Goal: Communication & Community: Answer question/provide support

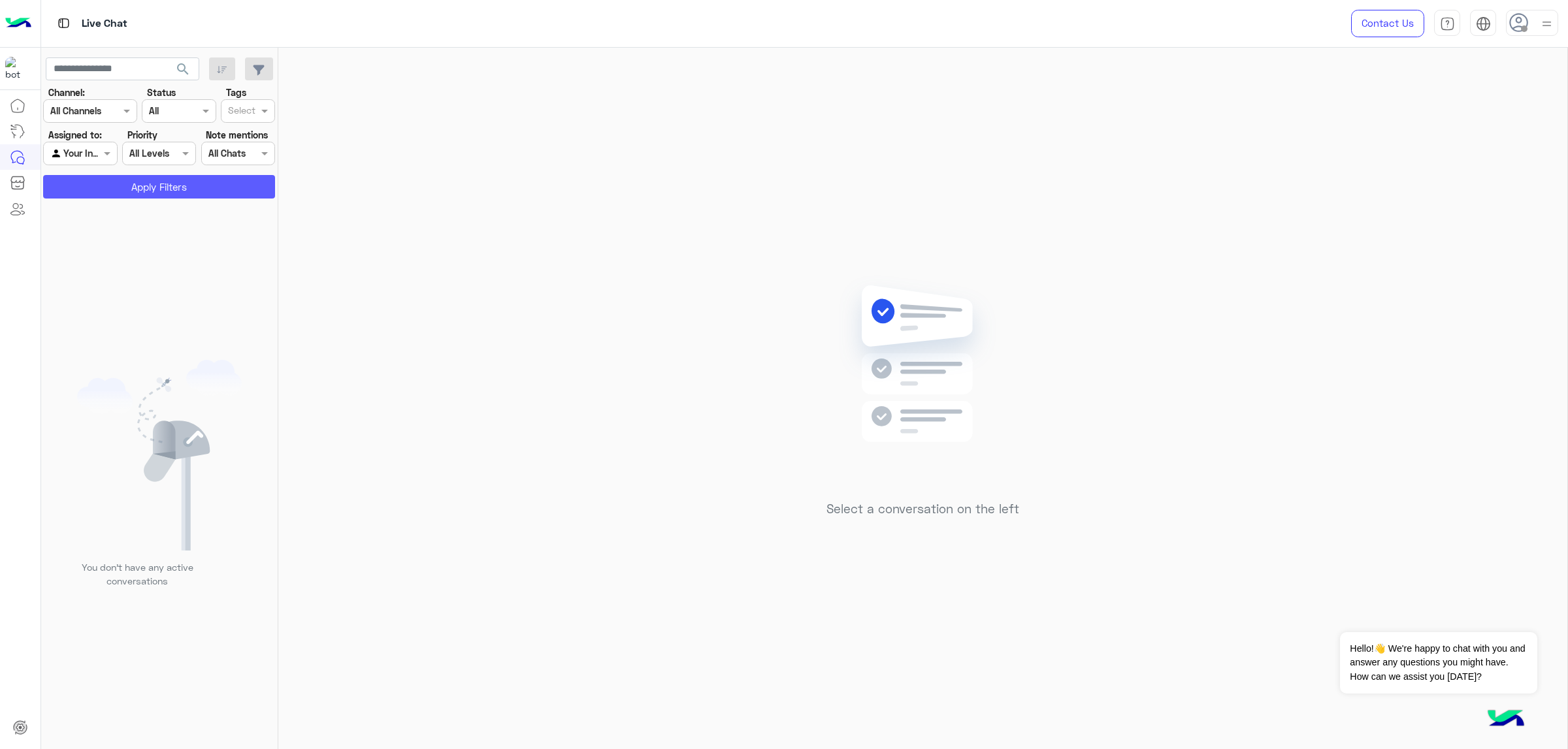
click at [147, 190] on button "Apply Filters" at bounding box center [159, 186] width 232 height 23
click at [1045, 24] on use at bounding box center [1519, 22] width 19 height 19
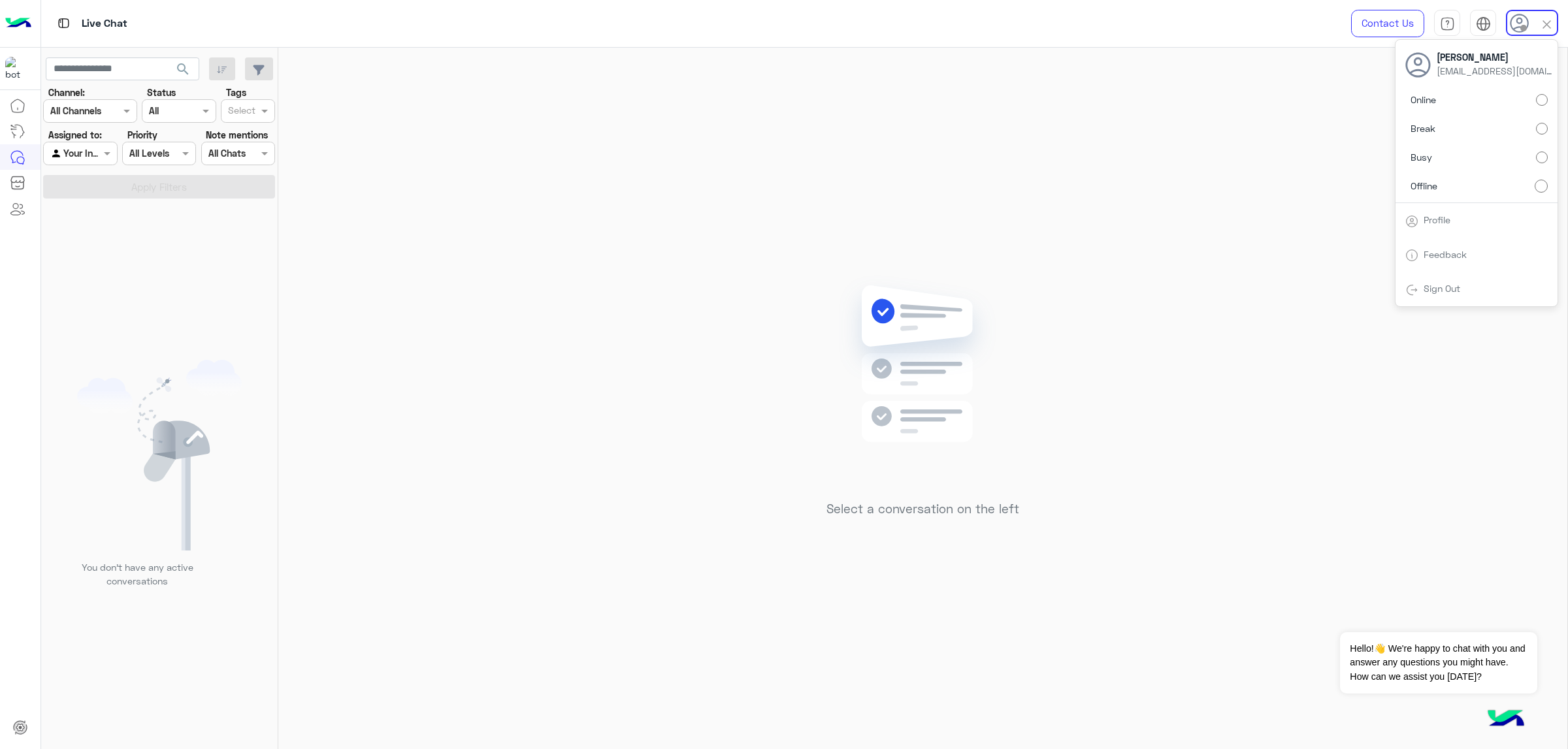
click at [1045, 157] on label "Busy" at bounding box center [1477, 157] width 142 height 23
click at [1045, 96] on label "Online" at bounding box center [1477, 99] width 142 height 23
click at [1045, 152] on label "Busy" at bounding box center [1477, 157] width 142 height 23
drag, startPoint x: 1032, startPoint y: 501, endPoint x: 850, endPoint y: 502, distance: 182.0
click at [850, 476] on div "Select a conversation on the left" at bounding box center [922, 401] width 1289 height 707
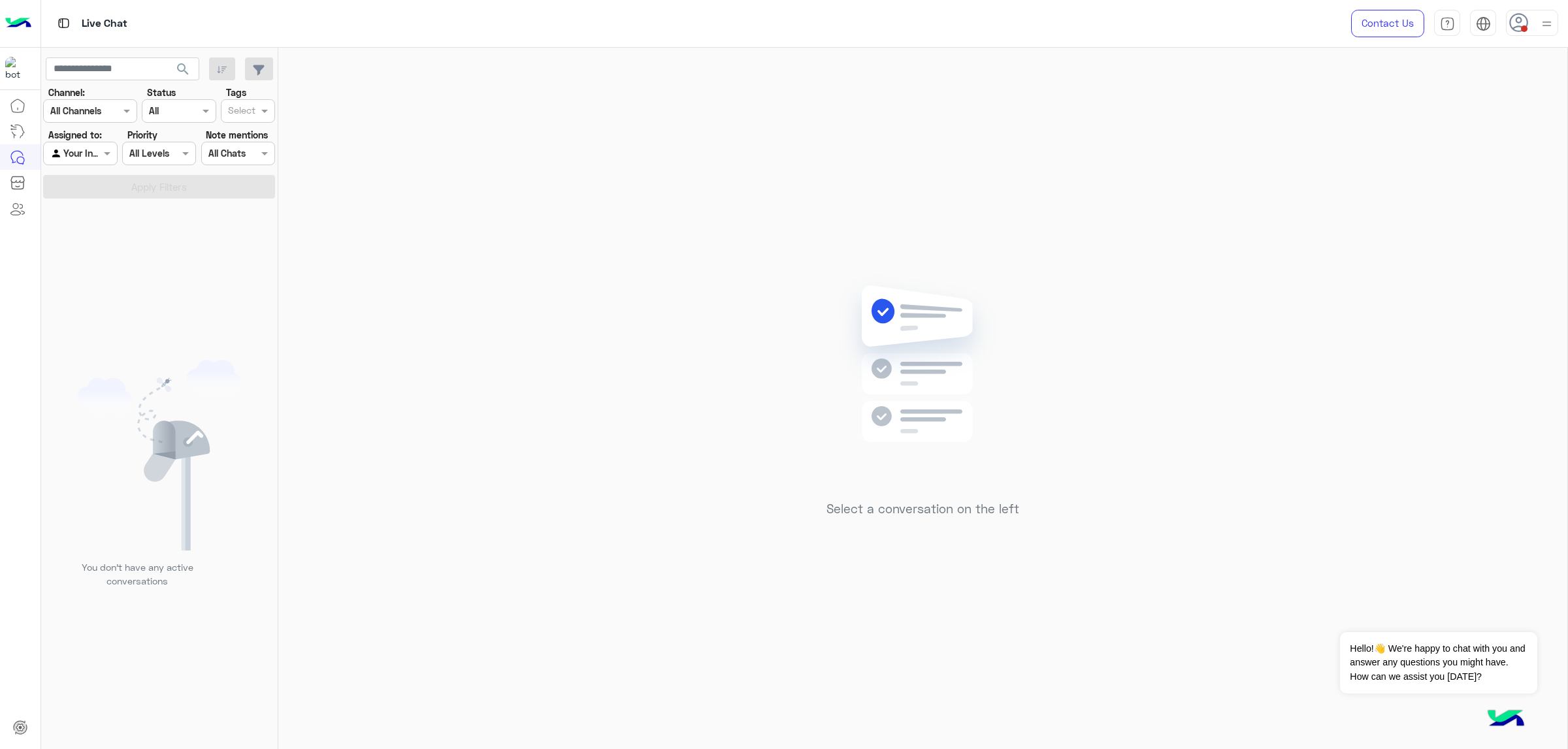
click at [1045, 441] on div "Select a conversation on the left" at bounding box center [922, 401] width 1289 height 707
click at [233, 70] on button "button" at bounding box center [222, 69] width 27 height 23
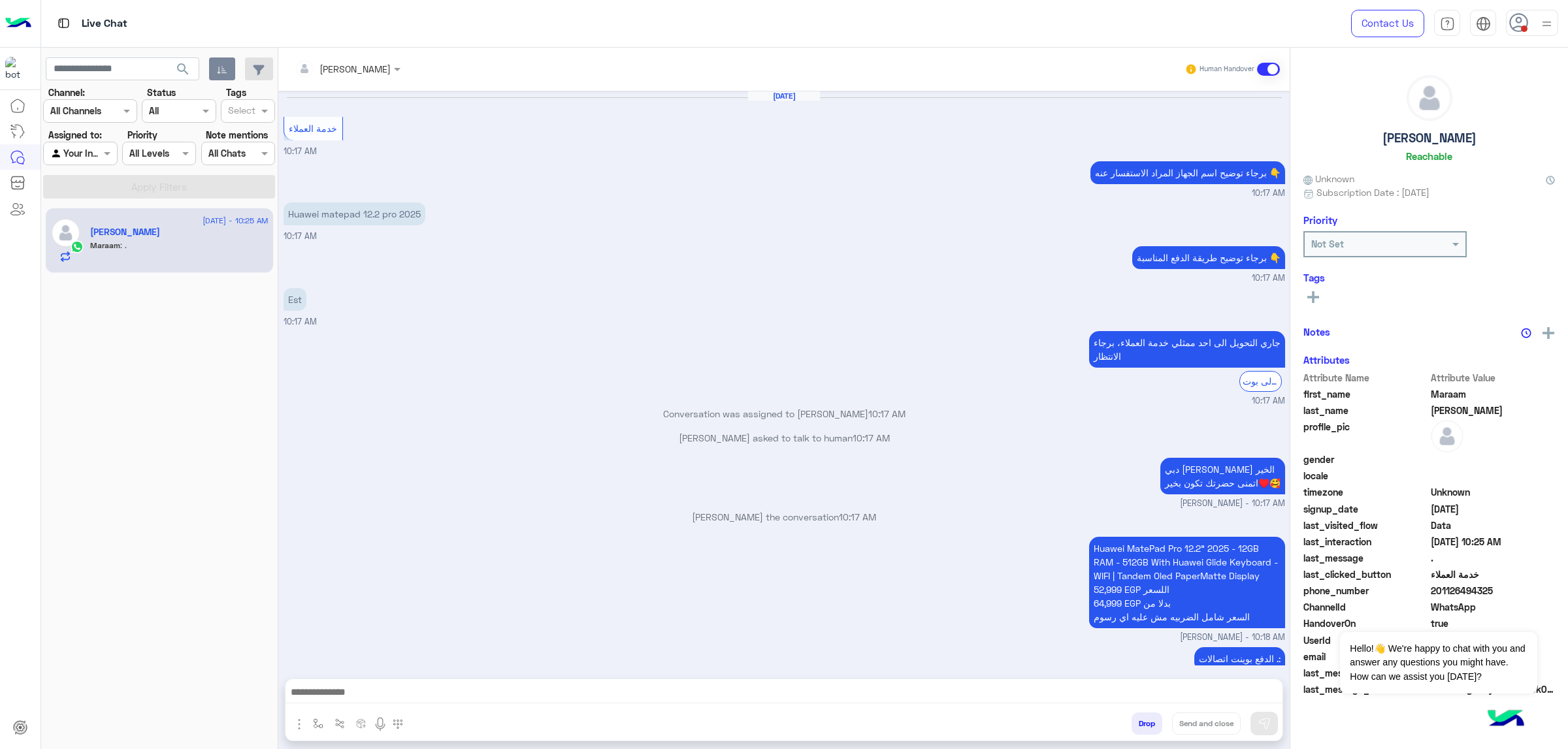
scroll to position [880, 0]
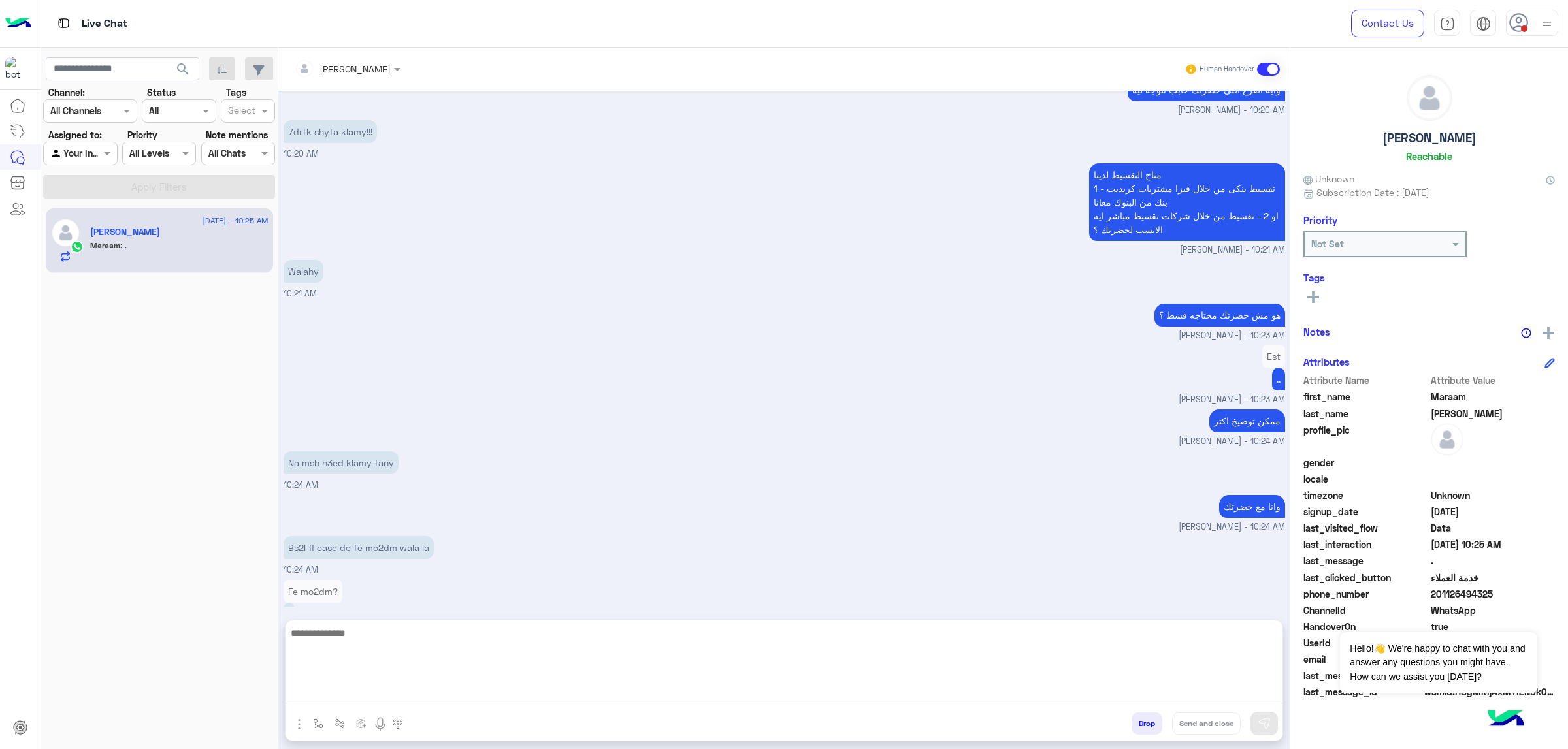
click at [382, 476] on textarea at bounding box center [784, 663] width 997 height 78
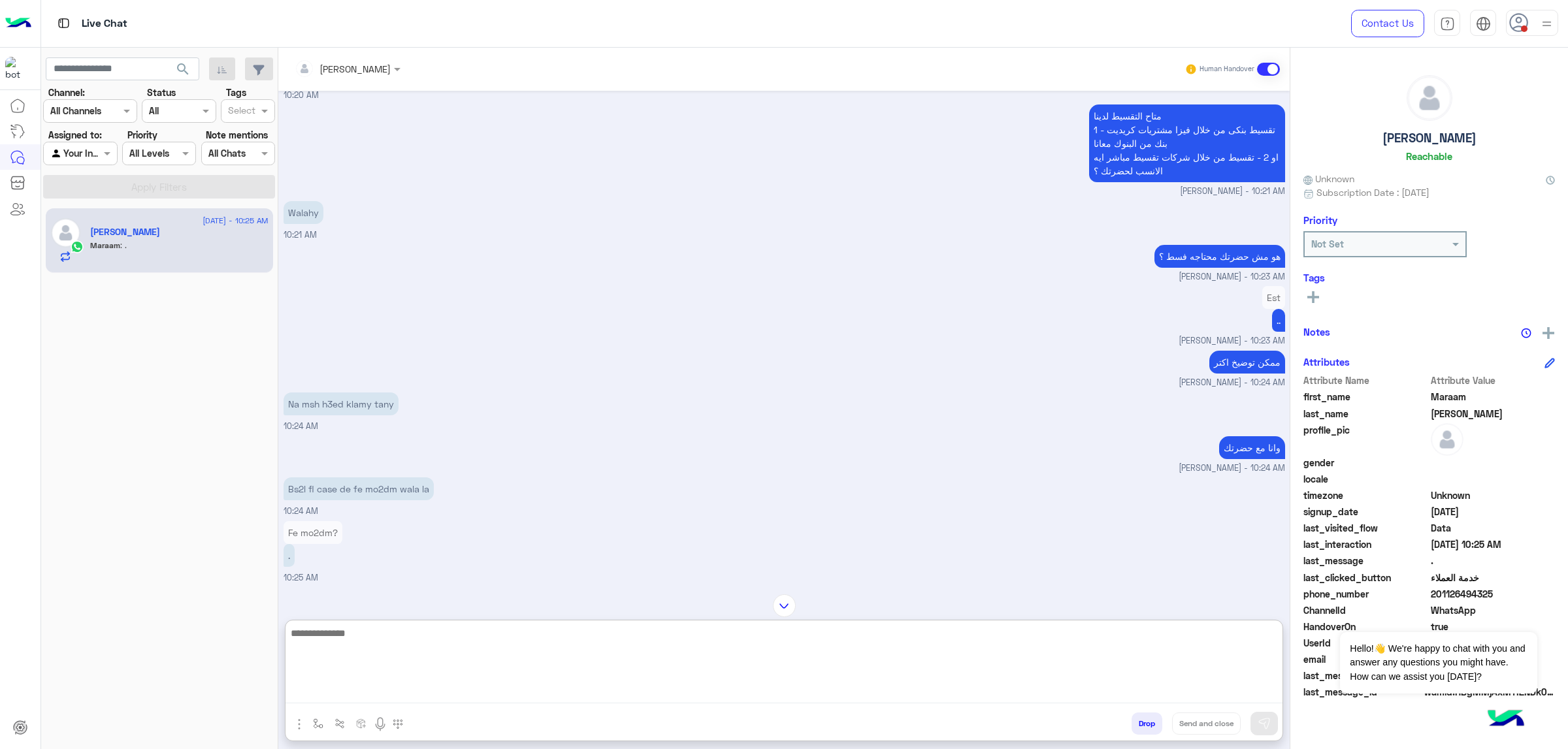
scroll to position [644, 0]
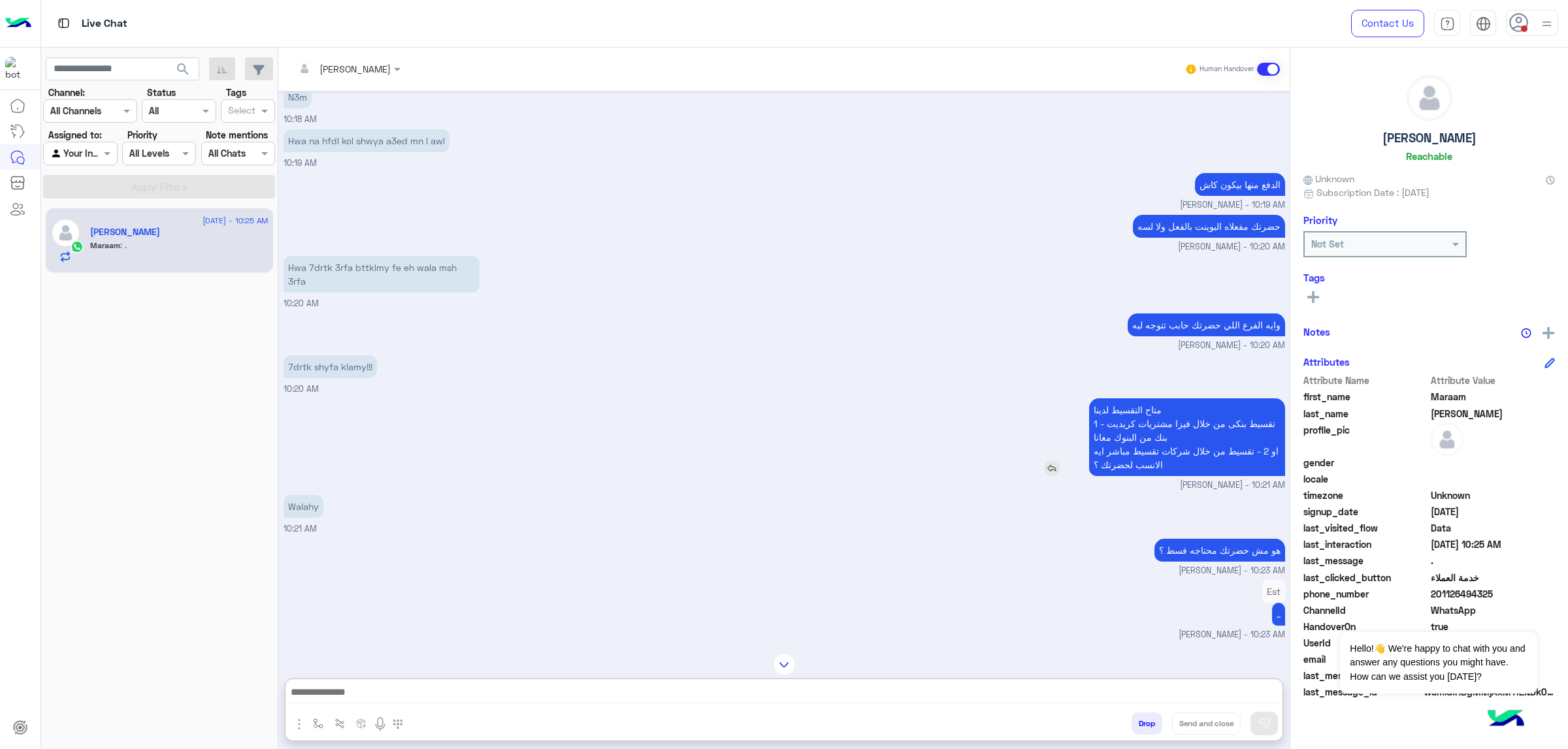
click at [1045, 426] on p "متاح التقسيط لدينا 1 - تقسيط بنكى من خلال فيزا مشتريات كريديت بنك من البنوك معا…" at bounding box center [1187, 437] width 196 height 78
click at [529, 476] on small "[PERSON_NAME] - 10:21 AM" at bounding box center [784, 485] width 1002 height 12
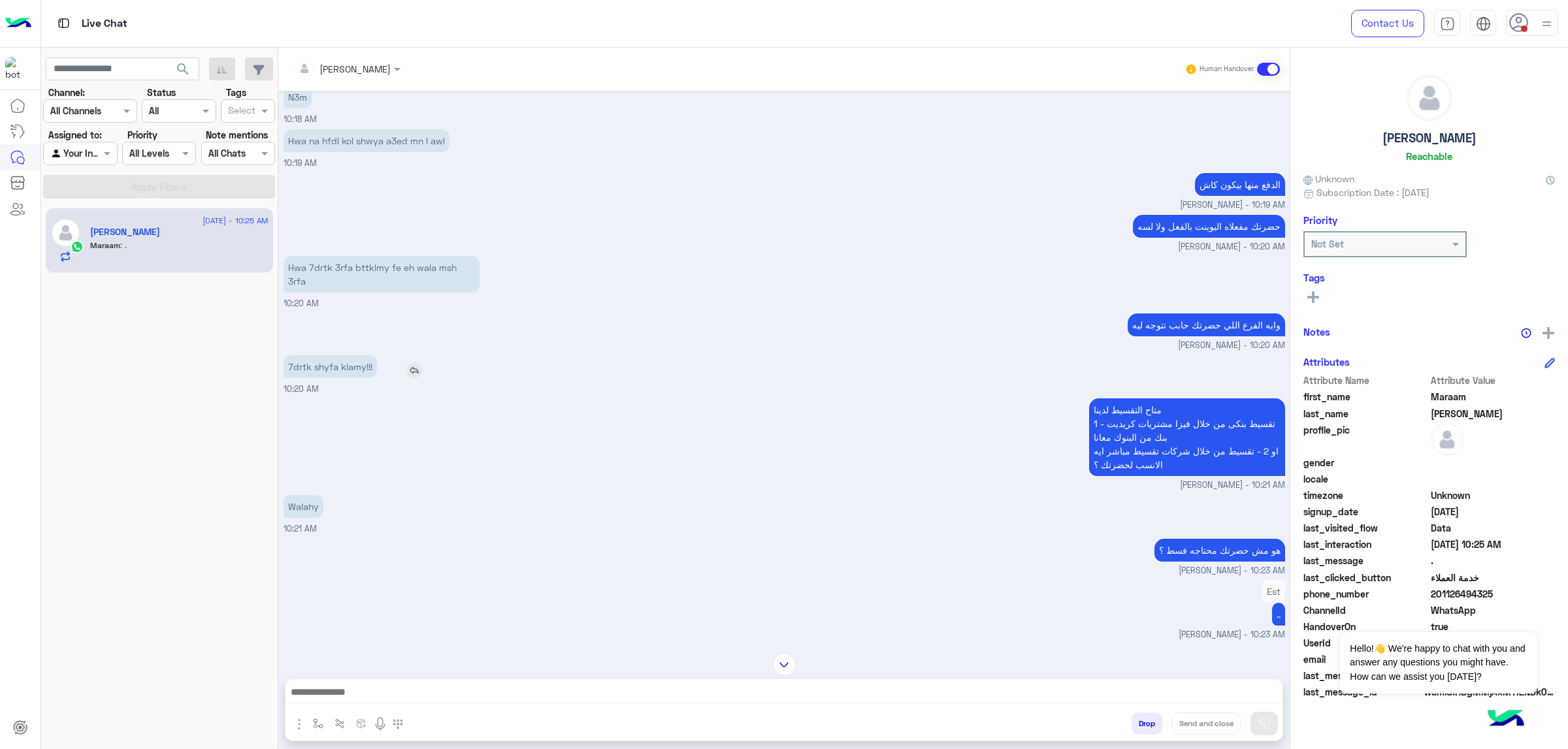
click at [345, 375] on p "7drtk shyfa klamy!!!" at bounding box center [330, 367] width 93 height 23
click at [520, 424] on div "متاح التقسيط لدينا 1 - تقسيط بنكى من خلال فيزا مشتريات كريديت بنك من البنوك معا…" at bounding box center [784, 443] width 1002 height 97
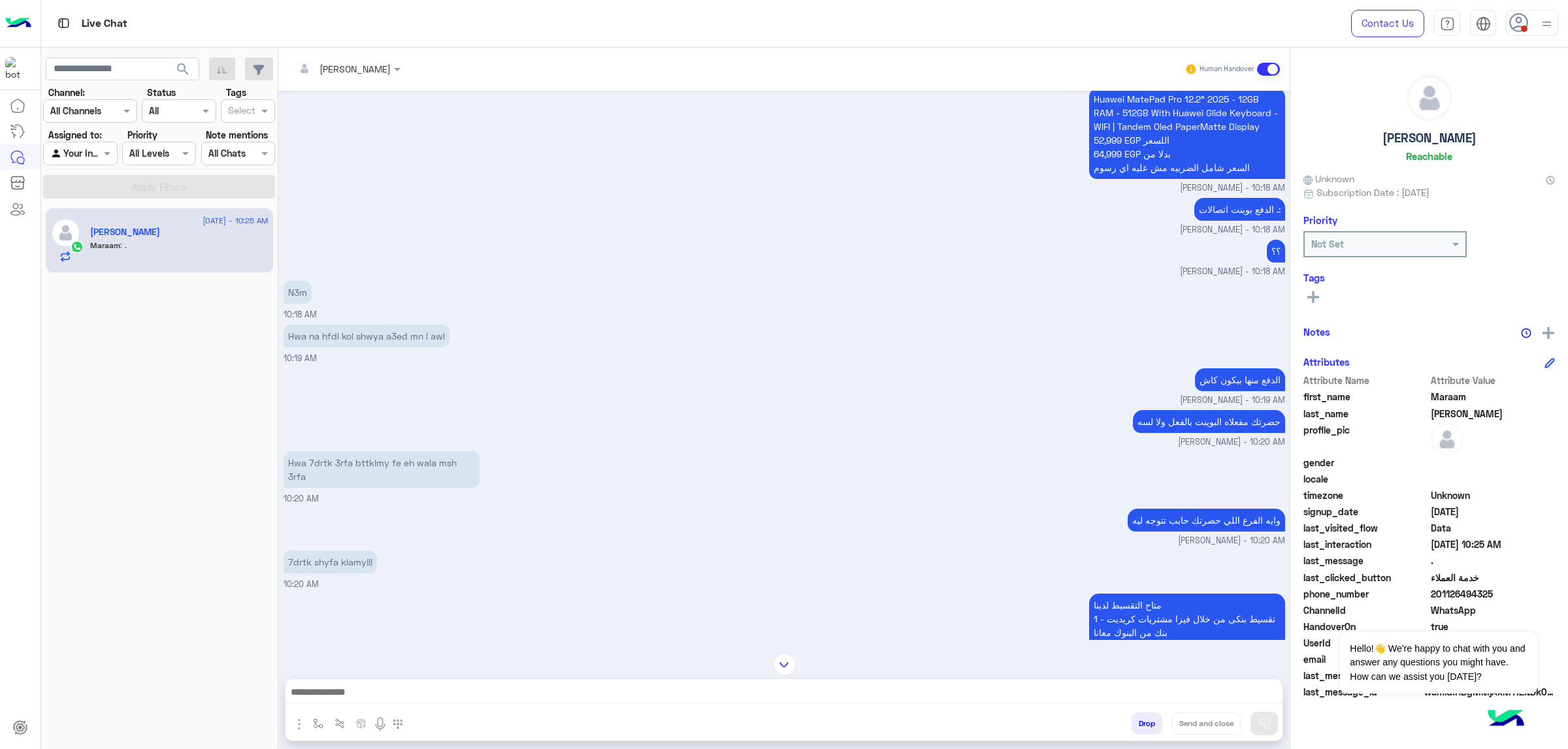
scroll to position [449, 0]
click at [367, 449] on div "Hwa 7drtk 3rfa bttklmy fe eh wala msh 3rfa" at bounding box center [419, 470] width 271 height 43
click at [358, 465] on p "Hwa 7drtk 3rfa bttklmy fe eh wala msh 3rfa" at bounding box center [381, 470] width 196 height 37
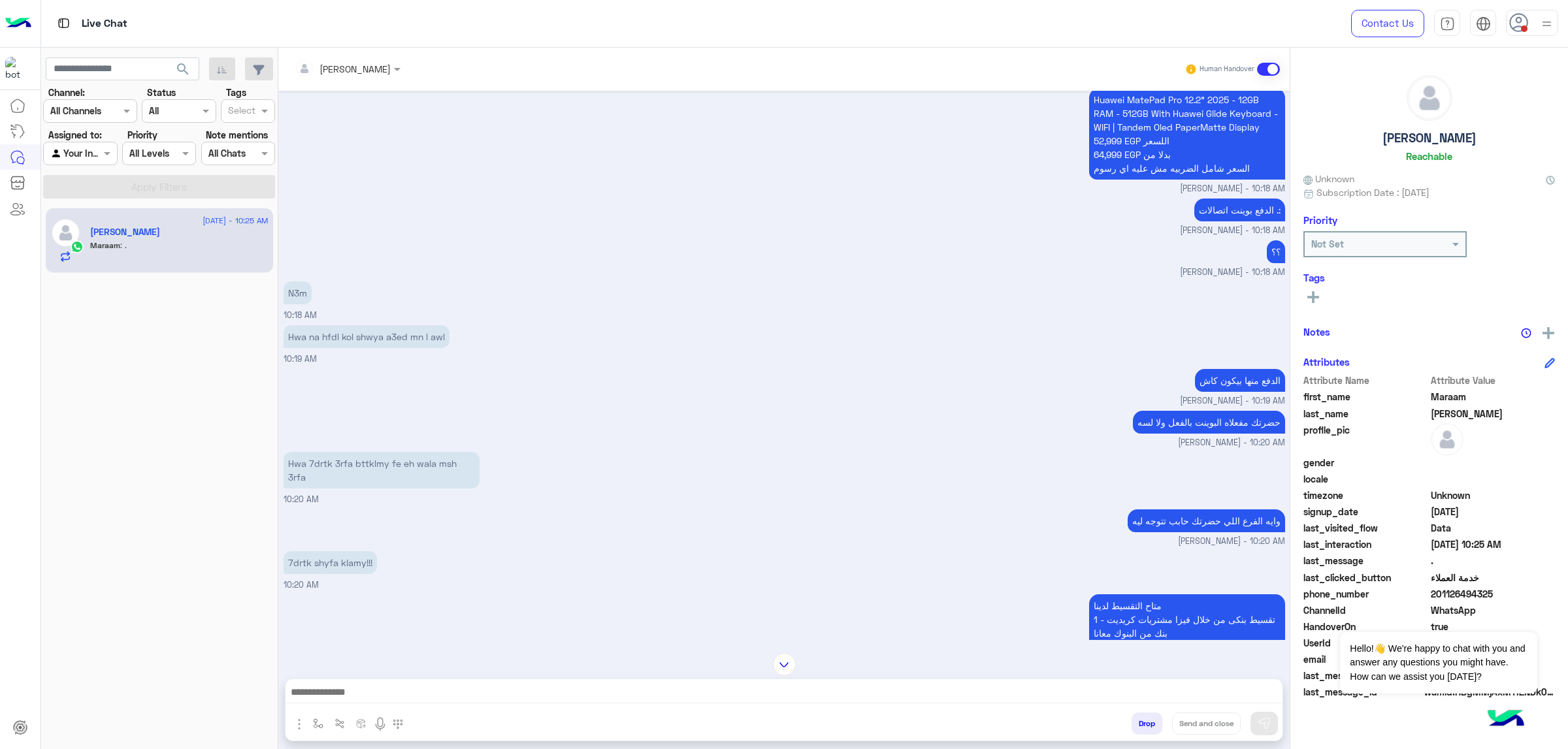
click at [636, 476] on div "7drtk shyfa klamy!!! 10:20 AM" at bounding box center [784, 570] width 1002 height 44
click at [1045, 424] on p "حضرتك مفعلاه البوينت بالفعل ولا لسه" at bounding box center [1210, 422] width 153 height 23
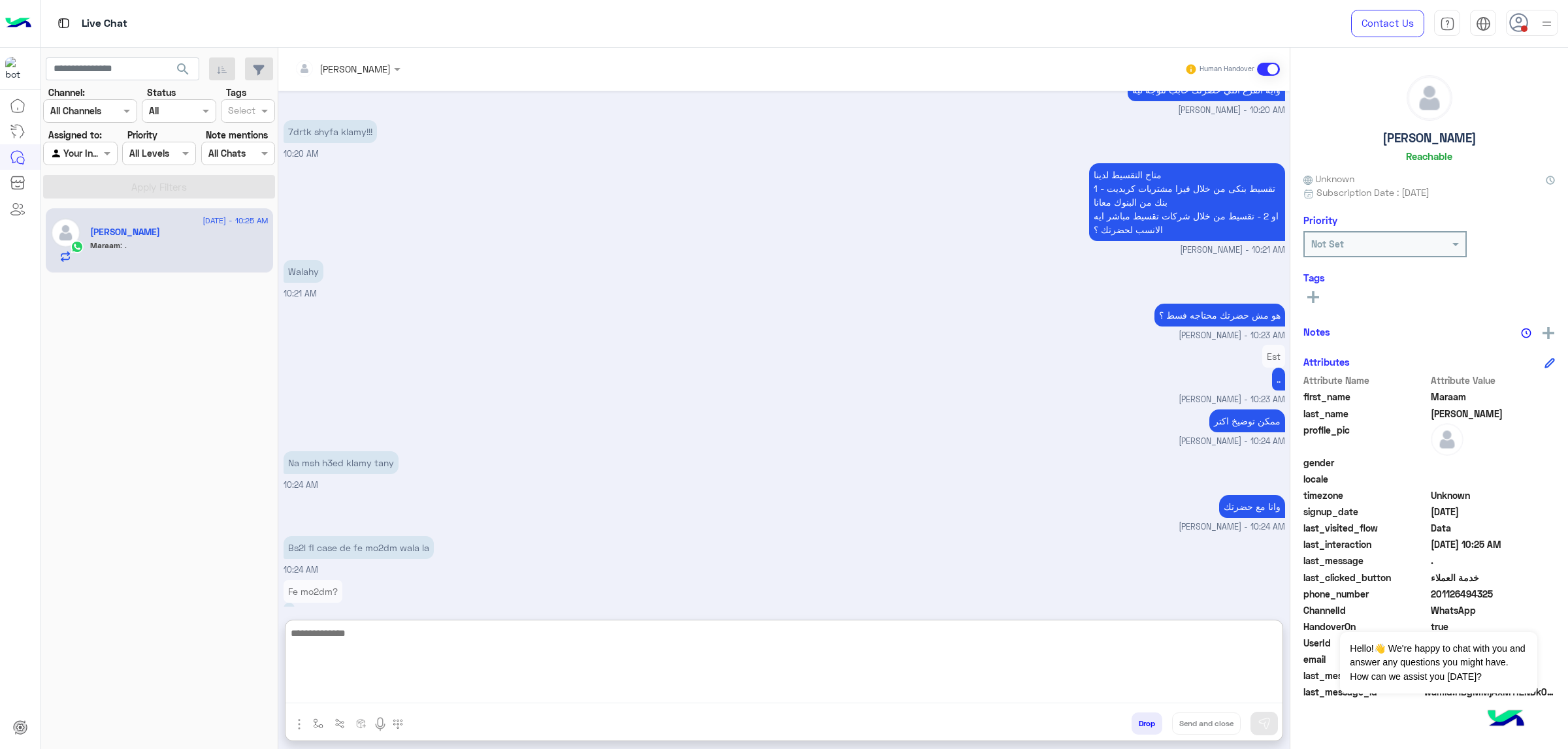
click at [436, 476] on textarea at bounding box center [784, 663] width 997 height 78
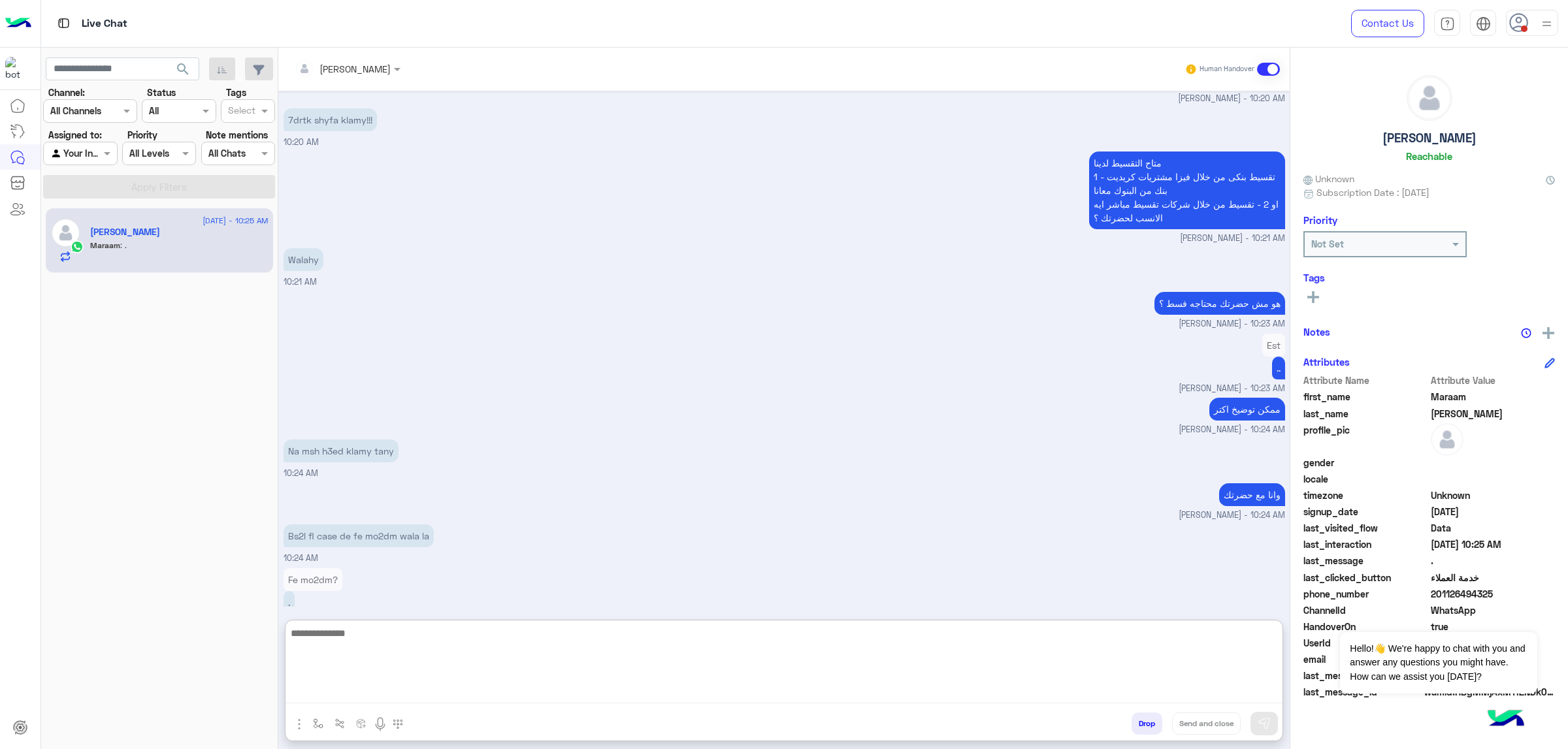
scroll to position [2994, 0]
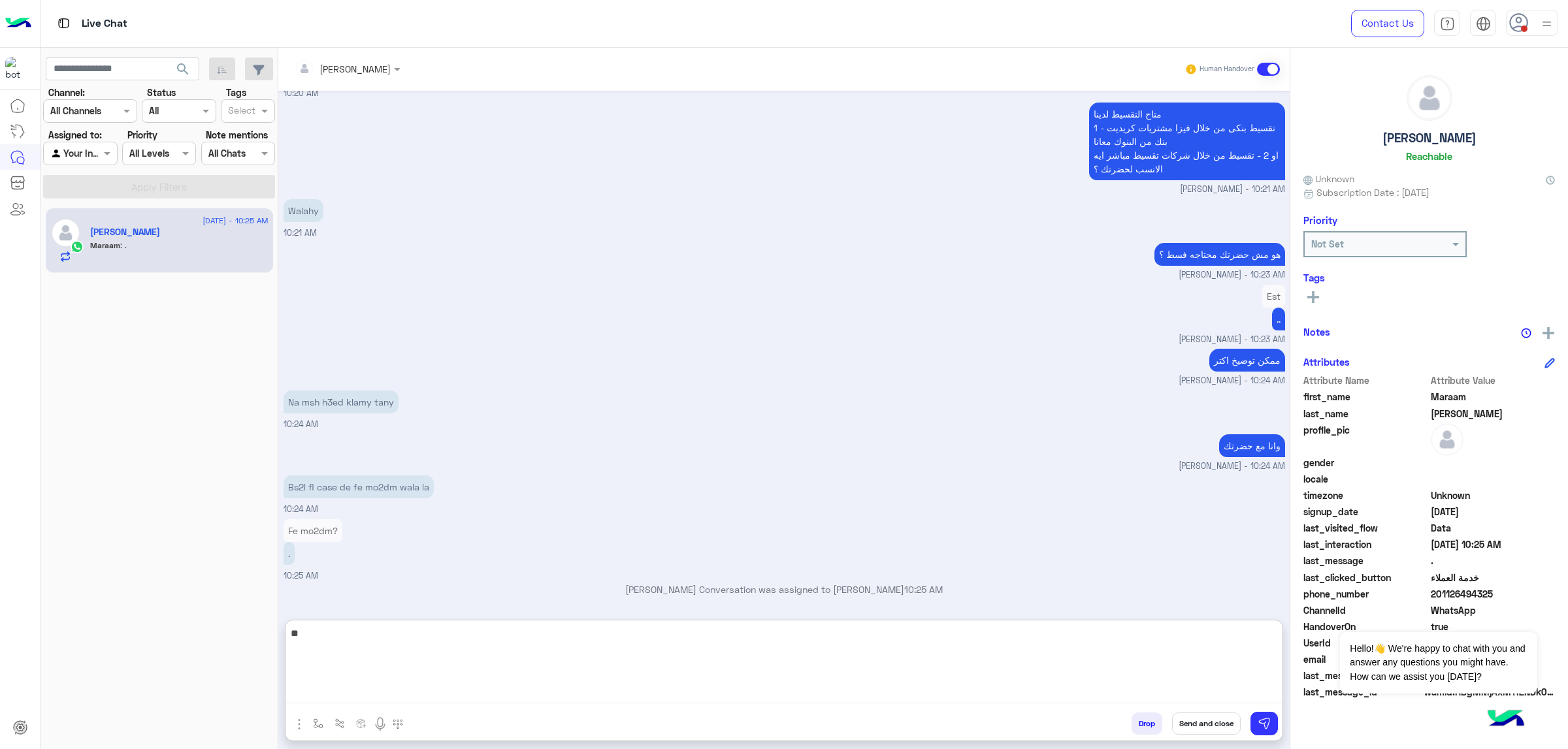
type textarea "*"
click at [1045, 476] on textarea "**********" at bounding box center [784, 663] width 997 height 78
type textarea "**********"
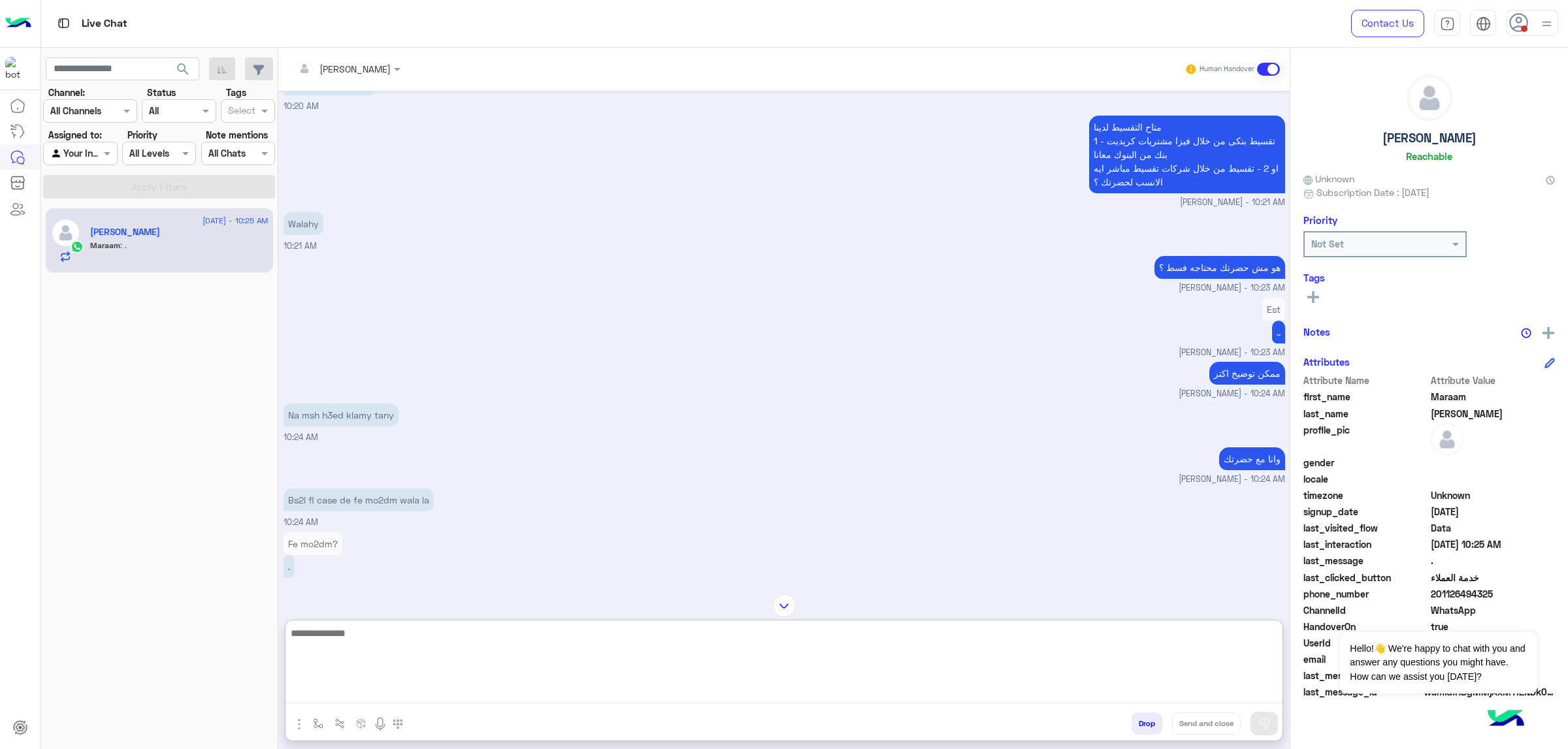
scroll to position [2952, 0]
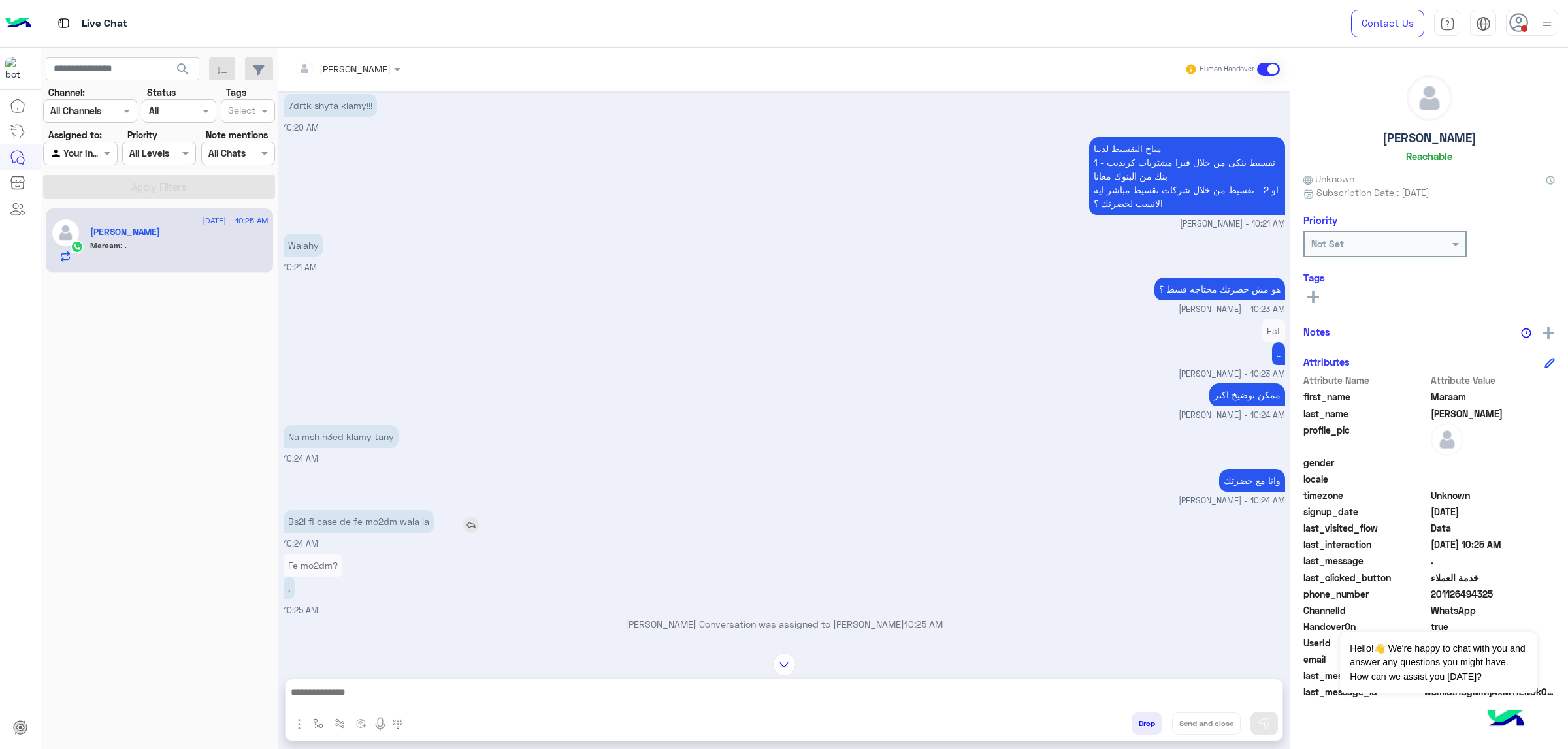
click at [376, 476] on p "Bs2l fl case de fe mo2dm wala la" at bounding box center [358, 521] width 150 height 23
click at [373, 476] on p "Bs2l fl case de fe mo2dm wala la" at bounding box center [358, 521] width 150 height 23
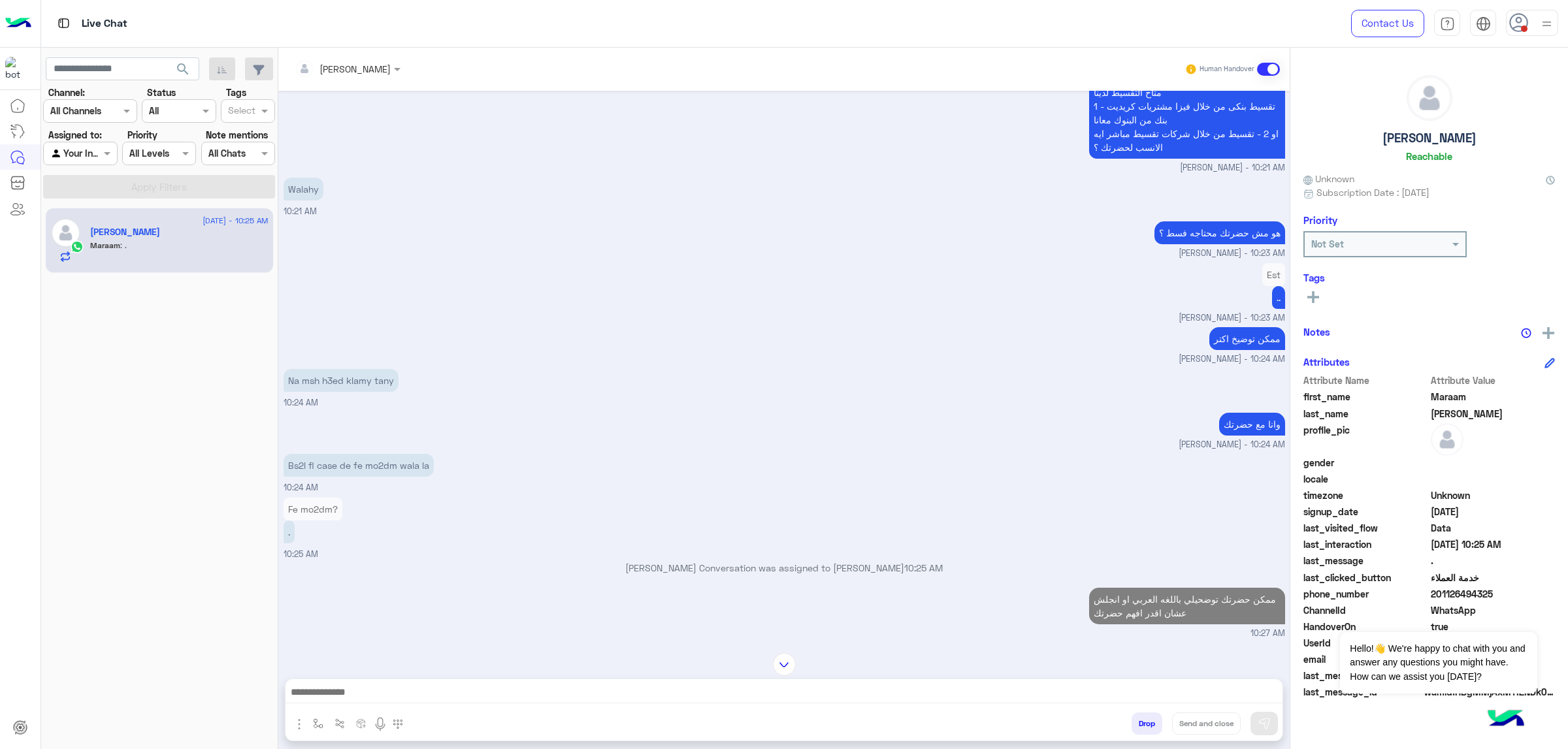
click at [485, 476] on div "ممكن حضرتك توضحيلي باللغه العربي او انجلش عشان اقدر افهم حضرتك 10:27 AM" at bounding box center [784, 612] width 1002 height 56
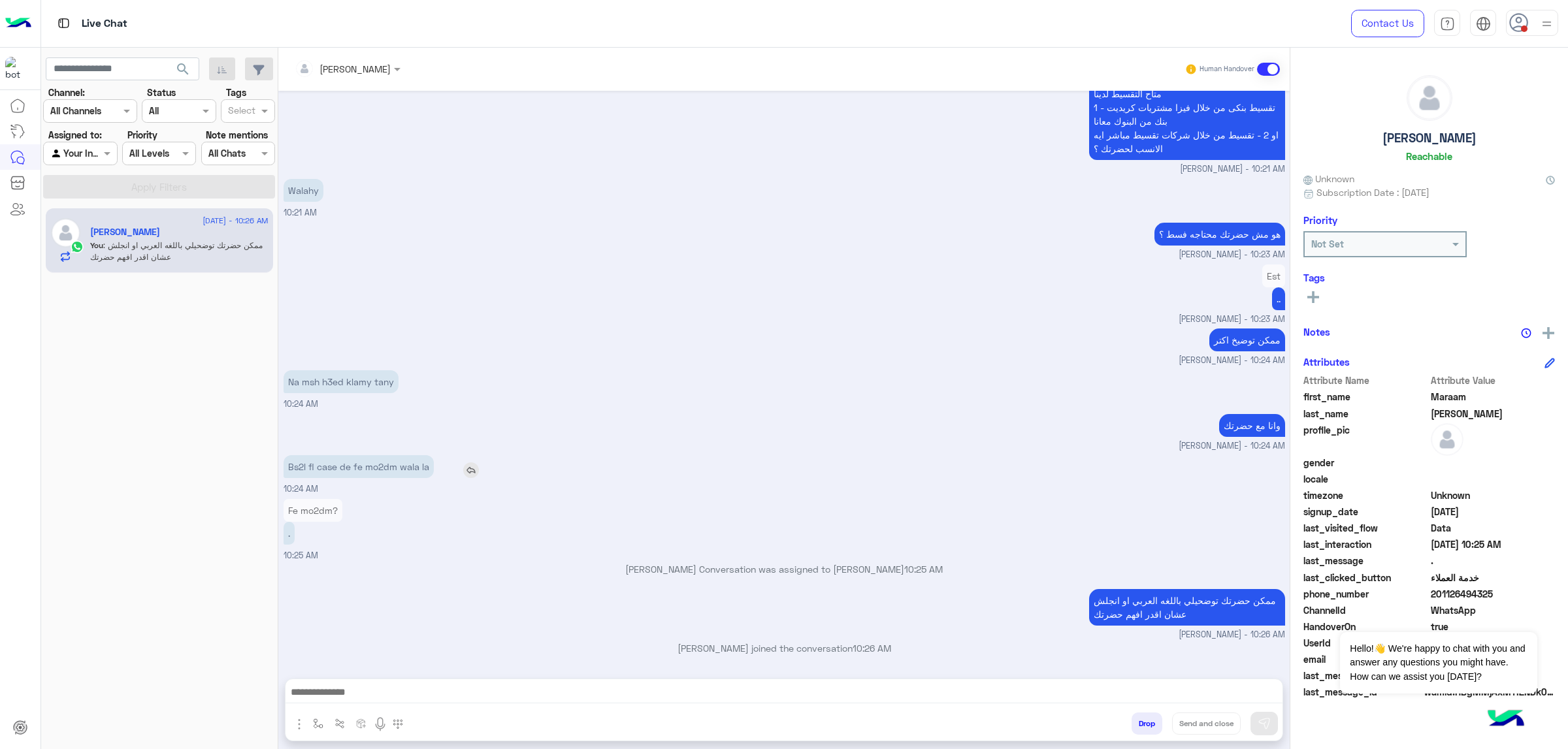
click at [388, 465] on p "Bs2l fl case de fe mo2dm wala la" at bounding box center [358, 466] width 150 height 23
click at [514, 476] on div "Fe mo2dm? . 10:25 AM" at bounding box center [784, 530] width 1002 height 67
click at [822, 476] on div at bounding box center [784, 696] width 997 height 33
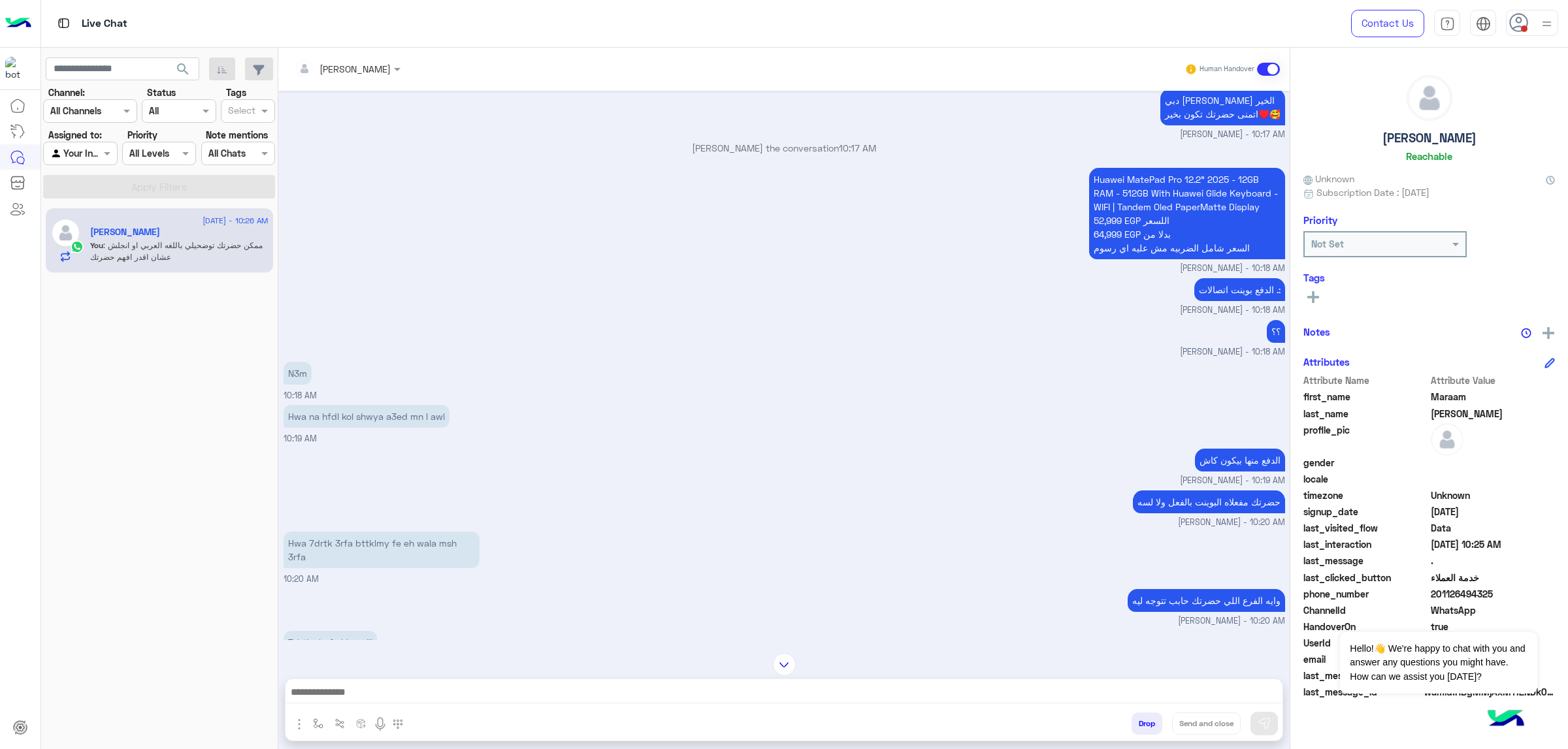
scroll to position [2328, 0]
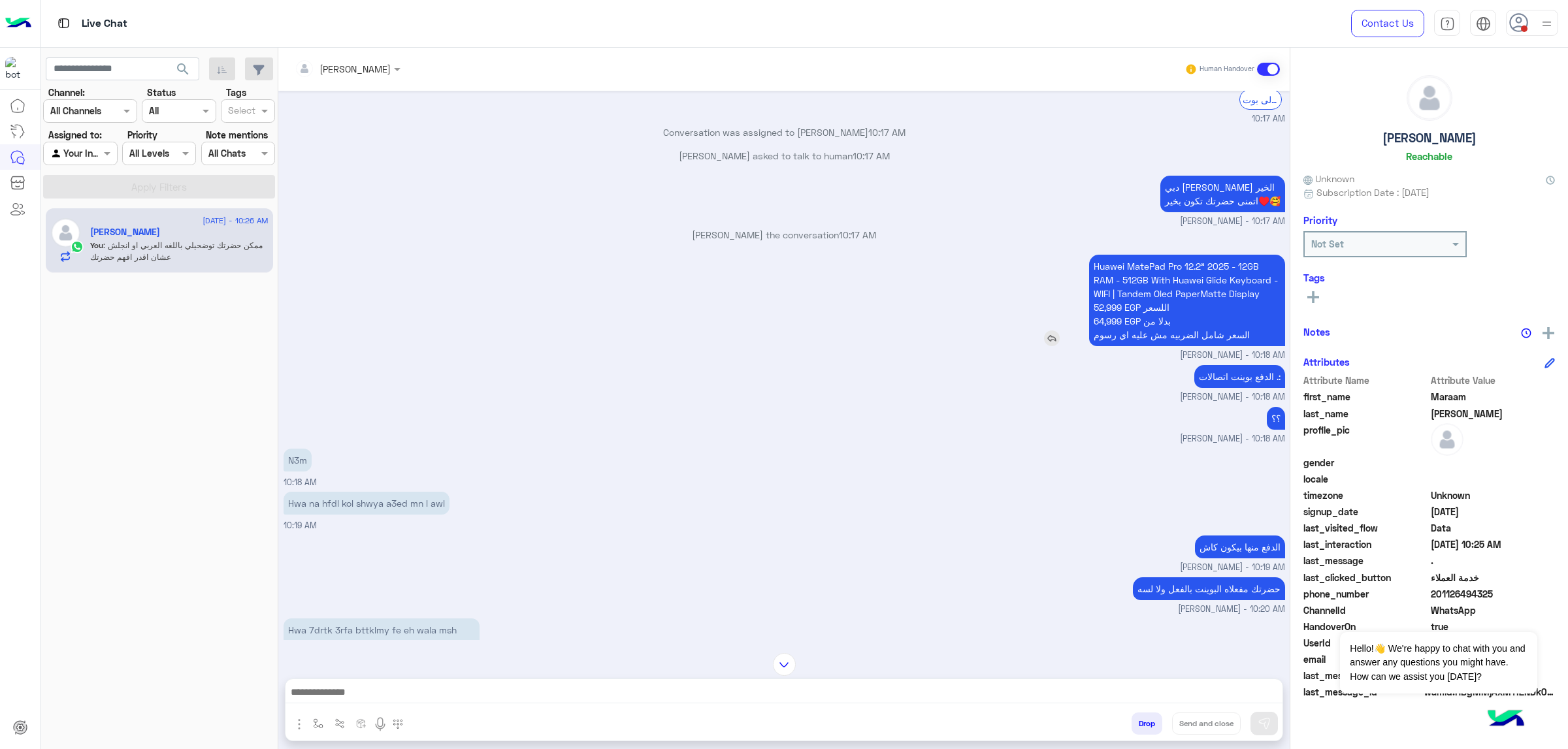
click at [1045, 281] on p "Huawei MatePad Pro 12.2" 2025 - 12GB RAM - 512GB With Huawei Glide Keyboard - W…" at bounding box center [1187, 300] width 196 height 92
click at [1045, 388] on p "الدفع بوينت اتصالات .:" at bounding box center [1240, 376] width 91 height 23
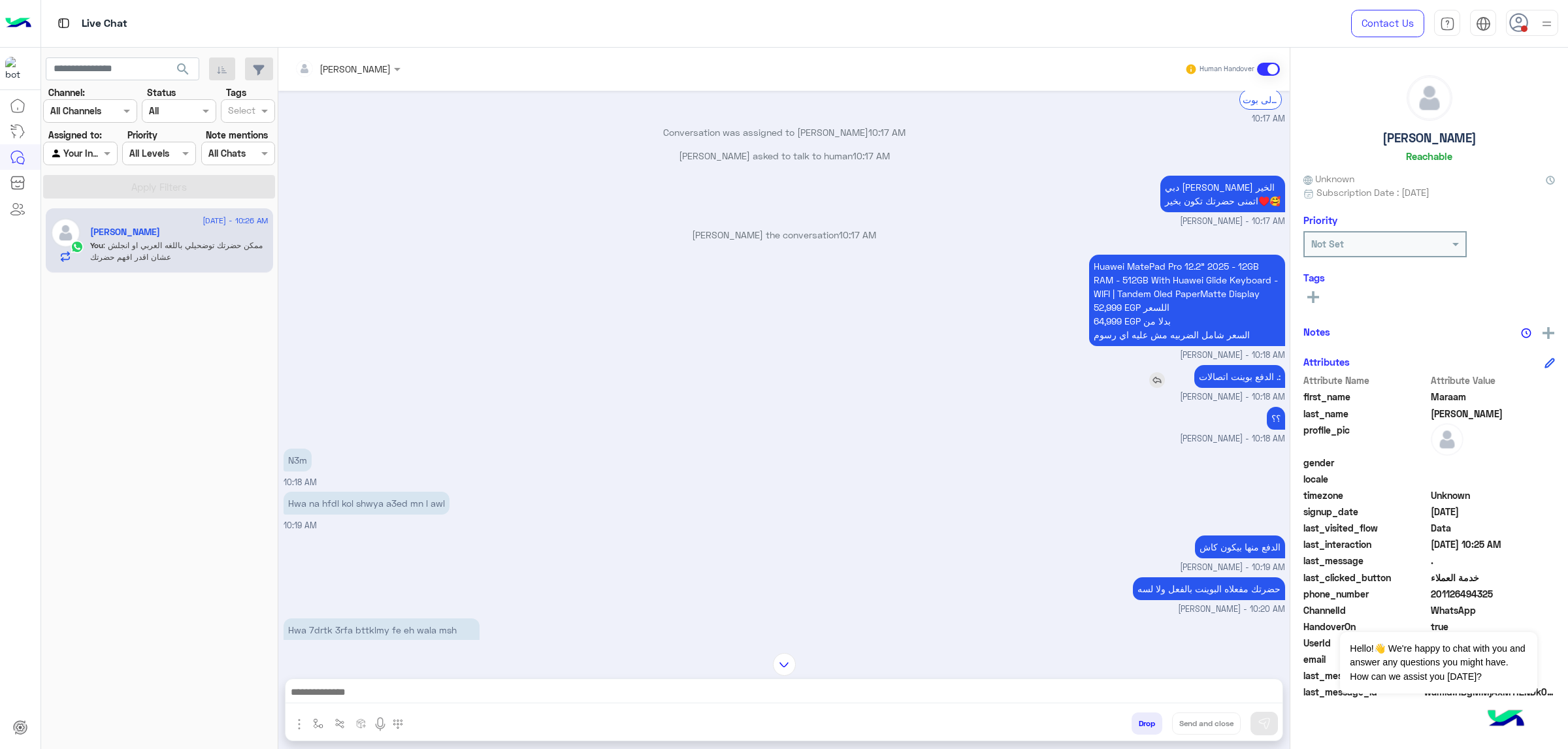
click at [1045, 388] on p "الدفع بوينت اتصالات .:" at bounding box center [1240, 376] width 91 height 23
click at [350, 476] on p "Hwa na hfdl kol shwya a3ed mn l awl" at bounding box center [367, 503] width 166 height 23
drag, startPoint x: 350, startPoint y: 510, endPoint x: 403, endPoint y: 540, distance: 60.9
click at [351, 476] on p "Hwa na hfdl kol shwya a3ed mn l awl" at bounding box center [367, 503] width 166 height 23
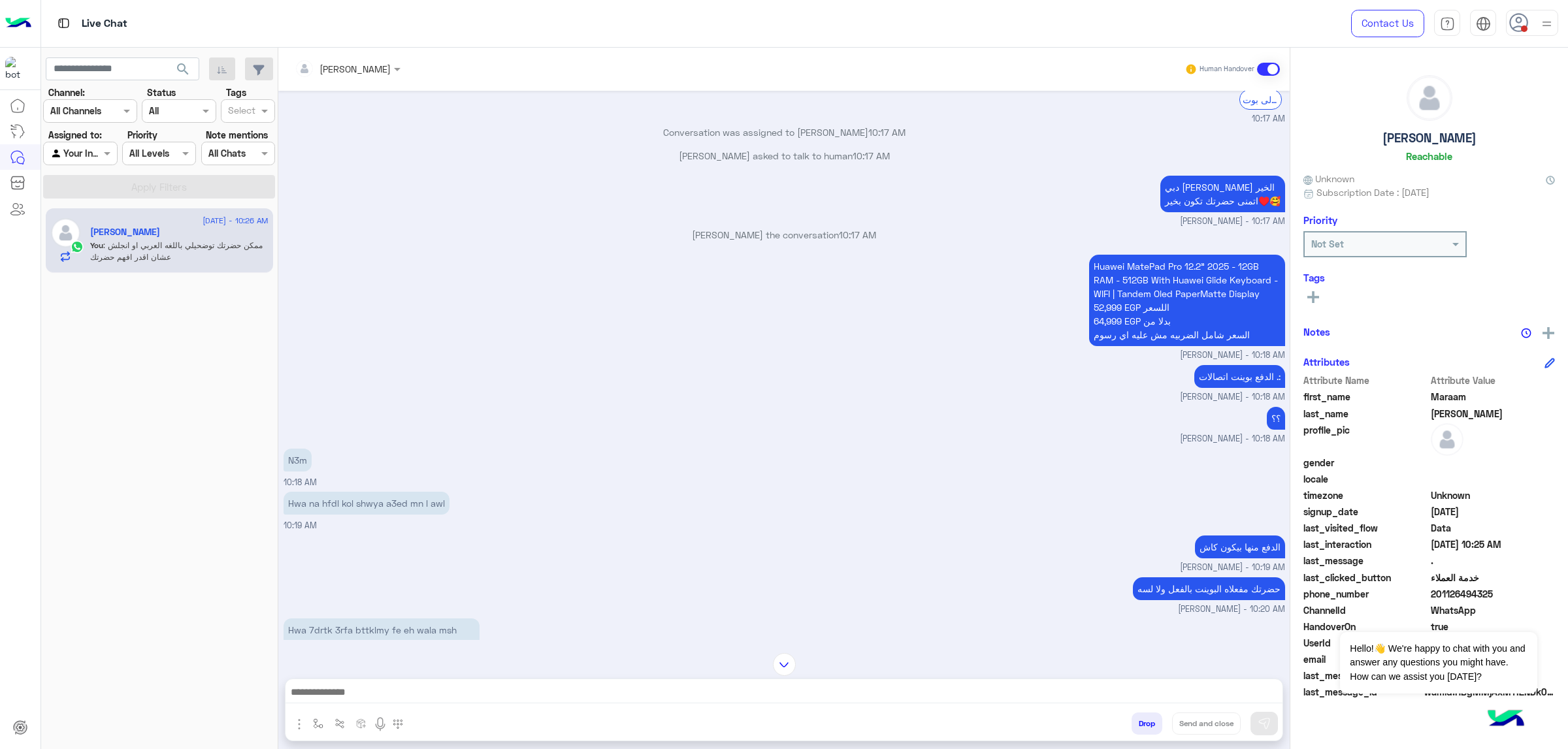
click at [425, 476] on div "الدفع منها بيكون كاش [PERSON_NAME] - 10:19 AM" at bounding box center [784, 553] width 1002 height 42
click at [414, 476] on p "Hwa na hfdl kol shwya a3ed mn l awl" at bounding box center [367, 503] width 166 height 23
click at [422, 476] on div "الدفع منها بيكون كاش [PERSON_NAME] - 10:19 AM" at bounding box center [784, 553] width 1002 height 42
click at [414, 476] on p "Hwa na hfdl kol shwya a3ed mn l awl" at bounding box center [367, 503] width 166 height 23
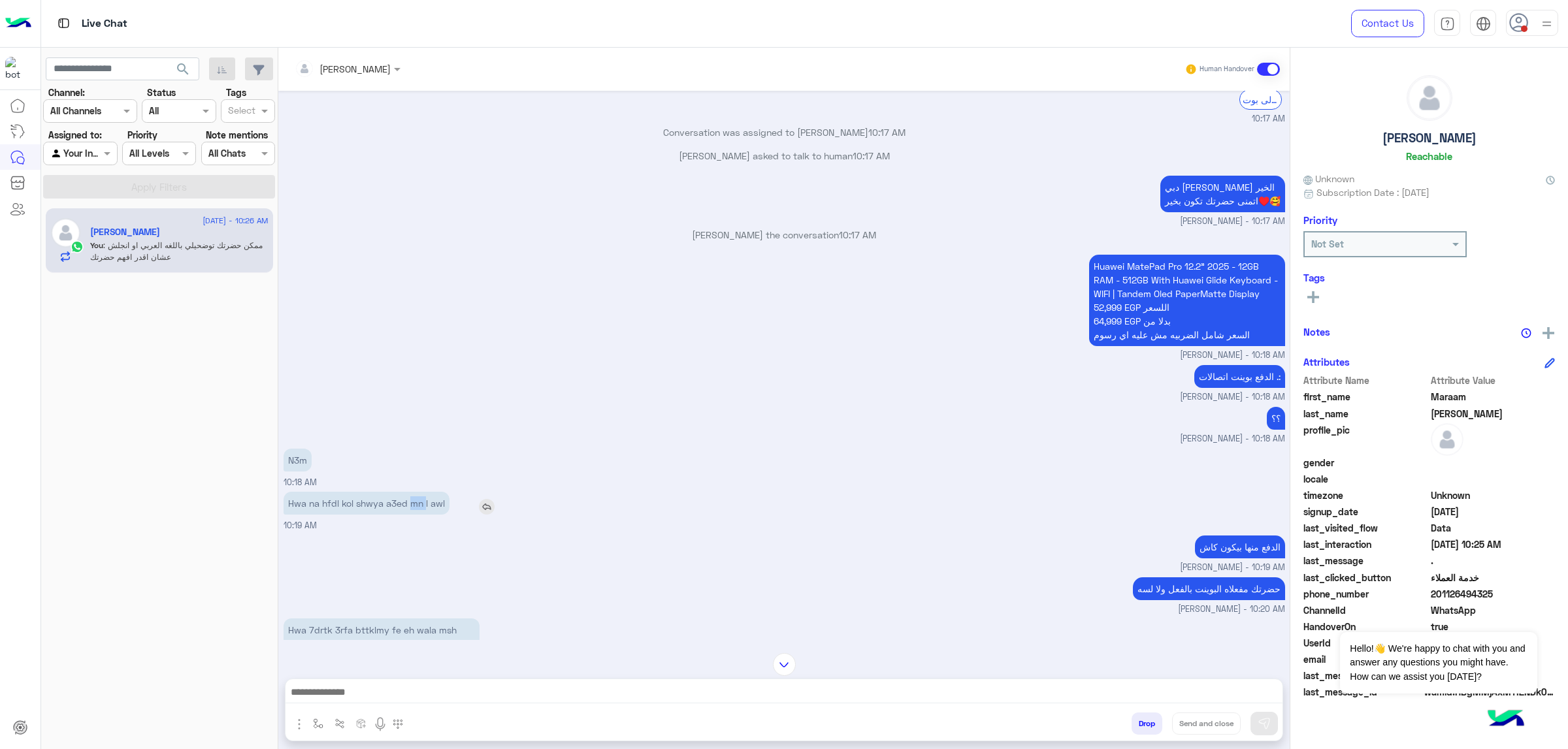
click at [414, 476] on p "Hwa na hfdl kol shwya a3ed mn l awl" at bounding box center [367, 503] width 166 height 23
click at [422, 476] on div "الدفع منها بيكون كاش [PERSON_NAME] - 10:19 AM" at bounding box center [784, 553] width 1002 height 42
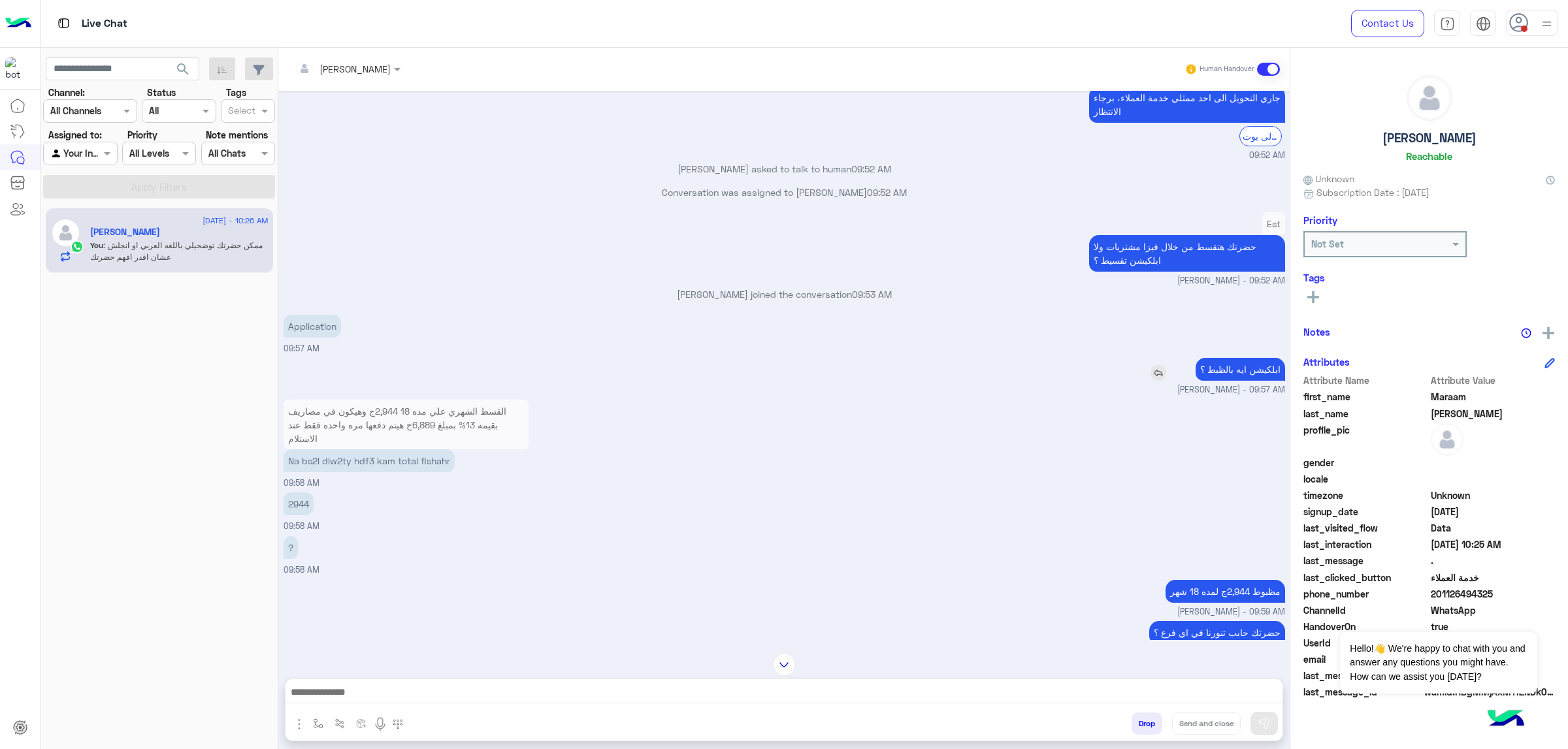
scroll to position [0, 0]
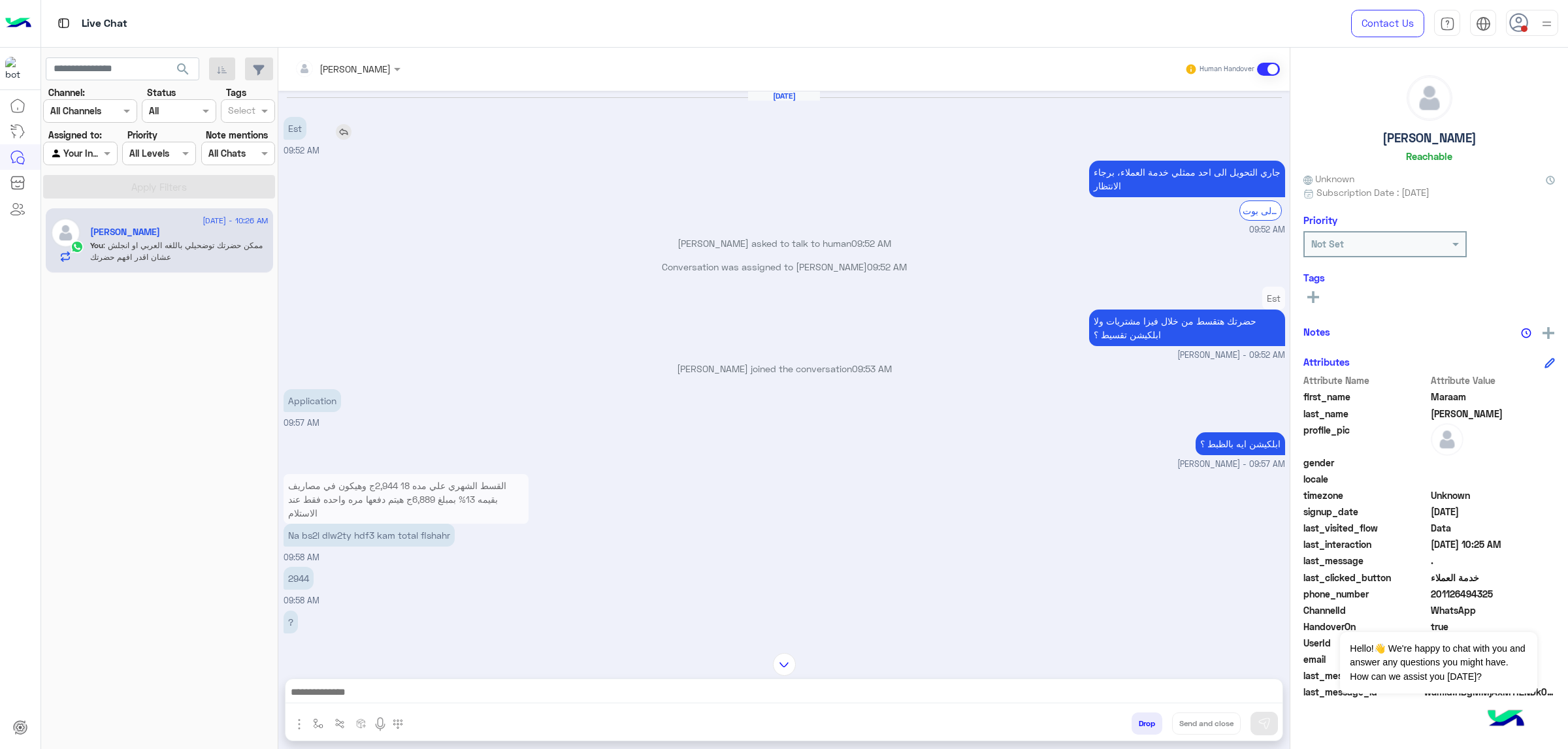
click at [300, 132] on p "Est" at bounding box center [295, 128] width 23 height 23
click at [766, 314] on div "Est حضرتك هتقسط من خلال فيزا مشتريات ولا ابلكيشن تقسيط ؟ [PERSON_NAME] - 09:52 …" at bounding box center [784, 322] width 1002 height 78
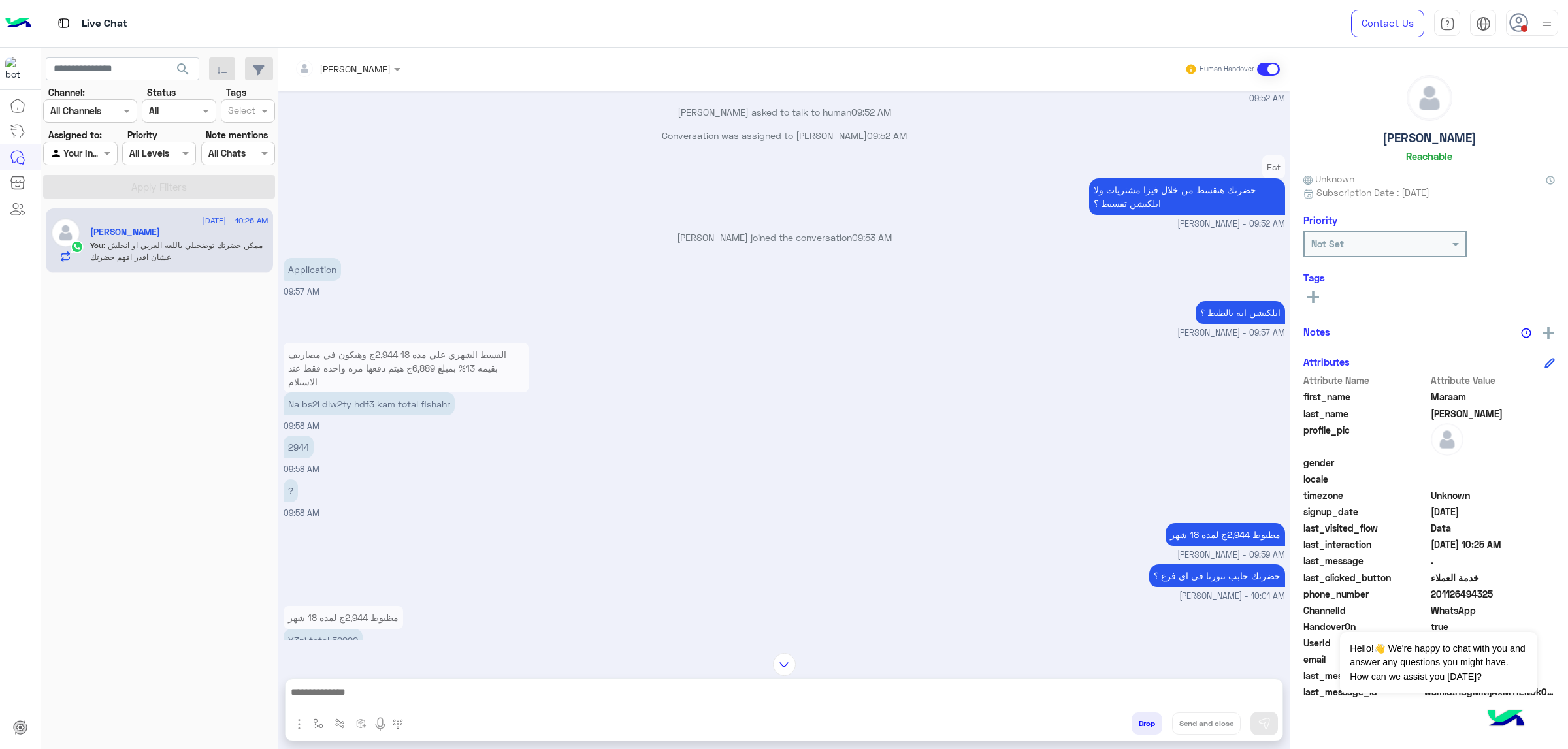
scroll to position [196, 0]
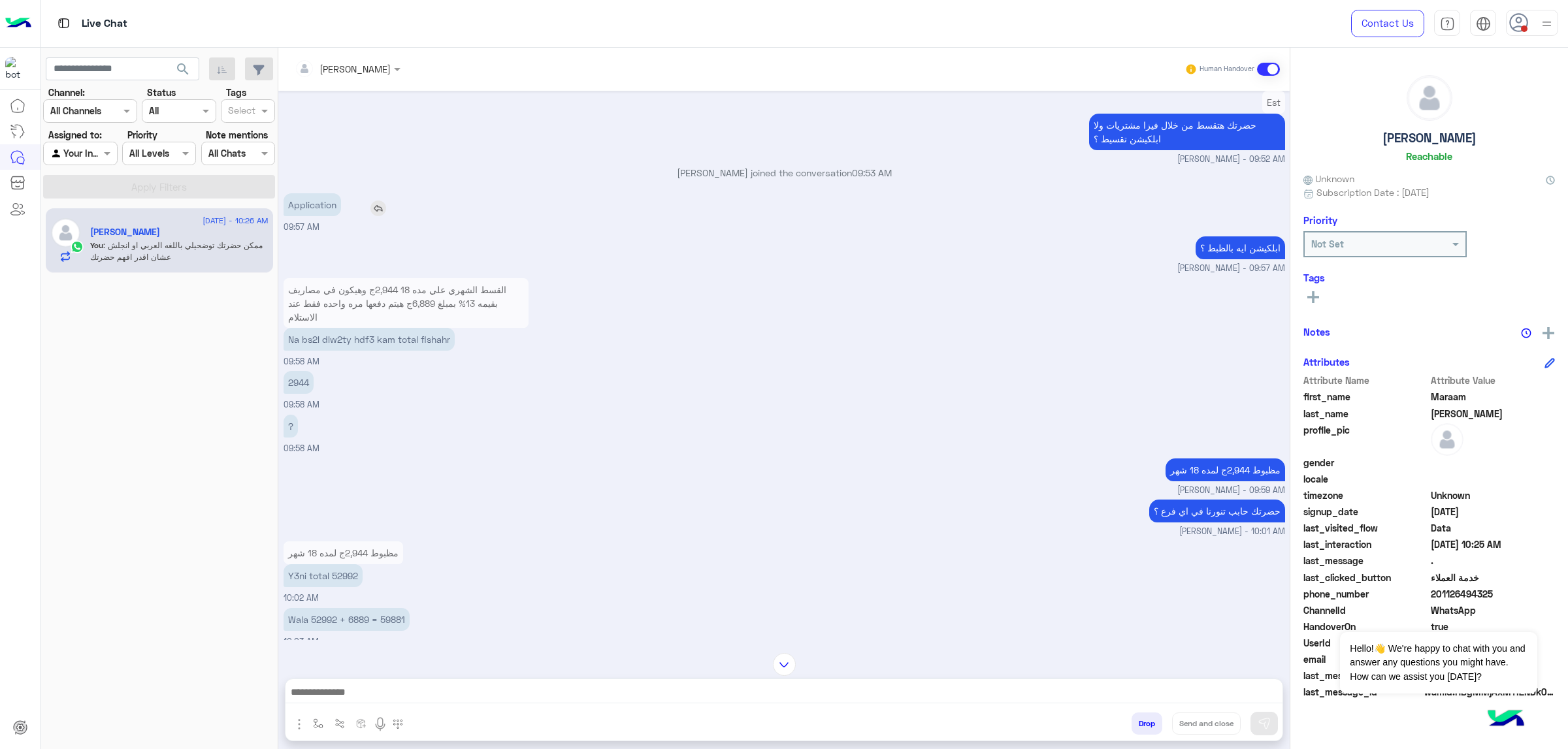
click at [320, 213] on p "Application" at bounding box center [312, 205] width 57 height 23
click at [761, 303] on div "القسط الشهري علي مده 18 2,944ج وهيكون في مصاريف بقيمه 13% بمبلغ 6,889ج هيتم دفع…" at bounding box center [784, 321] width 1002 height 93
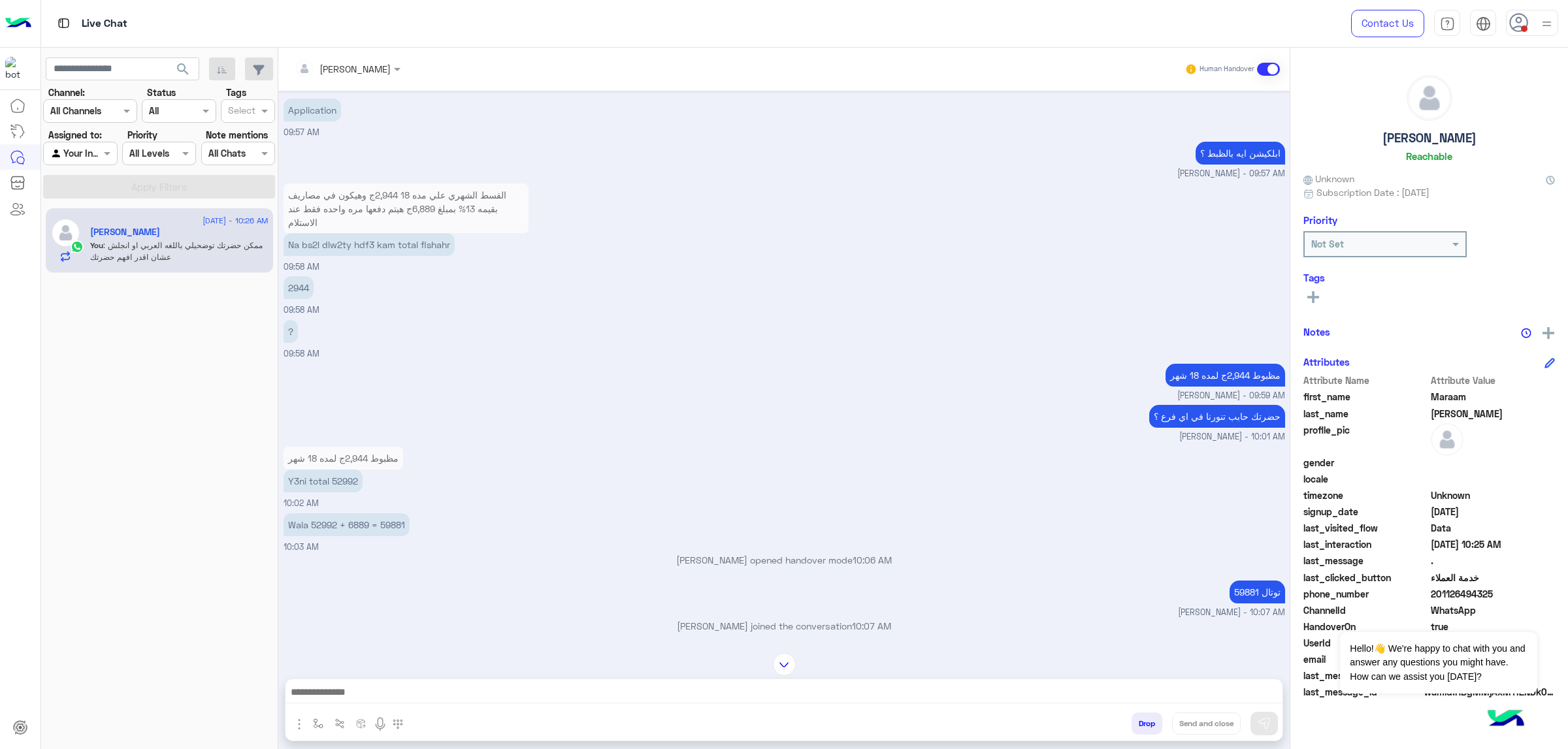
scroll to position [392, 0]
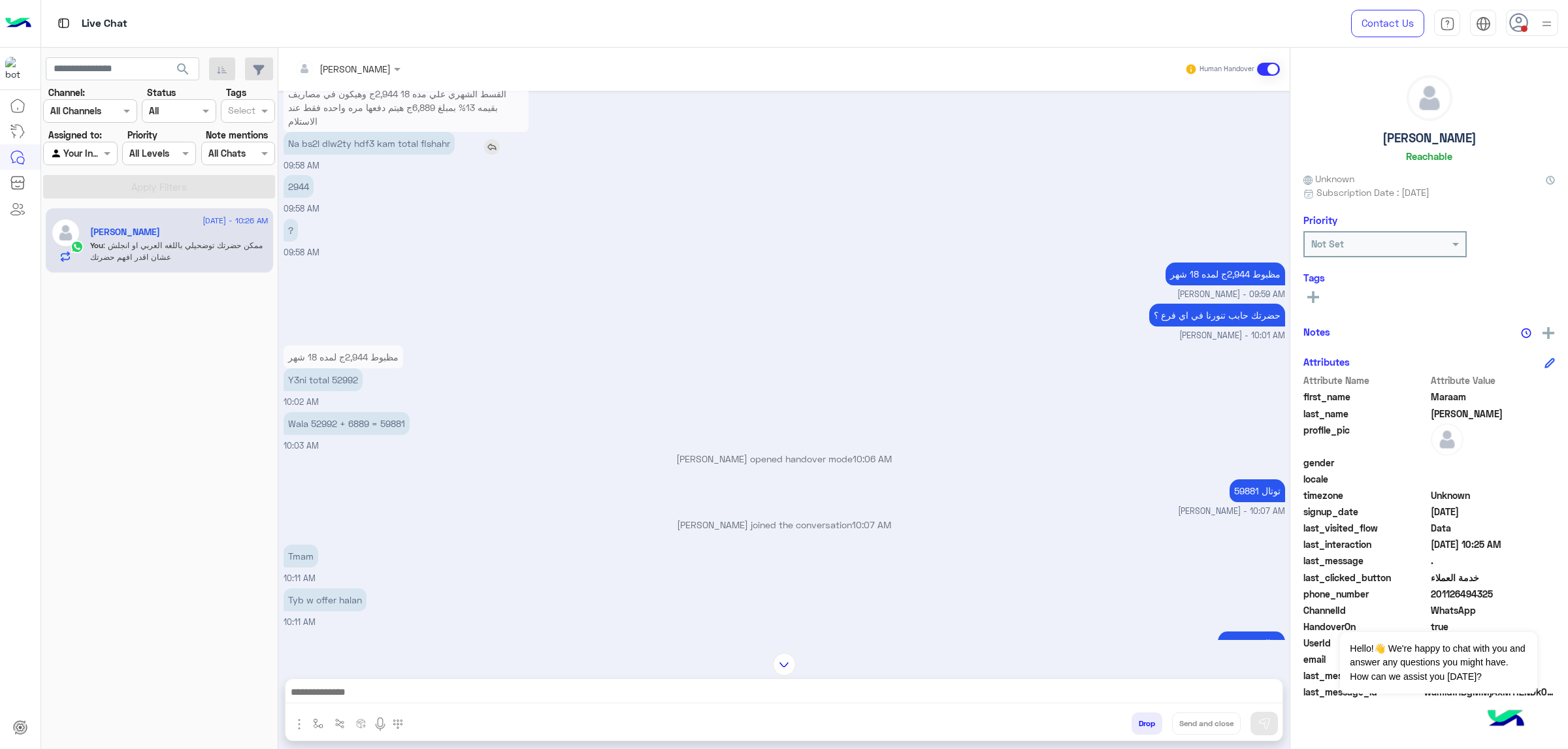
click at [353, 147] on p "Na bs2l dlw2ty hdf3 kam total flshahr" at bounding box center [369, 143] width 171 height 23
click at [437, 204] on div "2944 09:58 AM" at bounding box center [784, 193] width 1002 height 44
click at [384, 147] on p "Na bs2l dlw2ty hdf3 kam total flshahr" at bounding box center [369, 143] width 171 height 23
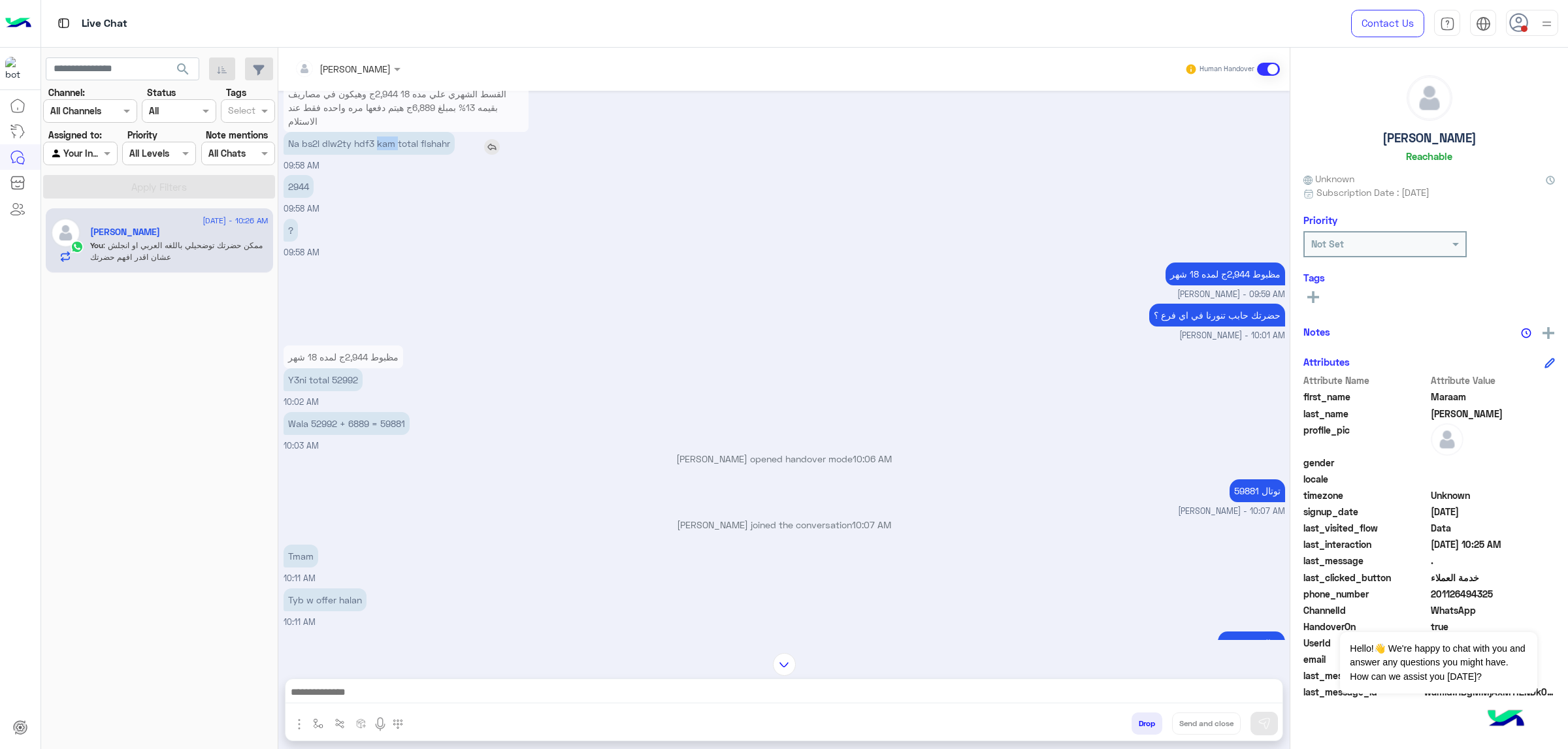
click at [384, 147] on p "Na bs2l dlw2ty hdf3 kam total flshahr" at bounding box center [369, 143] width 171 height 23
click at [399, 189] on div "2944 09:58 AM" at bounding box center [784, 193] width 1002 height 44
click at [434, 141] on p "Na bs2l dlw2ty hdf3 kam total flshahr" at bounding box center [369, 143] width 171 height 23
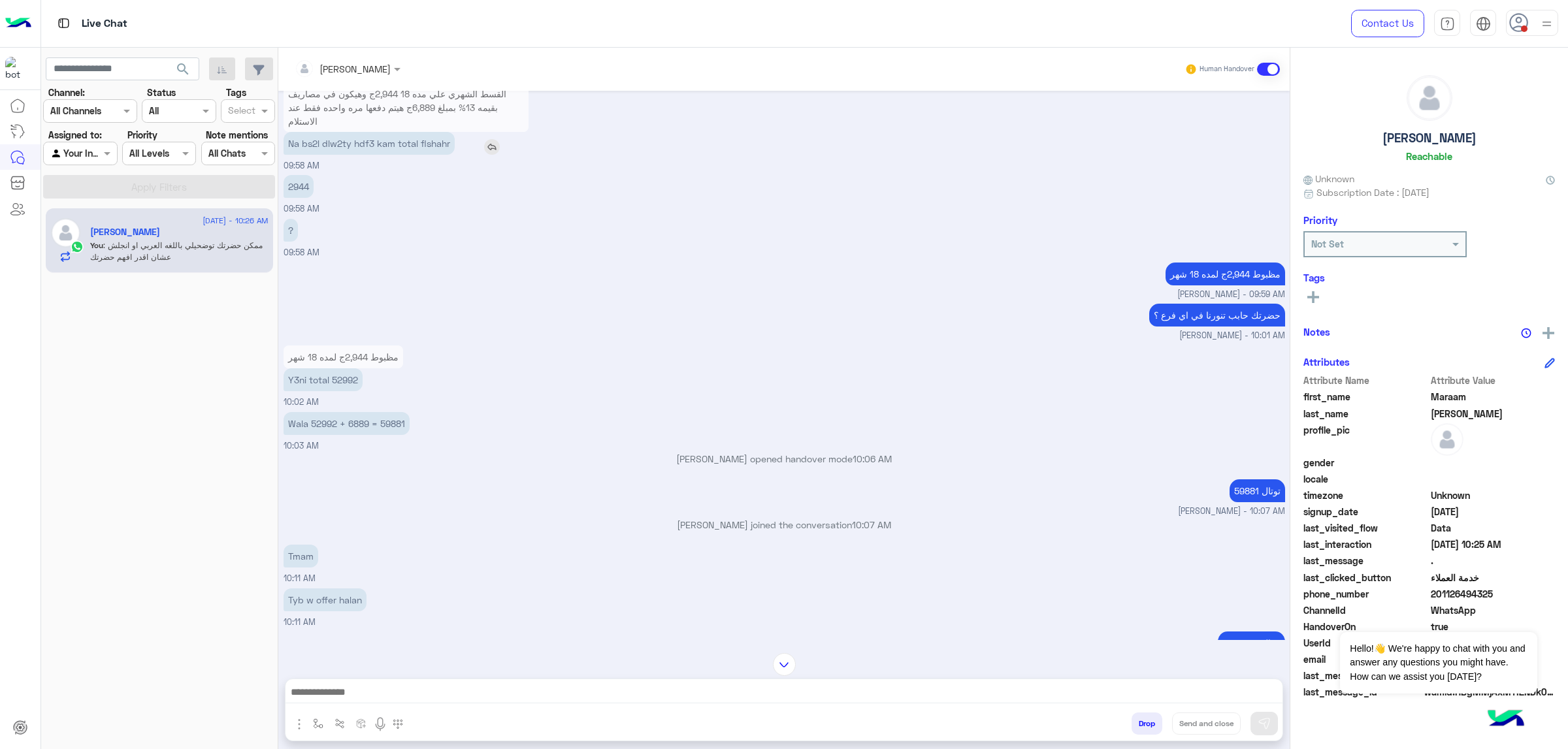
click at [434, 141] on p "Na bs2l dlw2ty hdf3 kam total flshahr" at bounding box center [369, 143] width 171 height 23
click at [500, 177] on div "2944 09:58 AM" at bounding box center [784, 193] width 1002 height 44
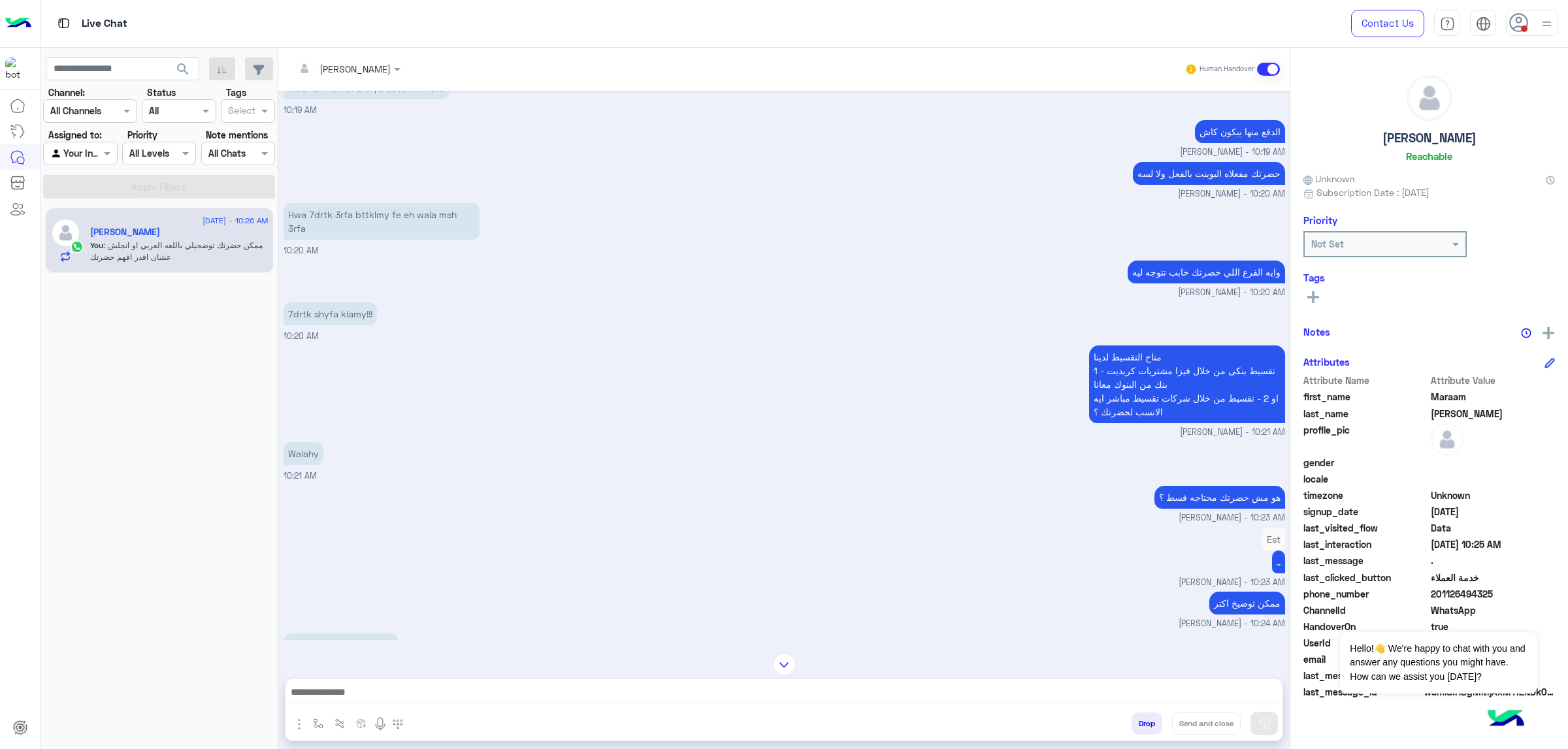
scroll to position [3014, 0]
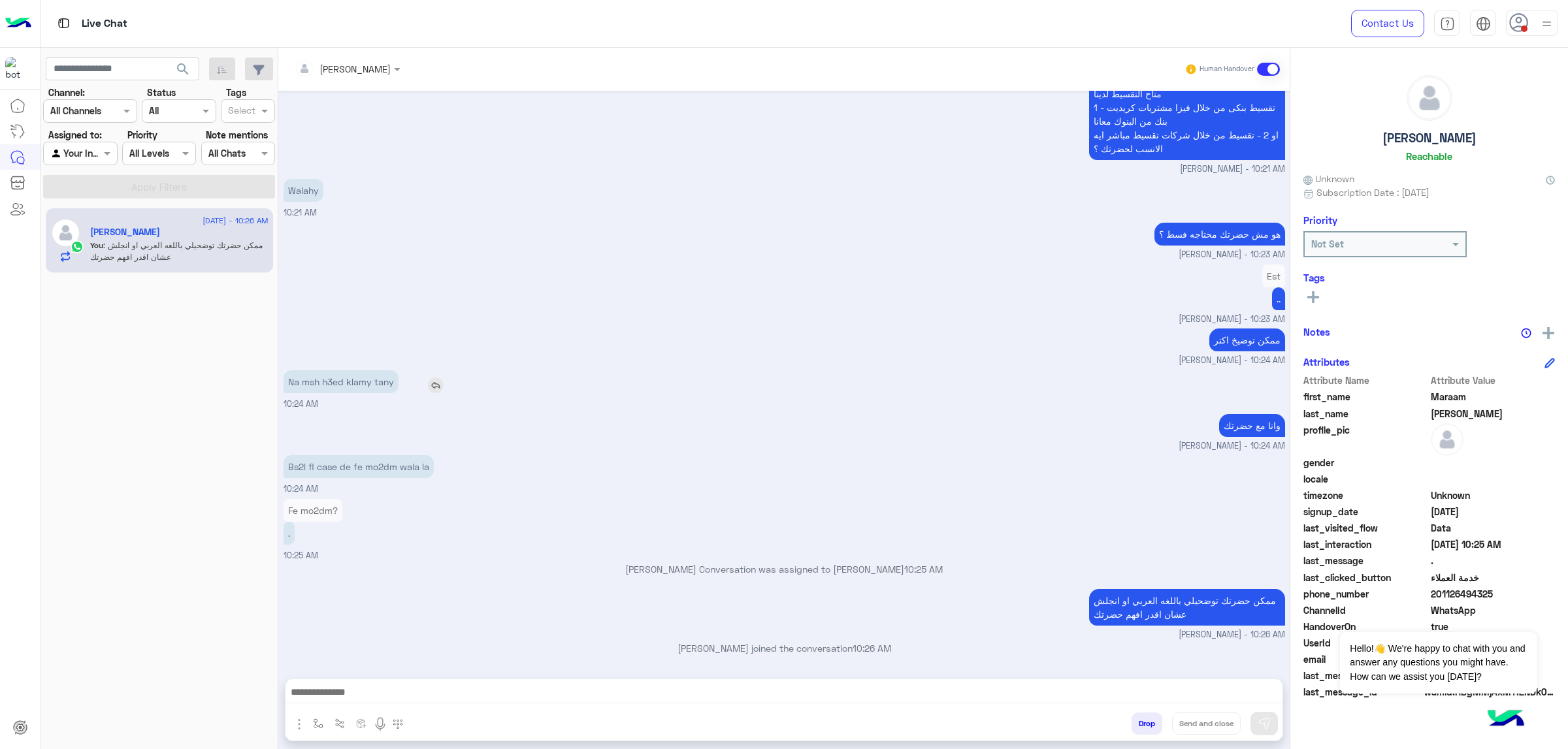
click at [353, 376] on p "Na msh h3ed klamy tany" at bounding box center [341, 381] width 115 height 23
click at [604, 414] on div "وانا مع حضرت[PERSON_NAME] - 10:24 AM" at bounding box center [784, 431] width 1002 height 42
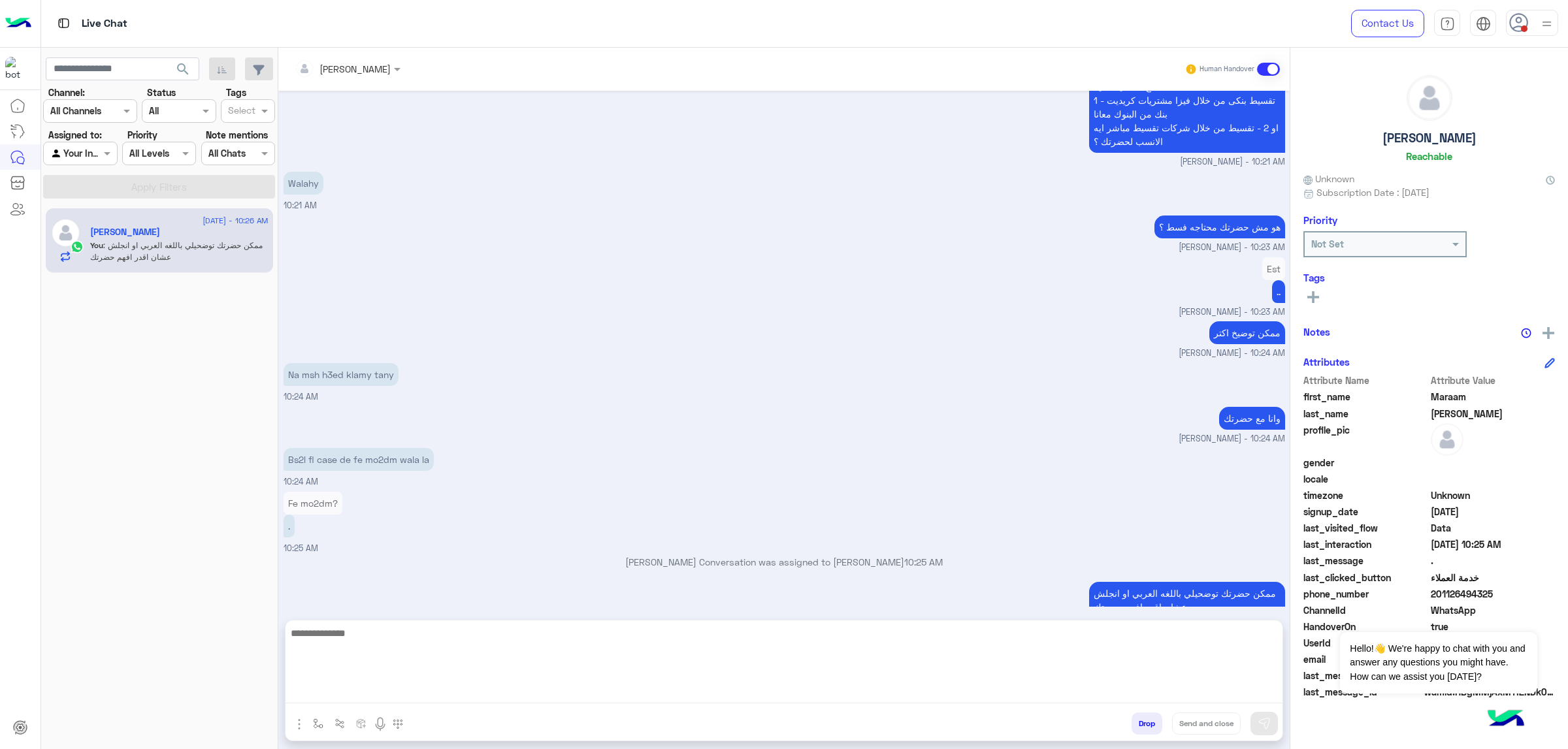
click at [1021, 476] on textarea at bounding box center [784, 663] width 997 height 78
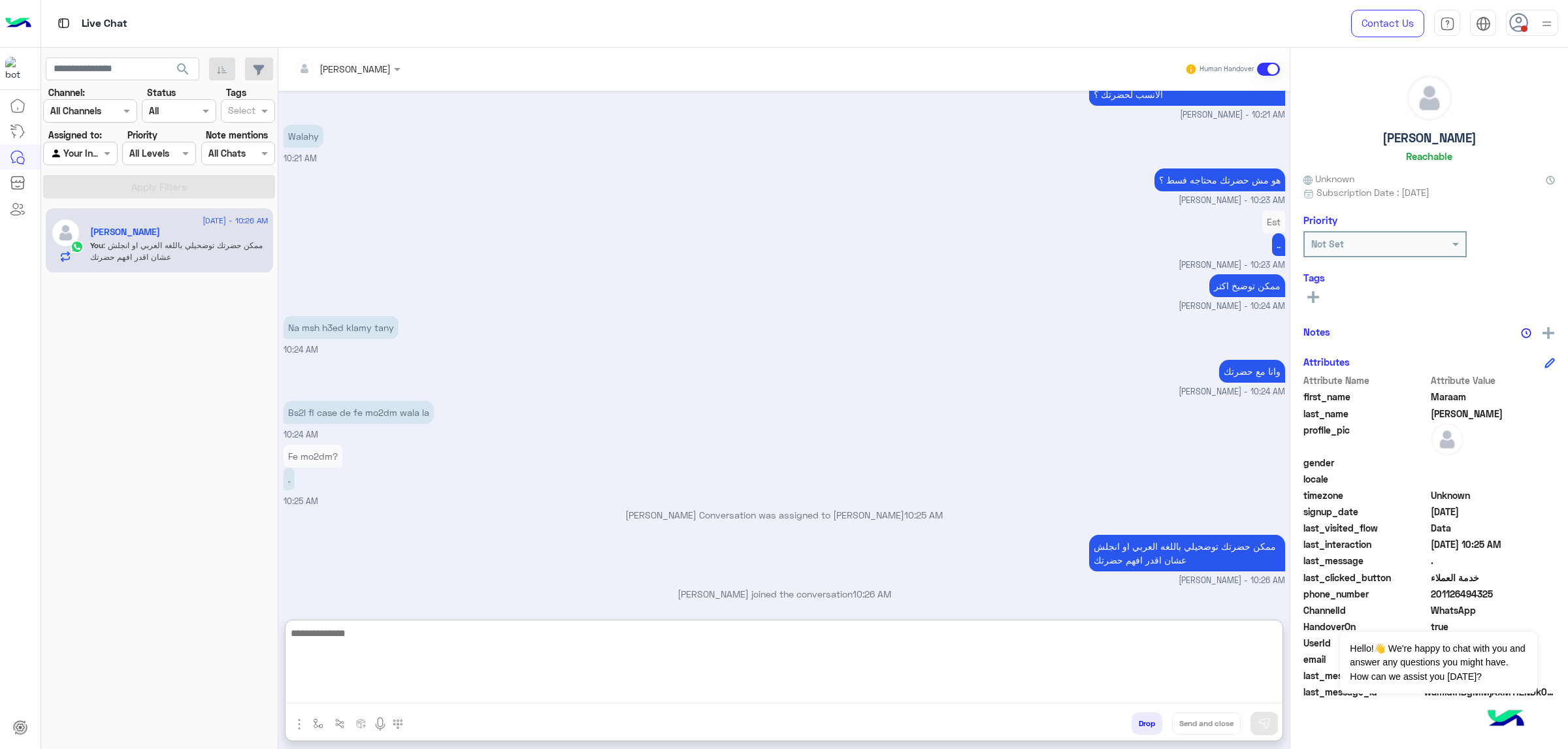
scroll to position [3073, 0]
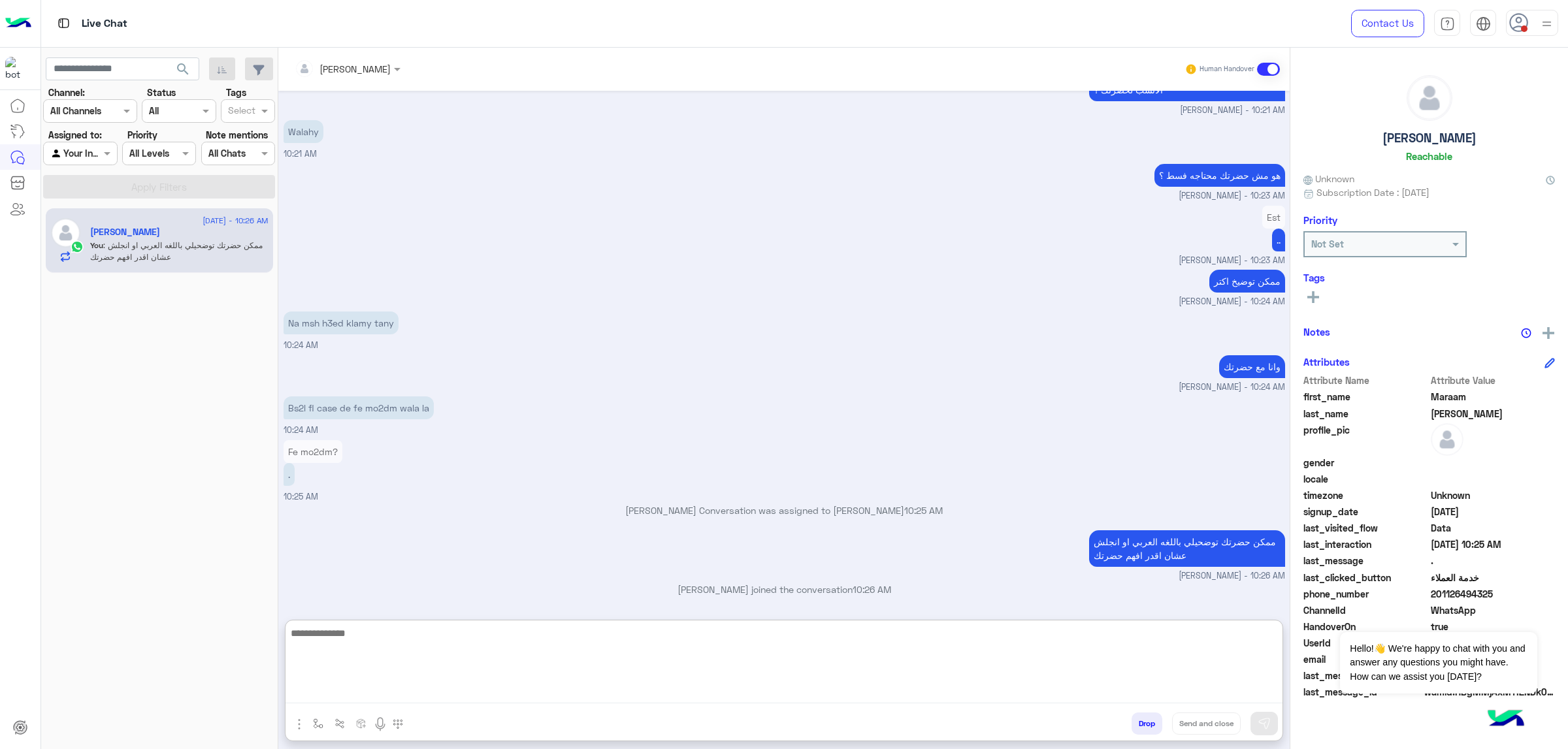
click at [1027, 476] on textarea at bounding box center [784, 663] width 997 height 78
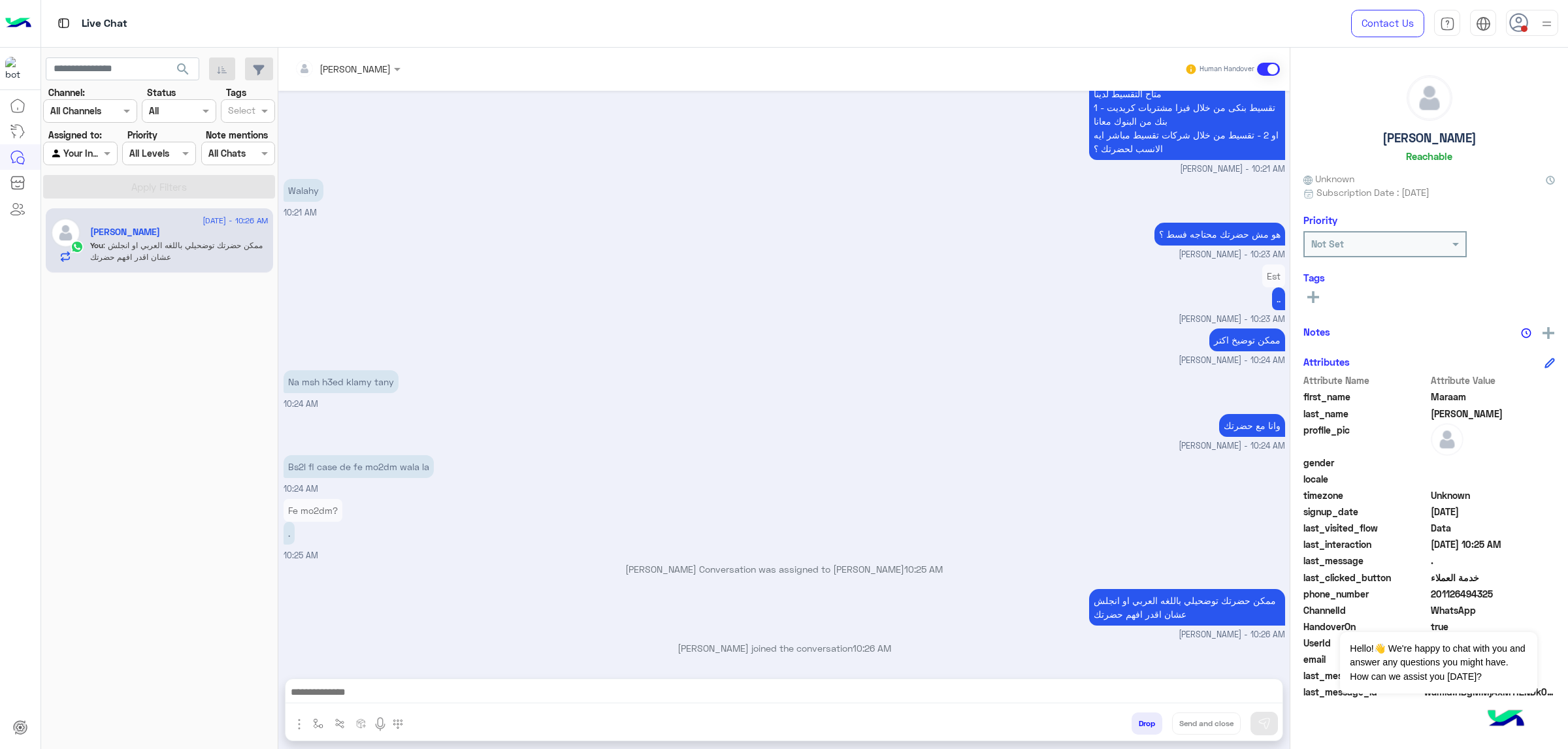
scroll to position [3014, 0]
drag, startPoint x: 920, startPoint y: 596, endPoint x: 710, endPoint y: 520, distance: 223.3
click at [710, 476] on div "[DATE] Est 09:52 AM جاري التحويل الى [DATE] ممثلي خدمة العملاء، برجاء الانتظار …" at bounding box center [784, 378] width 1012 height 575
click at [747, 472] on div "Bs2l fl case de fe mo2dm wala la 10:24 AM" at bounding box center [784, 473] width 1002 height 44
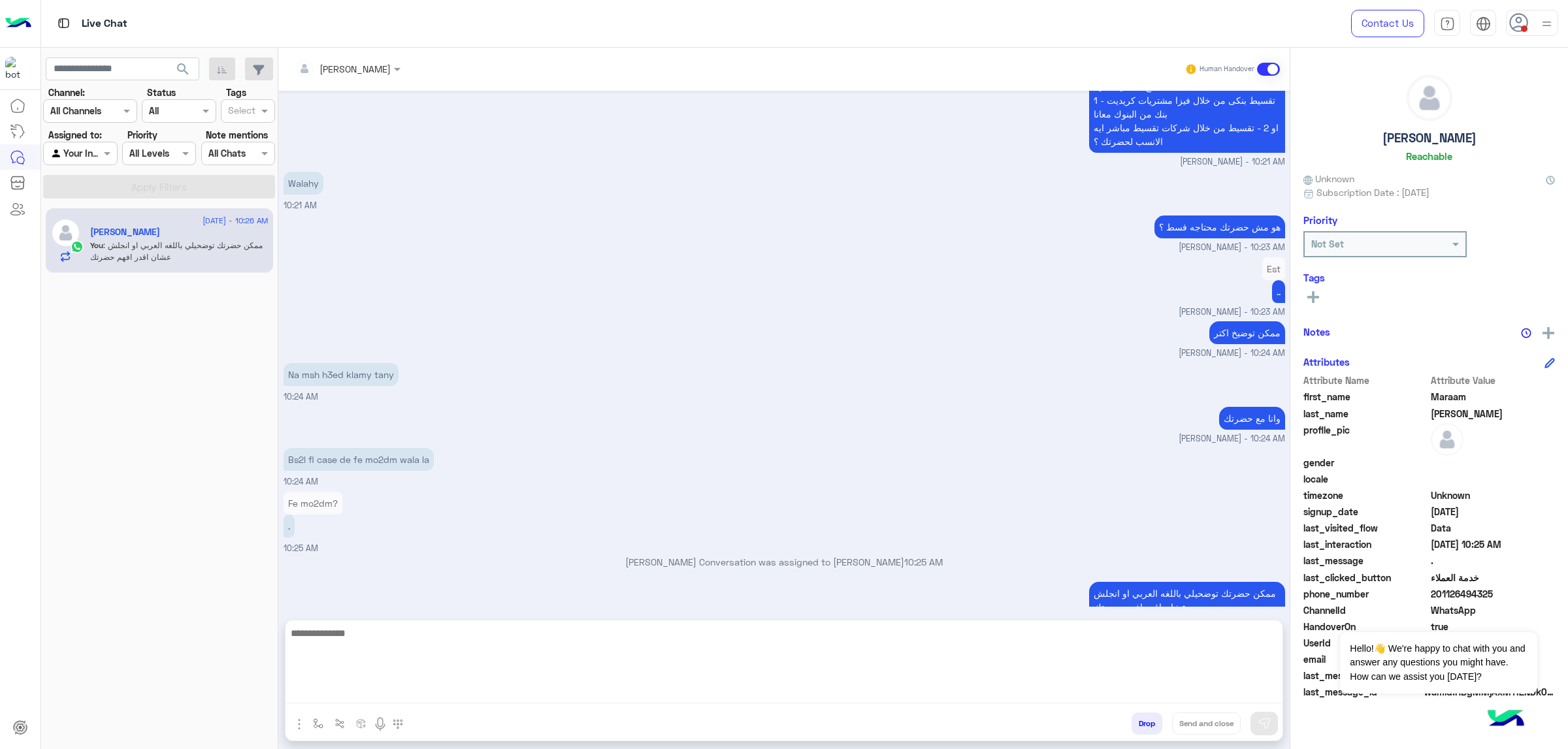
click at [812, 476] on textarea at bounding box center [784, 663] width 997 height 78
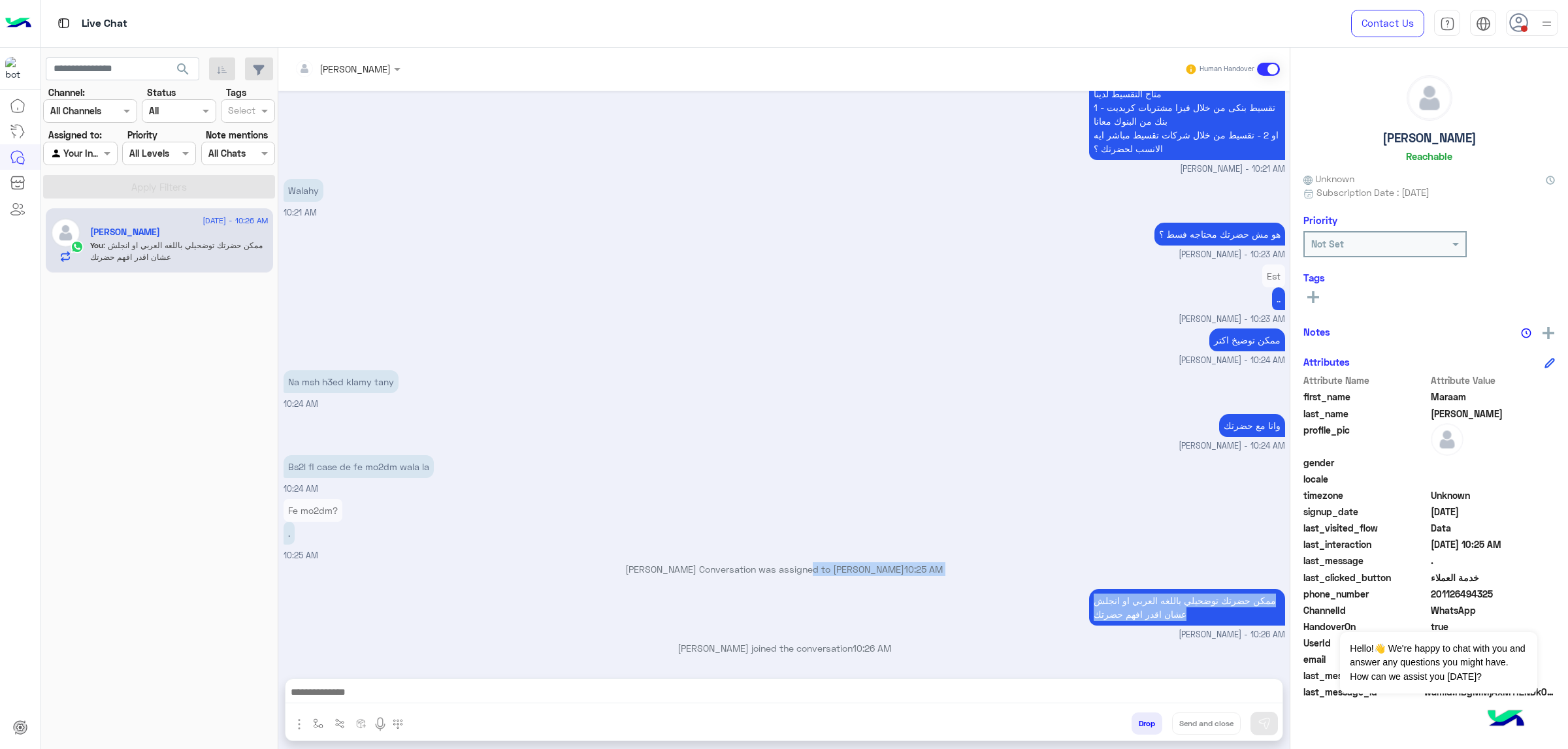
drag, startPoint x: 902, startPoint y: 578, endPoint x: 802, endPoint y: 567, distance: 100.6
click at [802, 476] on div "[DATE] Est 09:52 AM جاري التحويل الى [DATE] ممثلي خدمة العملاء، برجاء الانتظار …" at bounding box center [784, 378] width 1012 height 575
click at [919, 476] on div "ممكن حضرتك توضحيلي باللغه العربي او انجلش عشان اقدر افهم حضرتك mohaned hassanen…" at bounding box center [784, 614] width 1002 height 56
drag, startPoint x: 788, startPoint y: 632, endPoint x: 678, endPoint y: 533, distance: 148.0
click at [678, 476] on div "[DATE] Est 09:52 AM جاري التحويل الى [DATE] ممثلي خدمة العملاء، برجاء الانتظار …" at bounding box center [784, 378] width 1012 height 575
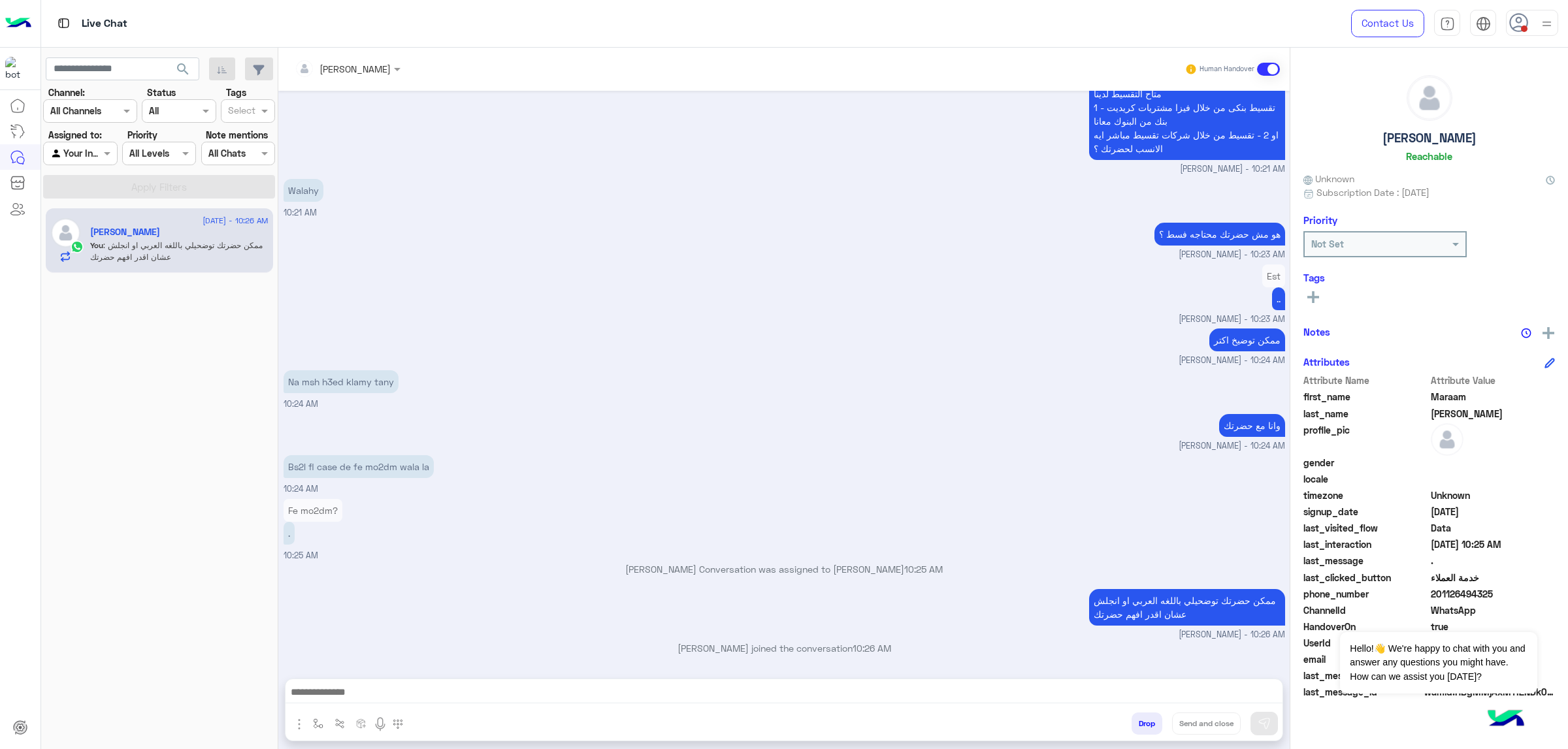
click at [687, 476] on div "Fe mo2dm? . 10:25 AM" at bounding box center [784, 530] width 1002 height 67
click at [391, 463] on p "Bs2l fl case de fe mo2dm wala la" at bounding box center [358, 466] width 150 height 23
click at [556, 476] on p "[PERSON_NAME] Conversation was assigned to [PERSON_NAME] 10:25 AM" at bounding box center [784, 569] width 1002 height 14
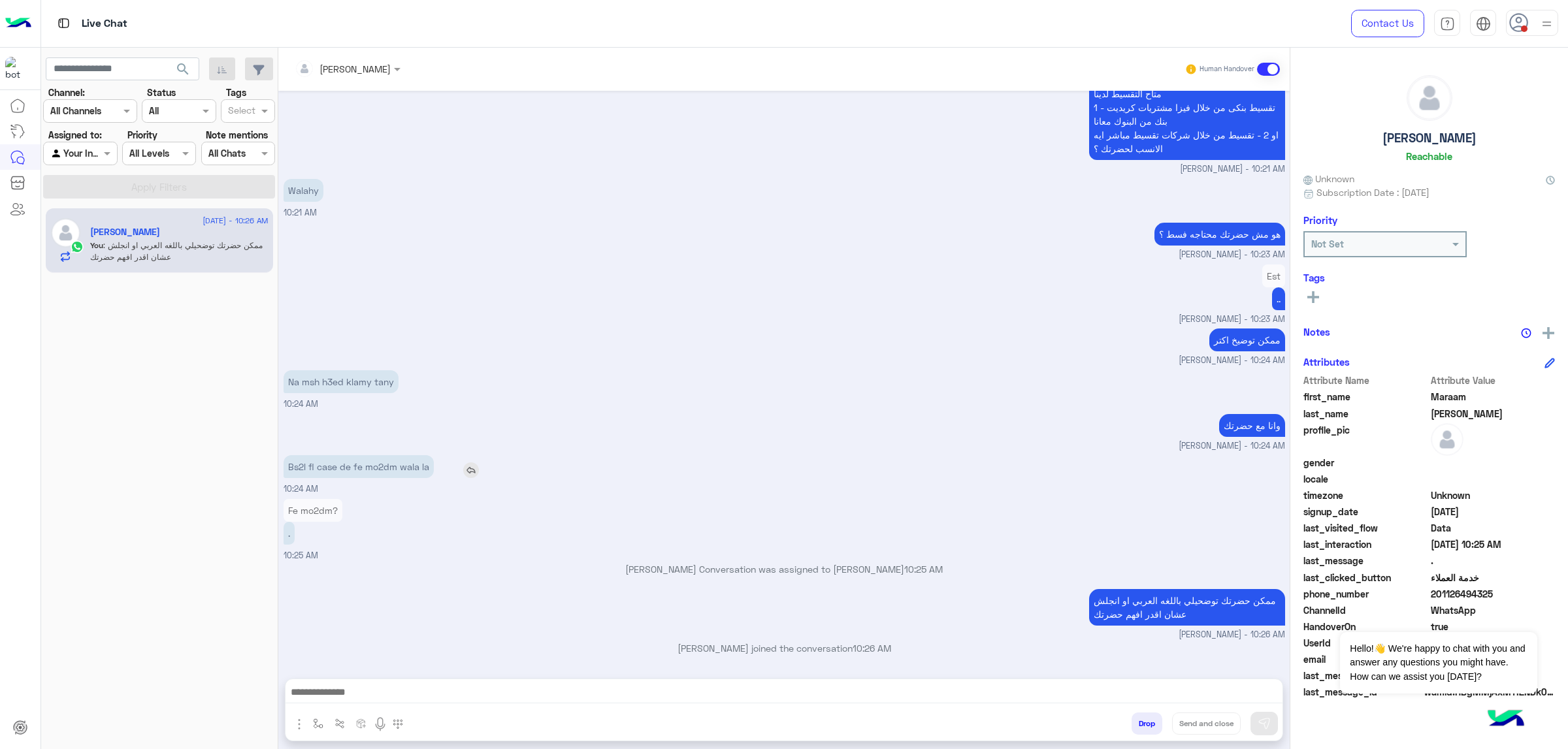
click at [385, 460] on p "Bs2l fl case de fe mo2dm wala la" at bounding box center [358, 466] width 150 height 23
click at [466, 476] on div "Fe mo2dm? . 10:25 AM" at bounding box center [784, 530] width 1002 height 67
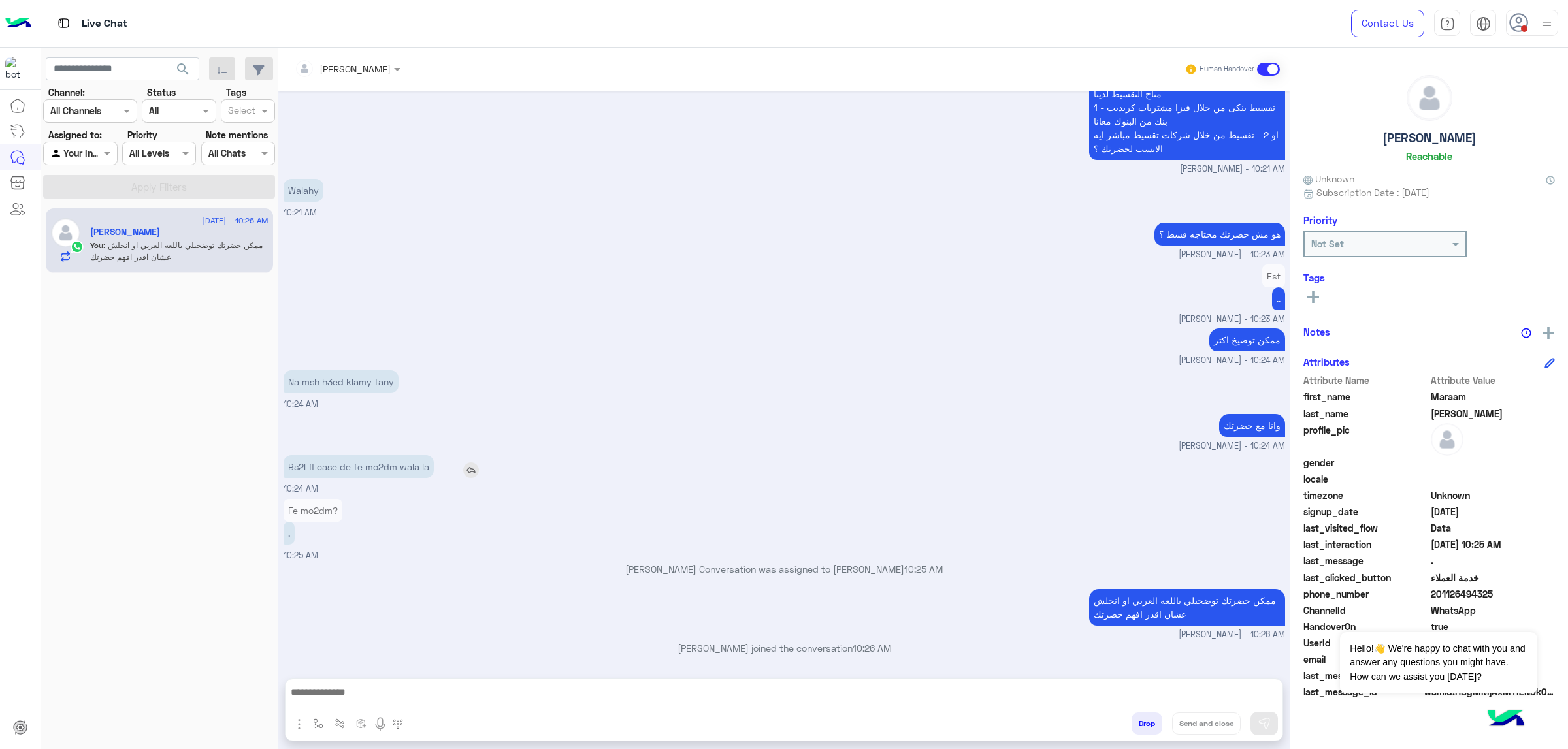
click at [422, 472] on p "Bs2l fl case de fe mo2dm wala la" at bounding box center [358, 466] width 150 height 23
click at [419, 472] on p "Bs2l fl case de fe mo2dm wala la" at bounding box center [358, 466] width 150 height 23
click at [484, 476] on div "Bs2l fl case de fe mo2dm wala la 10:24 AM" at bounding box center [784, 473] width 1002 height 44
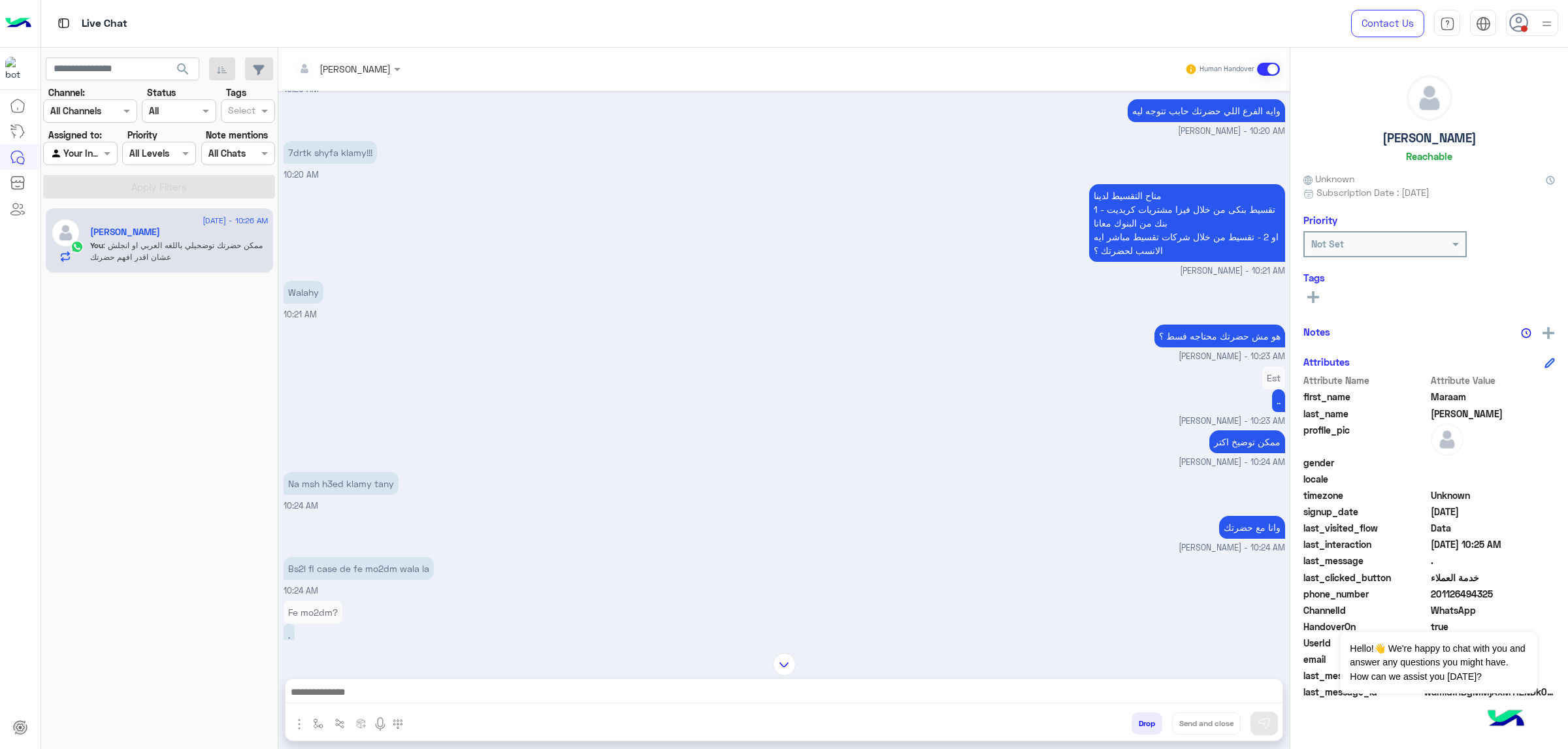
scroll to position [2818, 0]
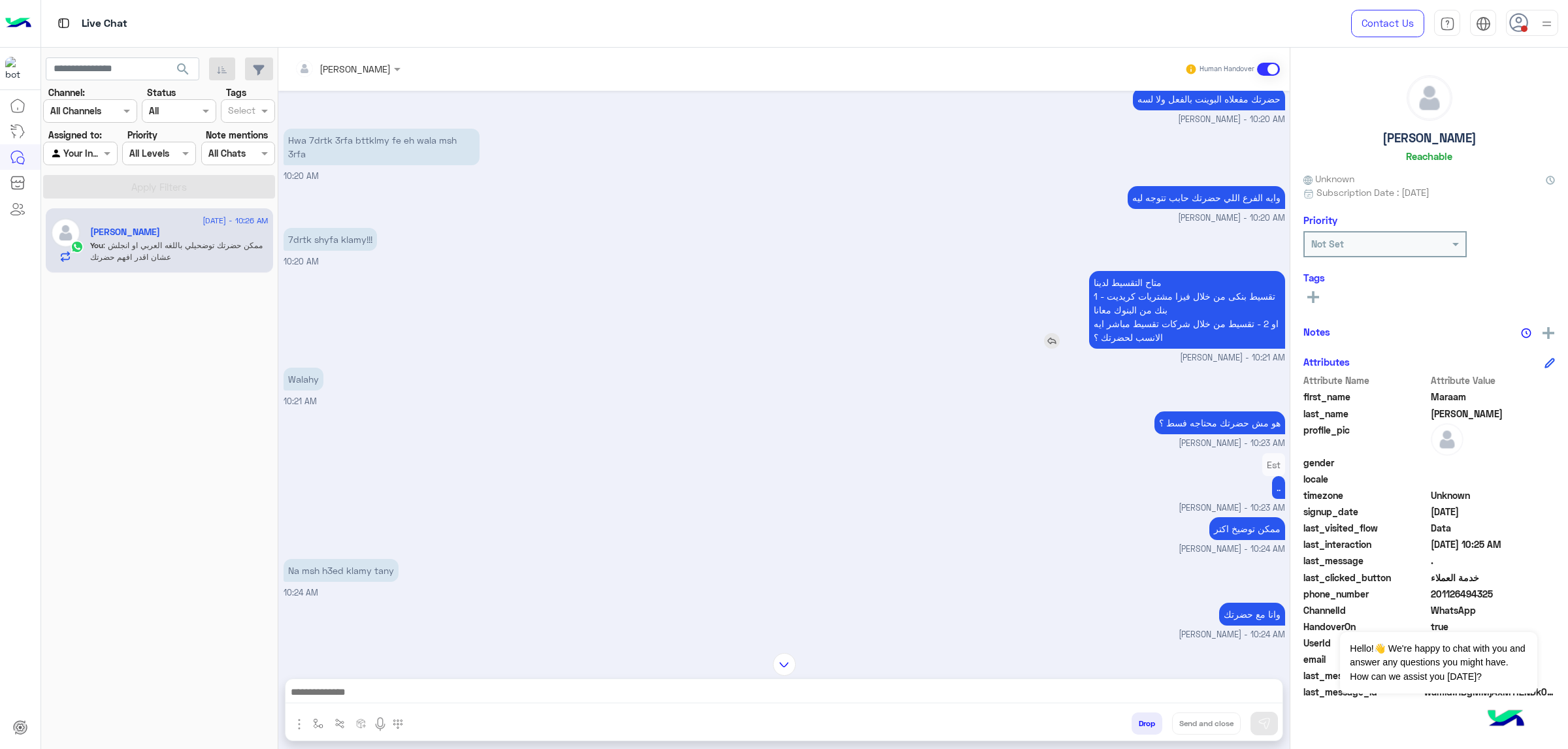
click at [1045, 303] on p "متاح التقسيط لدينا 1 - تقسيط بنكى من خلال فيزا مشتريات كريديت بنك من البنوك معا…" at bounding box center [1187, 309] width 196 height 78
click at [549, 398] on div "Walahy 10:21 AM" at bounding box center [784, 386] width 1002 height 44
click at [1045, 434] on p "هو مش حضرتك محتاجه فسط ؟" at bounding box center [1220, 422] width 130 height 23
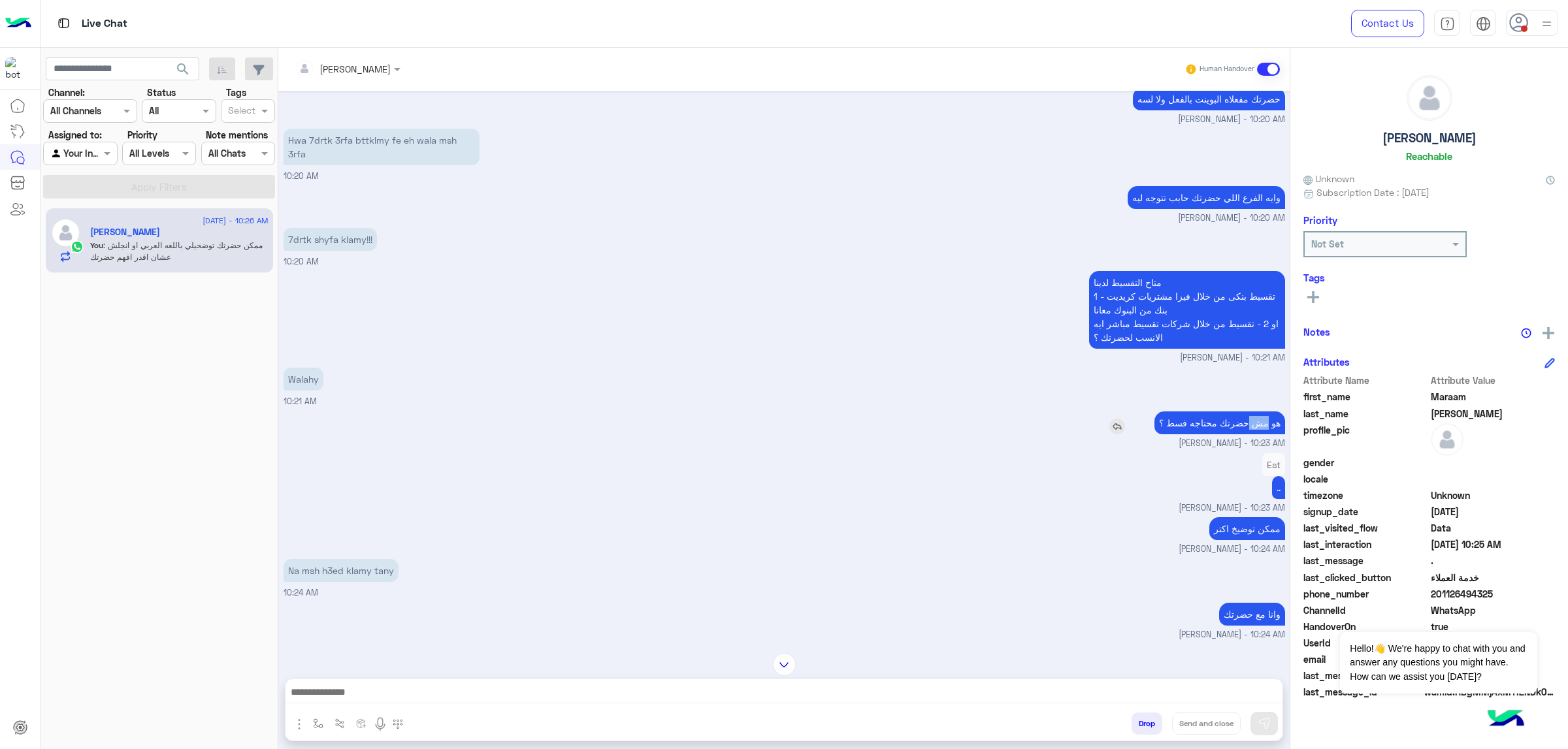
click at [1045, 434] on p "هو مش حضرتك محتاجه فسط ؟" at bounding box center [1220, 422] width 130 height 23
click at [1045, 476] on p "ممكن توضيخ اكتر" at bounding box center [1247, 529] width 75 height 23
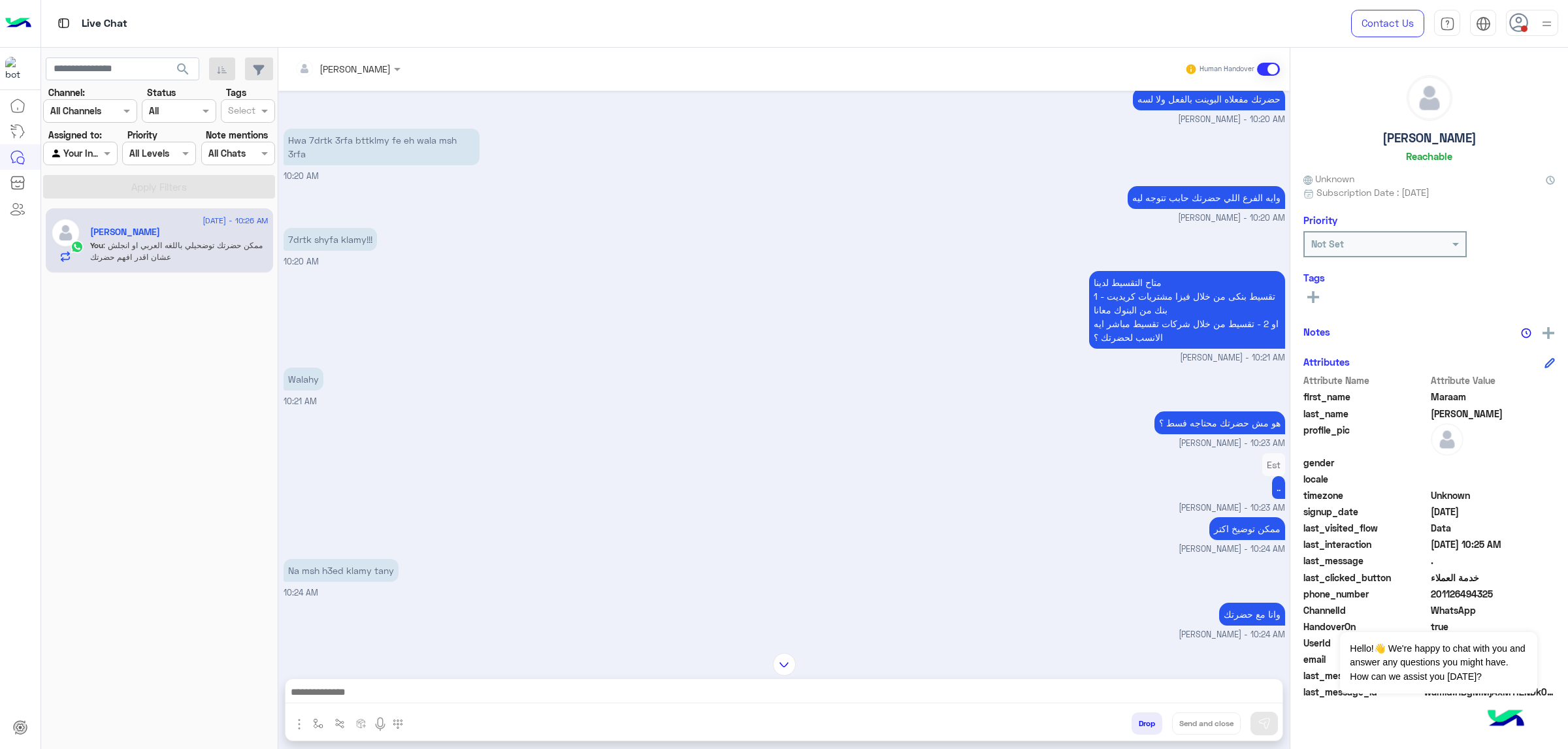
click at [1045, 476] on div "Na msh h3ed klamy tany 10:24 AM" at bounding box center [784, 578] width 1002 height 44
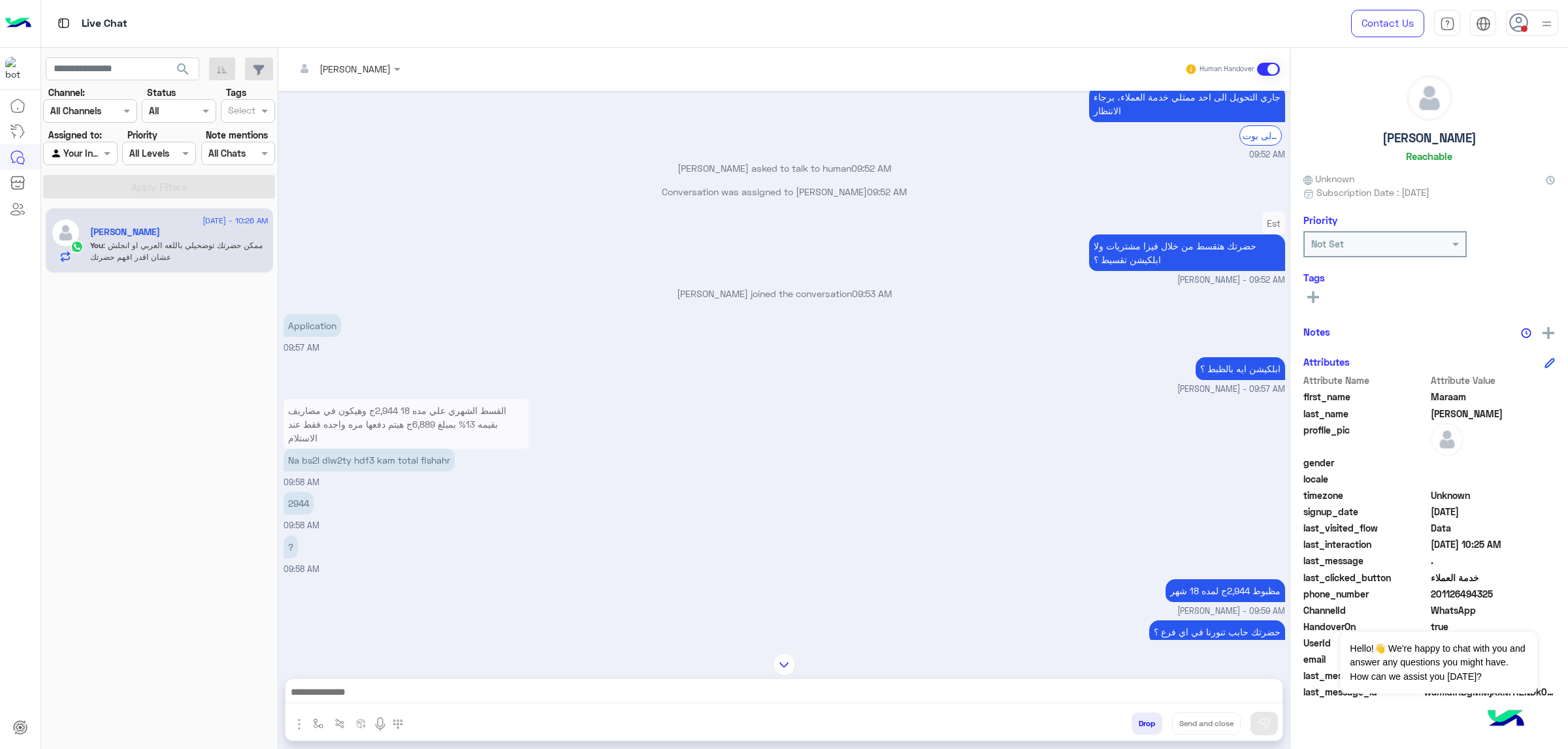
scroll to position [75, 0]
click at [362, 460] on p "Na bs2l dlw2ty hdf3 kam total flshahr" at bounding box center [369, 460] width 171 height 23
click at [439, 476] on div "2944 09:58 AM" at bounding box center [784, 511] width 1002 height 44
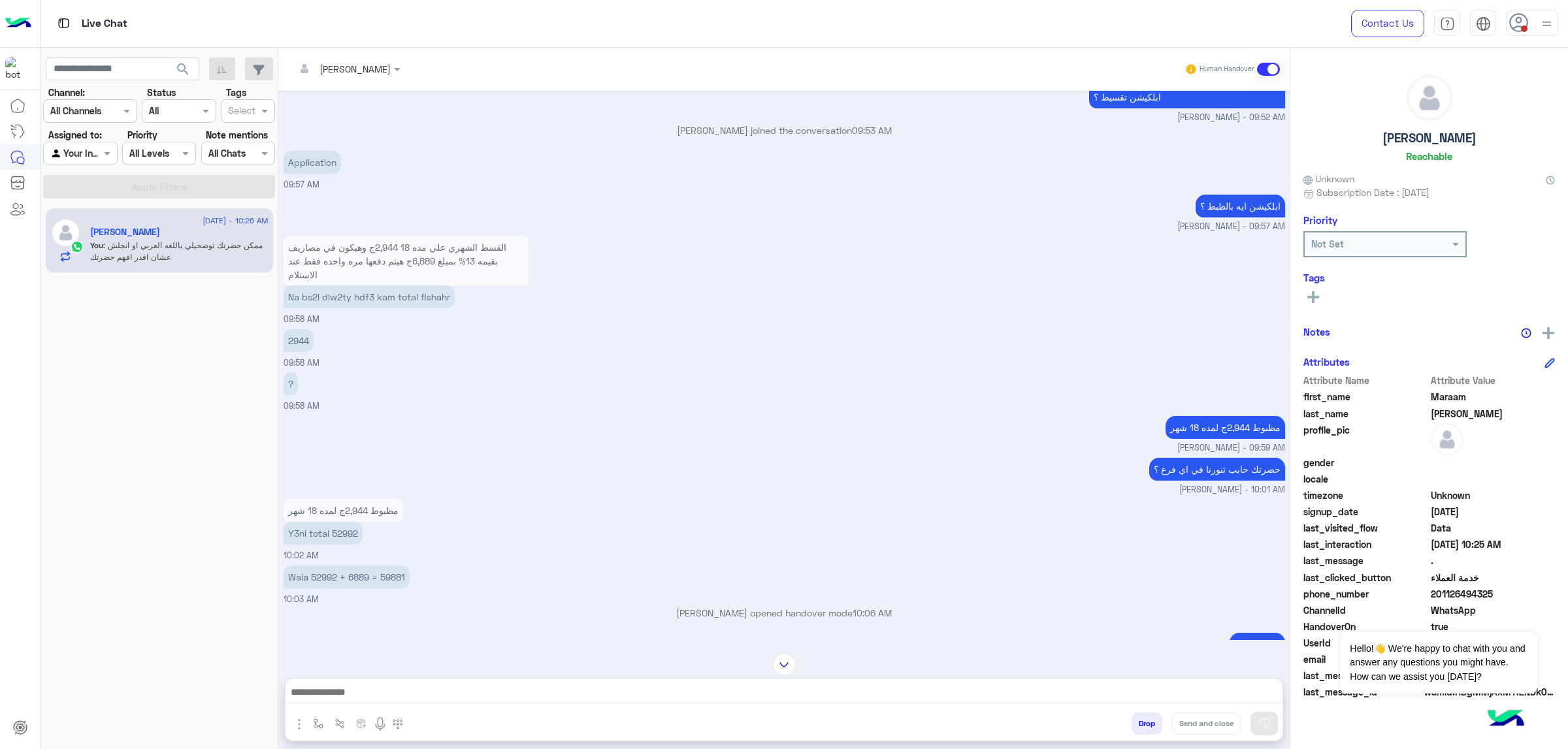
scroll to position [2463, 0]
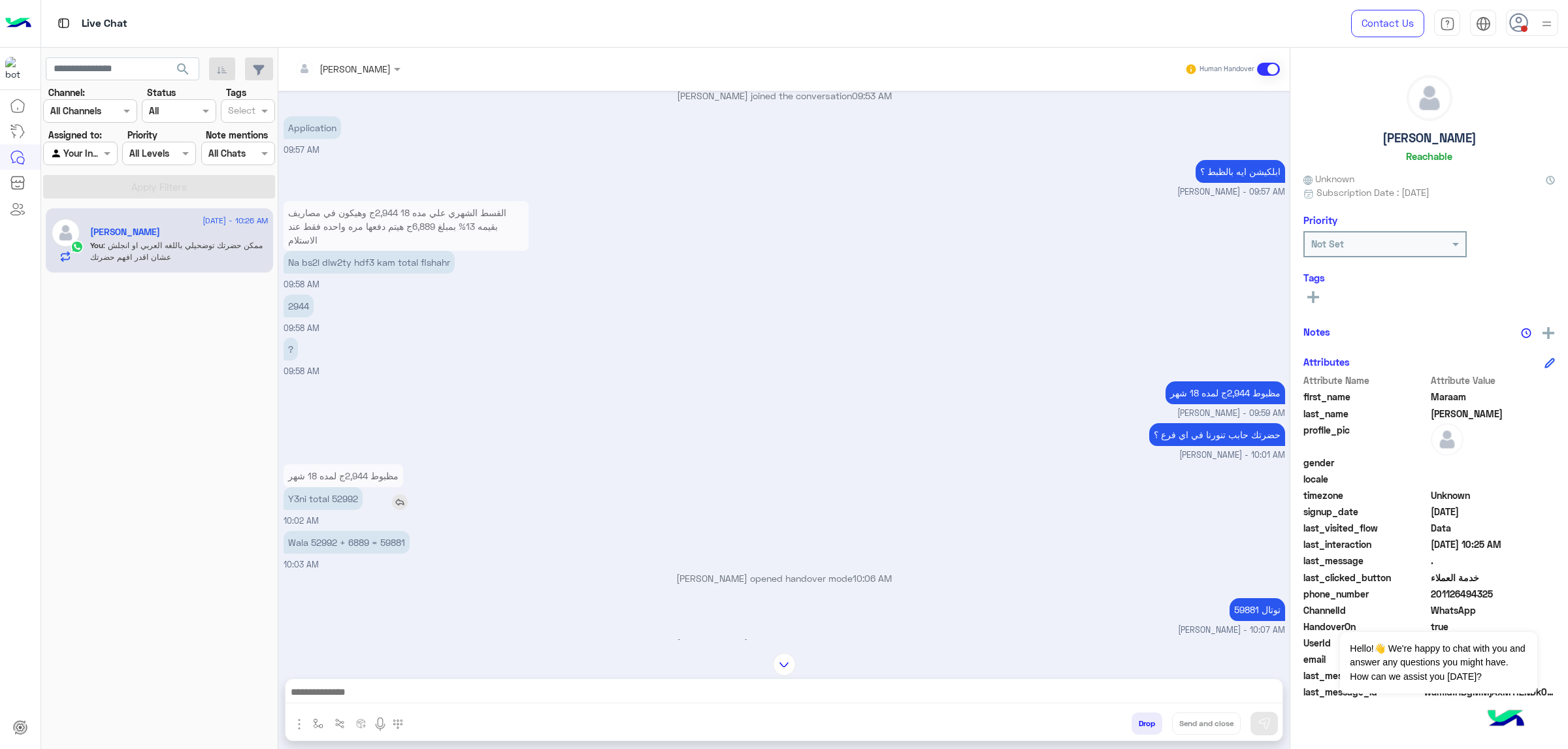
click at [333, 476] on p "Y3ni total 52992" at bounding box center [323, 499] width 79 height 23
click at [410, 269] on p "Na bs2l dlw2ty hdf3 kam total flshahr" at bounding box center [369, 262] width 171 height 23
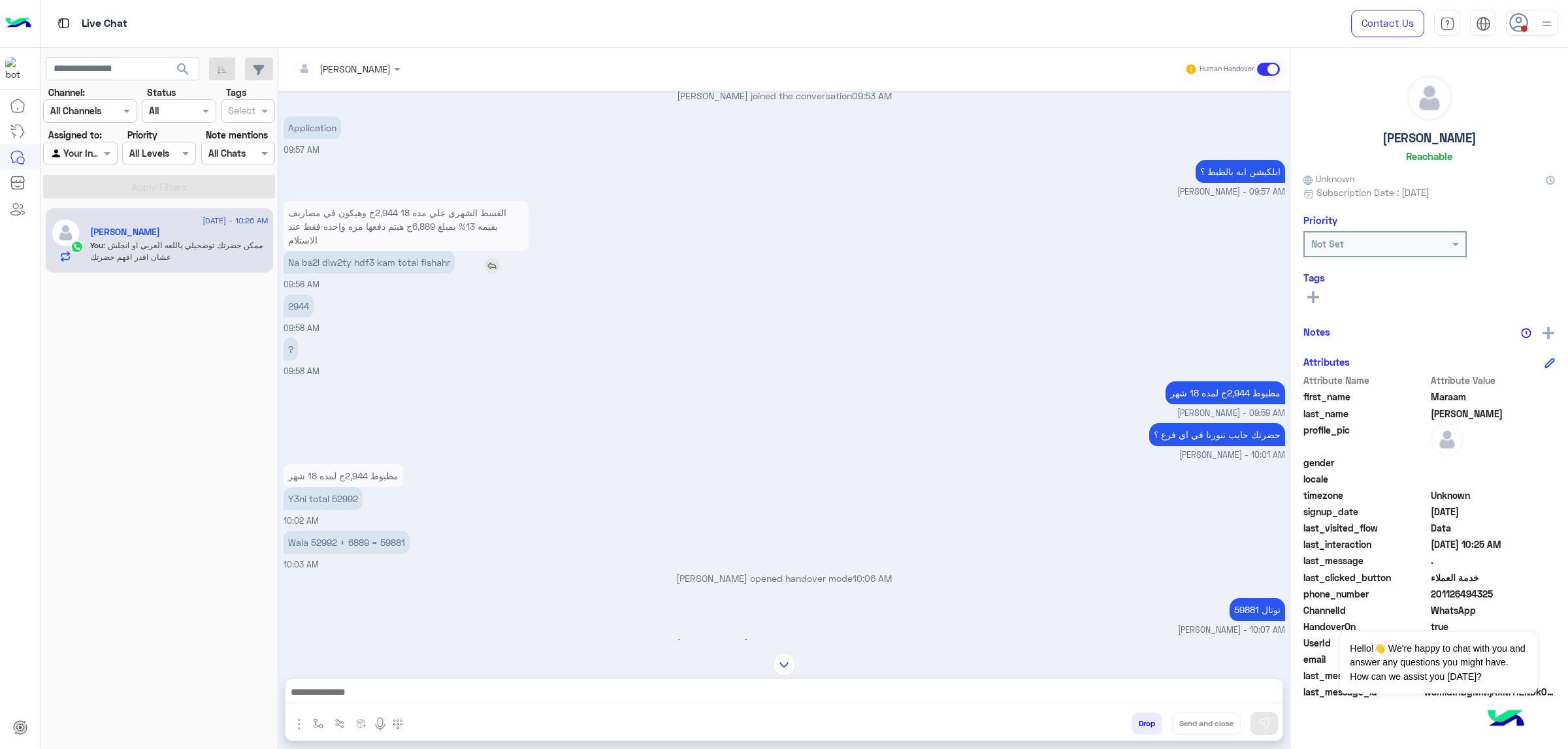
click at [410, 269] on p "Na bs2l dlw2ty hdf3 kam total flshahr" at bounding box center [369, 262] width 171 height 23
click at [465, 335] on div "2944 09:58 AM" at bounding box center [784, 313] width 1002 height 44
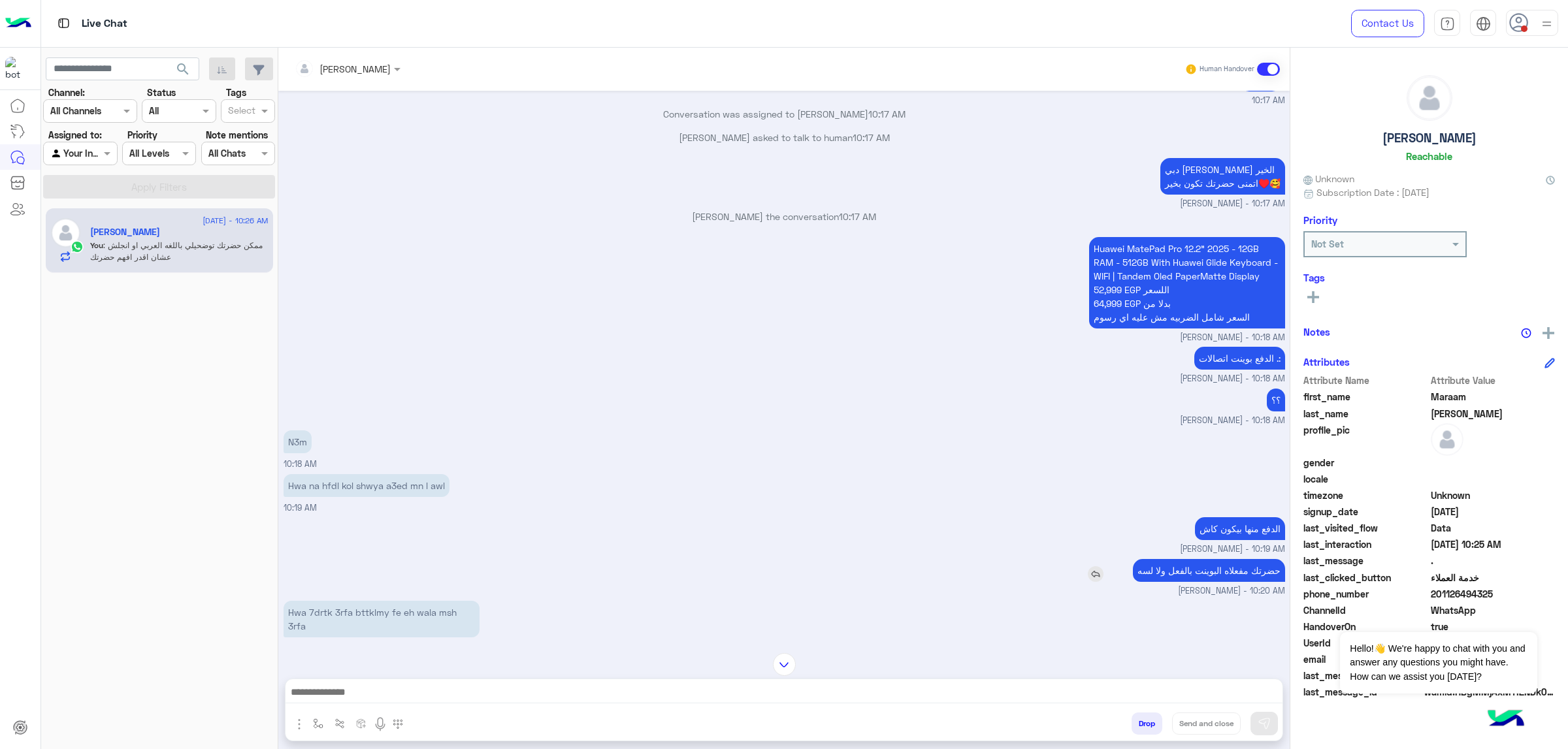
scroll to position [4429, 0]
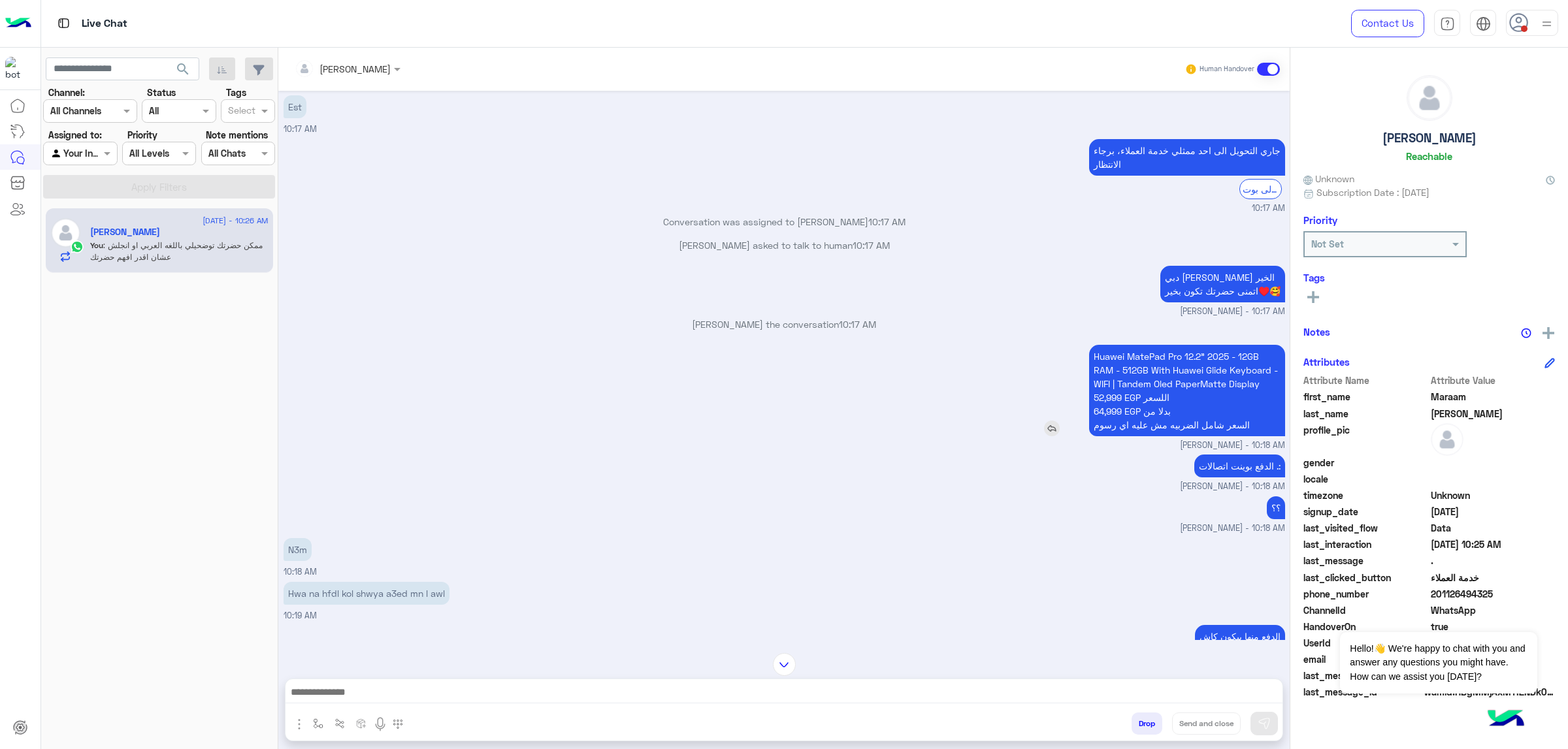
click at [1045, 376] on p "Huawei MatePad Pro 12.2" 2025 - 12GB RAM - 512GB With Huawei Glide Keyboard - W…" at bounding box center [1187, 390] width 196 height 92
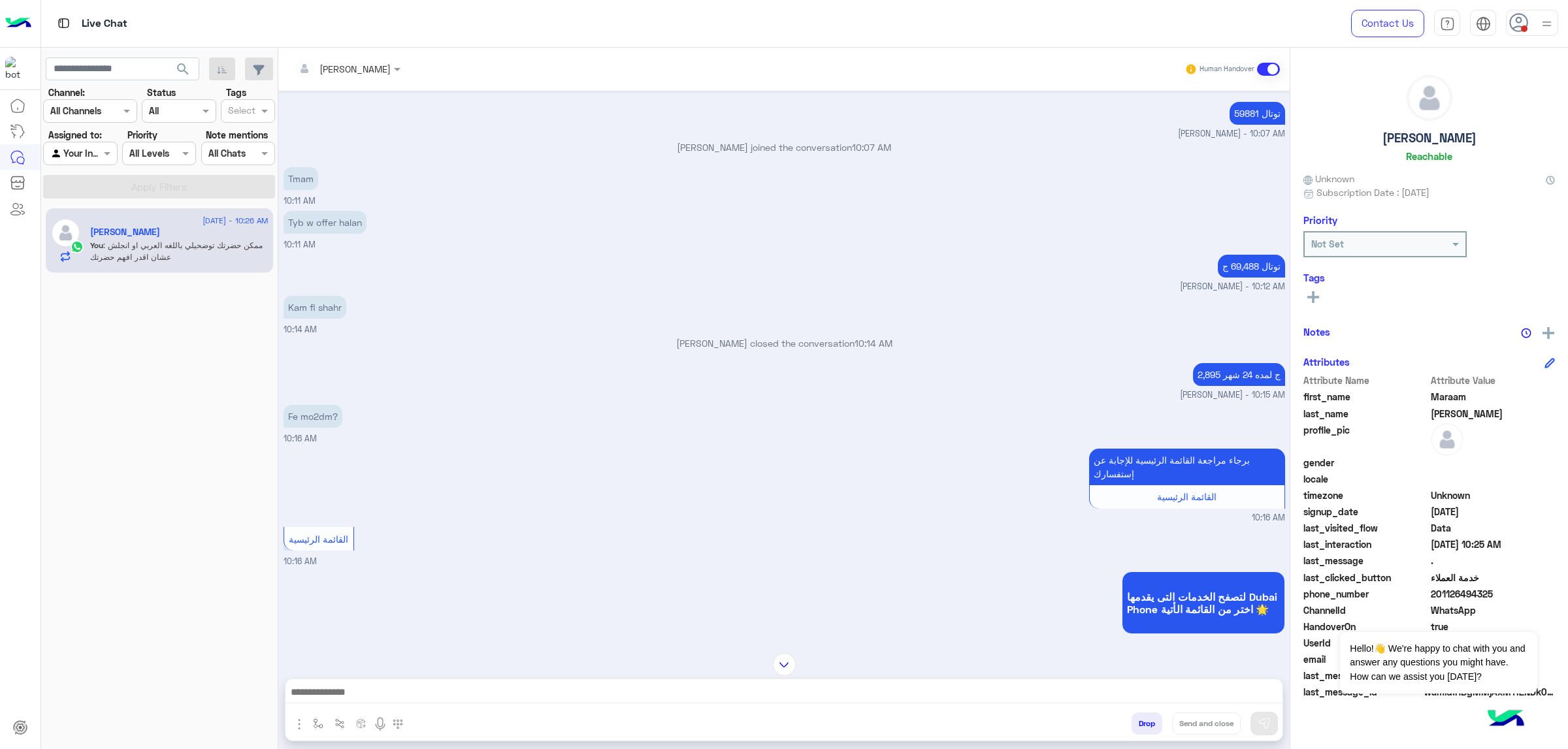
scroll to position [2959, 0]
click at [337, 225] on p "Tyb w offer halan" at bounding box center [325, 223] width 83 height 23
click at [418, 271] on div "توتال 69,488 ج [PERSON_NAME] - 10:12 AM" at bounding box center [784, 273] width 1002 height 42
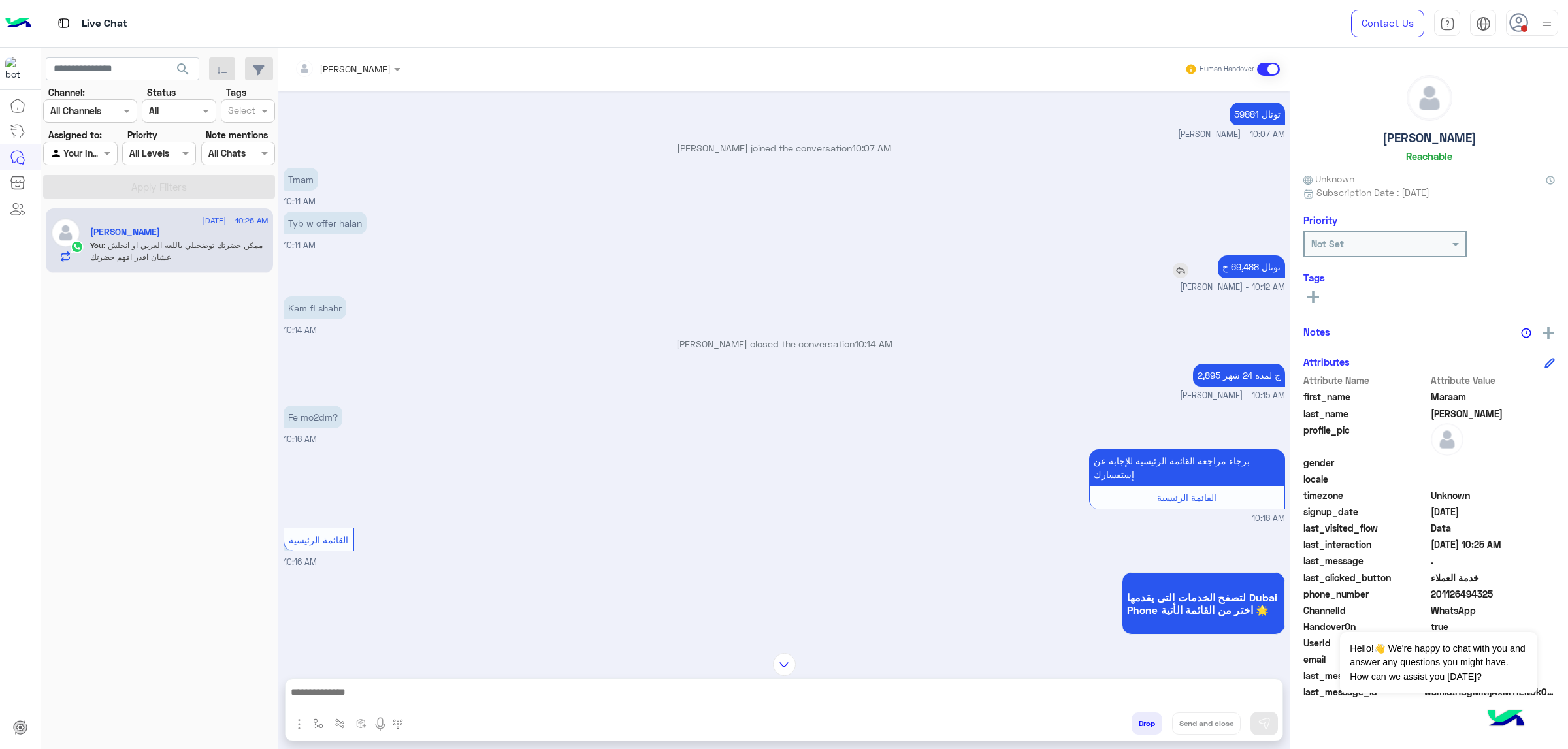
click at [1045, 273] on p "توتال 69,488 ج" at bounding box center [1252, 267] width 68 height 23
click at [327, 317] on p "Kam fl shahr" at bounding box center [315, 308] width 63 height 23
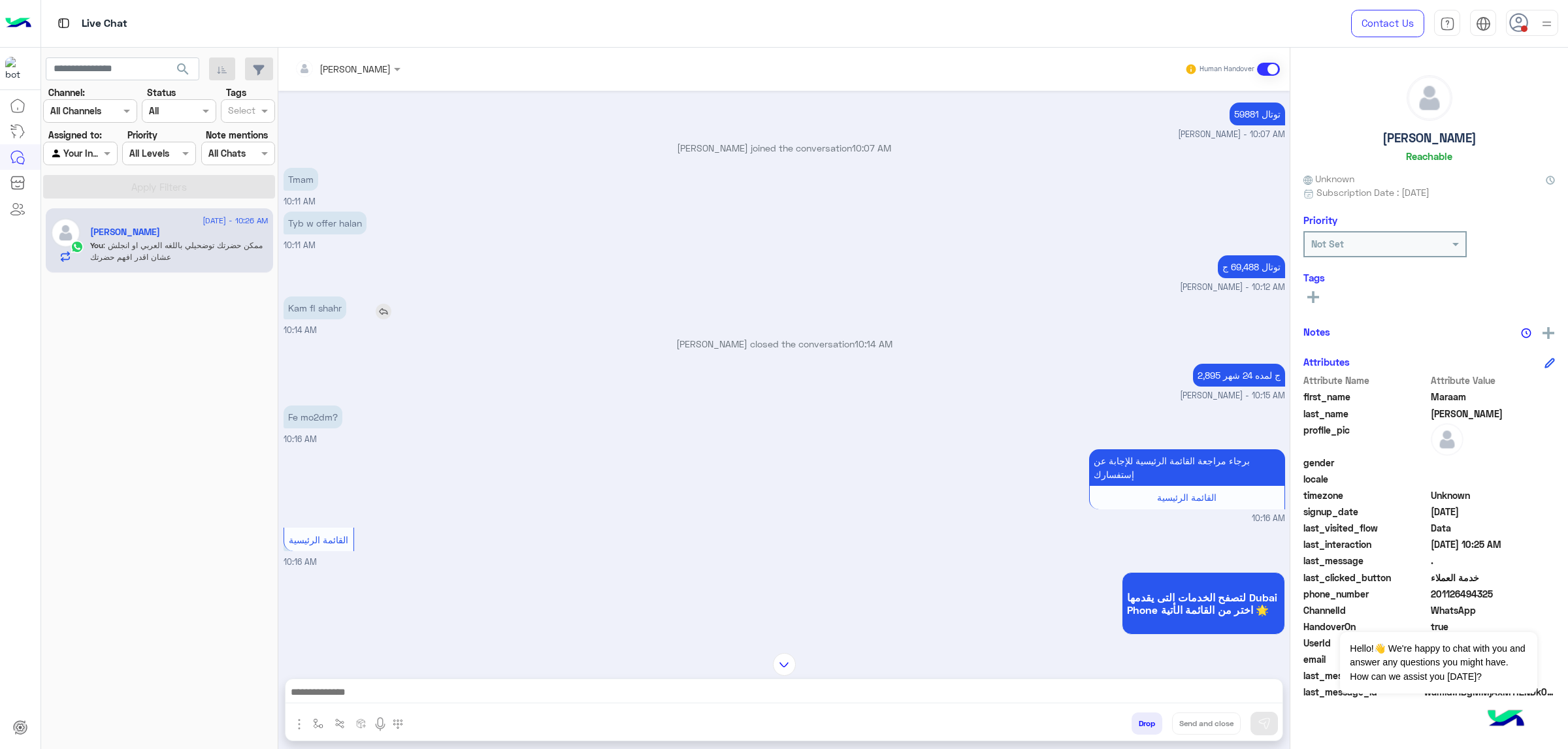
click at [327, 317] on p "Kam fl shahr" at bounding box center [315, 308] width 63 height 23
click at [396, 351] on p "[PERSON_NAME] closed the conversation 10:14 AM" at bounding box center [784, 344] width 1002 height 14
click at [1045, 398] on span "[PERSON_NAME] - 10:15 AM" at bounding box center [1233, 396] width 105 height 12
click at [1045, 382] on p "2,895 ج لمده 24 شهر" at bounding box center [1239, 375] width 92 height 23
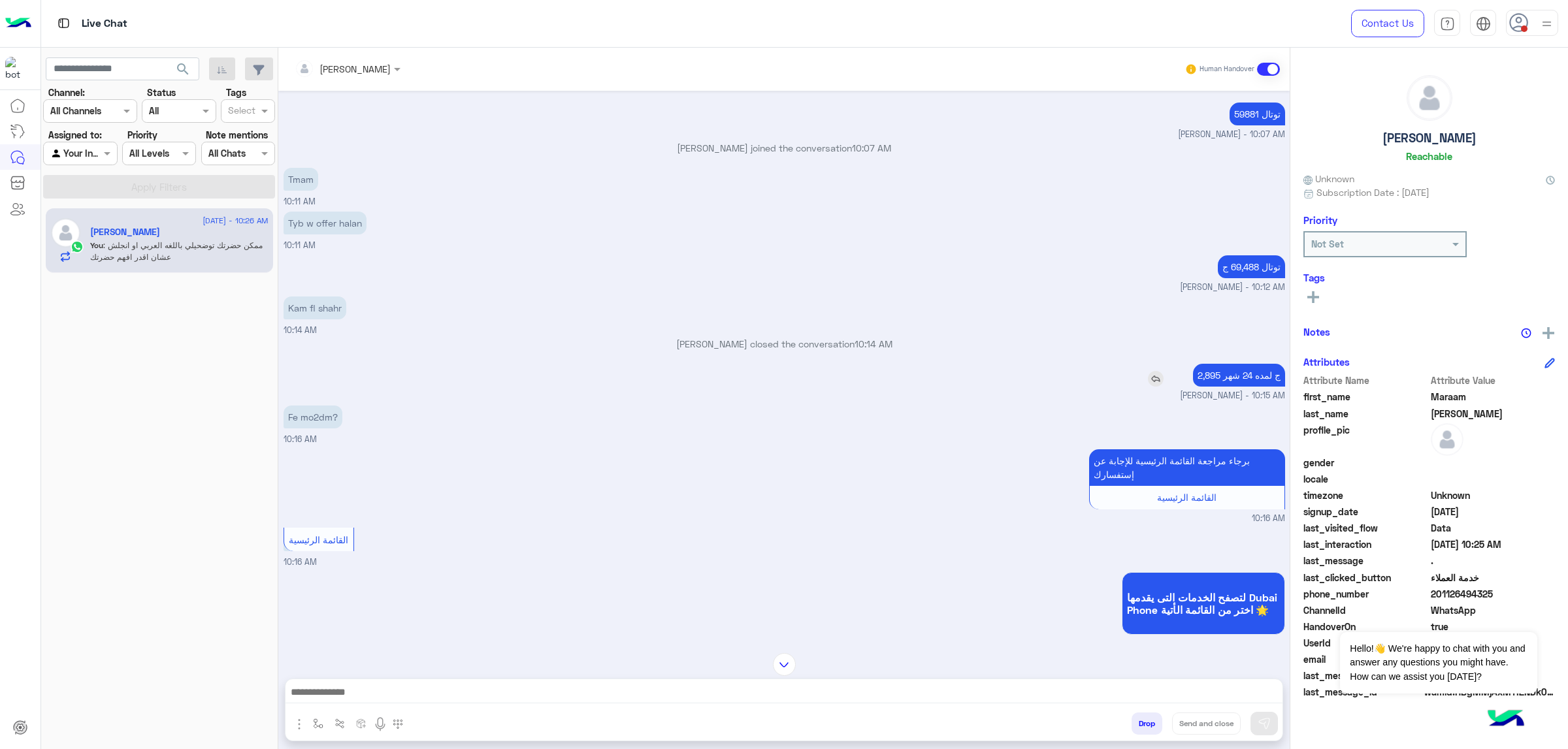
click at [1045, 382] on p "2,895 ج لمده 24 شهر" at bounding box center [1239, 375] width 92 height 23
click at [300, 426] on p "Fe mo2dm?" at bounding box center [313, 416] width 59 height 23
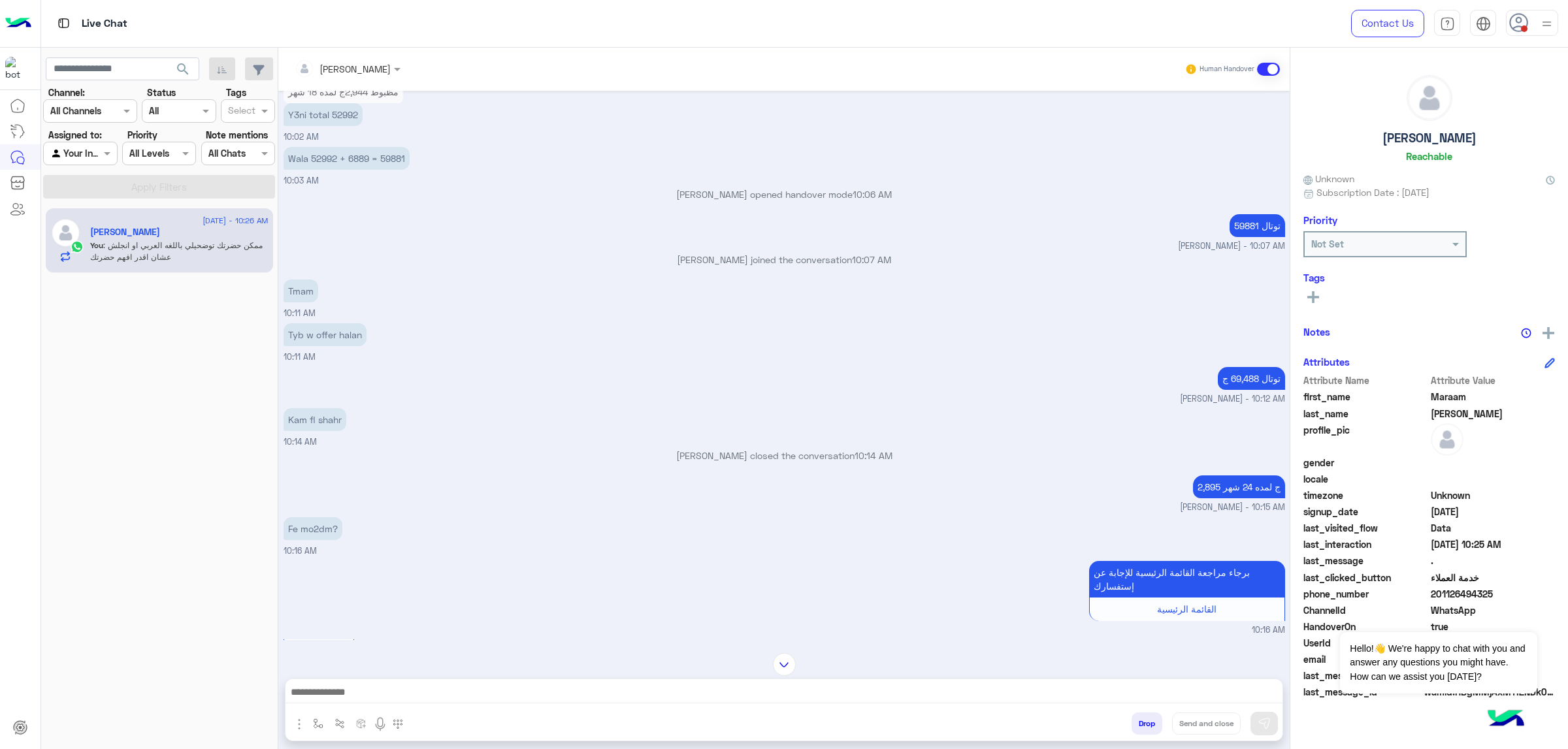
scroll to position [2763, 0]
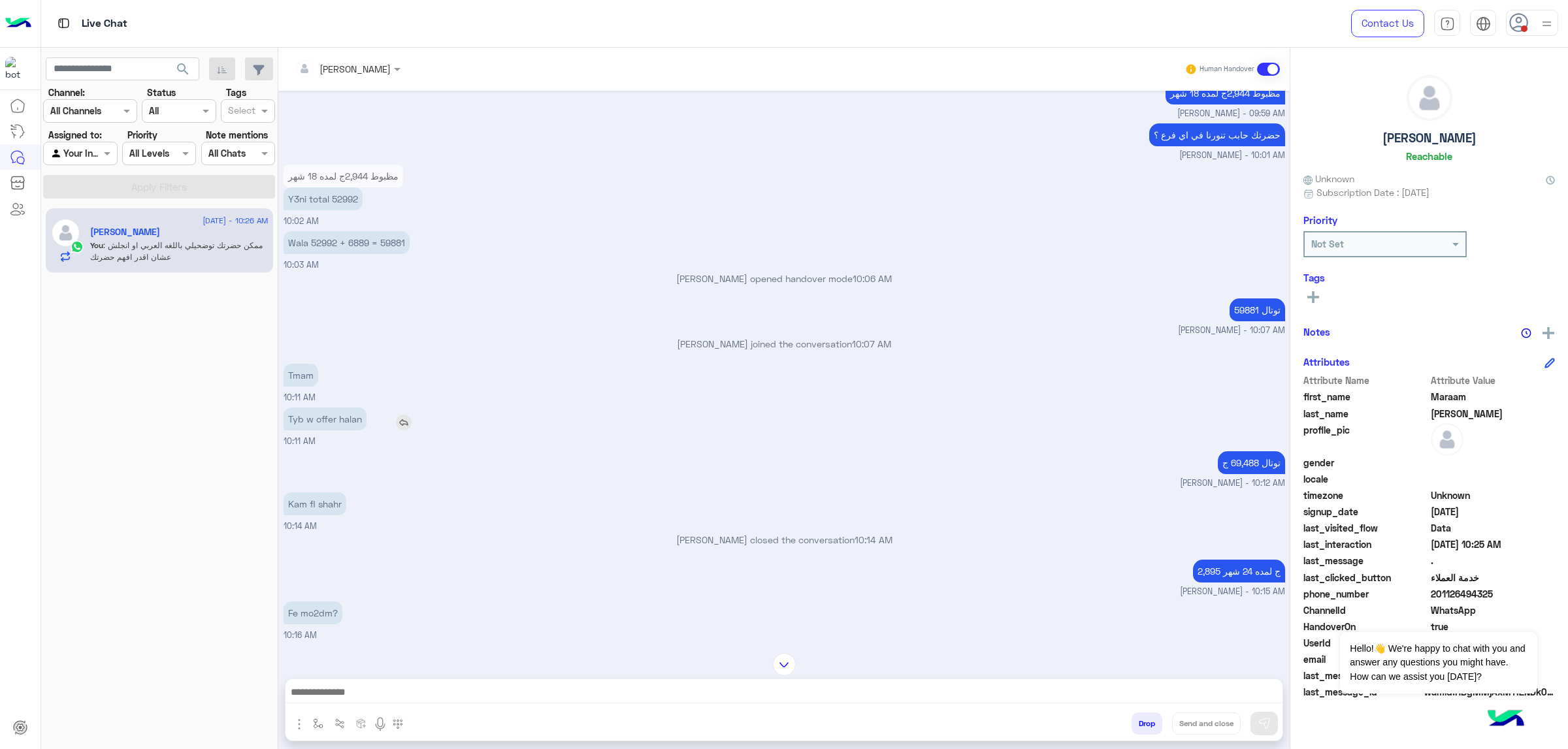
click at [349, 430] on p "Tyb w offer halan" at bounding box center [325, 419] width 83 height 23
click at [532, 472] on div "توتال 69,488 ج [PERSON_NAME] - 10:12 AM" at bounding box center [784, 469] width 1002 height 42
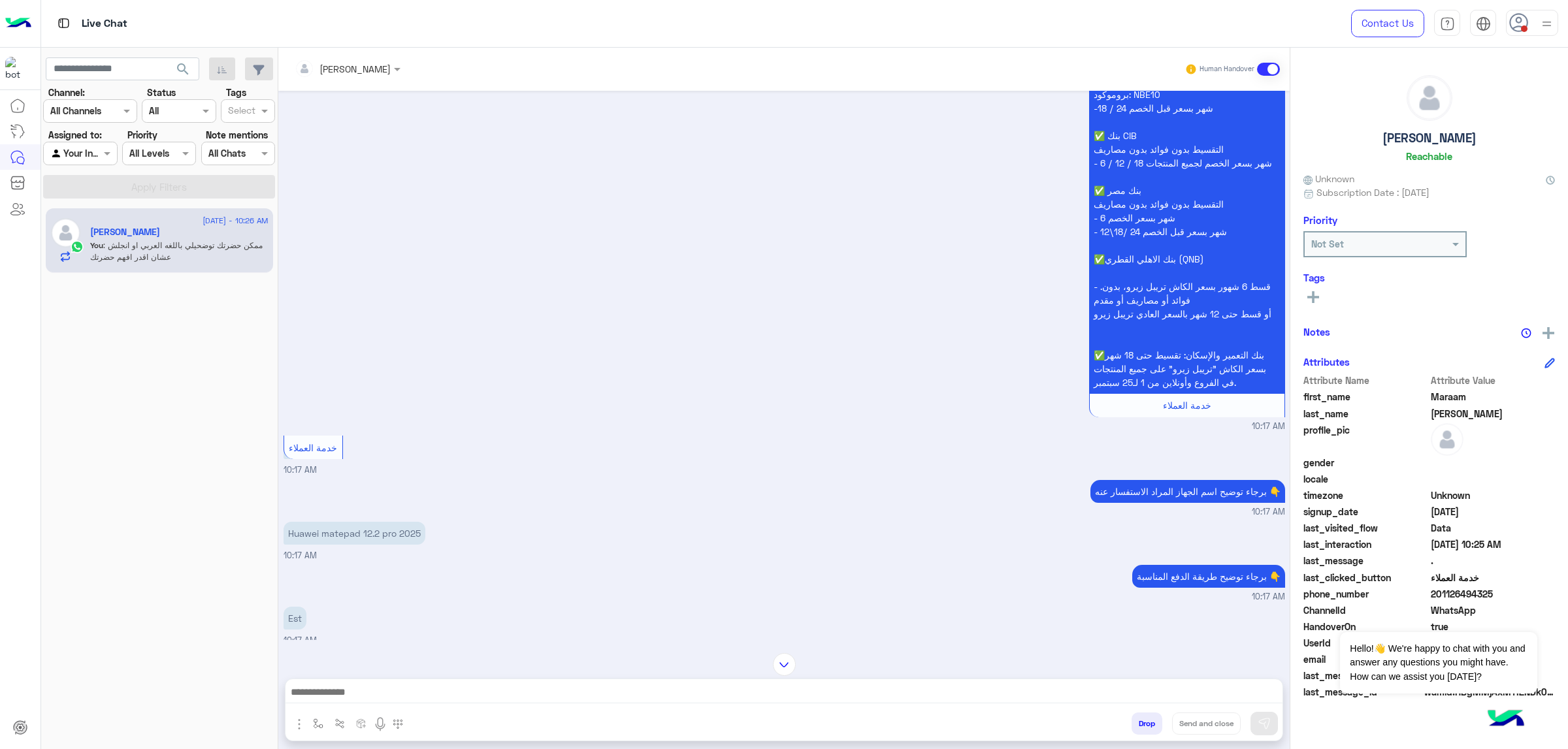
scroll to position [3939, 0]
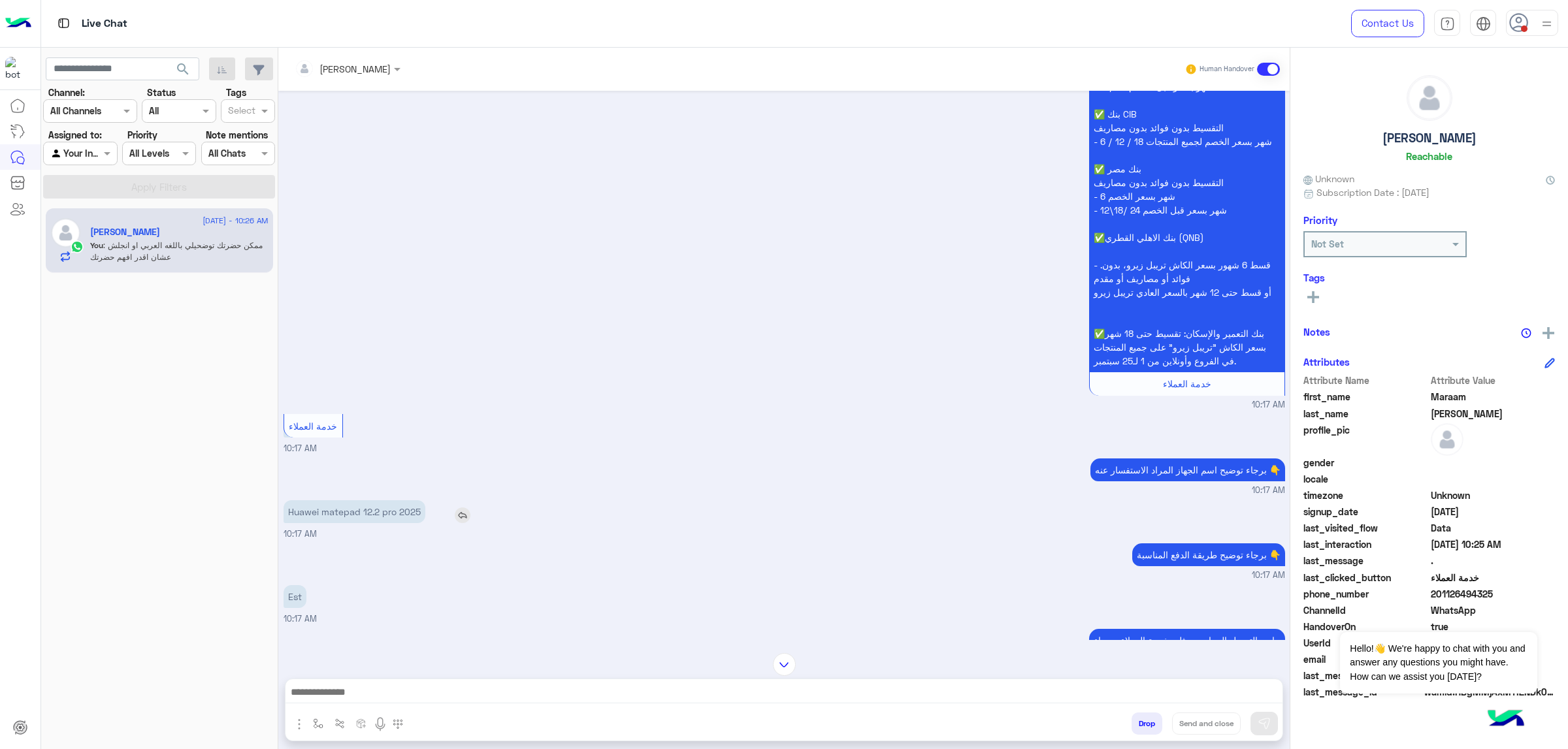
click at [369, 476] on p "Huawei matepad 12.2 pro 2025" at bounding box center [354, 512] width 141 height 23
click at [610, 455] on div "خدمة العملاء 10:17 AM" at bounding box center [784, 433] width 1002 height 45
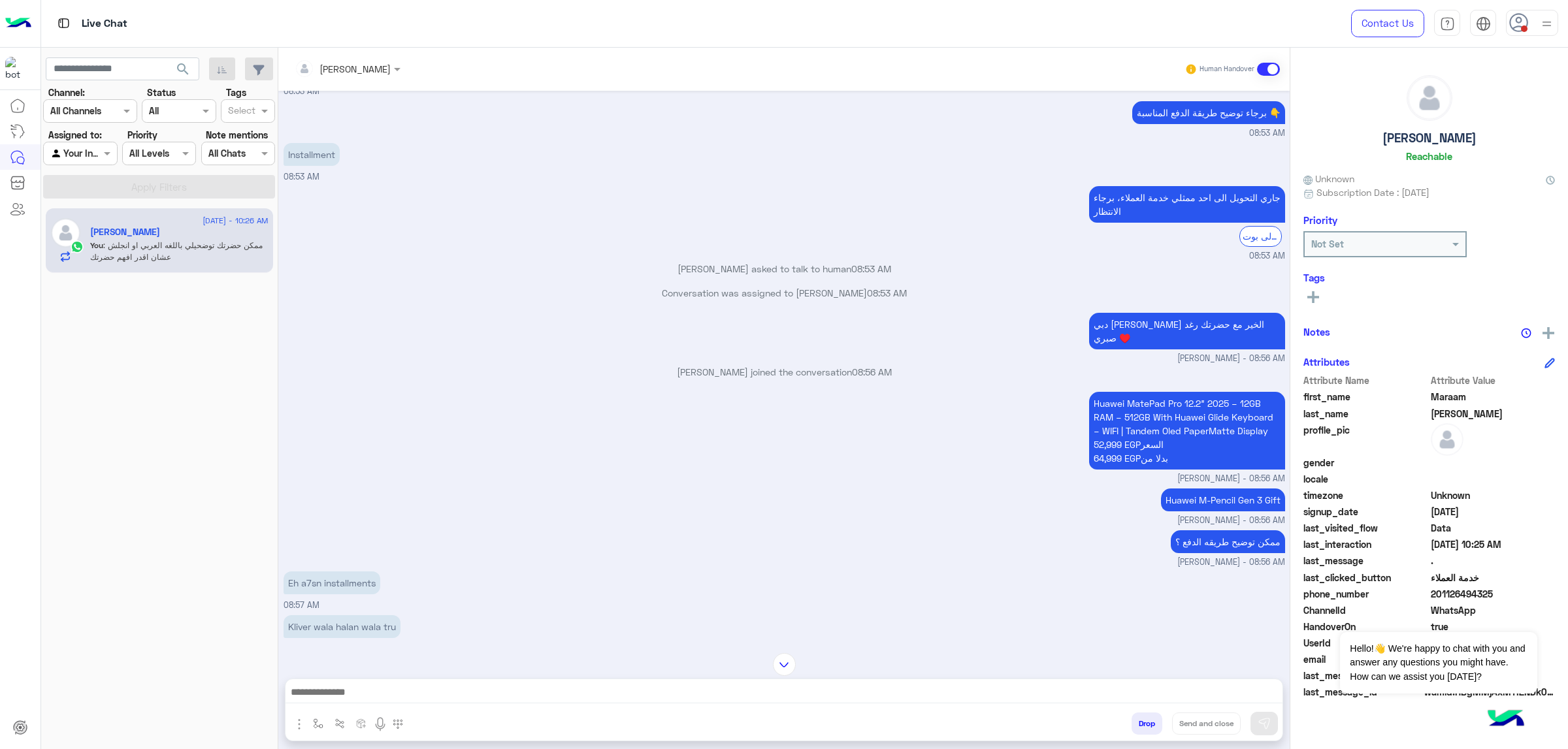
scroll to position [166, 0]
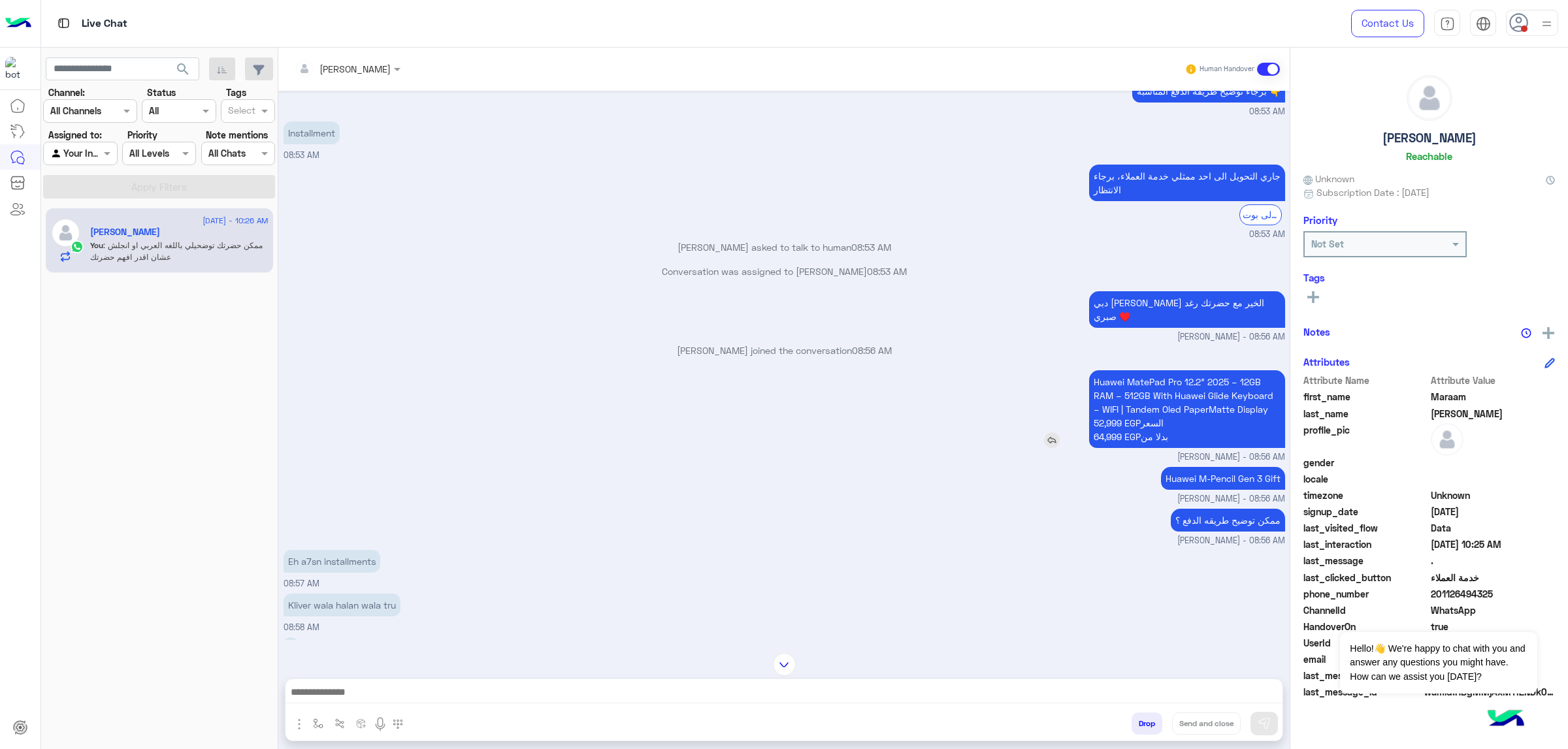
click at [1045, 372] on p "Huawei MatePad Pro 12.2″ 2025 – 12GB RAM – 512GB With Huawei Glide Keyboard – W…" at bounding box center [1187, 409] width 196 height 78
click at [881, 400] on div "Huawei MatePad Pro 12.2″ 2025 – 12GB RAM – 512GB With Huawei Glide Keyboard – W…" at bounding box center [784, 415] width 1002 height 97
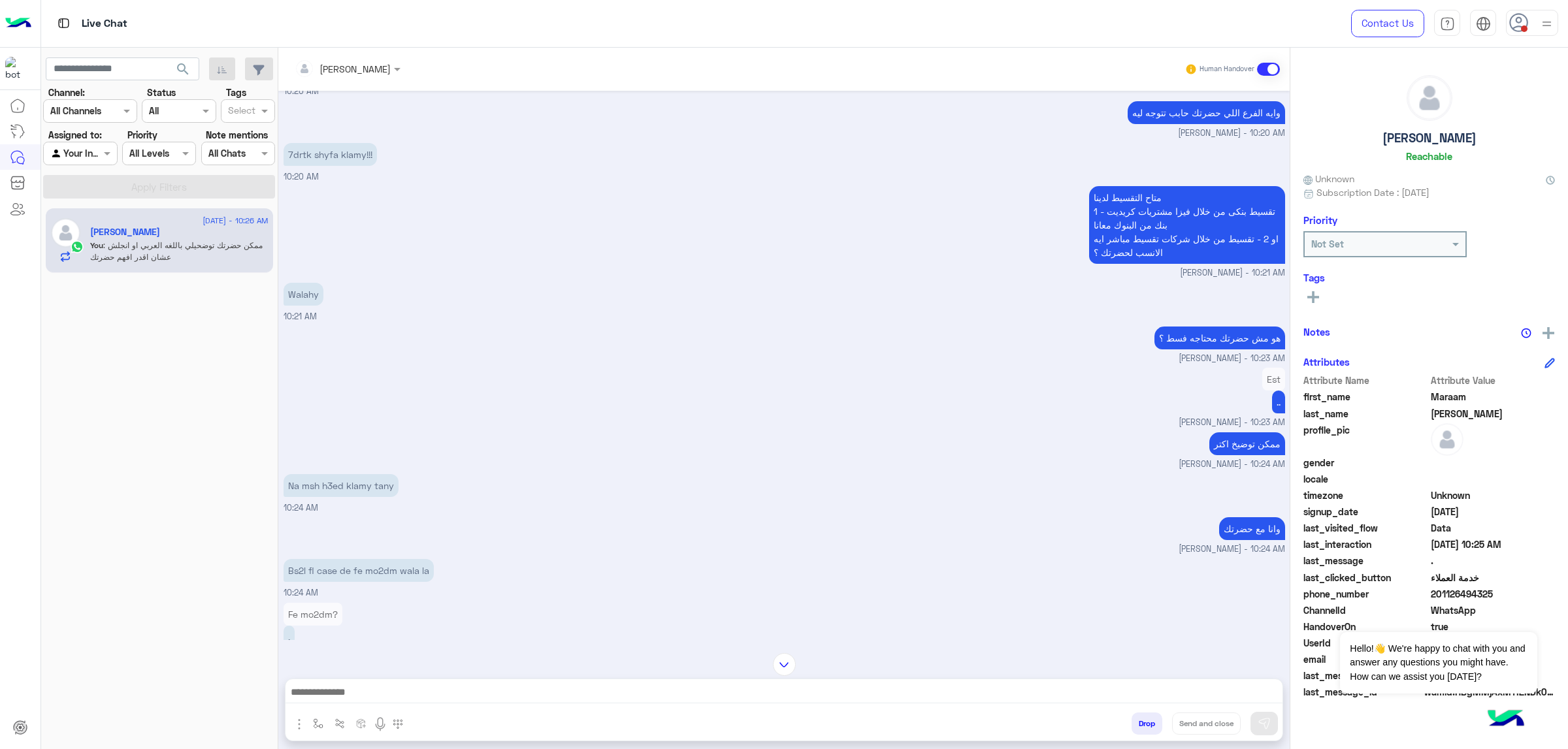
scroll to position [6781, 0]
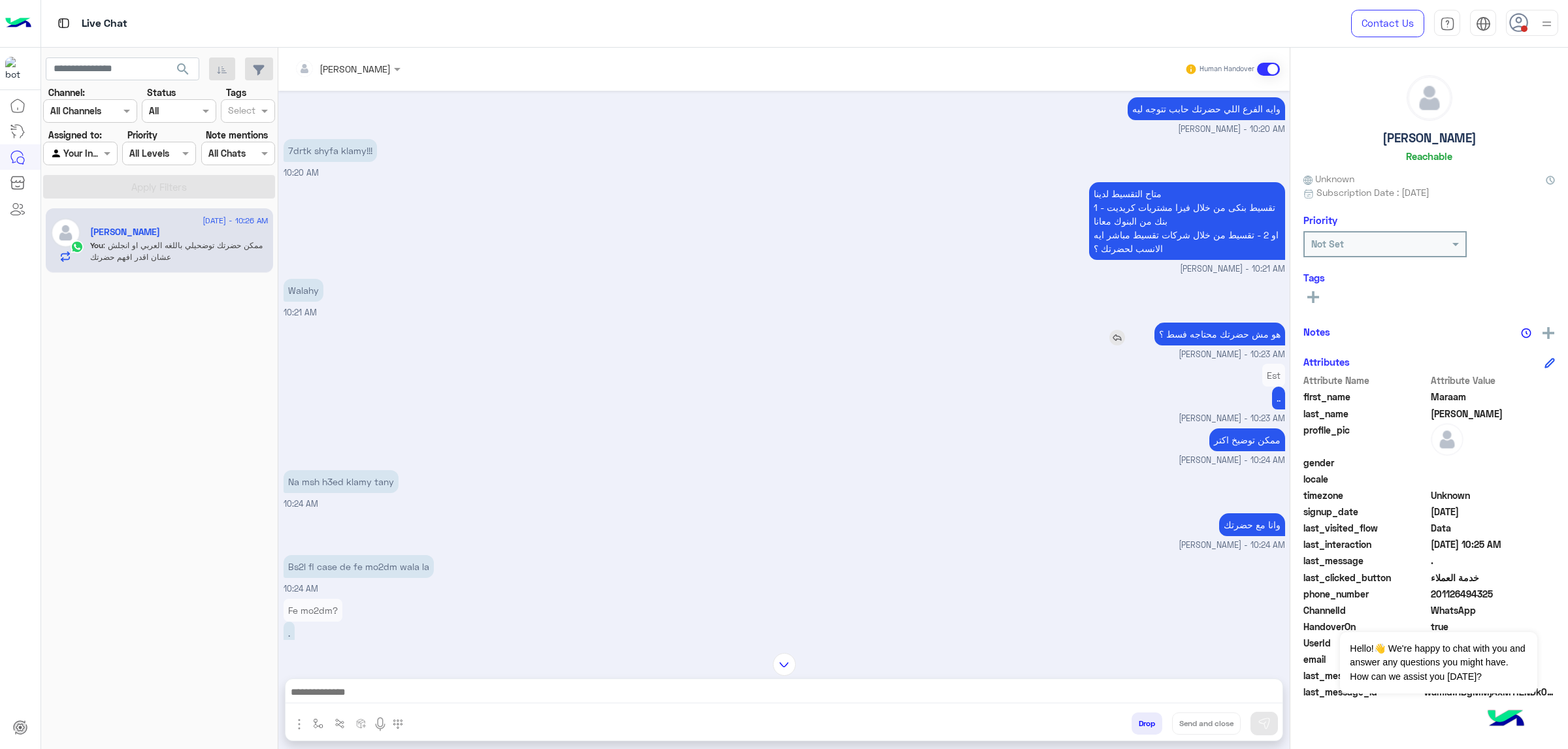
click at [1045, 331] on p "هو مش حضرتك محتاجه فسط ؟" at bounding box center [1220, 334] width 130 height 23
click at [1045, 397] on div "Est .. [PERSON_NAME] - 10:23 AM" at bounding box center [784, 392] width 1002 height 64
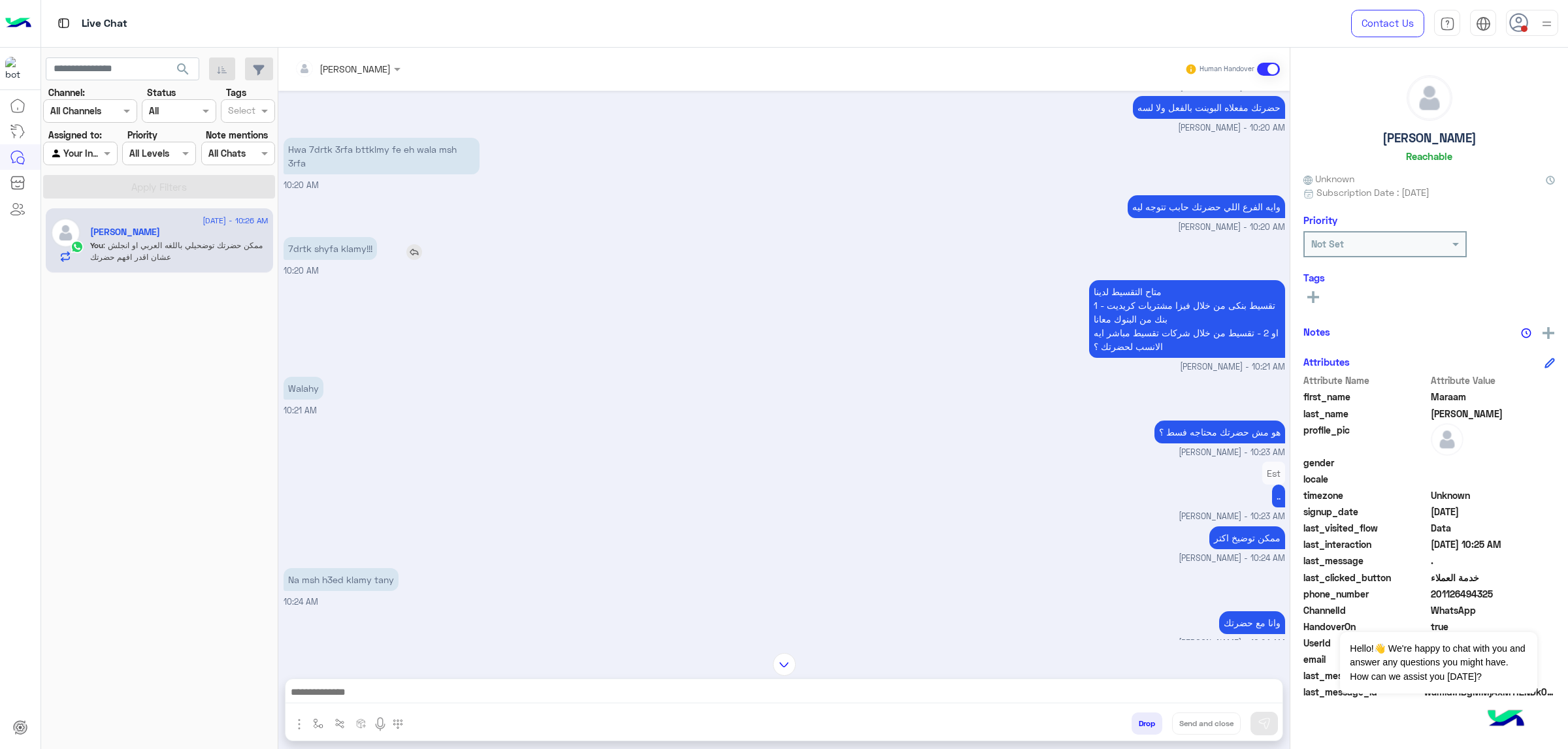
scroll to position [6487, 0]
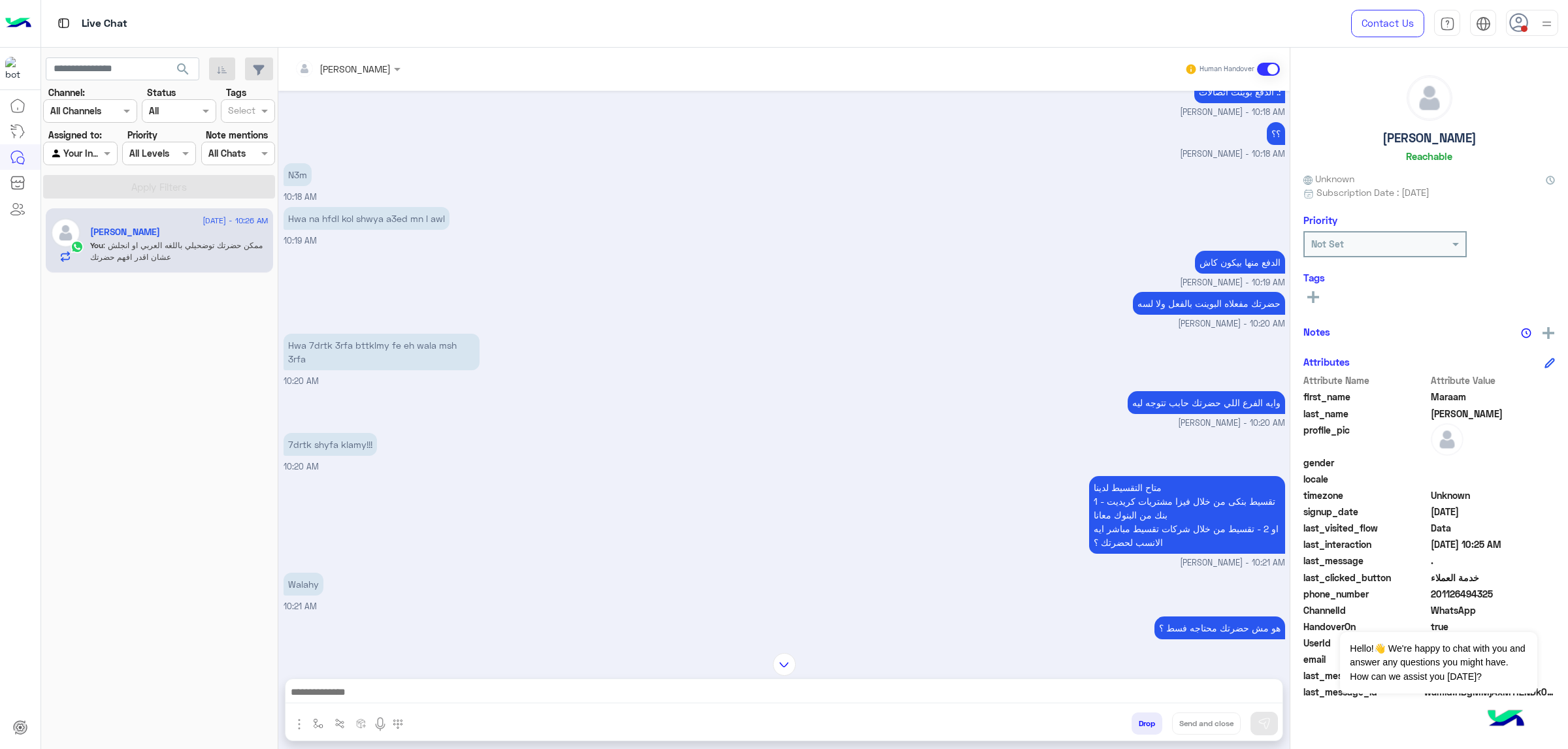
click at [363, 453] on div "7drtk shyfa klamy!!!" at bounding box center [368, 445] width 168 height 29
click at [526, 476] on div "متاح التقسيط لدينا 1 - تقسيط بنكى من خلال فيزا مشتريات كريديت بنك من البنوك معا…" at bounding box center [784, 521] width 1002 height 97
click at [376, 363] on p "Hwa 7drtk 3rfa bttklmy fe eh wala msh 3rfa" at bounding box center [381, 352] width 196 height 37
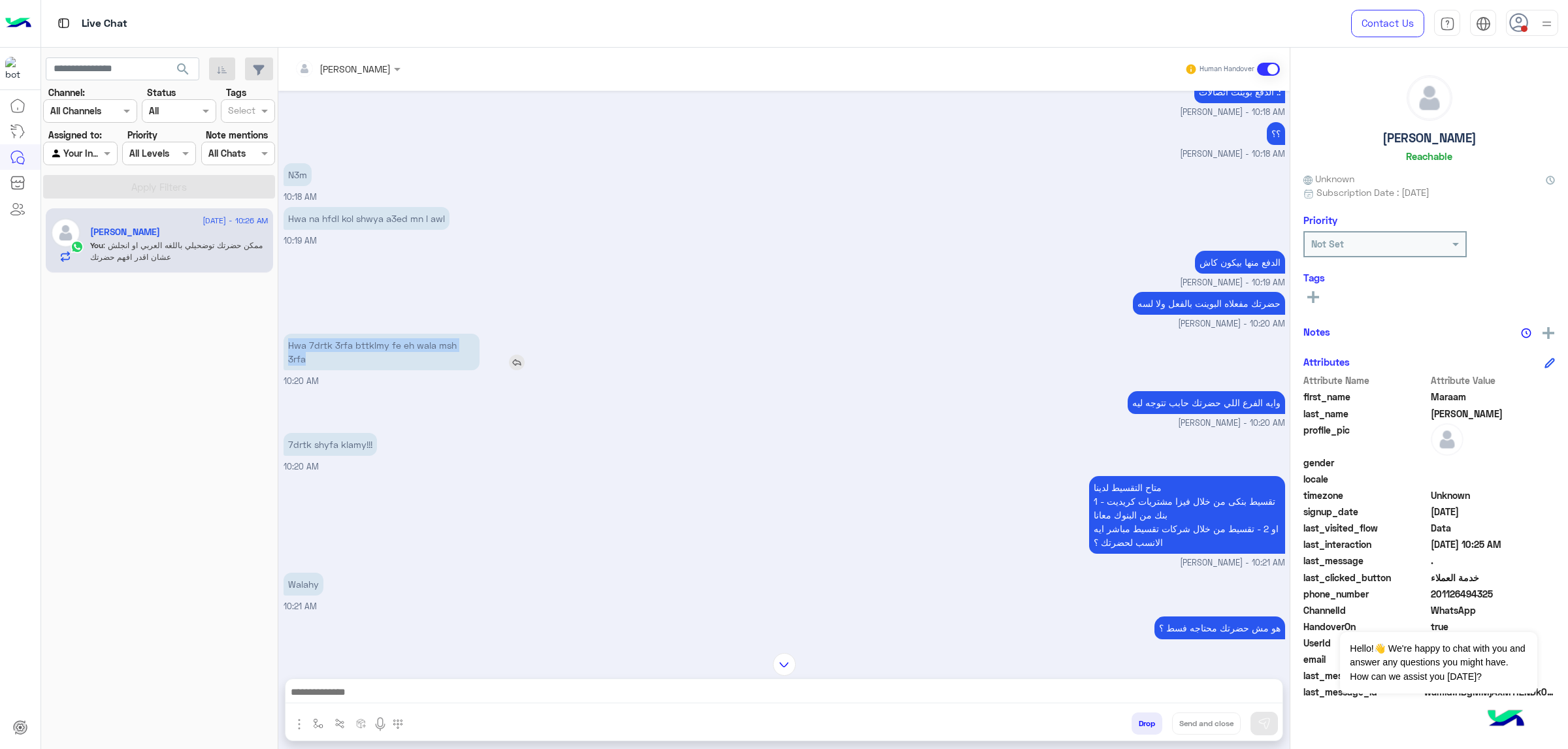
click at [376, 363] on p "Hwa 7drtk 3rfa bttklmy fe eh wala msh 3rfa" at bounding box center [381, 352] width 196 height 37
click at [459, 404] on div "وايه الفرع اللي حضرتك حابب تتوجه ليه Rahma Samir - 10:20 AM" at bounding box center [784, 409] width 1002 height 42
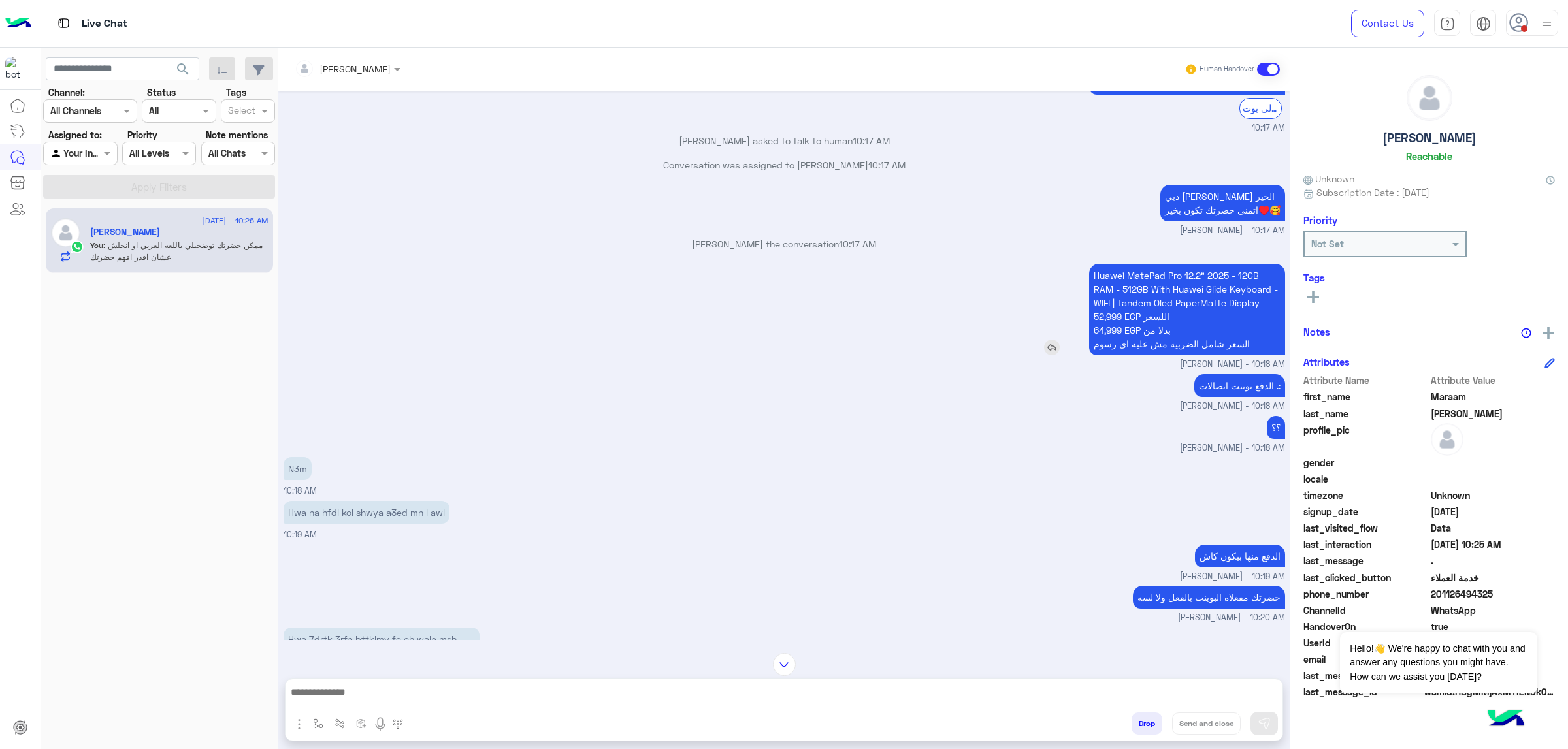
click at [1045, 279] on p "Huawei MatePad Pro 12.2" 2025 - 12GB RAM - 512GB With Huawei Glide Keyboard - W…" at bounding box center [1187, 309] width 196 height 92
click at [1045, 363] on small "[PERSON_NAME] - 10:18 AM" at bounding box center [784, 364] width 1002 height 12
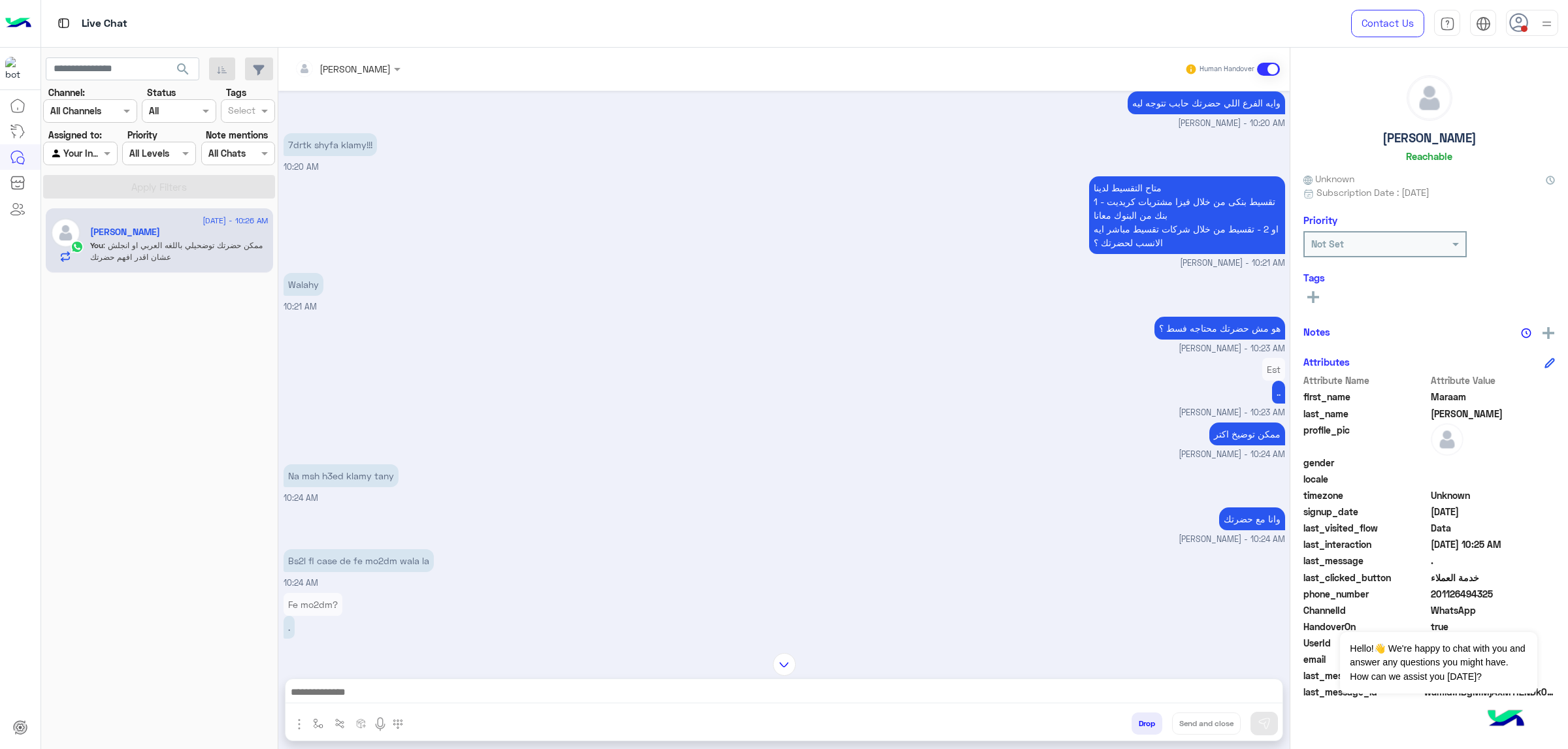
scroll to position [6879, 0]
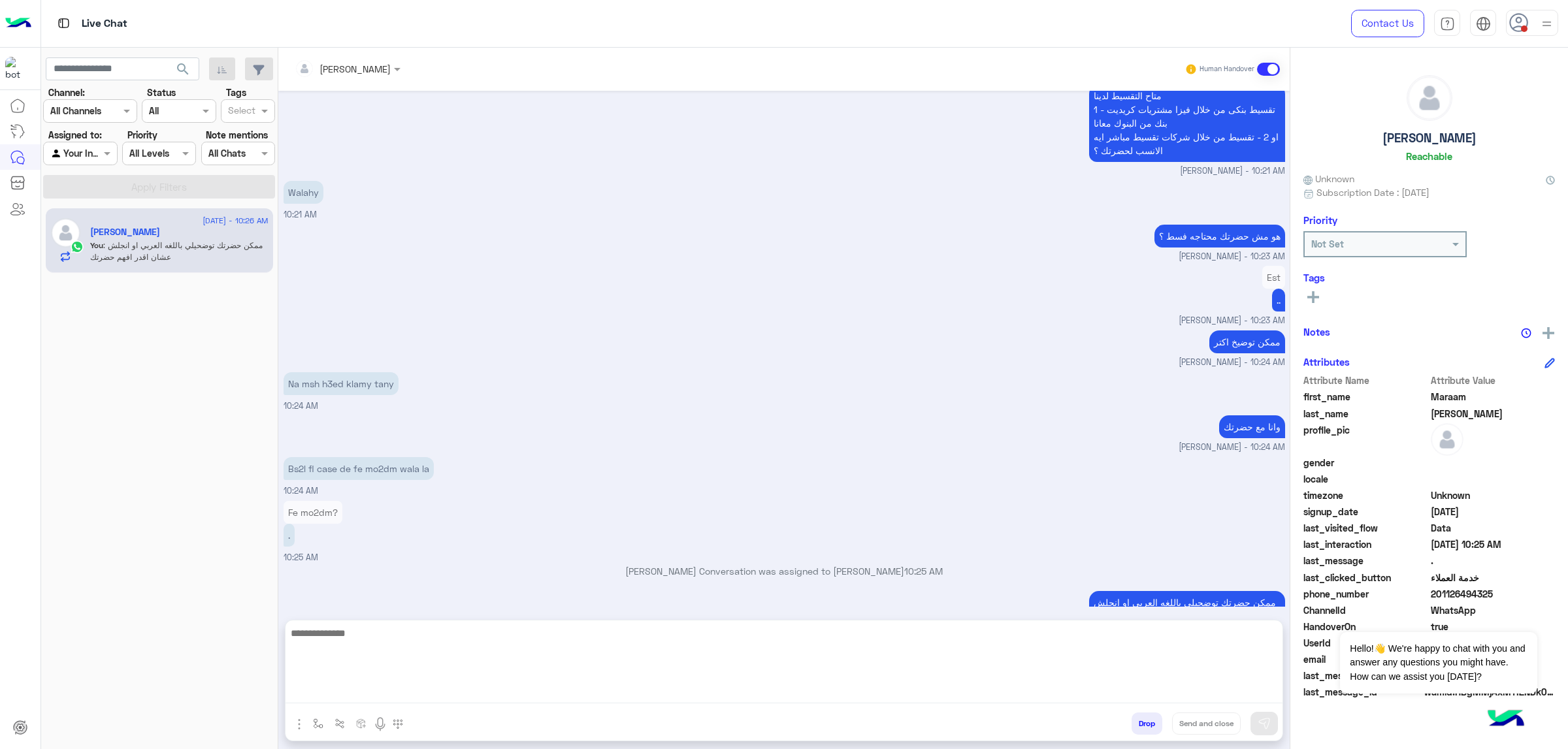
click at [1028, 476] on textarea at bounding box center [784, 663] width 997 height 78
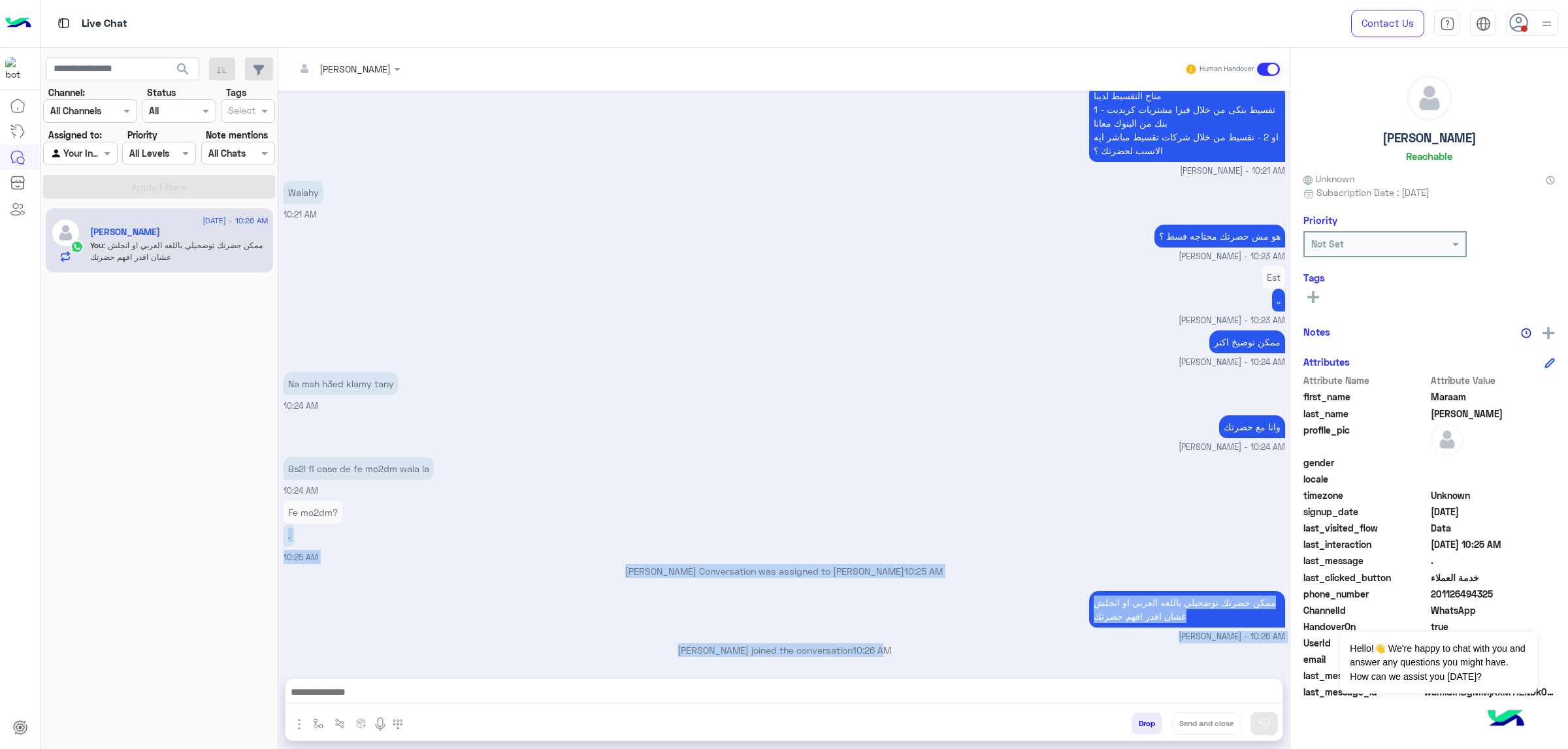
drag, startPoint x: 749, startPoint y: 569, endPoint x: 888, endPoint y: 506, distance: 152.6
click at [664, 476] on div "[DATE] خدمة العملاء 08:53 AM برجاء توضيح اسم الجهاز المراد الاستفسار عنه 👇 08:5…" at bounding box center [784, 378] width 1012 height 575
click at [909, 476] on div "Fe mo2dm? . 10:25 AM" at bounding box center [784, 531] width 1002 height 67
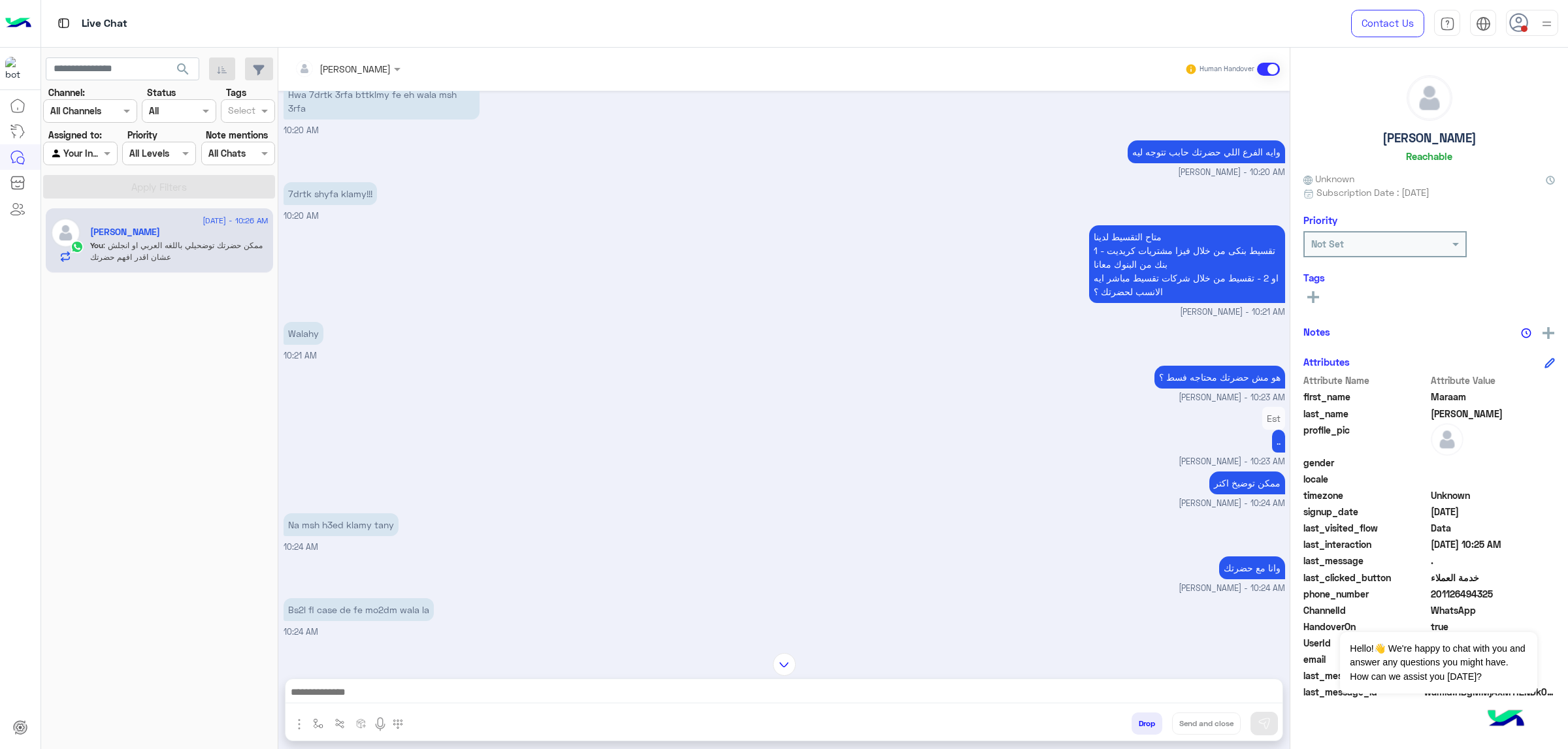
scroll to position [6684, 0]
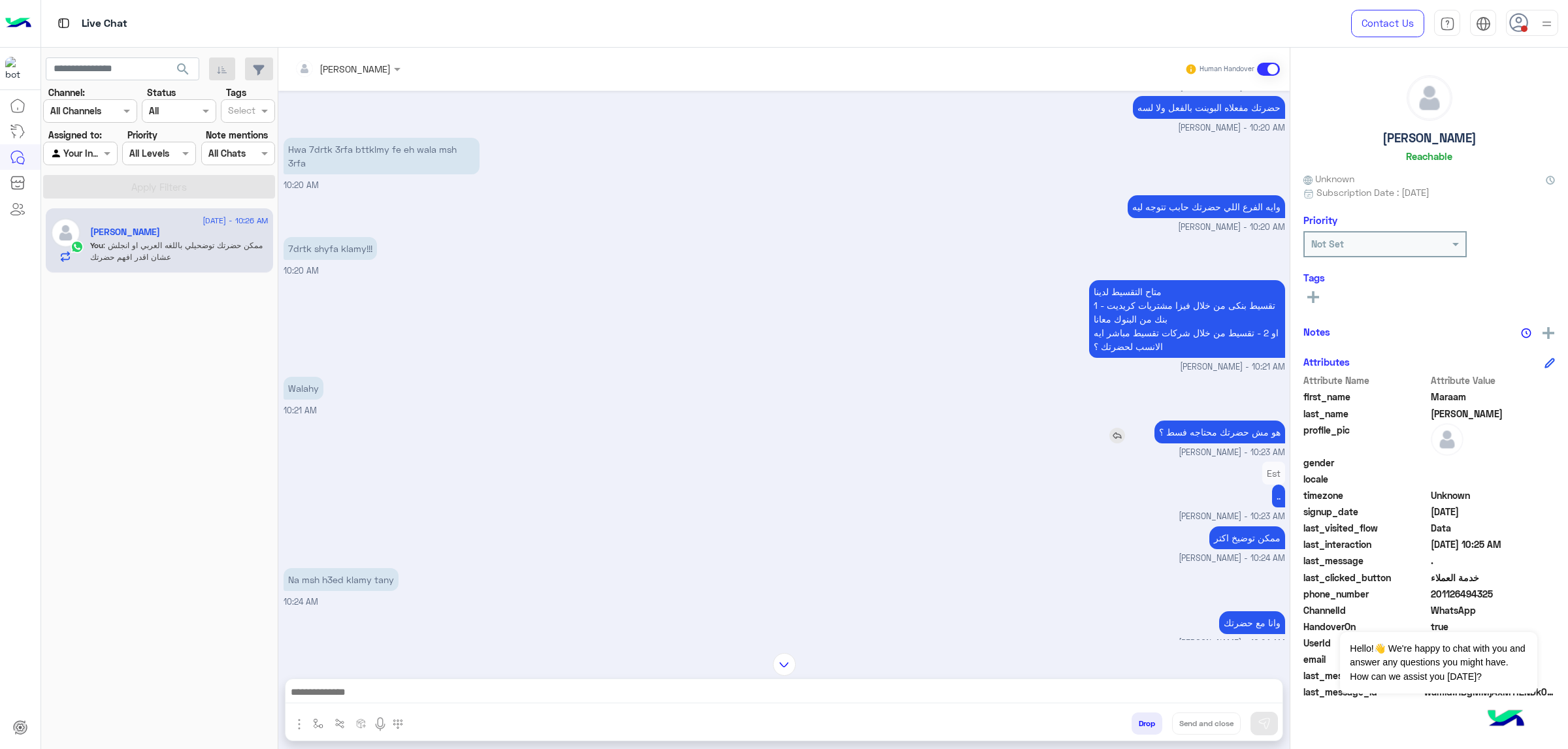
click at [1045, 432] on p "هو مش حضرتك محتاجه فسط ؟" at bounding box center [1220, 432] width 130 height 23
click at [1045, 466] on div "Est .. [PERSON_NAME] - 10:23 AM" at bounding box center [784, 490] width 1002 height 64
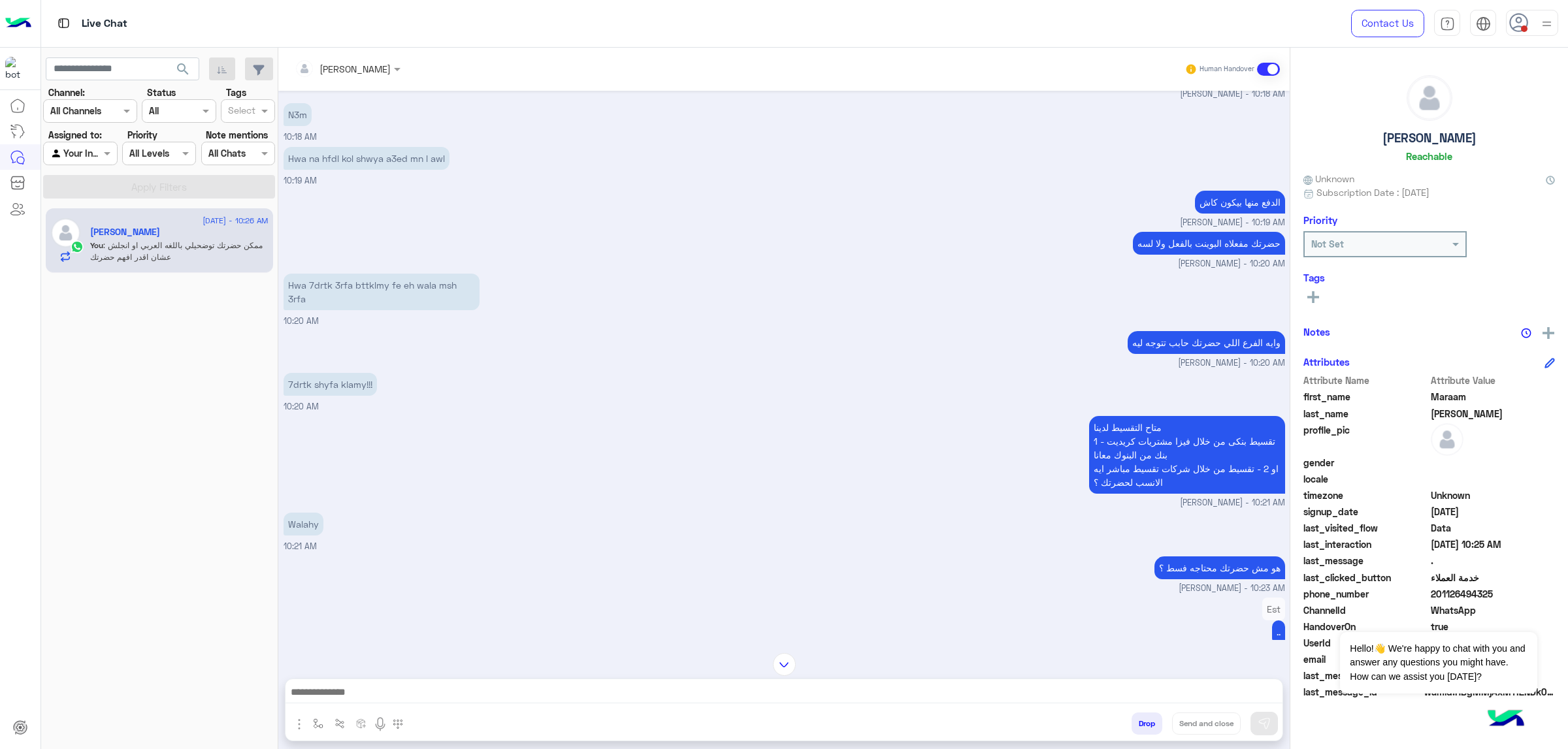
scroll to position [6487, 0]
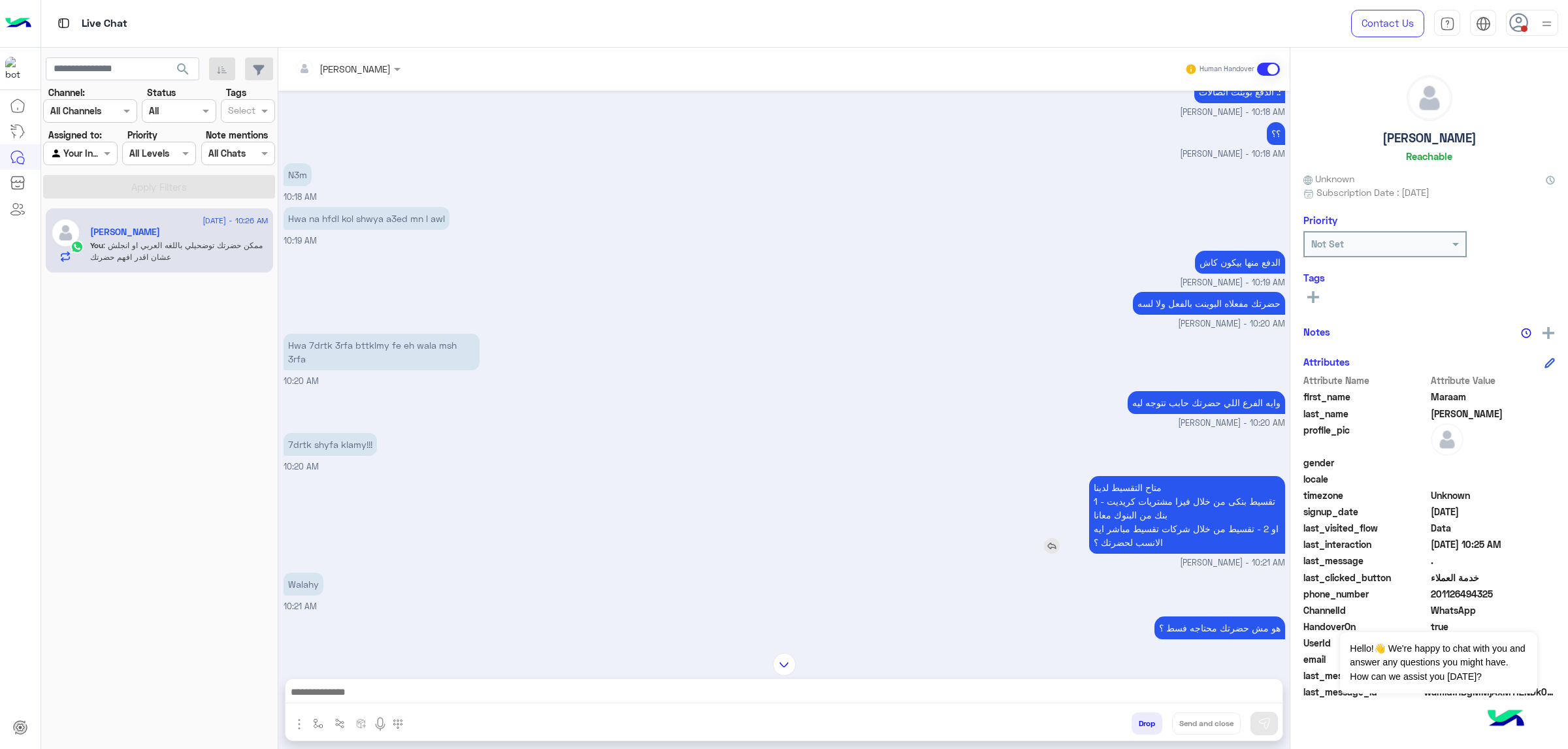
click at [1045, 476] on p "متاح التقسيط لدينا 1 - تقسيط بنكى من خلال فيزا مشتريات كريديت بنك من البنوك معا…" at bounding box center [1187, 515] width 196 height 78
click at [1018, 459] on div "7drtk shyfa klamy!!! 10:20 AM" at bounding box center [784, 452] width 1002 height 44
drag, startPoint x: 1153, startPoint y: 488, endPoint x: 1101, endPoint y: 482, distance: 52.3
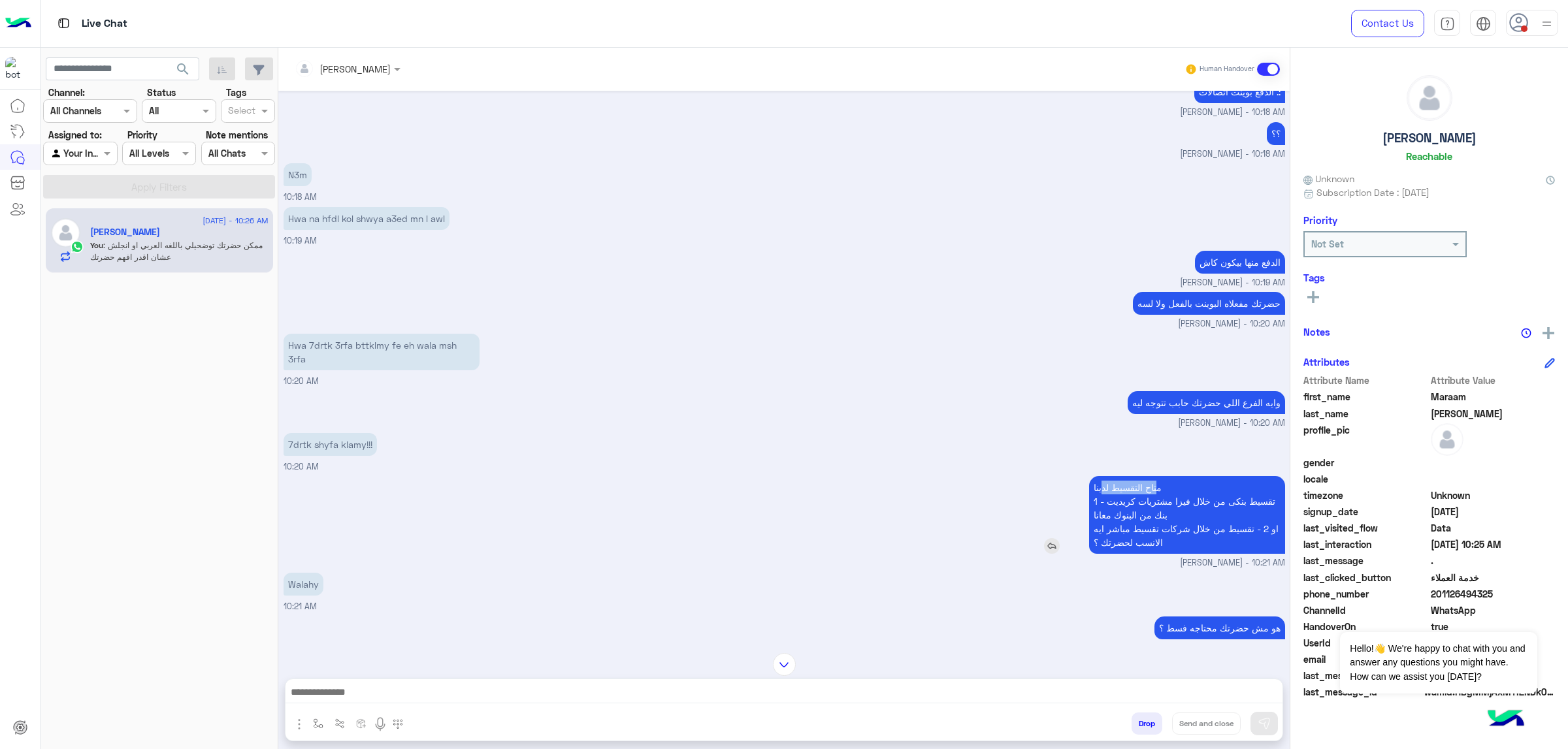
click at [1045, 476] on p "متاح التقسيط لدينا 1 - تقسيط بنكى من خلال فيزا مشتريات كريديت بنك من البنوك معا…" at bounding box center [1187, 515] width 196 height 78
drag, startPoint x: 1164, startPoint y: 537, endPoint x: 1090, endPoint y: 480, distance: 93.4
click at [1045, 476] on p "متاح التقسيط لدينا 1 - تقسيط بنكى من خلال فيزا مشتريات كريديت بنك من البنوك معا…" at bounding box center [1187, 515] width 196 height 78
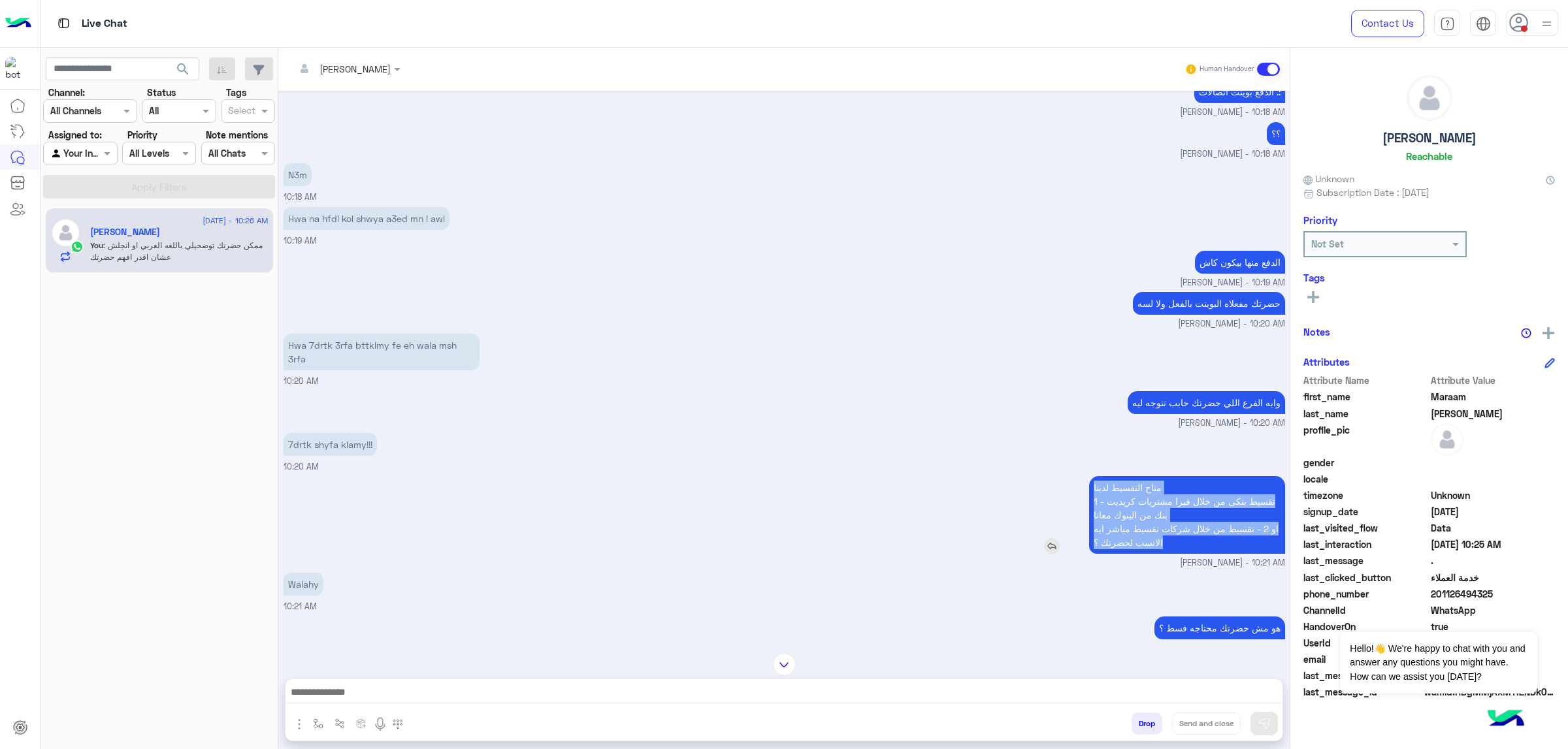
click at [1045, 476] on p "متاح التقسيط لدينا 1 - تقسيط بنكى من خلال فيزا مشتريات كريديت بنك من البنوك معا…" at bounding box center [1187, 515] width 196 height 78
drag, startPoint x: 1167, startPoint y: 482, endPoint x: 1082, endPoint y: 487, distance: 85.1
click at [1045, 476] on div "متاح التقسيط لدينا 1 - تقسيط بنكى من خلال فيزا مشتريات كريديت بنك من البنوك معا…" at bounding box center [1150, 515] width 271 height 78
click at [1045, 476] on p "متاح التقسيط لدينا 1 - تقسيط بنكى من خلال فيزا مشتريات كريديت بنك من البنوك معا…" at bounding box center [1187, 515] width 196 height 78
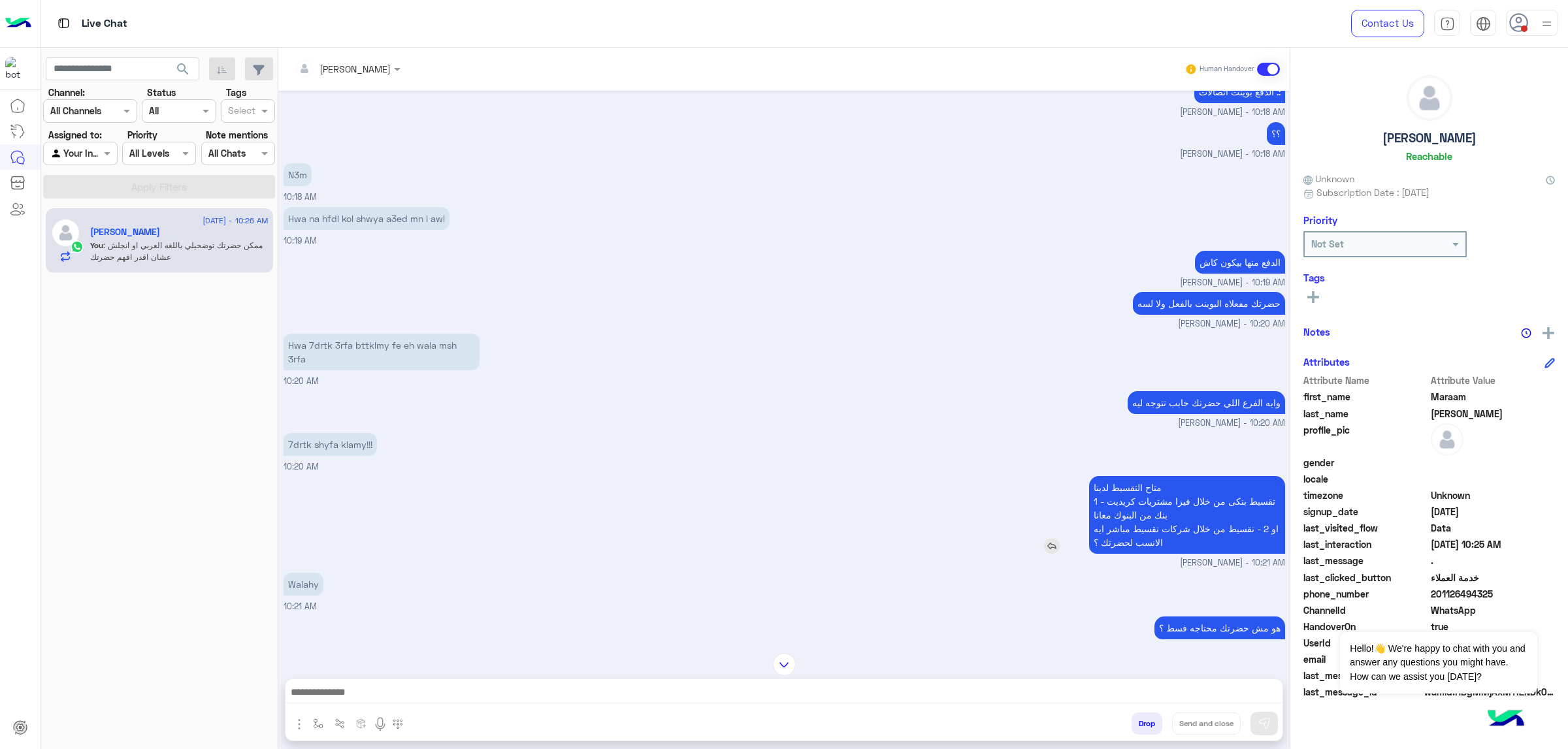
click at [1045, 476] on p "متاح التقسيط لدينا 1 - تقسيط بنكى من خلال فيزا مشتريات كريديت بنك من البنوك معا…" at bounding box center [1187, 515] width 196 height 78
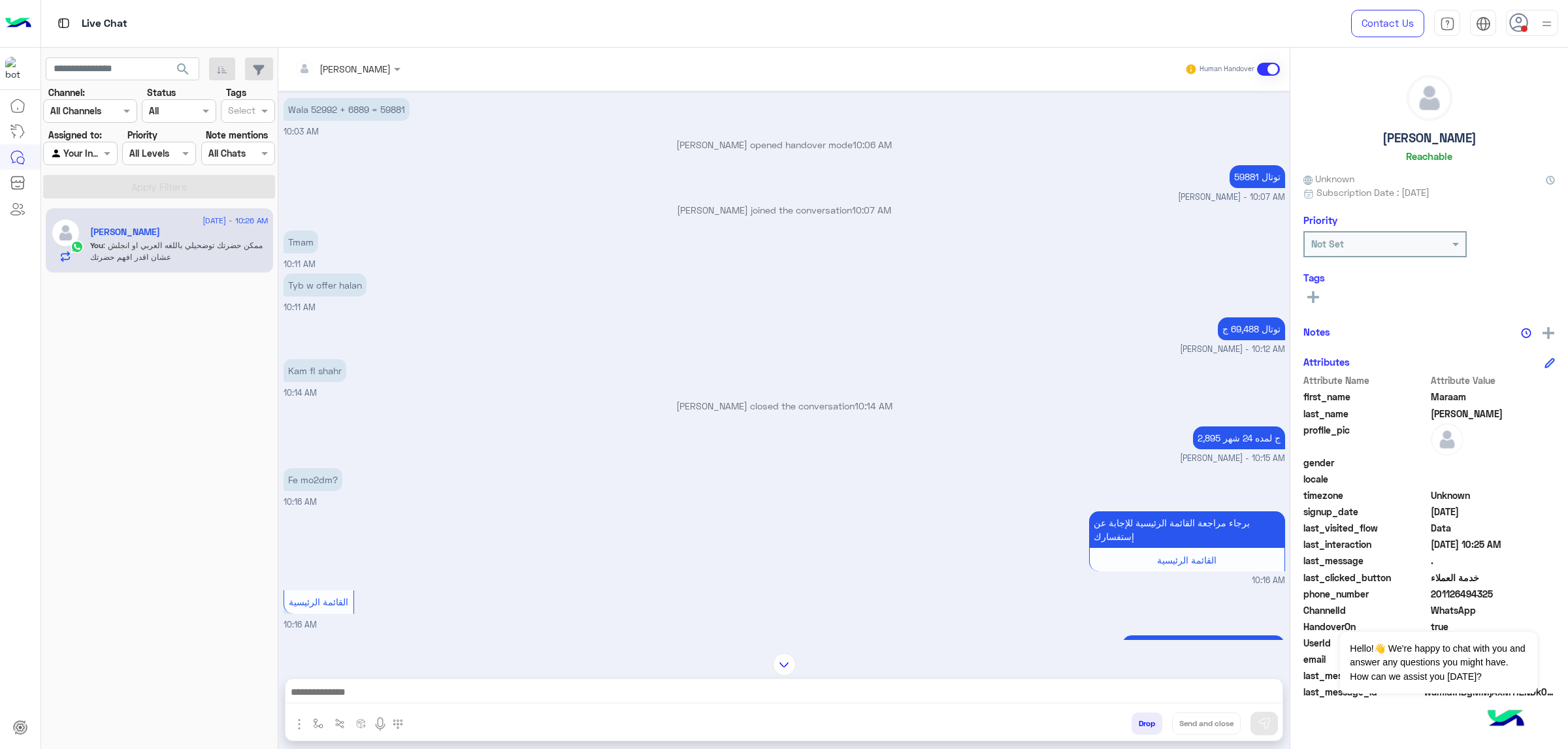
scroll to position [4430, 0]
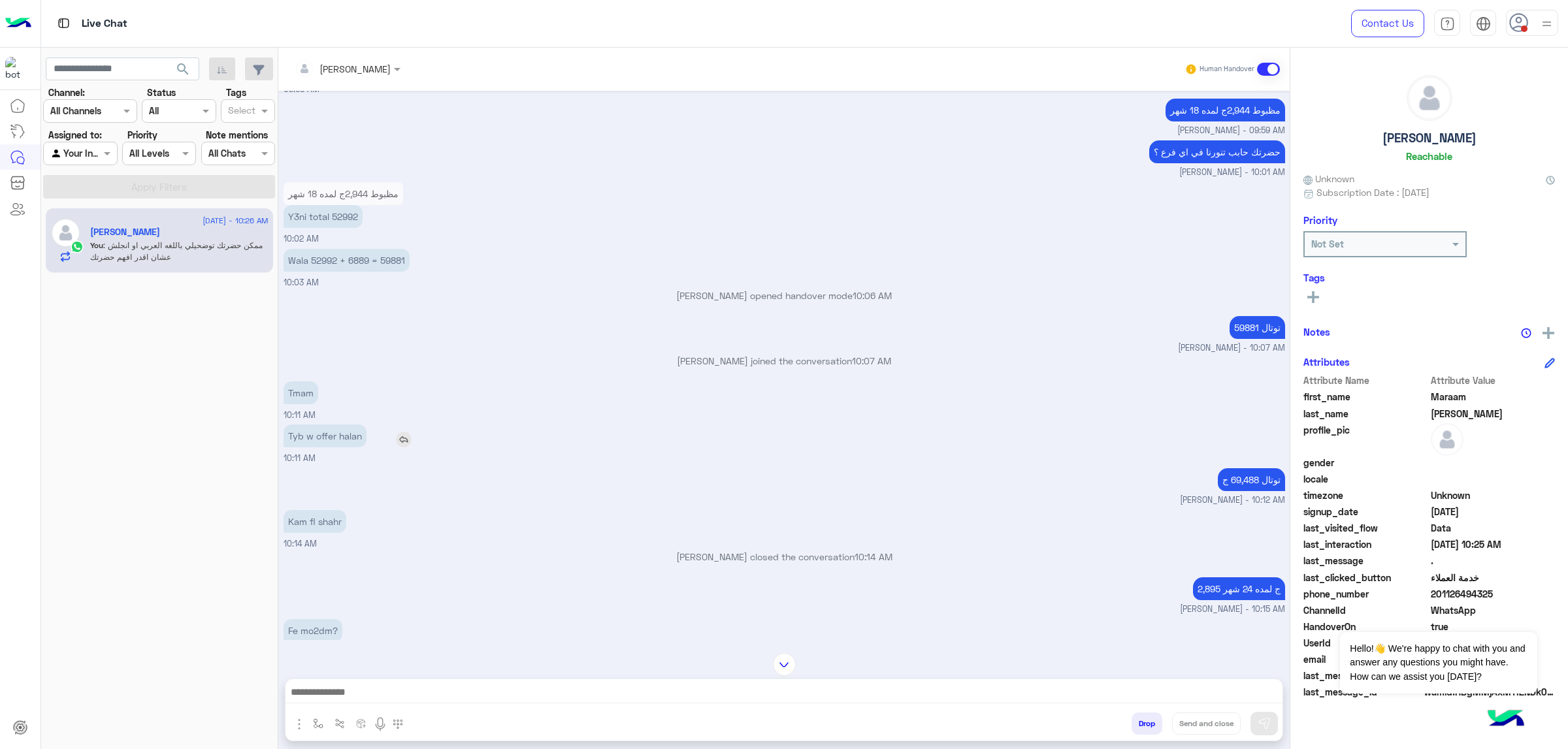
click at [342, 428] on p "Tyb w offer halan" at bounding box center [325, 435] width 83 height 23
click at [344, 428] on p "Tyb w offer halan" at bounding box center [325, 435] width 83 height 23
click at [481, 476] on small "[PERSON_NAME] - 10:12 AM" at bounding box center [784, 500] width 1002 height 12
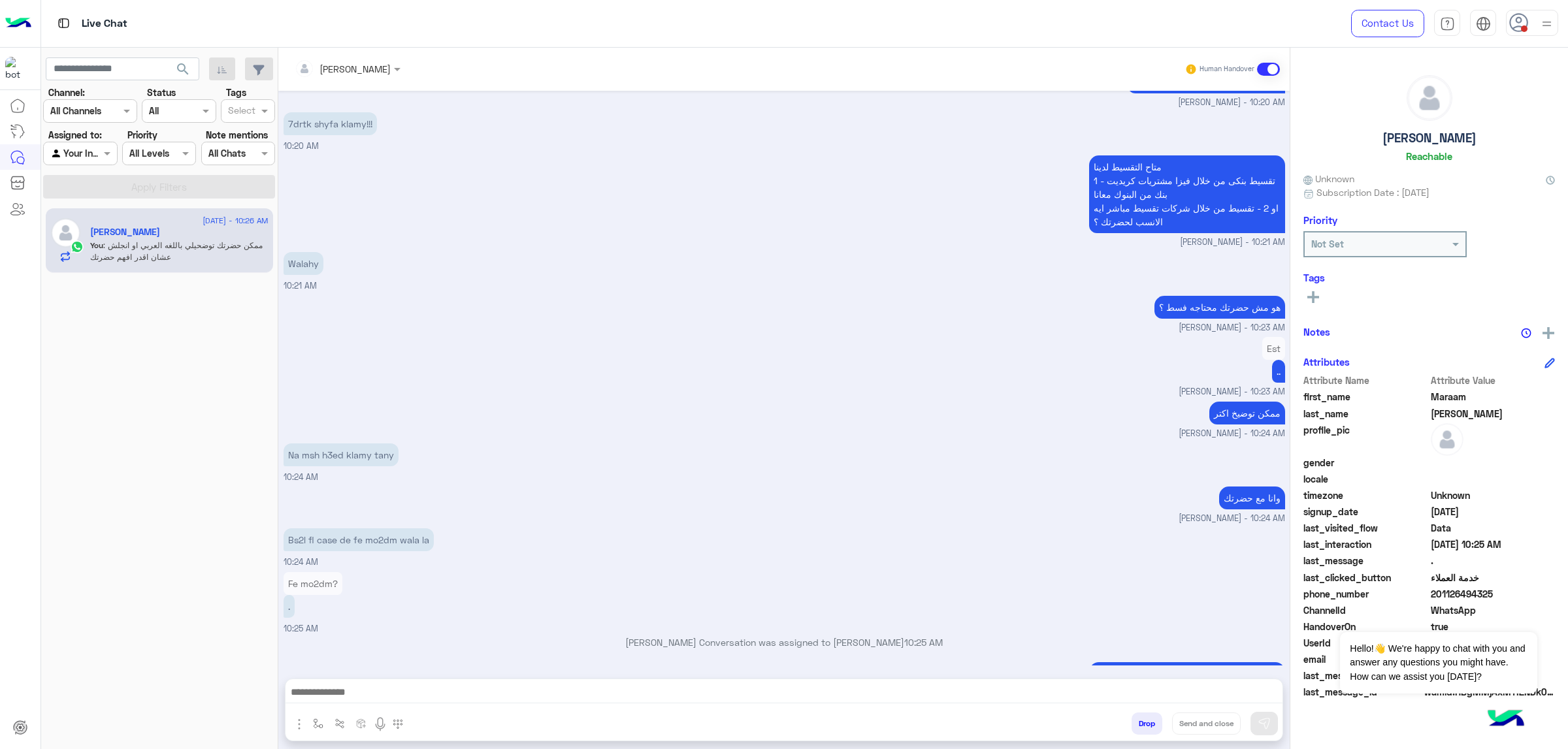
scroll to position [6879, 0]
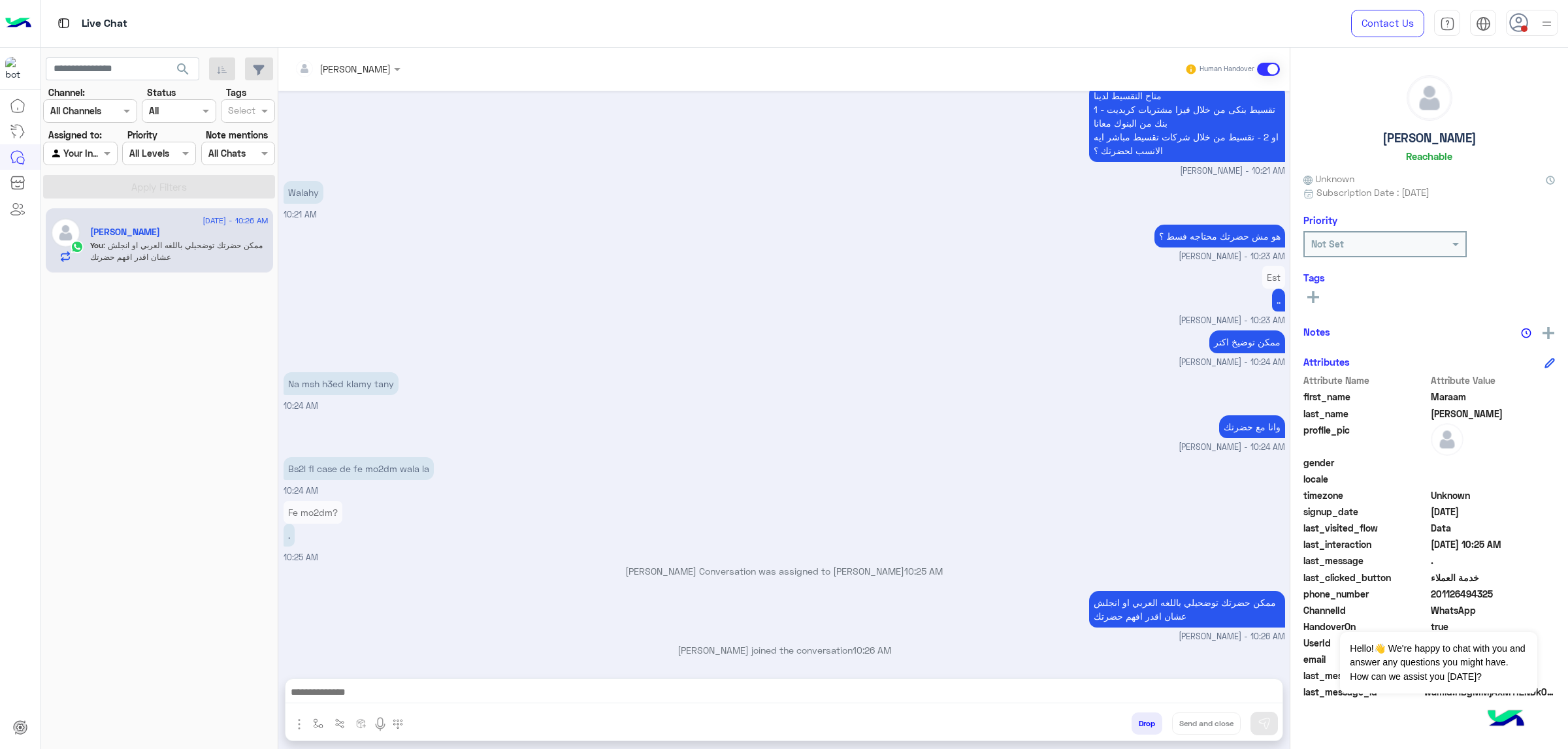
click at [378, 476] on div at bounding box center [784, 696] width 997 height 33
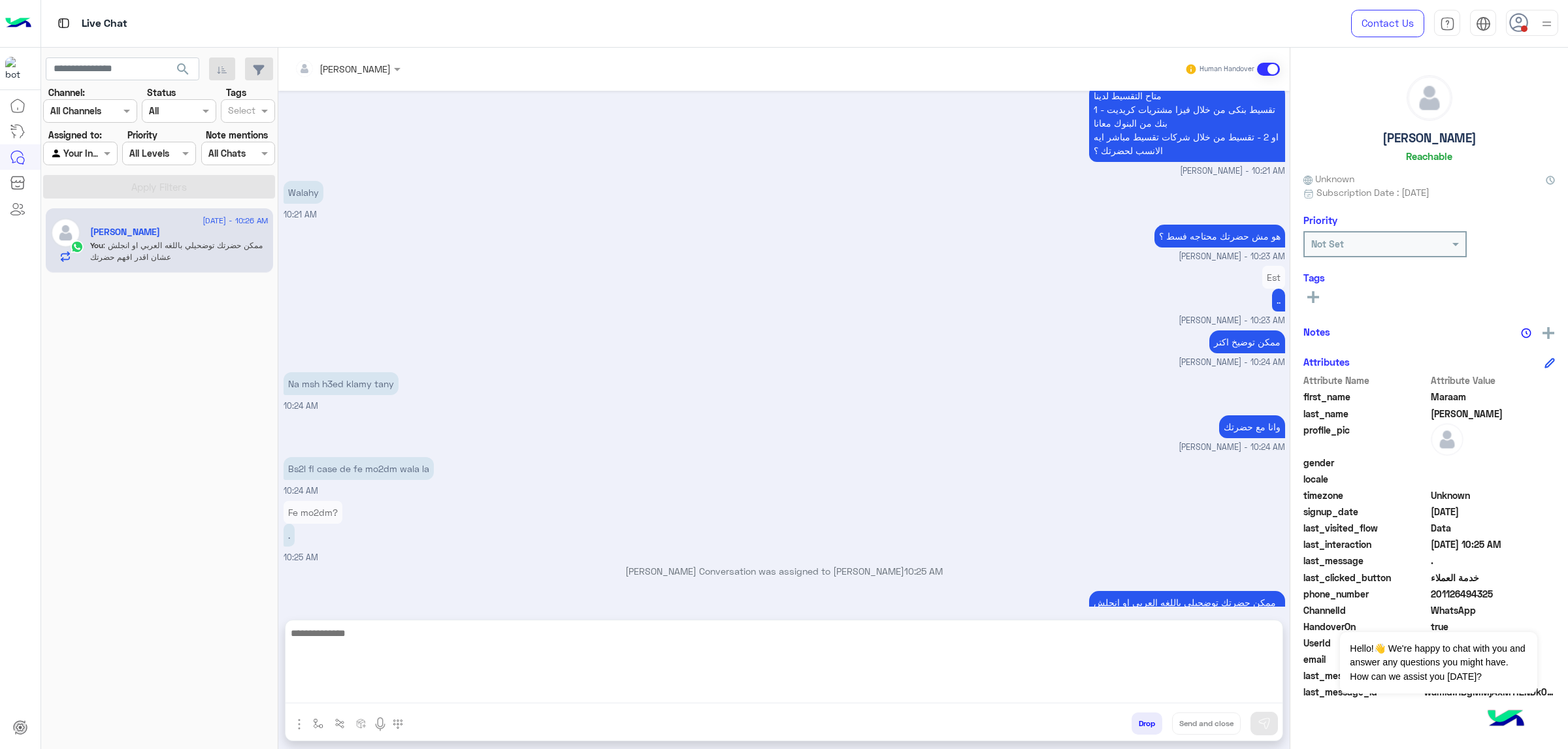
click at [378, 476] on textarea at bounding box center [784, 663] width 997 height 78
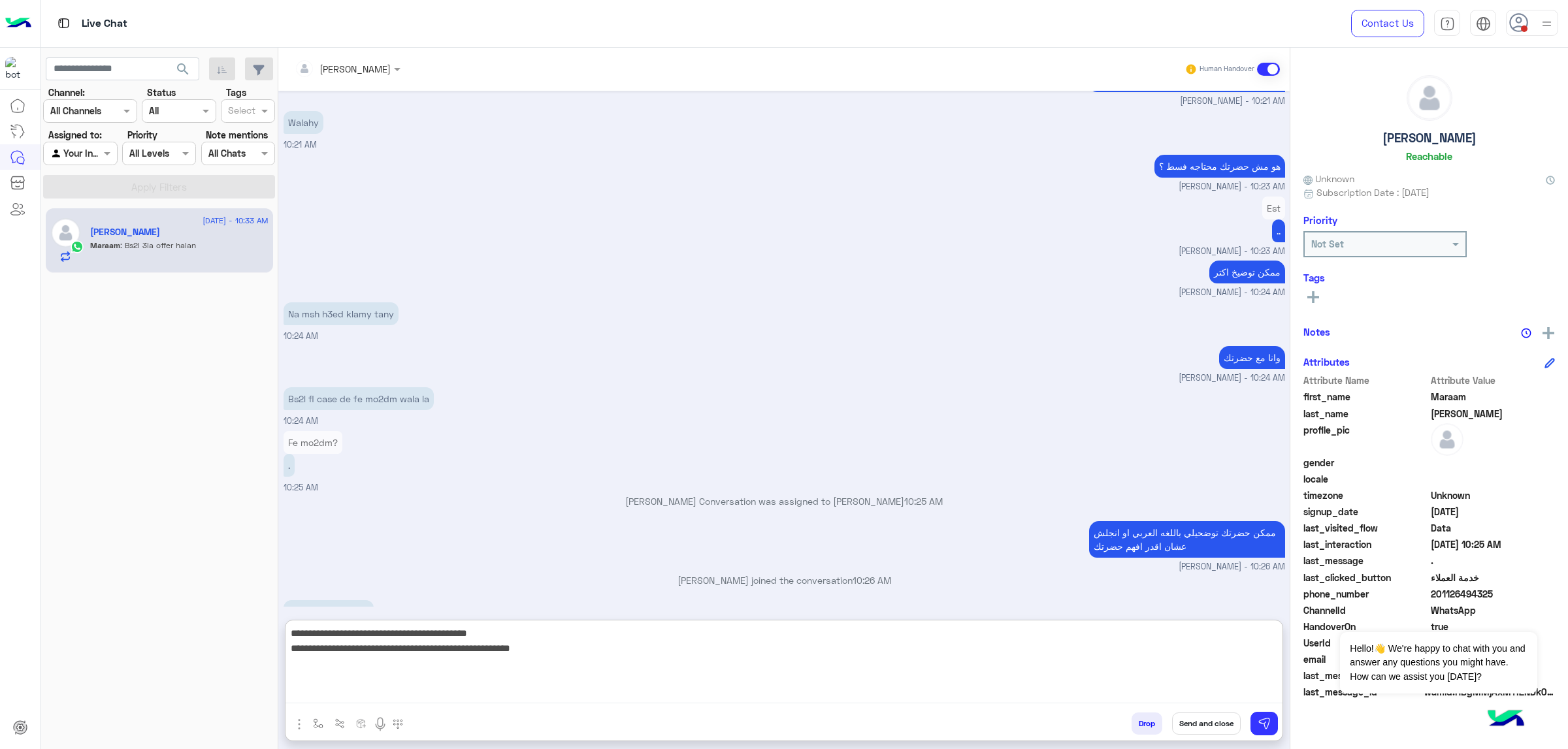
scroll to position [7994, 0]
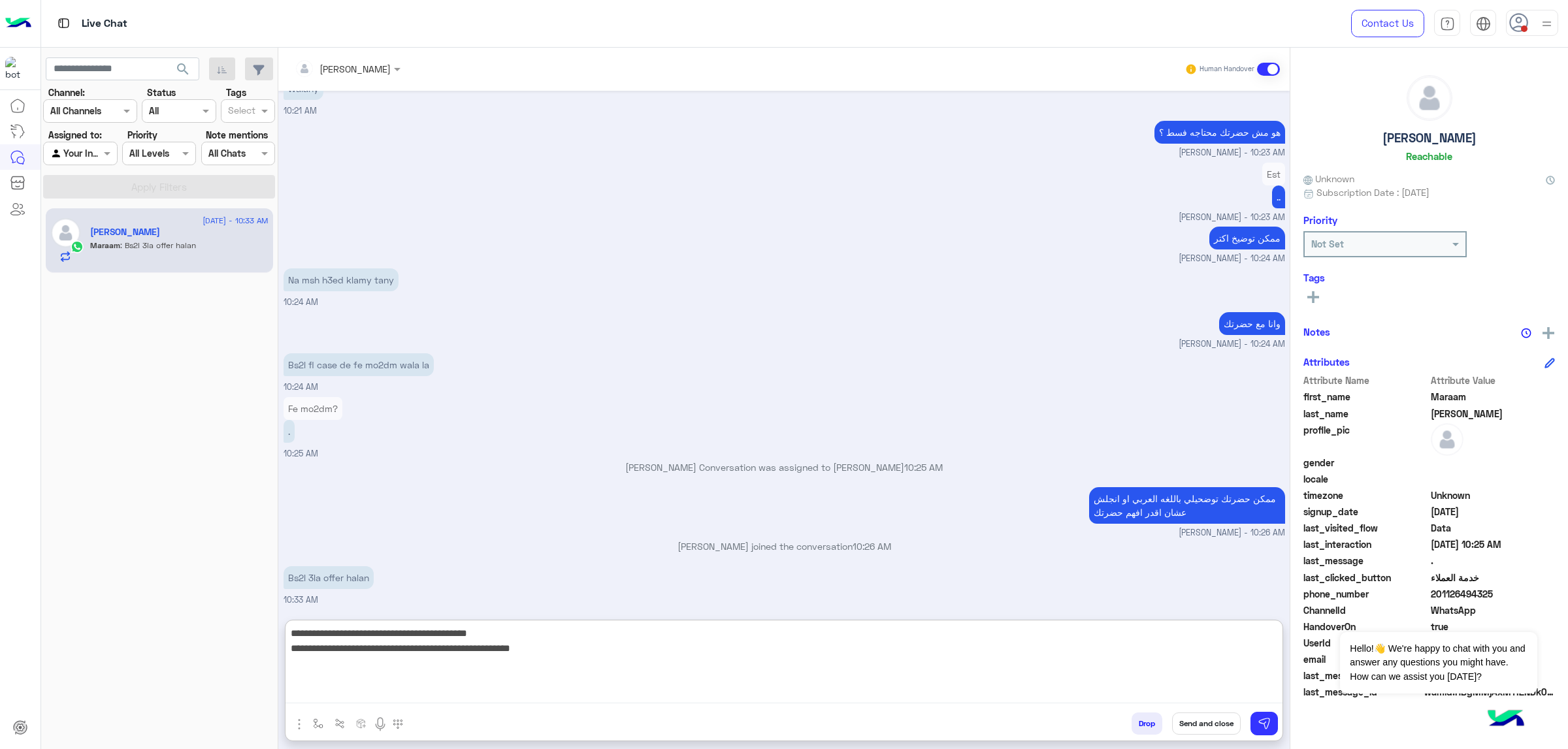
drag, startPoint x: 996, startPoint y: 650, endPoint x: 1100, endPoint y: 626, distance: 106.7
click at [1045, 476] on textarea "**********" at bounding box center [784, 663] width 997 height 78
drag, startPoint x: 1006, startPoint y: 651, endPoint x: 1096, endPoint y: 635, distance: 91.4
click at [1045, 476] on textarea "**********" at bounding box center [784, 663] width 997 height 78
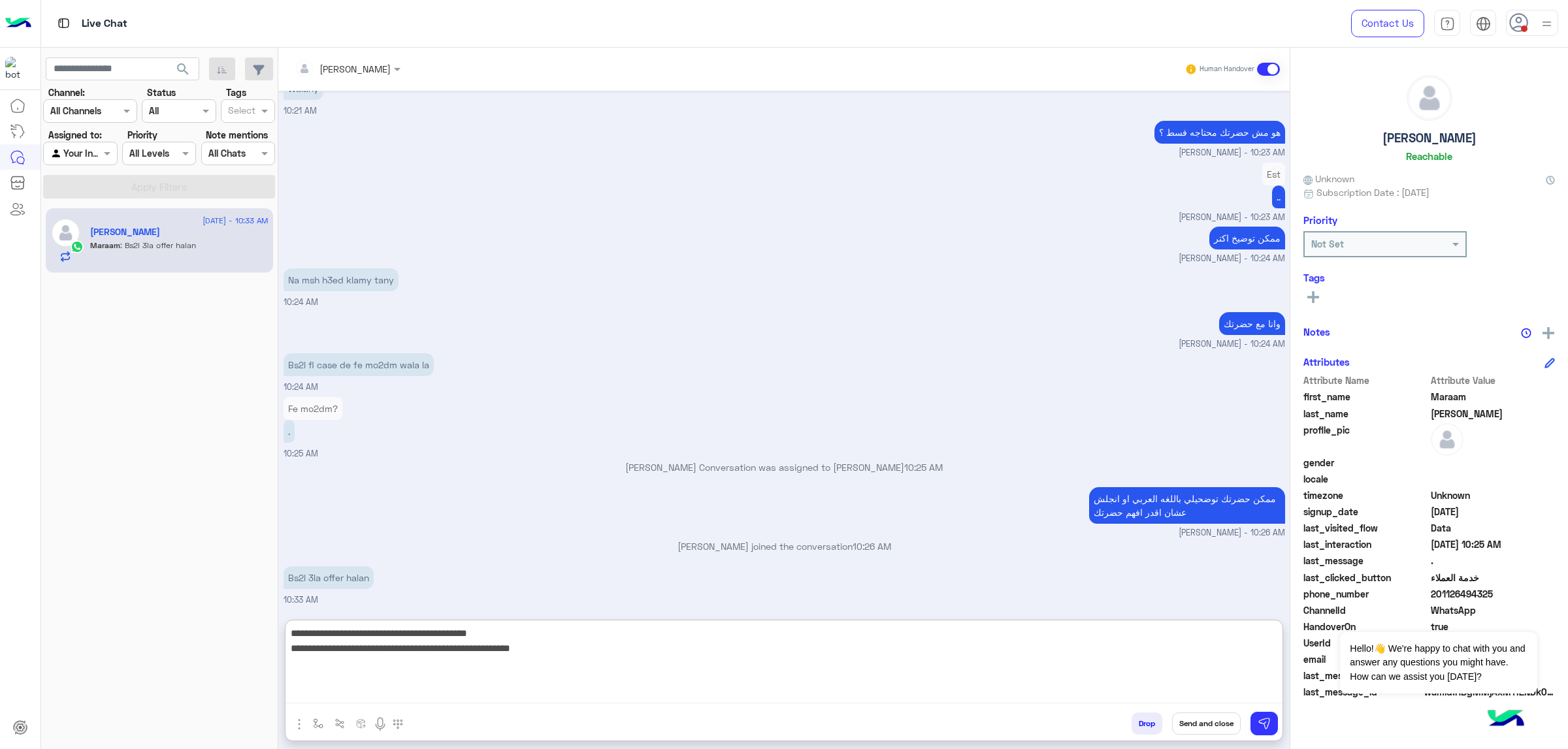
type textarea "**********"
click at [1036, 476] on textarea "**********" at bounding box center [784, 663] width 997 height 78
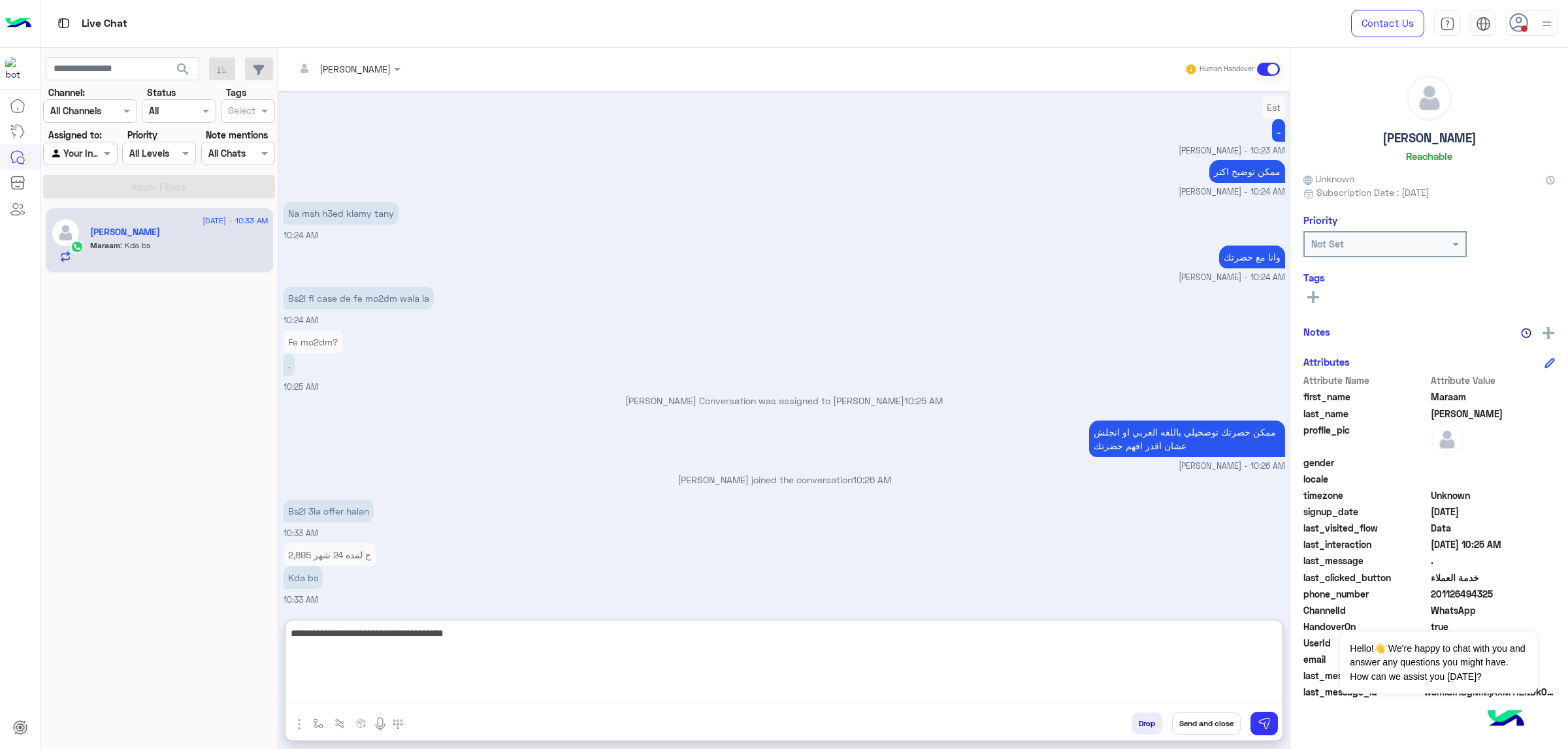
drag, startPoint x: 1080, startPoint y: 642, endPoint x: 1502, endPoint y: 639, distance: 422.0
click at [1045, 476] on body "Live Chat Contact Us Help Center عربي English search Channel: Channel All Chann…" at bounding box center [784, 374] width 1568 height 749
click at [371, 476] on textarea at bounding box center [784, 663] width 997 height 78
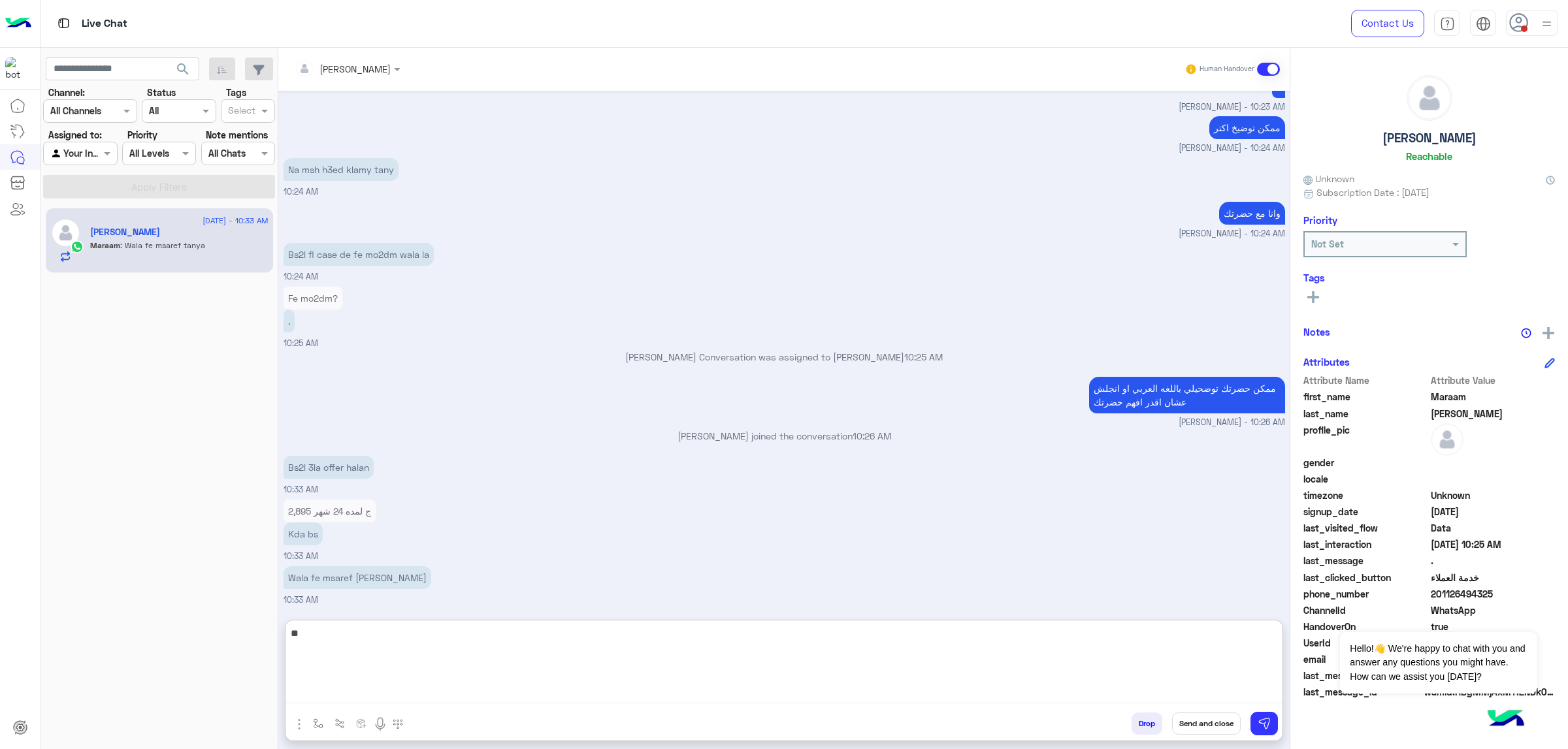
type textarea "*"
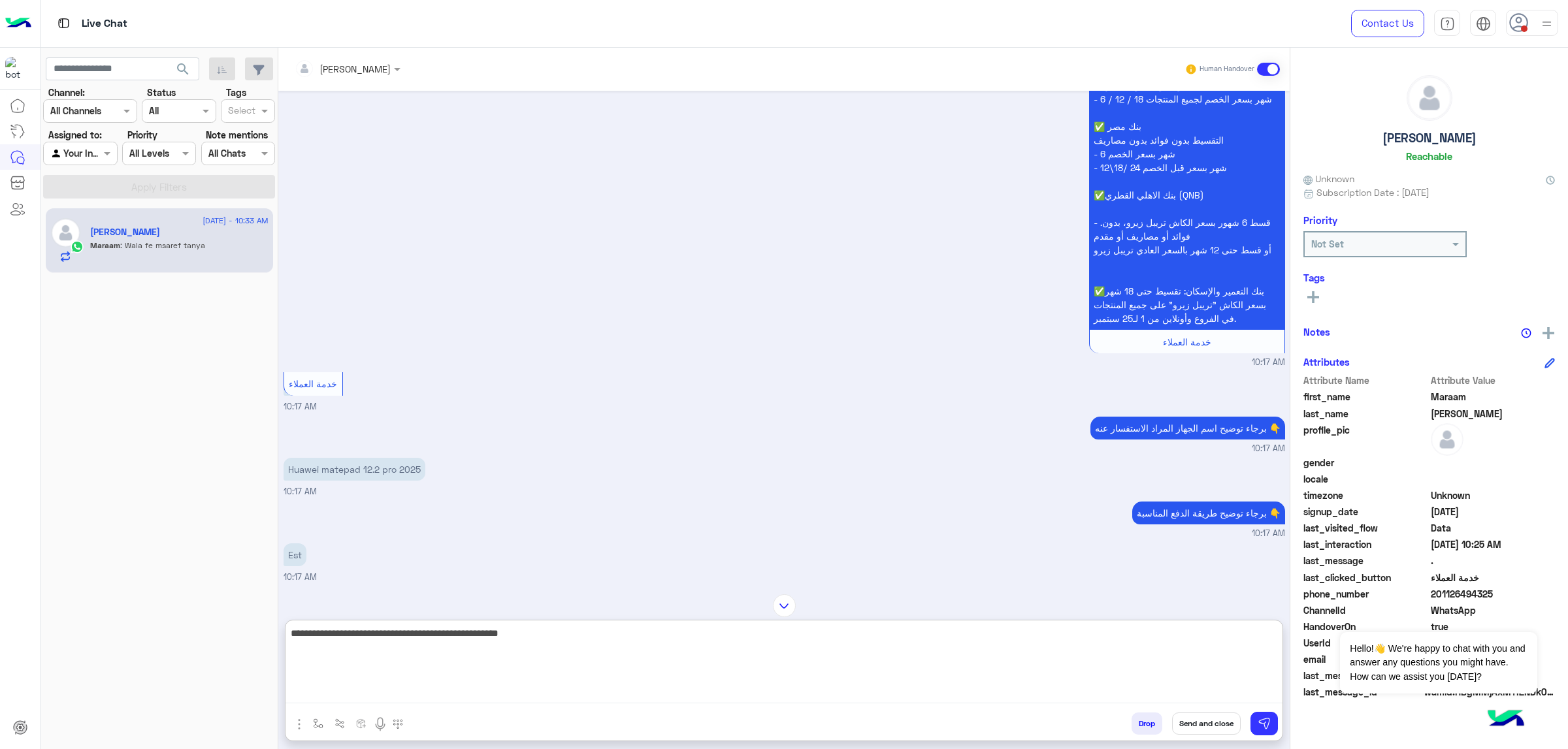
scroll to position [6536, 0]
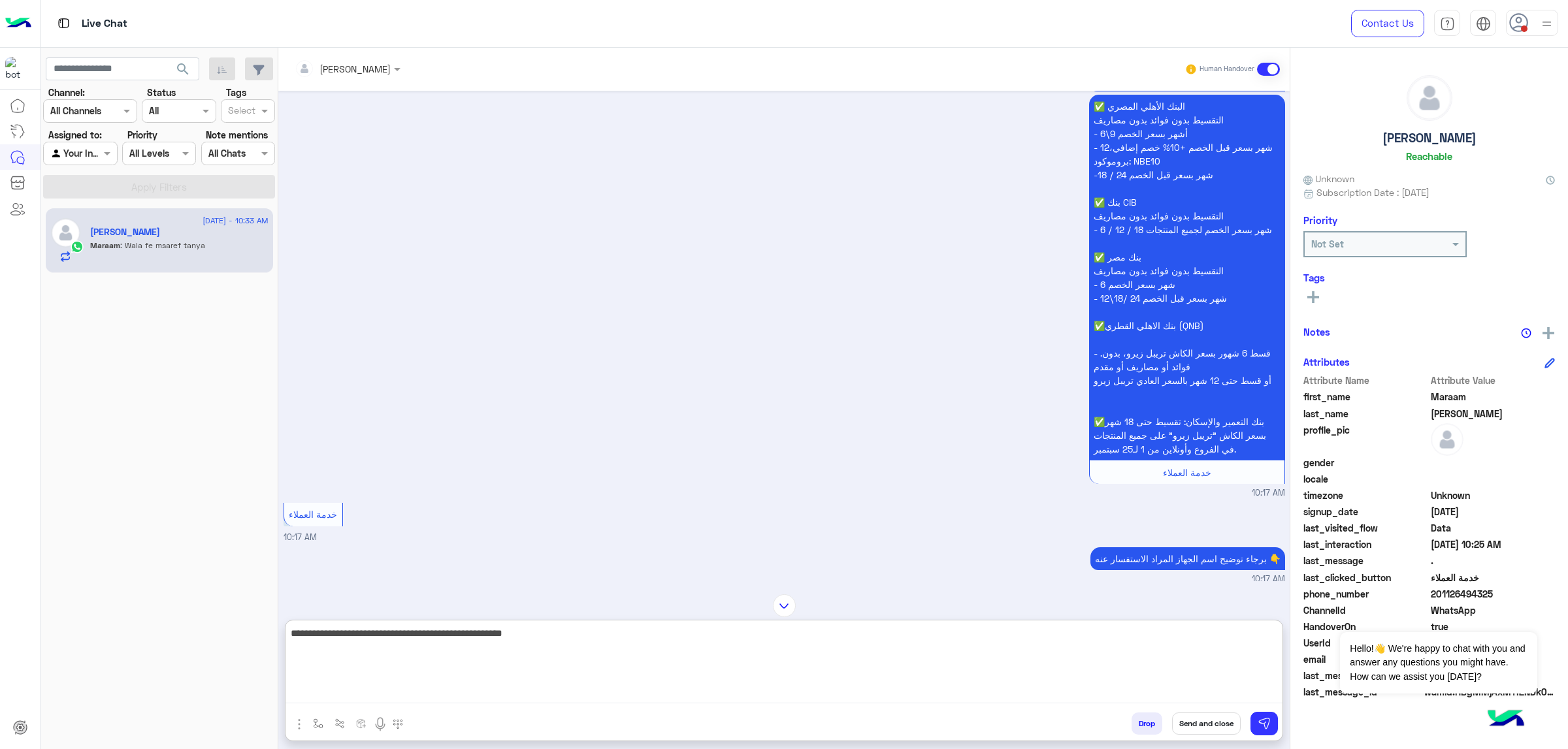
paste textarea "**********"
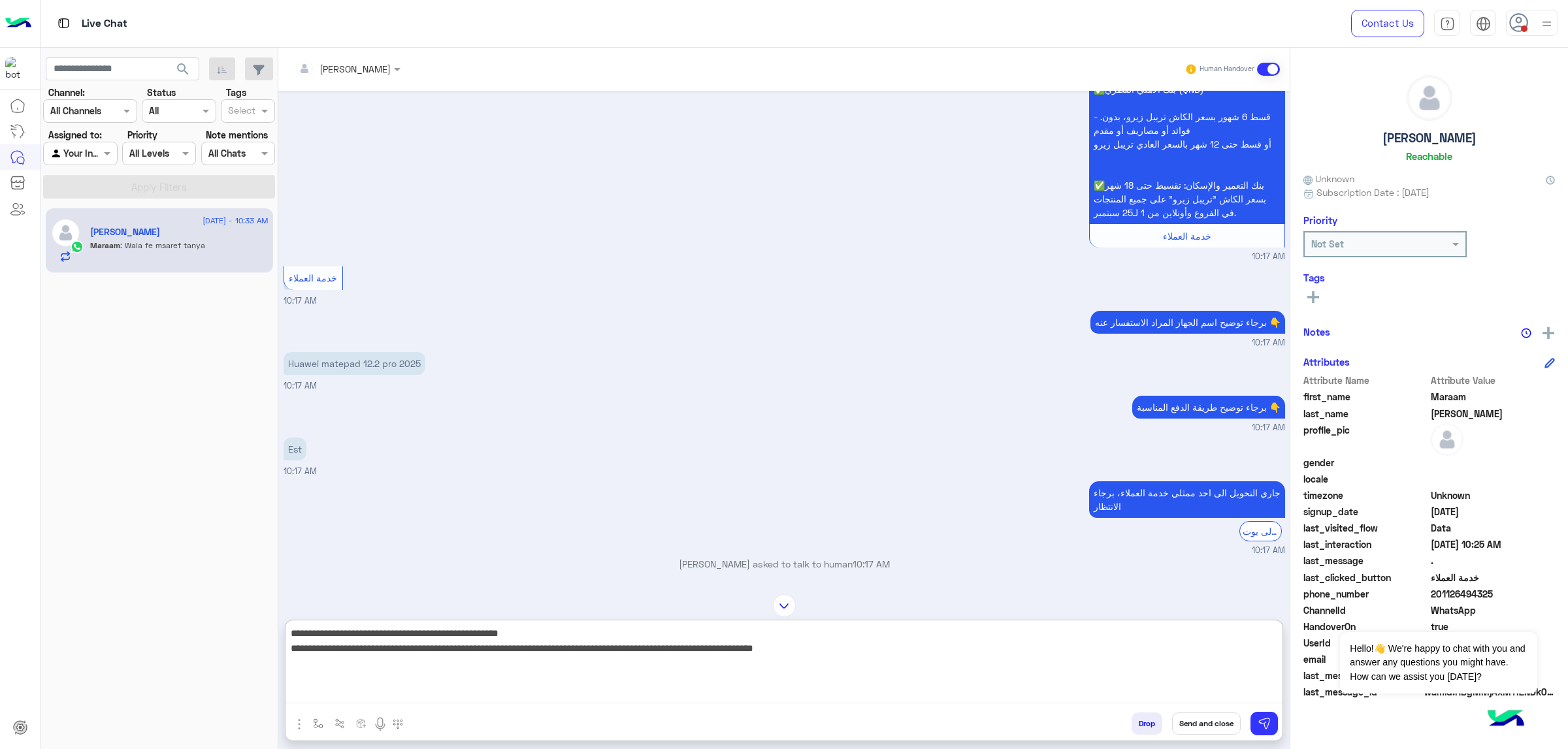
scroll to position [6830, 0]
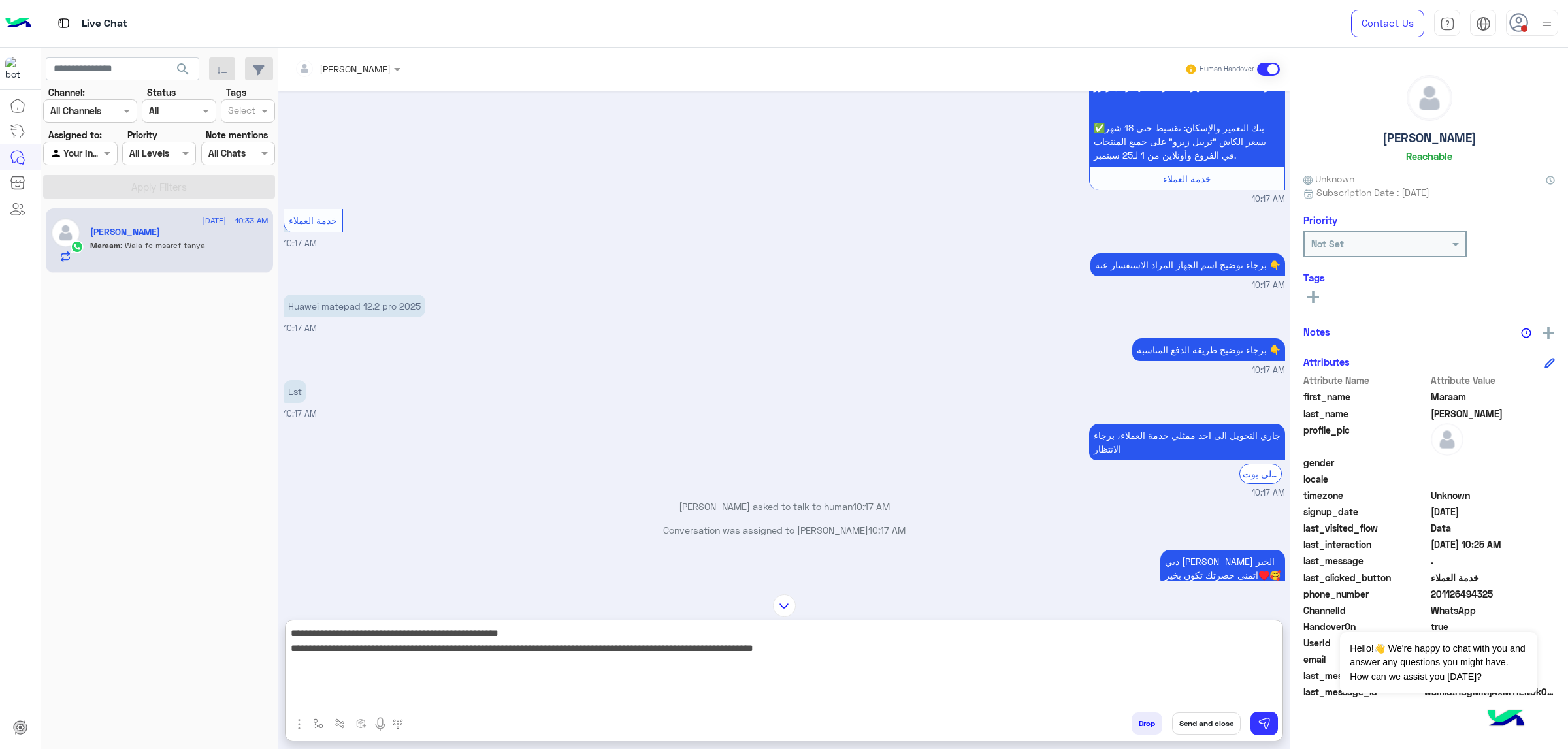
click at [864, 476] on textarea "**********" at bounding box center [784, 663] width 997 height 78
paste textarea "**********"
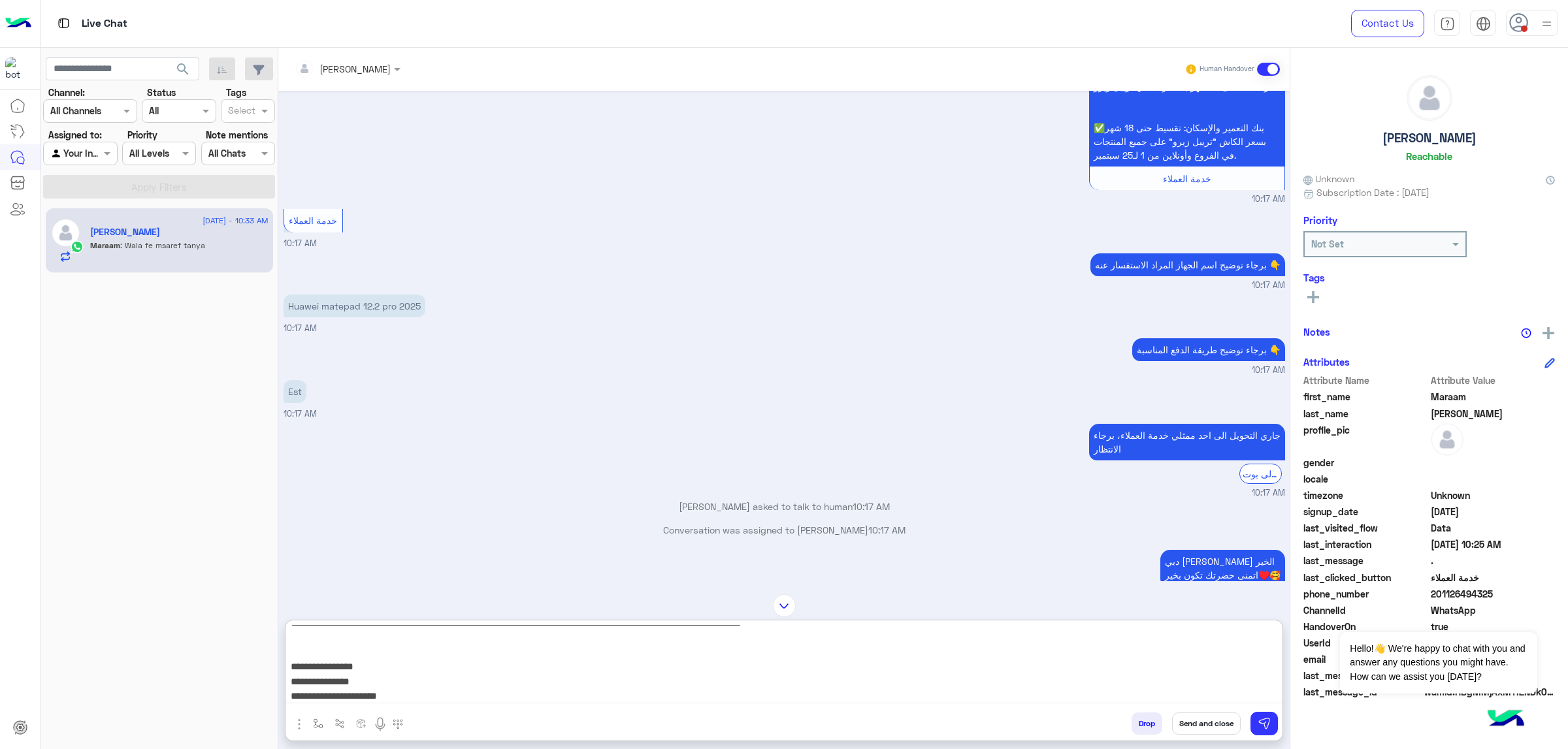
scroll to position [0, 0]
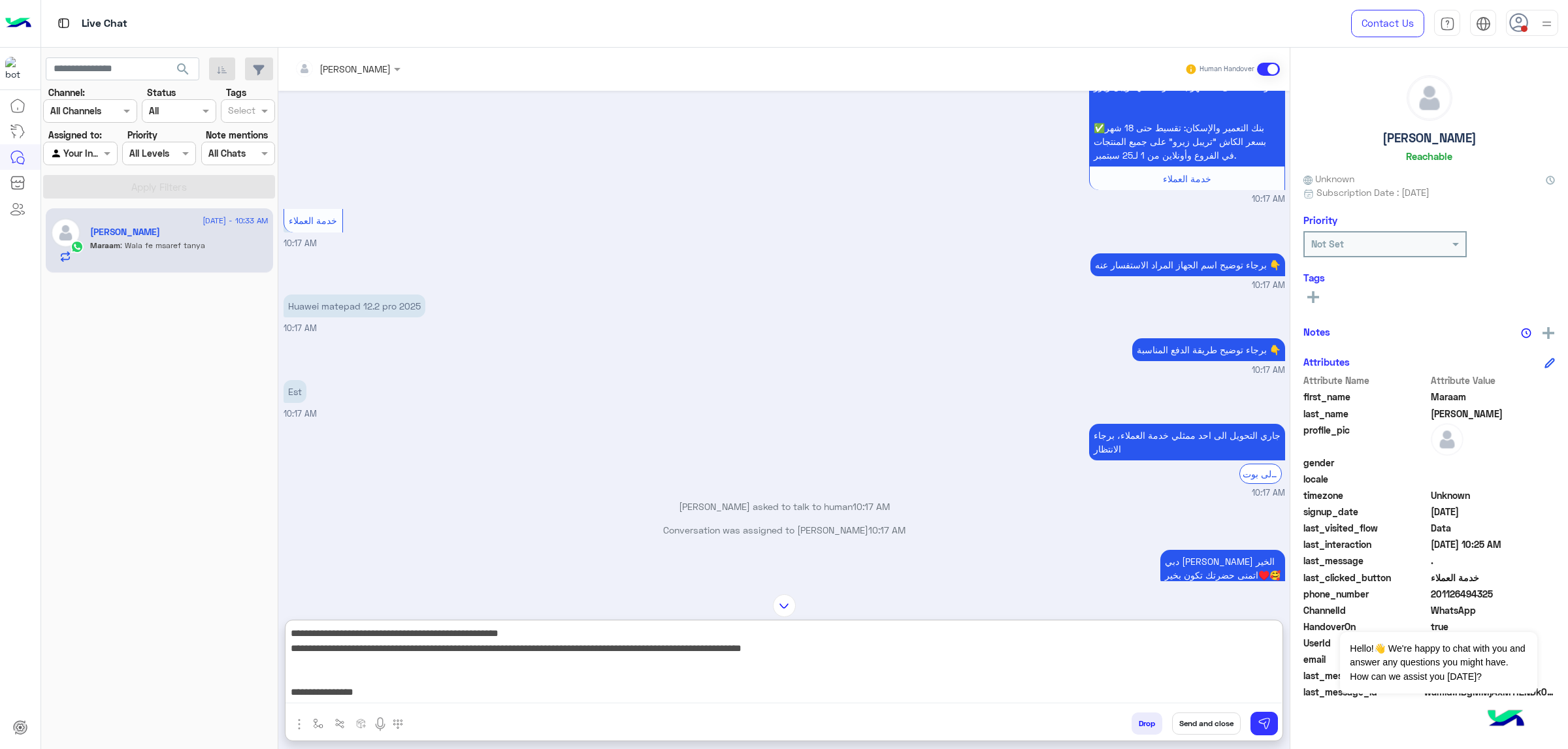
click at [1045, 476] on textarea "**********" at bounding box center [784, 663] width 996 height 78
click at [1000, 476] on textarea "**********" at bounding box center [784, 663] width 996 height 78
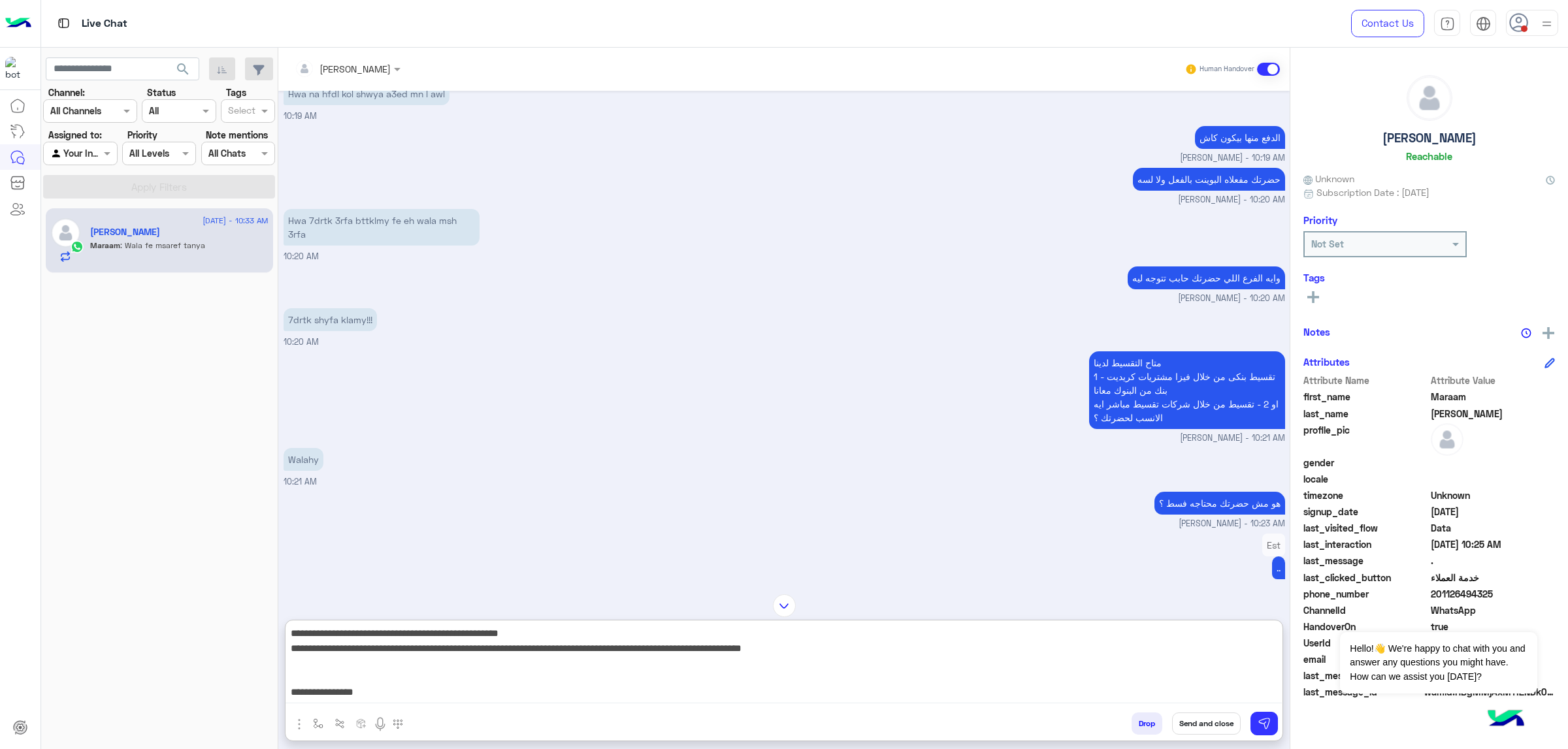
scroll to position [73, 0]
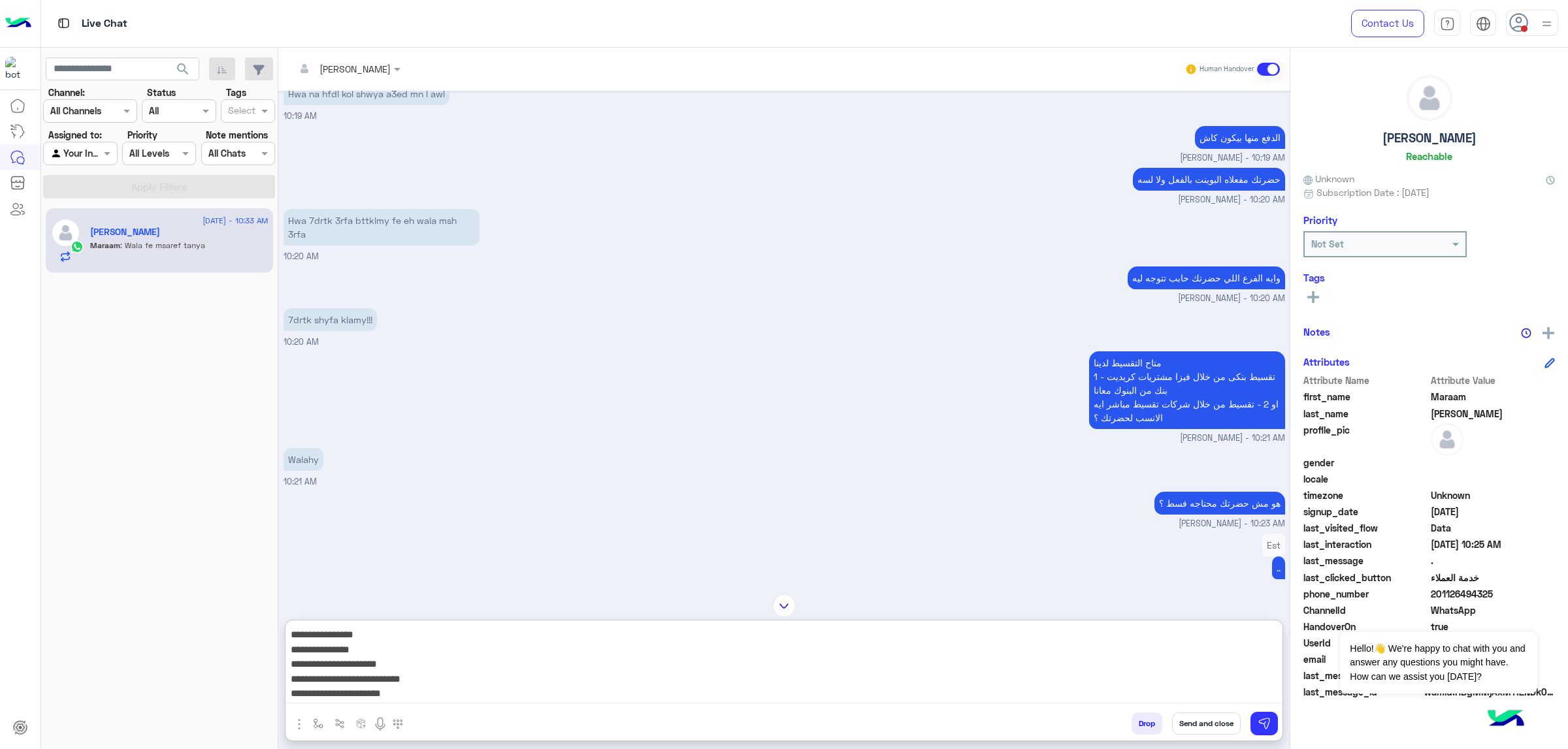
click at [1045, 476] on textarea "**********" at bounding box center [784, 663] width 996 height 78
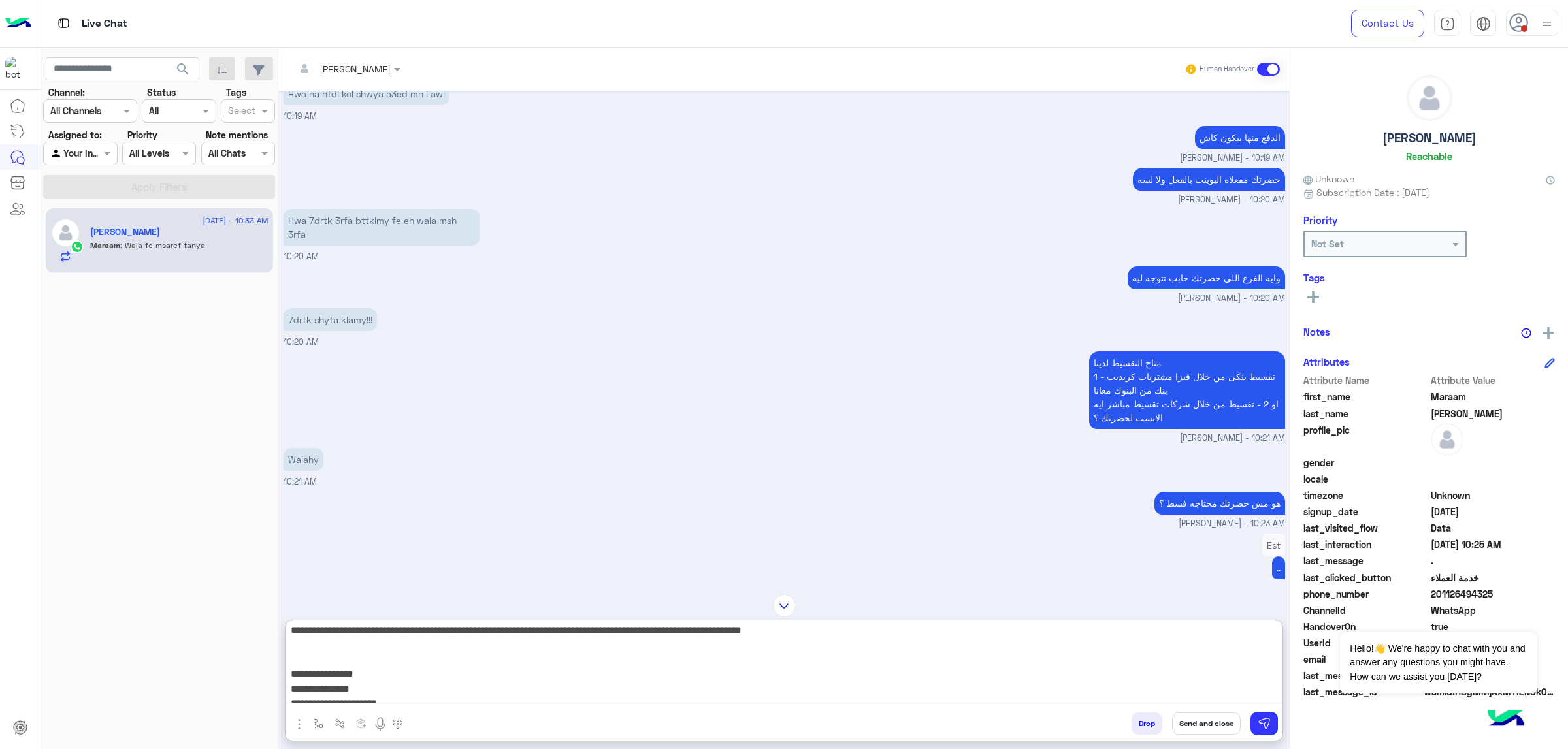
scroll to position [0, 0]
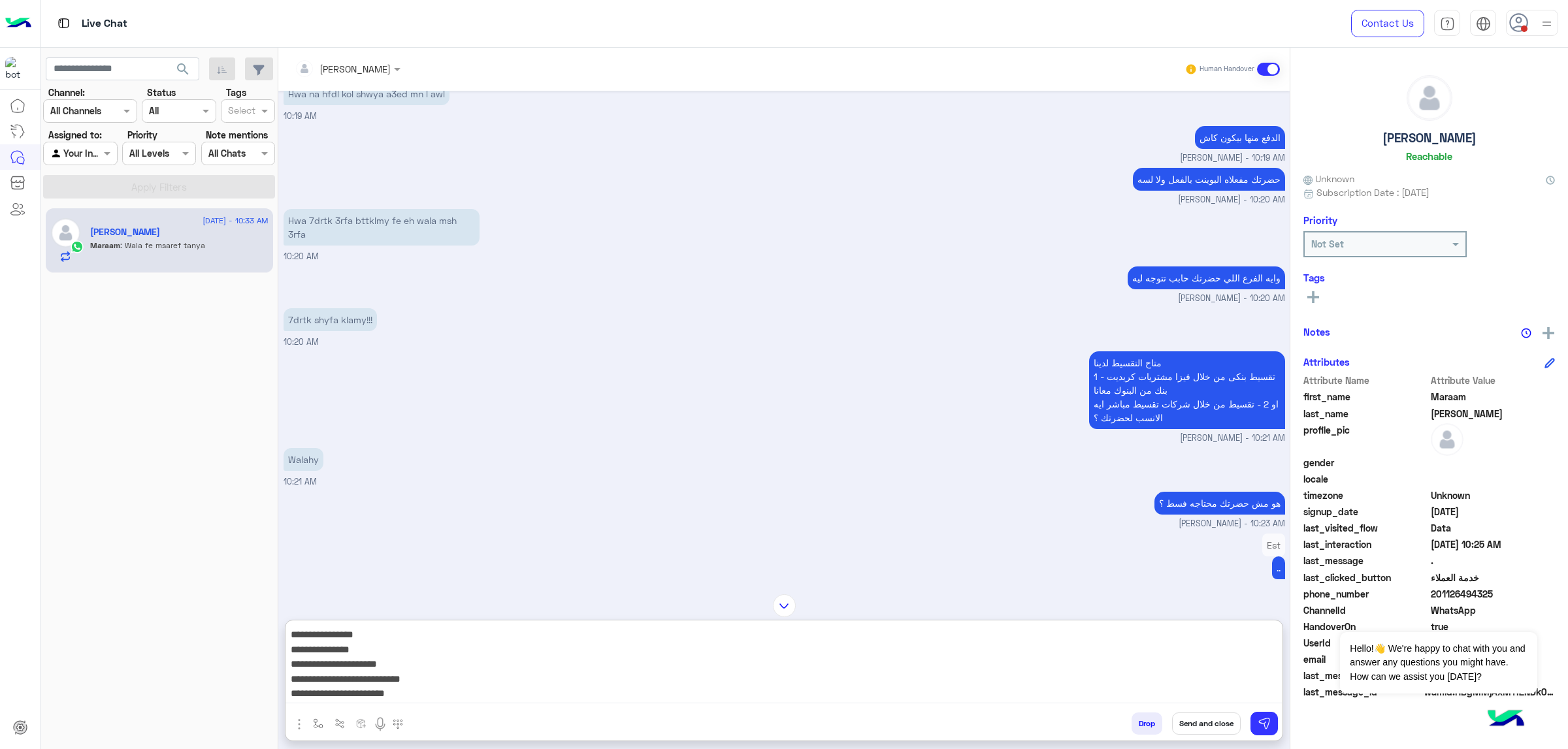
drag, startPoint x: 1150, startPoint y: 674, endPoint x: 1277, endPoint y: 656, distance: 128.3
click at [1045, 476] on textarea "**********" at bounding box center [784, 663] width 996 height 78
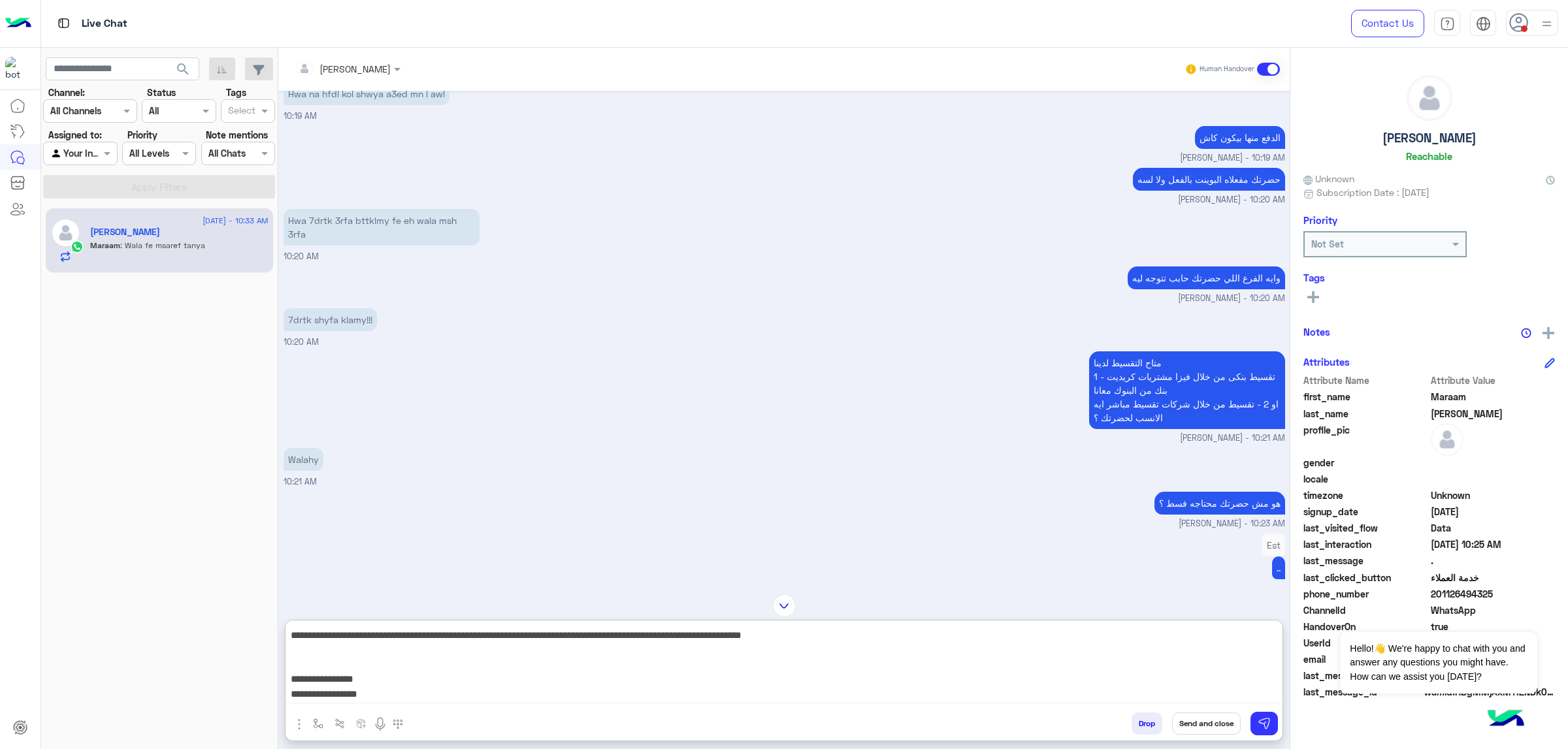
scroll to position [43, 0]
click at [1045, 476] on textarea "**********" at bounding box center [784, 663] width 996 height 78
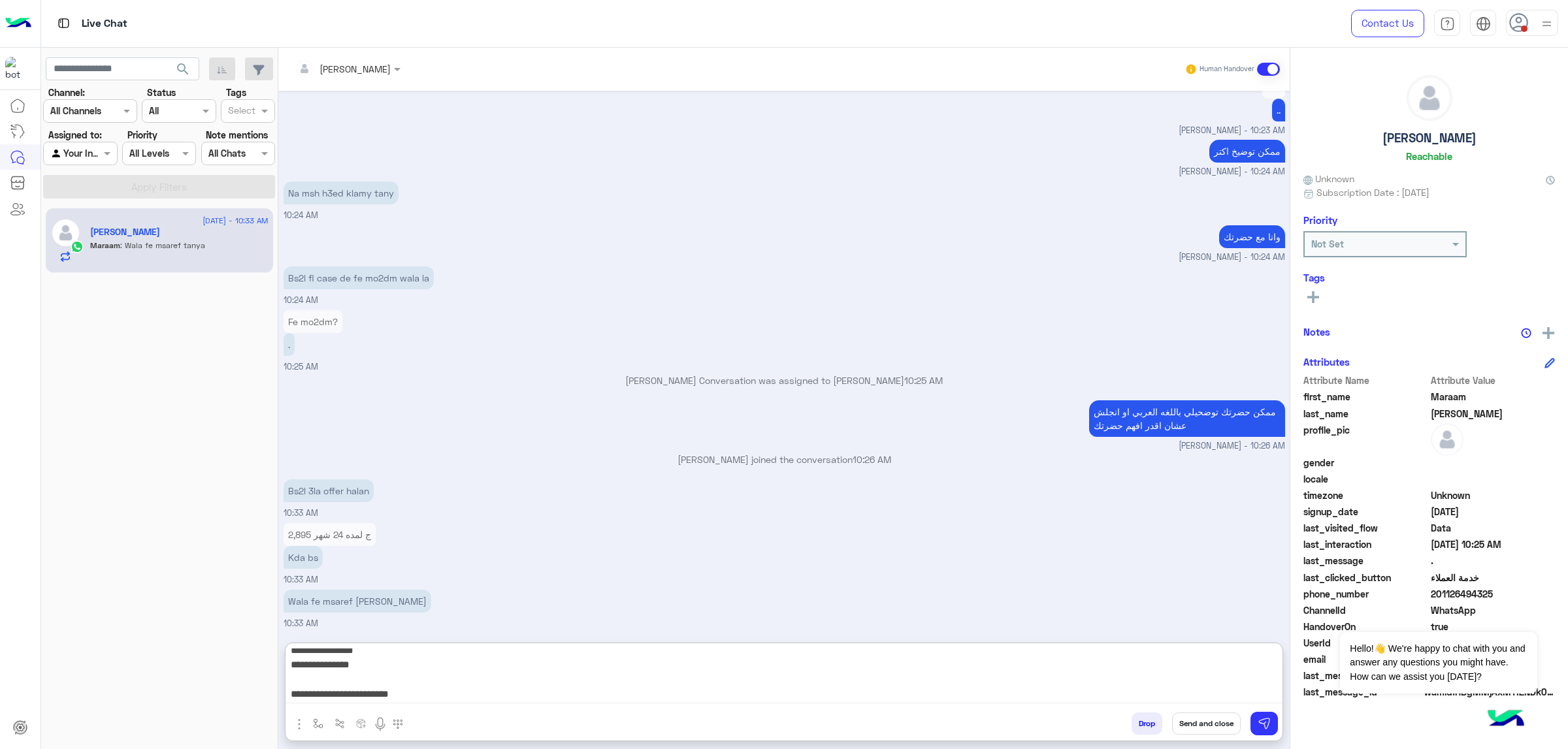
scroll to position [8104, 0]
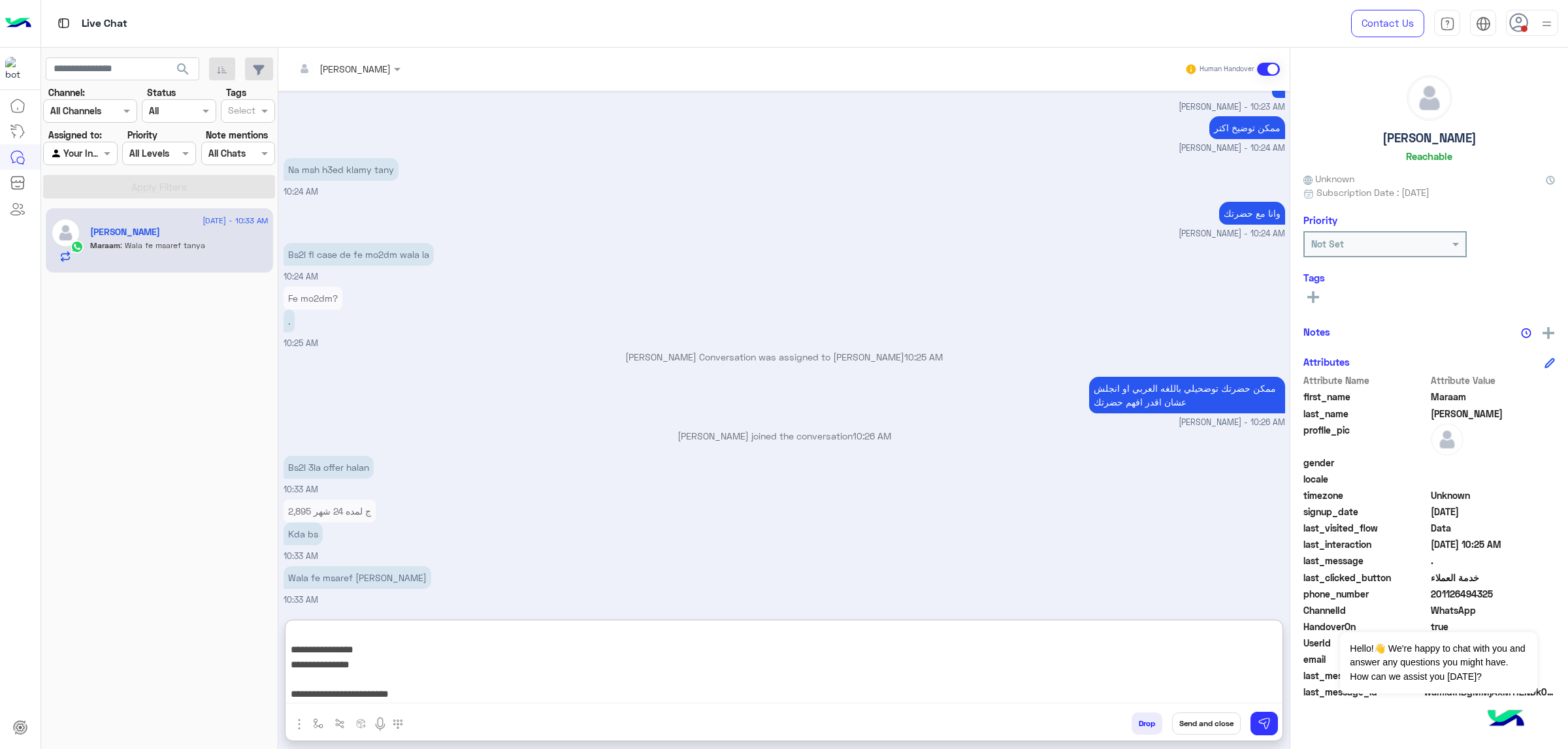
paste textarea "******"
click at [1045, 476] on textarea "**********" at bounding box center [784, 663] width 996 height 78
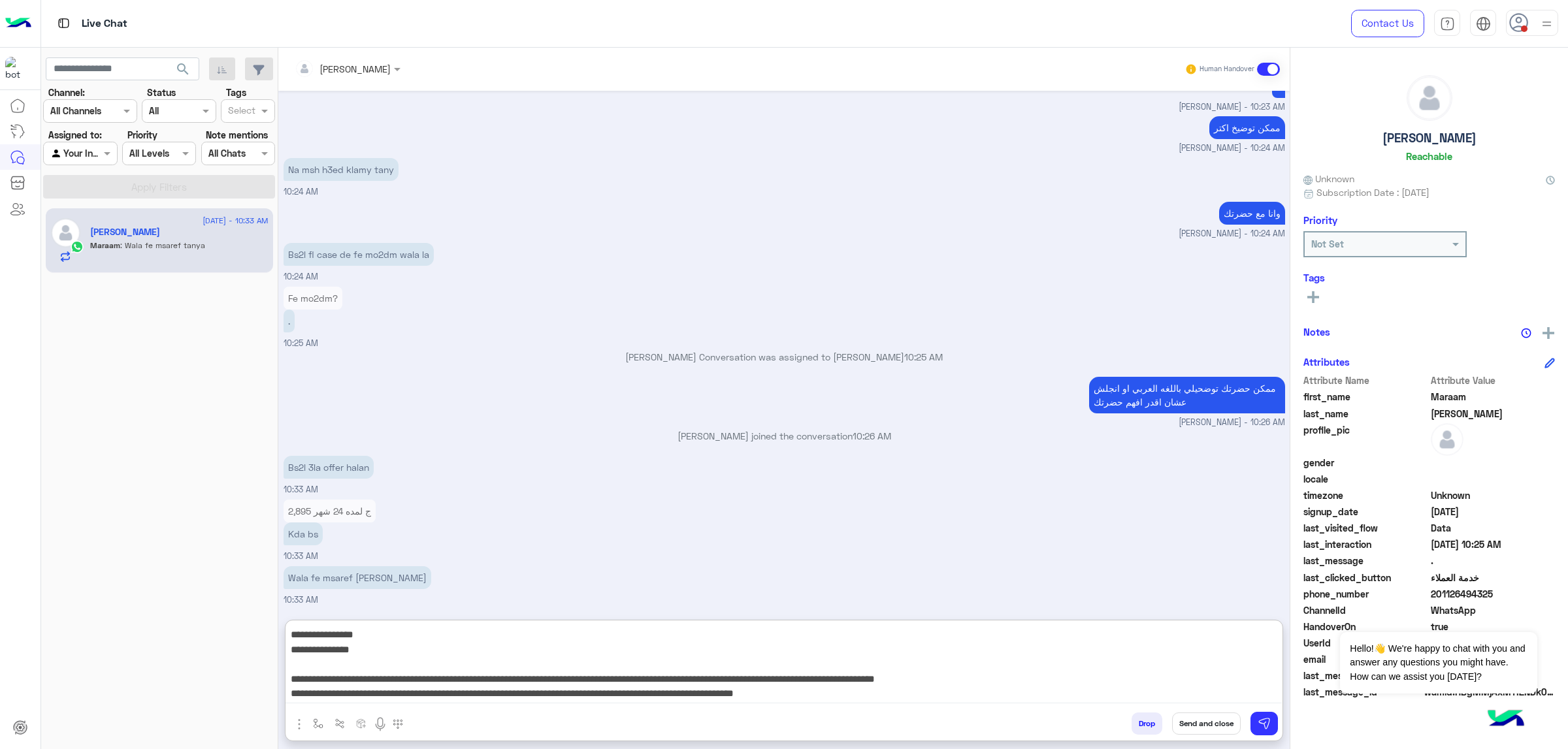
paste textarea "*******"
click at [688, 476] on textarea "**********" at bounding box center [784, 663] width 996 height 78
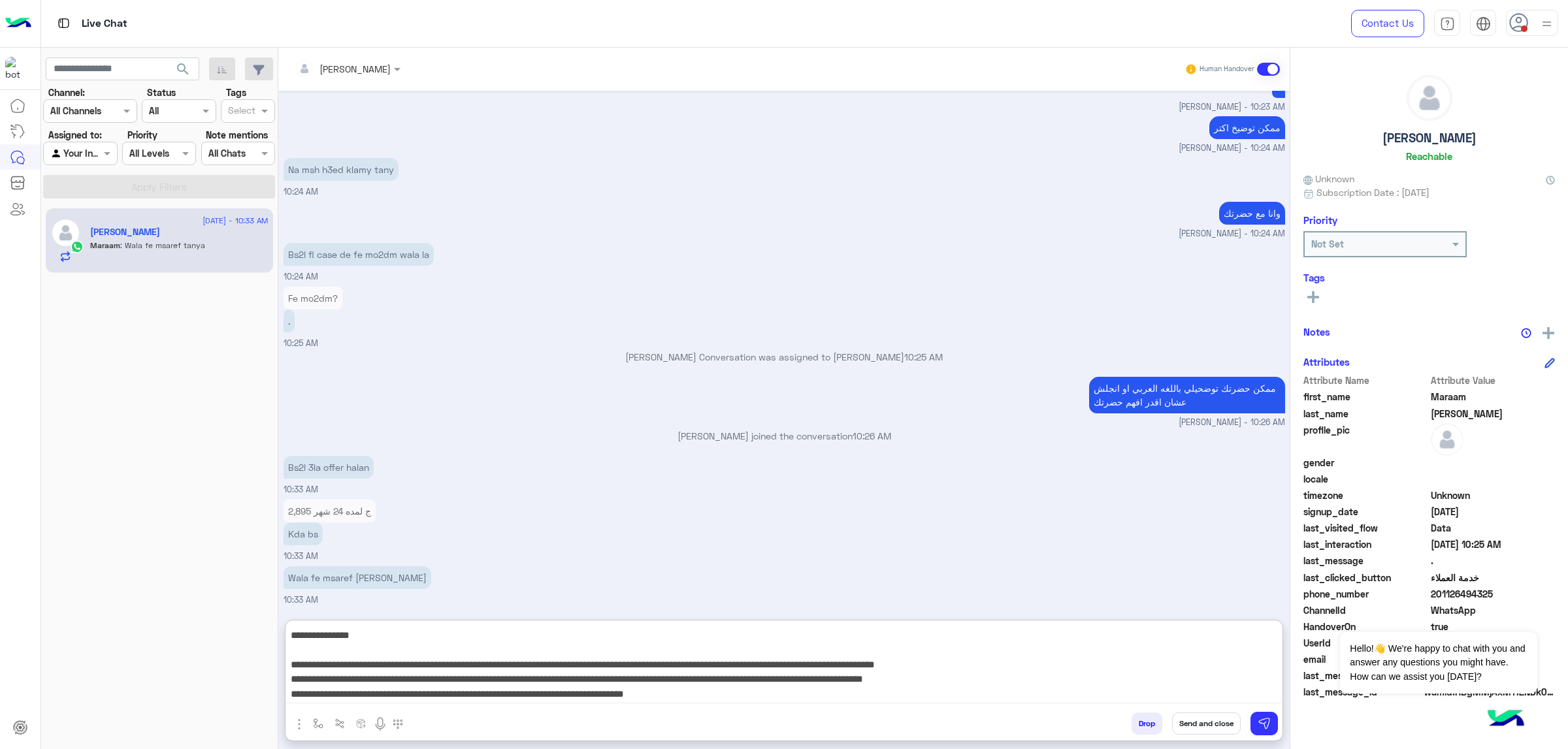
paste textarea "*******"
type textarea "**********"
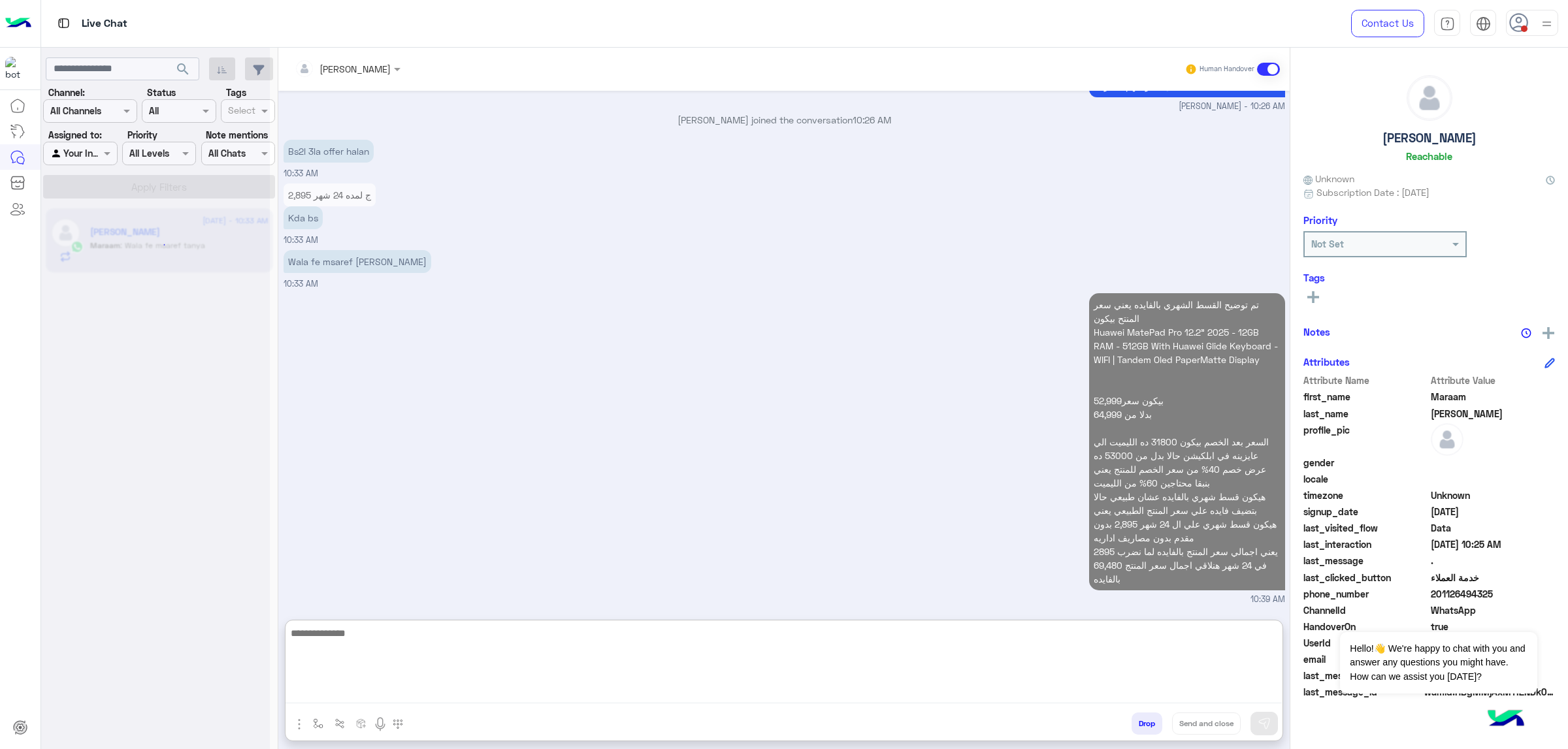
scroll to position [8500, 0]
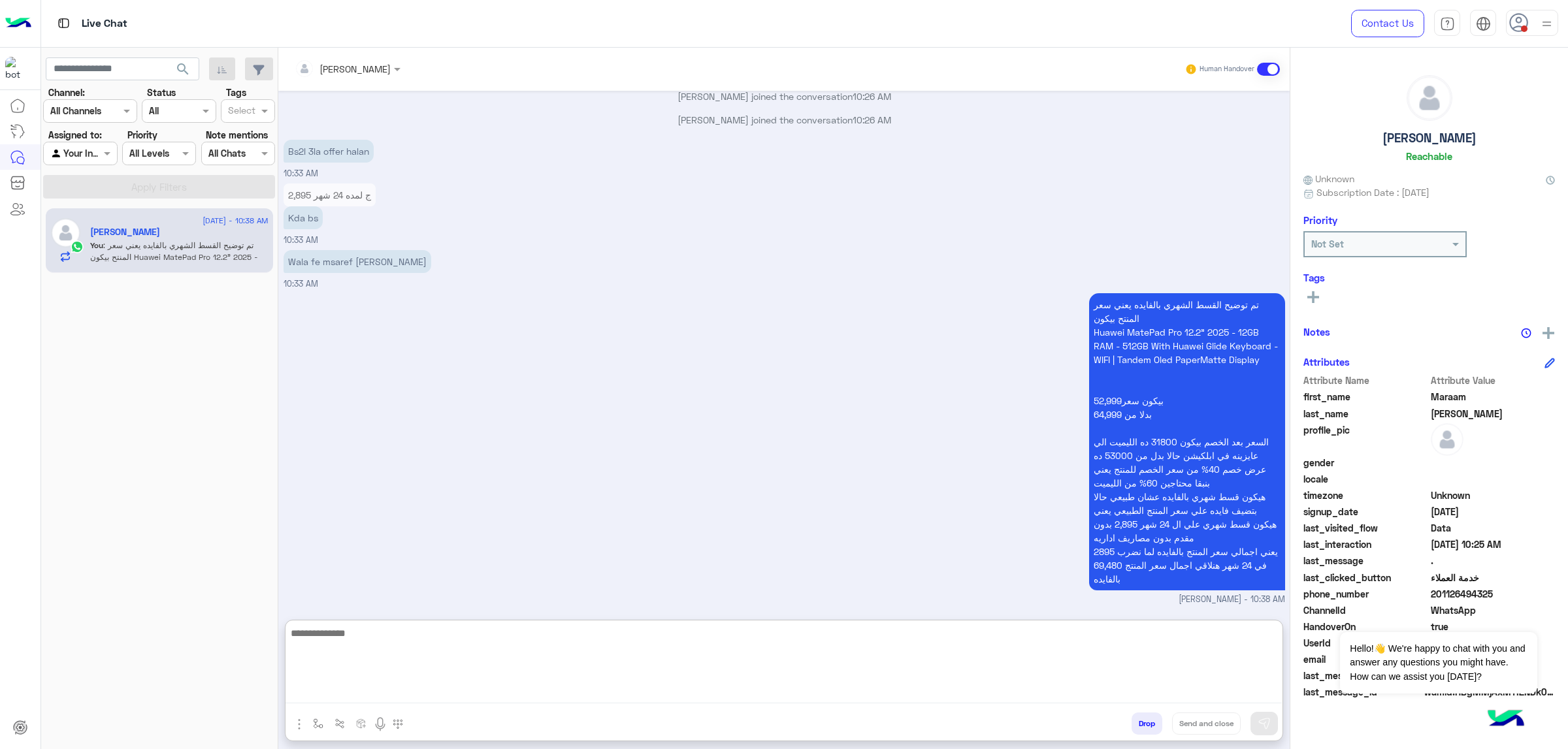
click at [1045, 476] on textarea at bounding box center [784, 663] width 996 height 78
type textarea "**********"
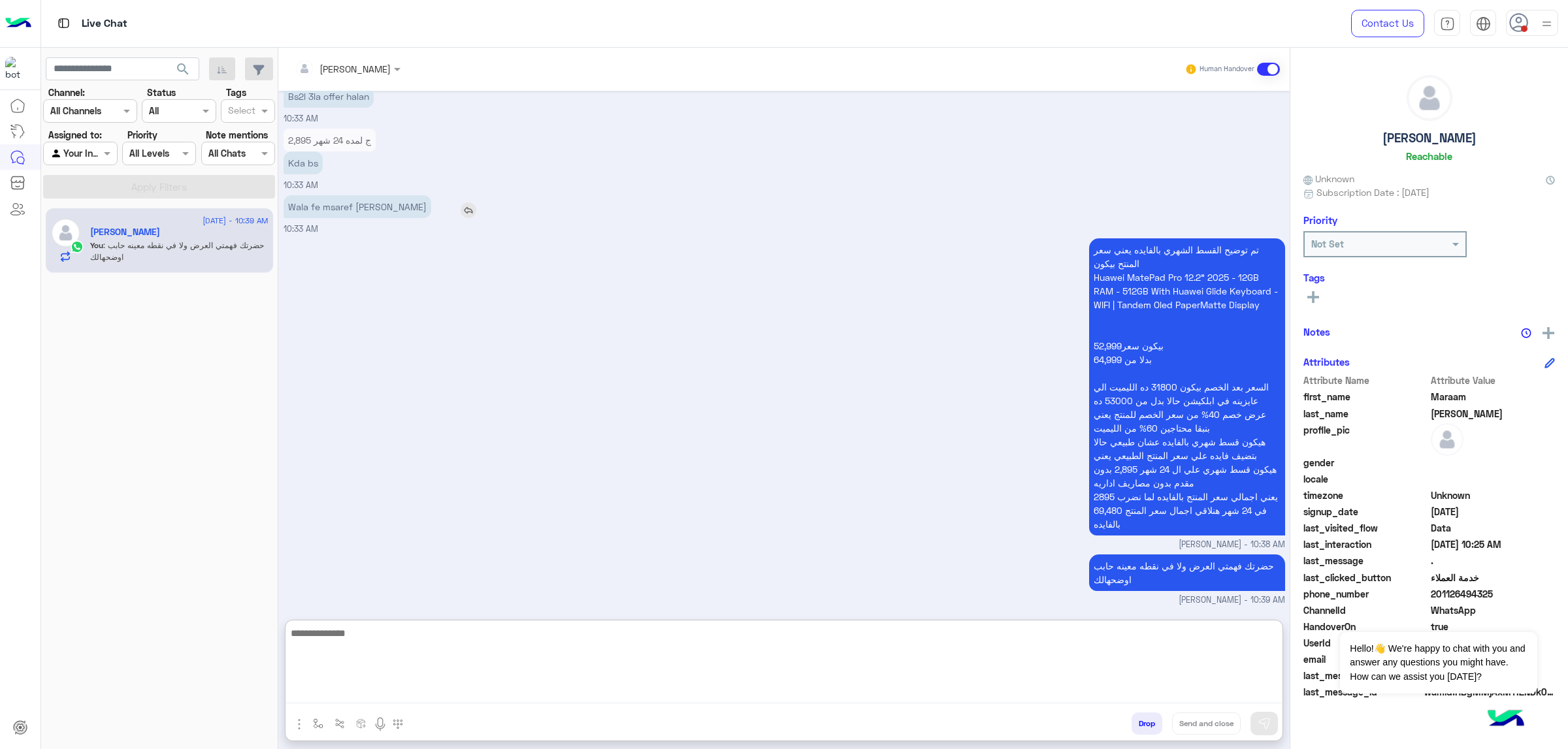
click at [417, 201] on div "Wala fe msaref [PERSON_NAME]" at bounding box center [394, 207] width 222 height 29
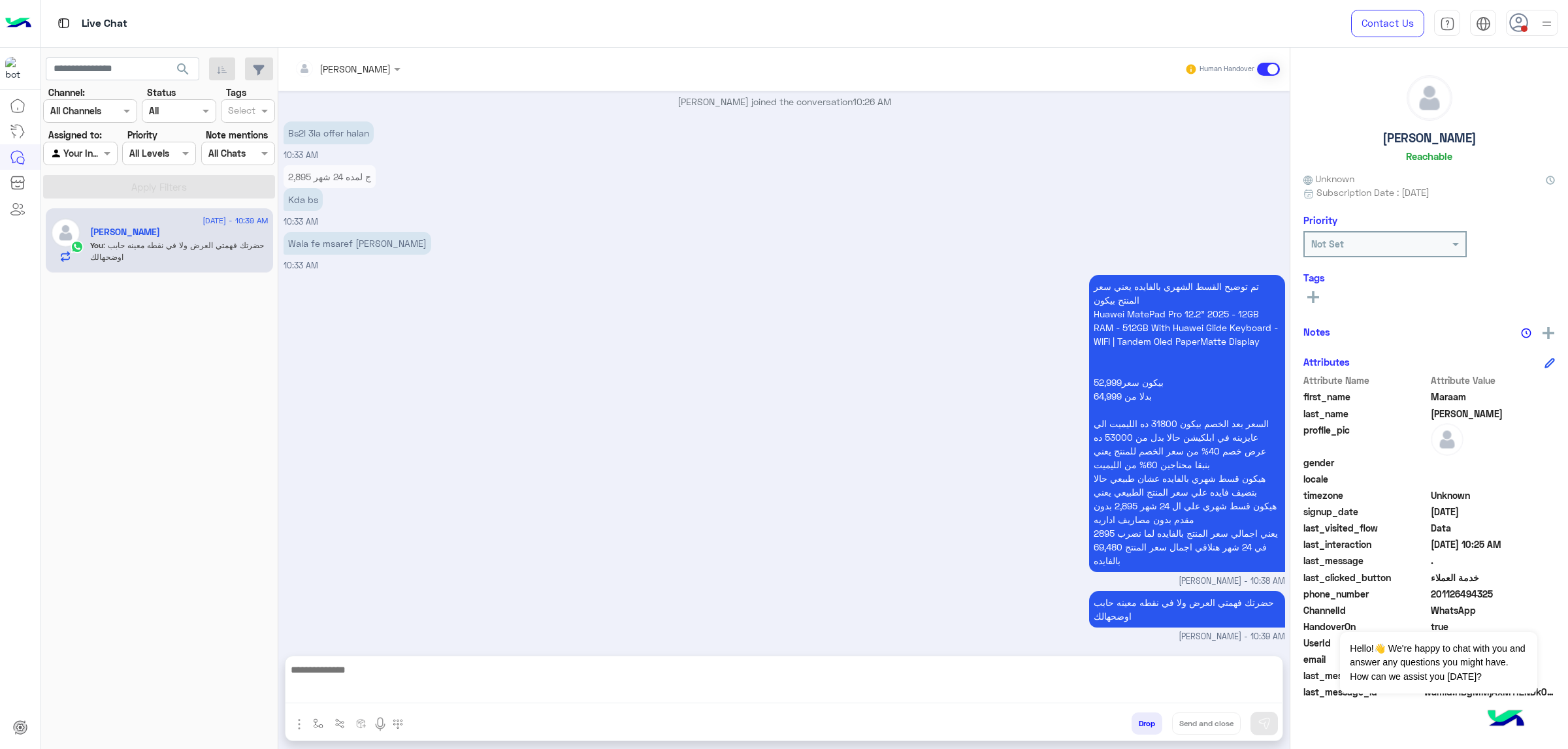
scroll to position [8495, 0]
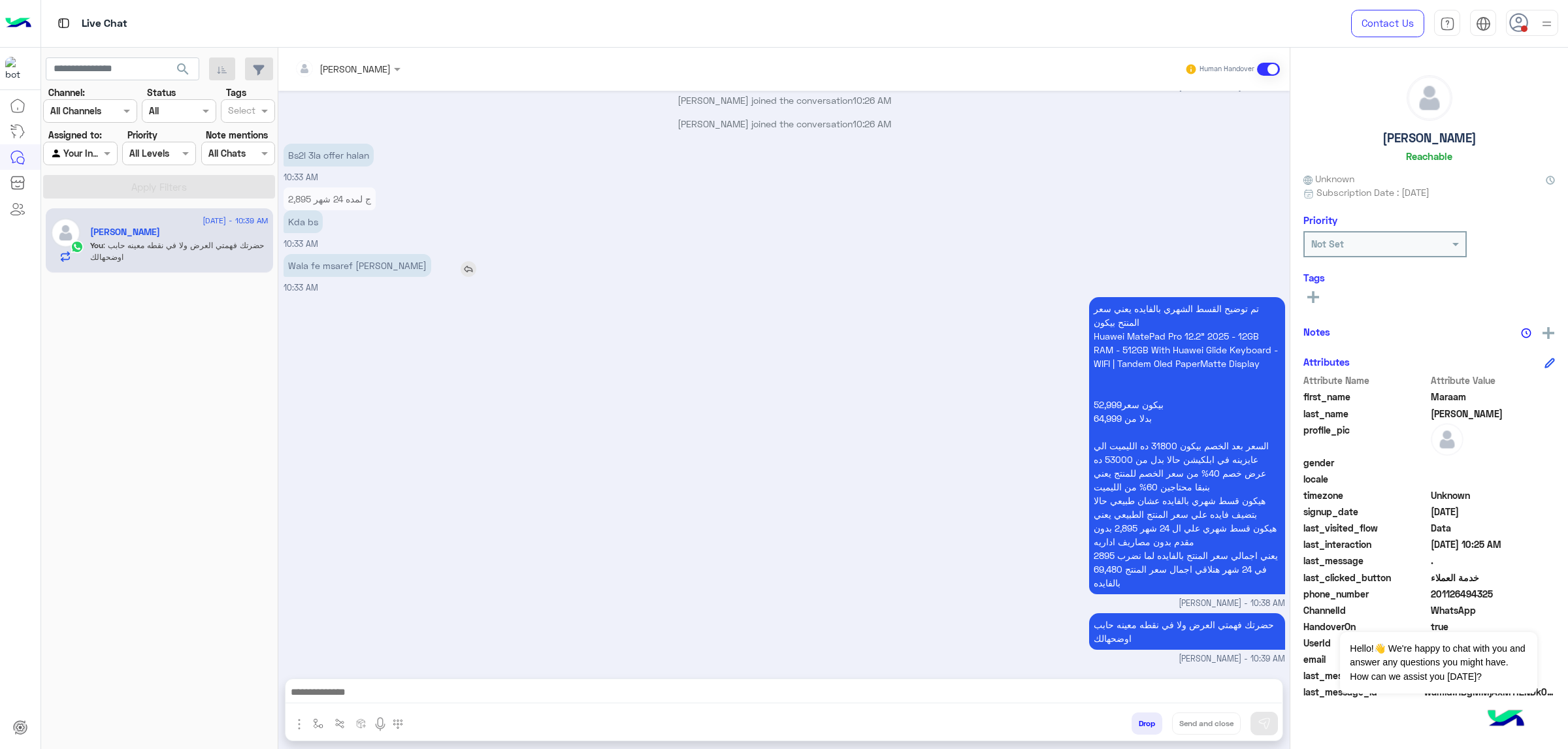
click at [460, 265] on img at bounding box center [468, 269] width 15 height 15
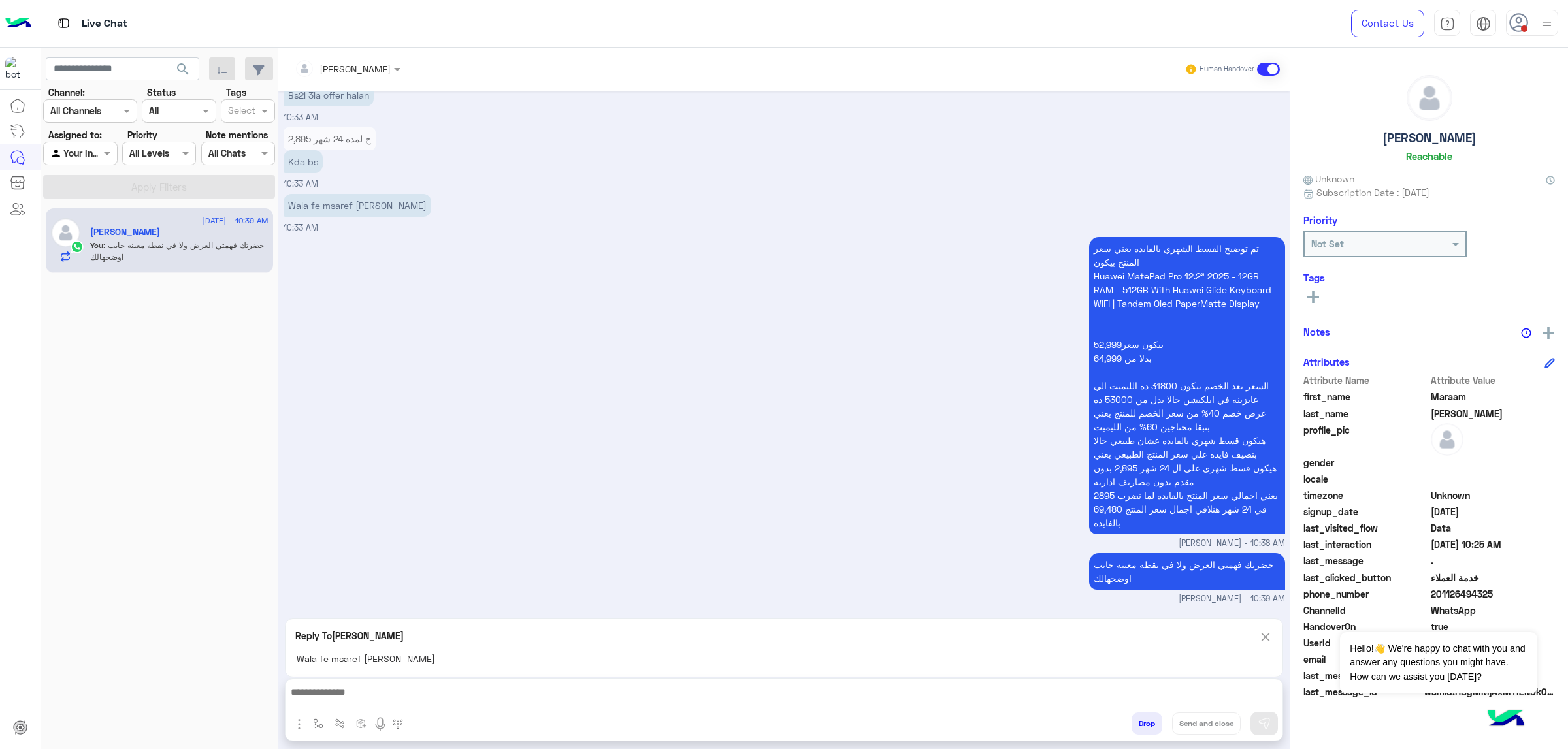
click at [430, 476] on textarea at bounding box center [784, 693] width 996 height 20
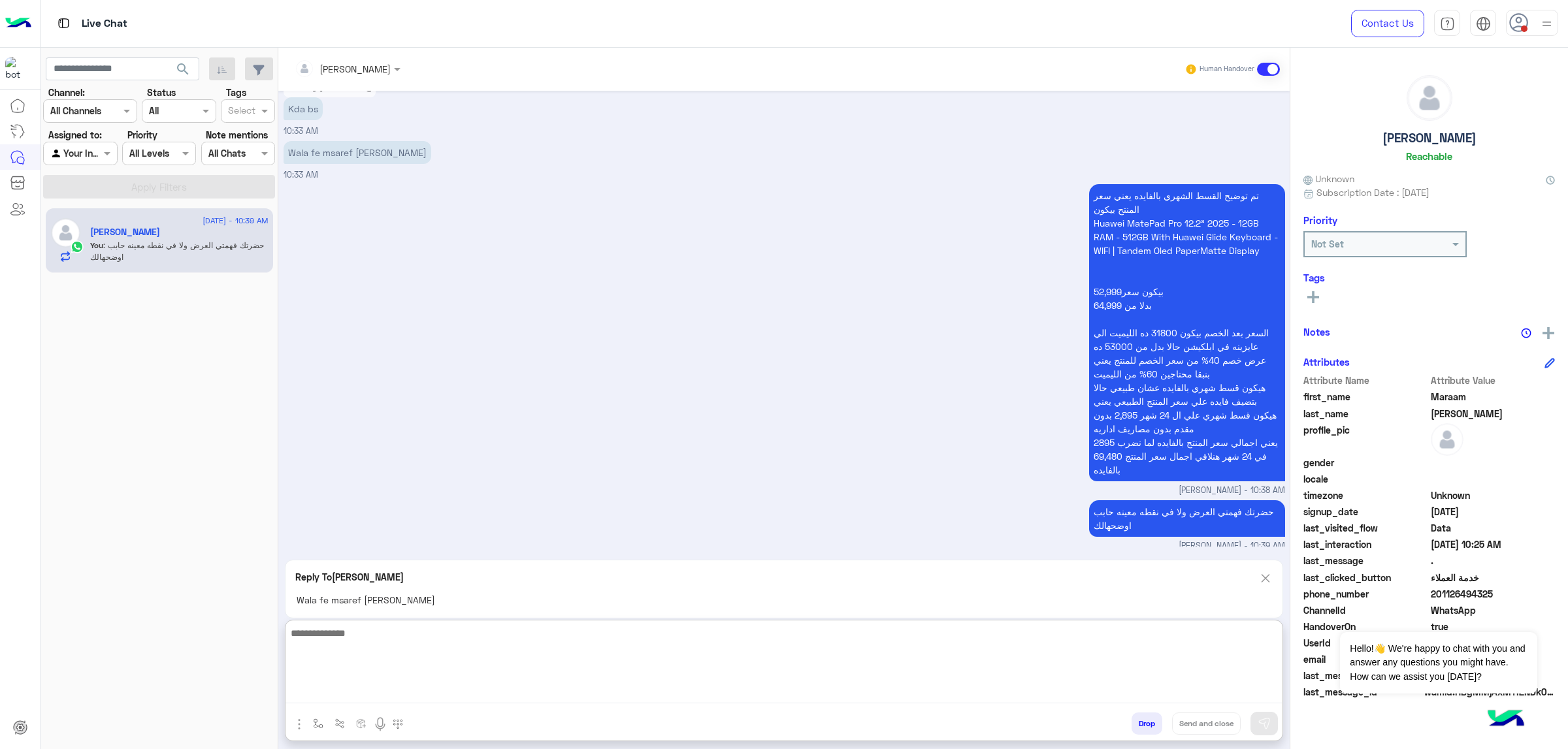
scroll to position [8614, 0]
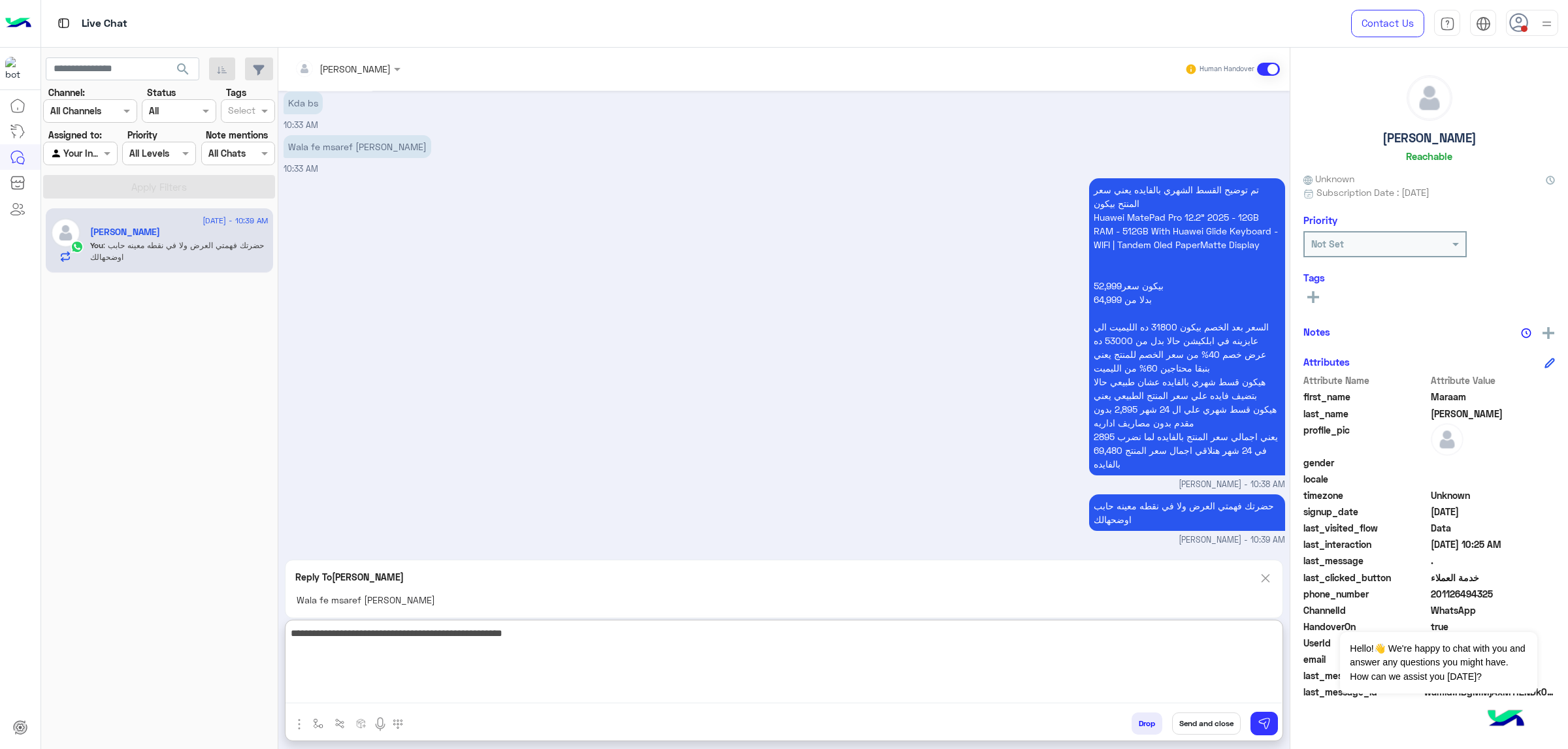
type textarea "**********"
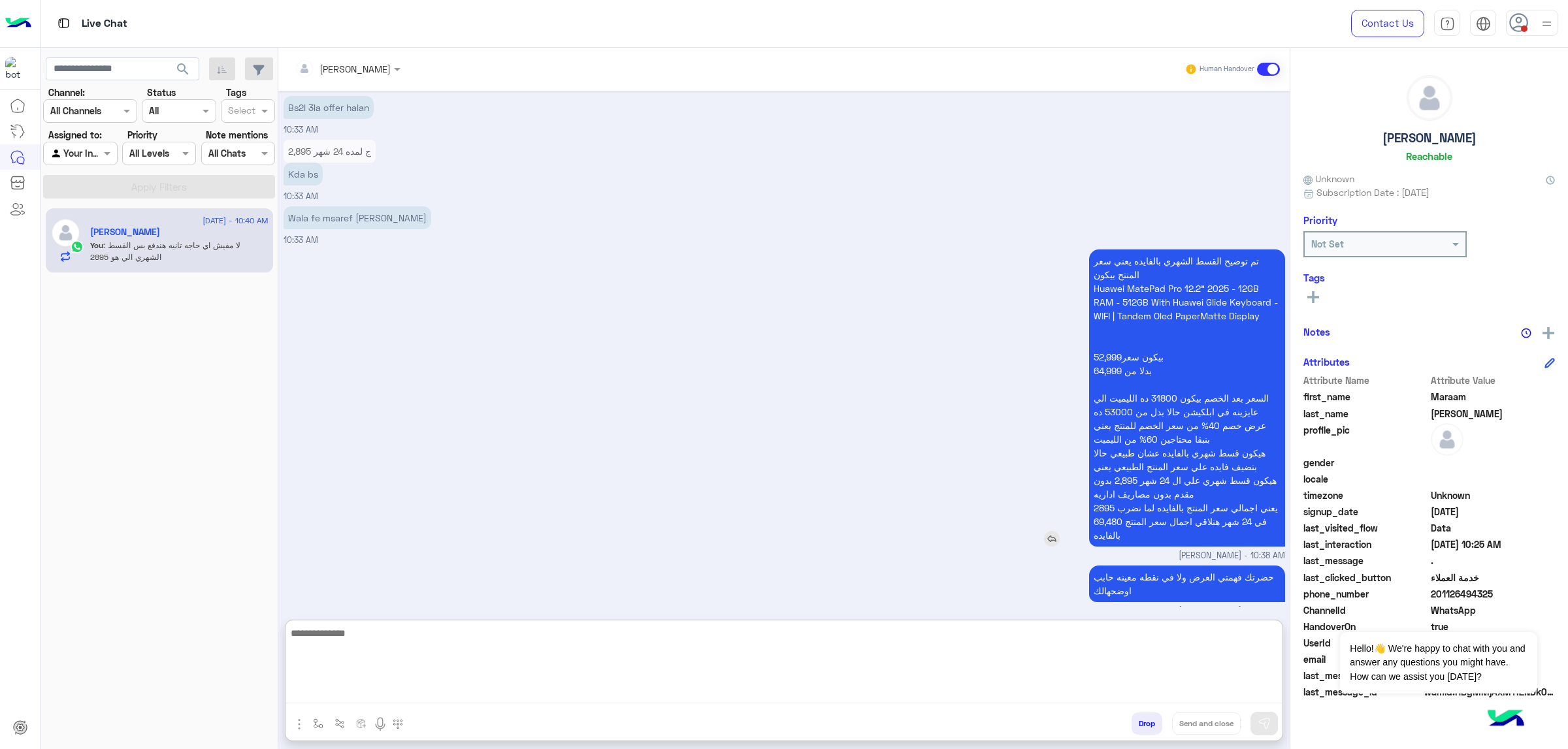
scroll to position [8632, 0]
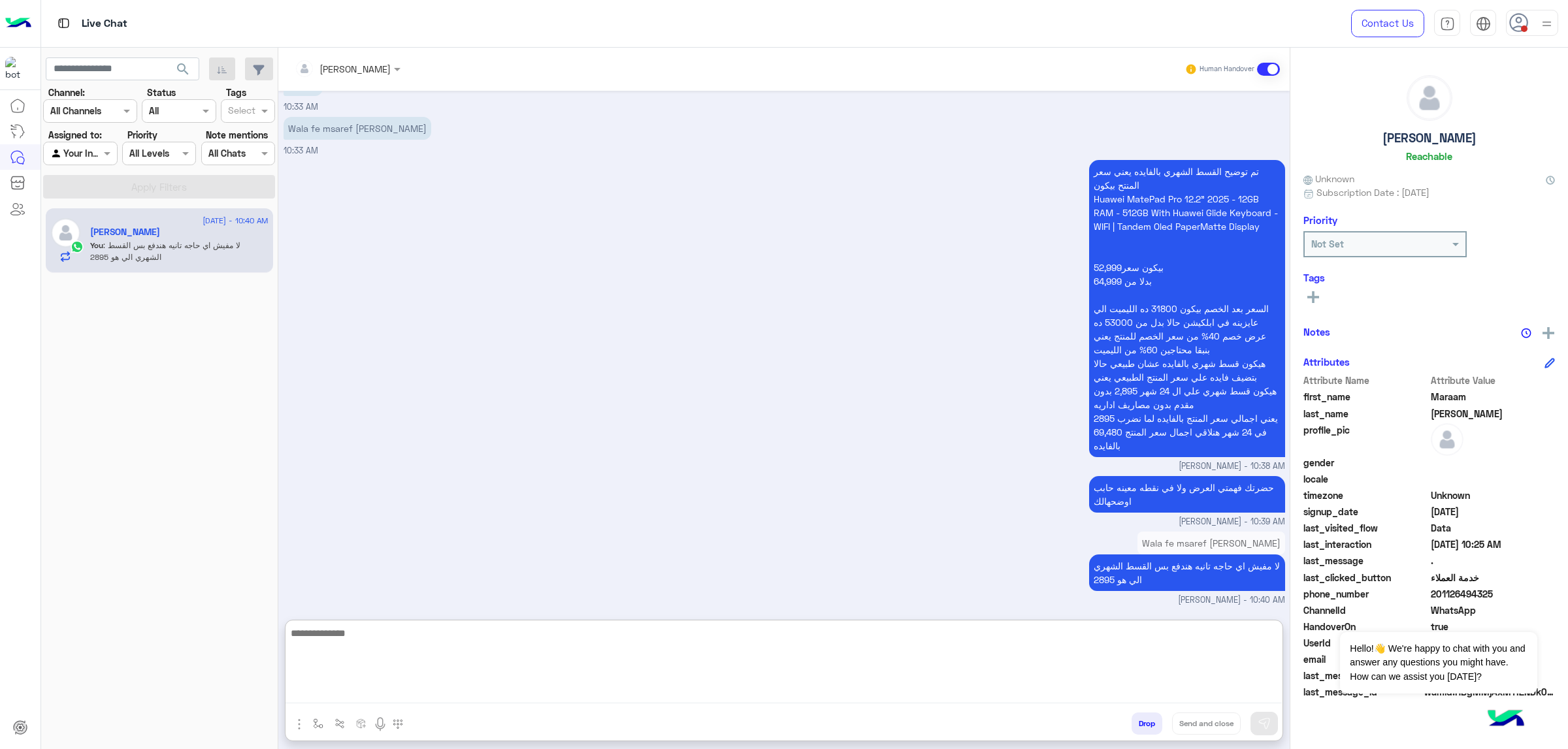
click at [1045, 476] on textarea at bounding box center [784, 663] width 996 height 78
type textarea "**********"
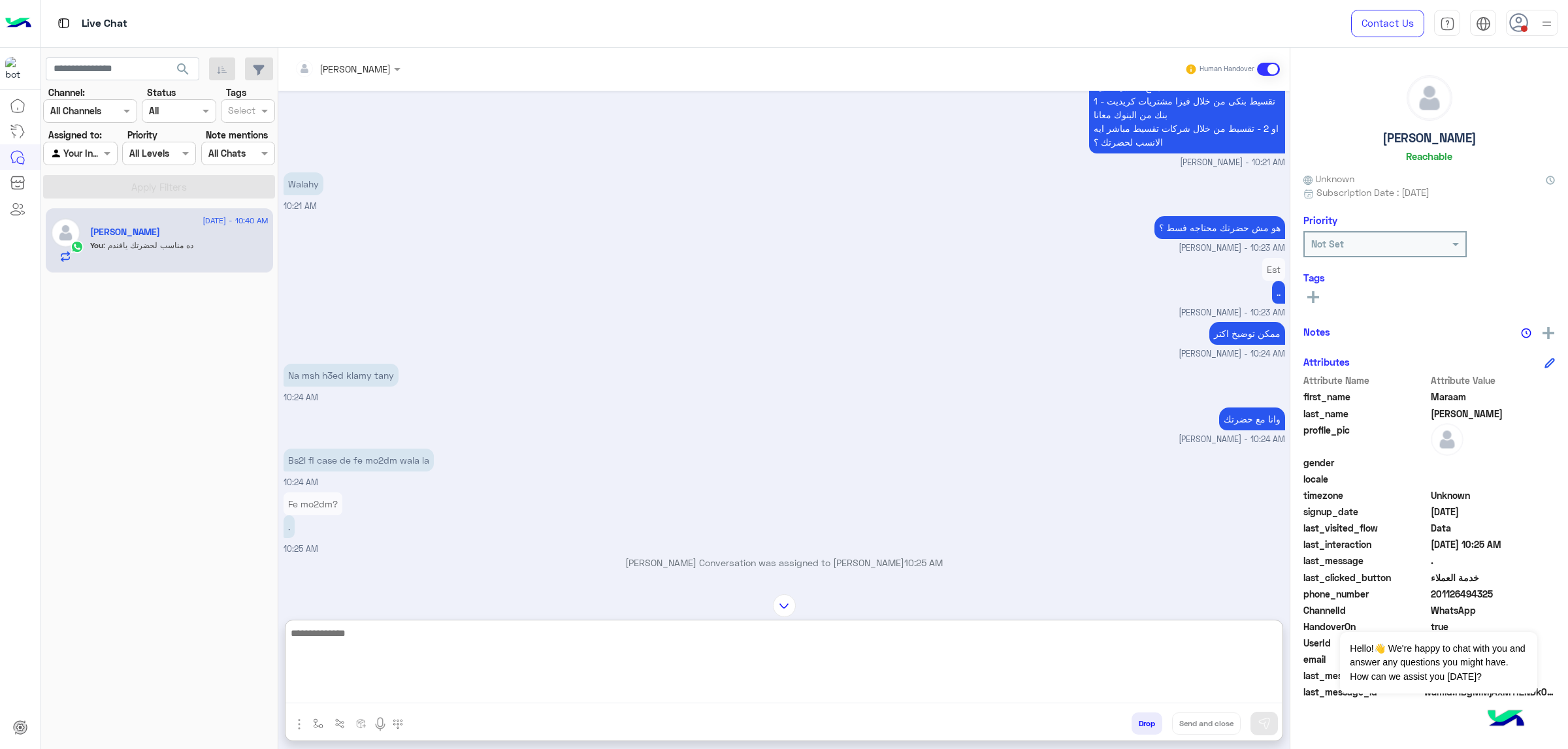
scroll to position [7792, 0]
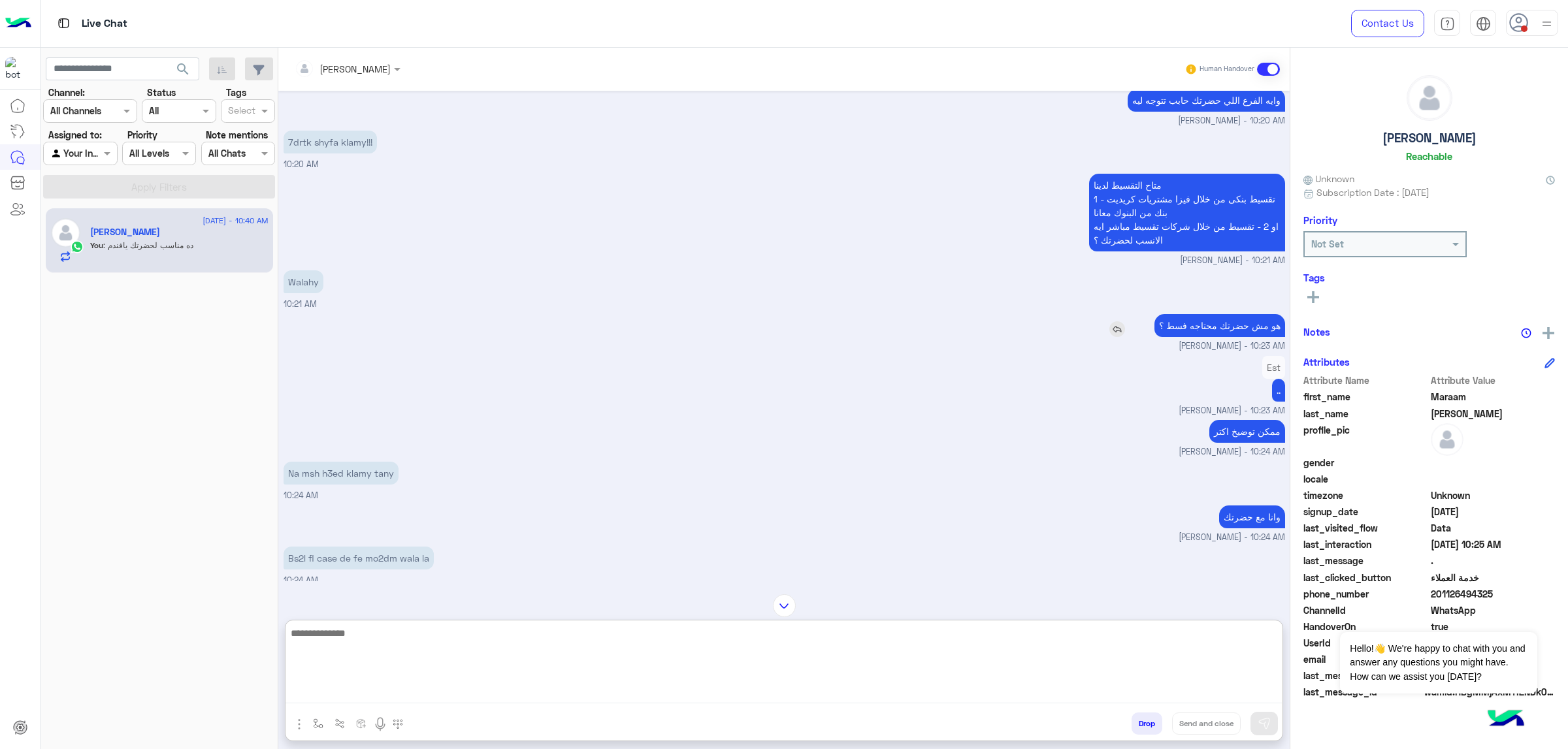
click at [1045, 334] on p "هو مش حضرتك محتاجه فسط ؟" at bounding box center [1220, 326] width 130 height 23
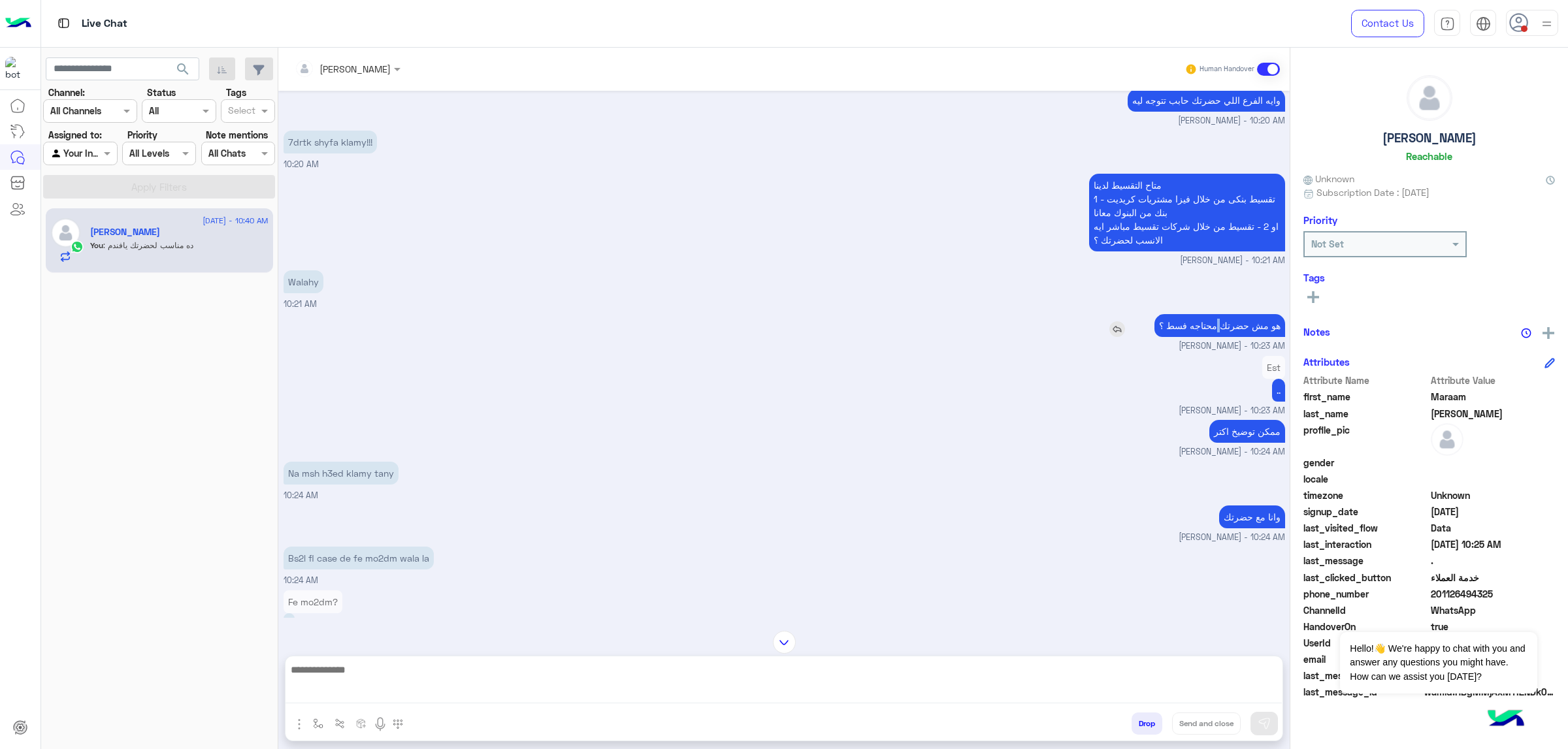
click at [1045, 334] on p "هو مش حضرتك محتاجه فسط ؟" at bounding box center [1220, 326] width 130 height 23
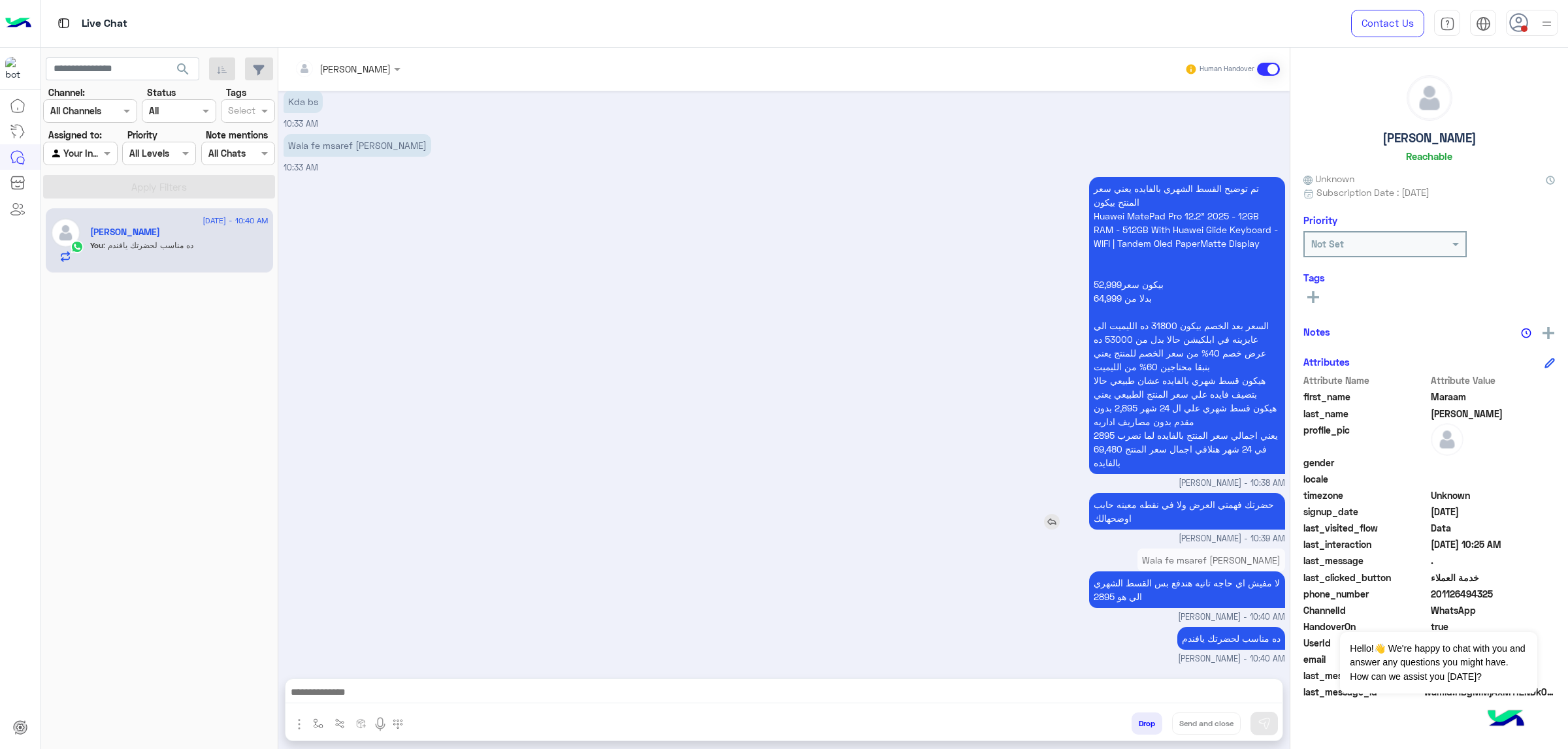
scroll to position [8614, 0]
click at [977, 476] on div at bounding box center [784, 696] width 997 height 33
click at [964, 476] on textarea at bounding box center [784, 693] width 996 height 20
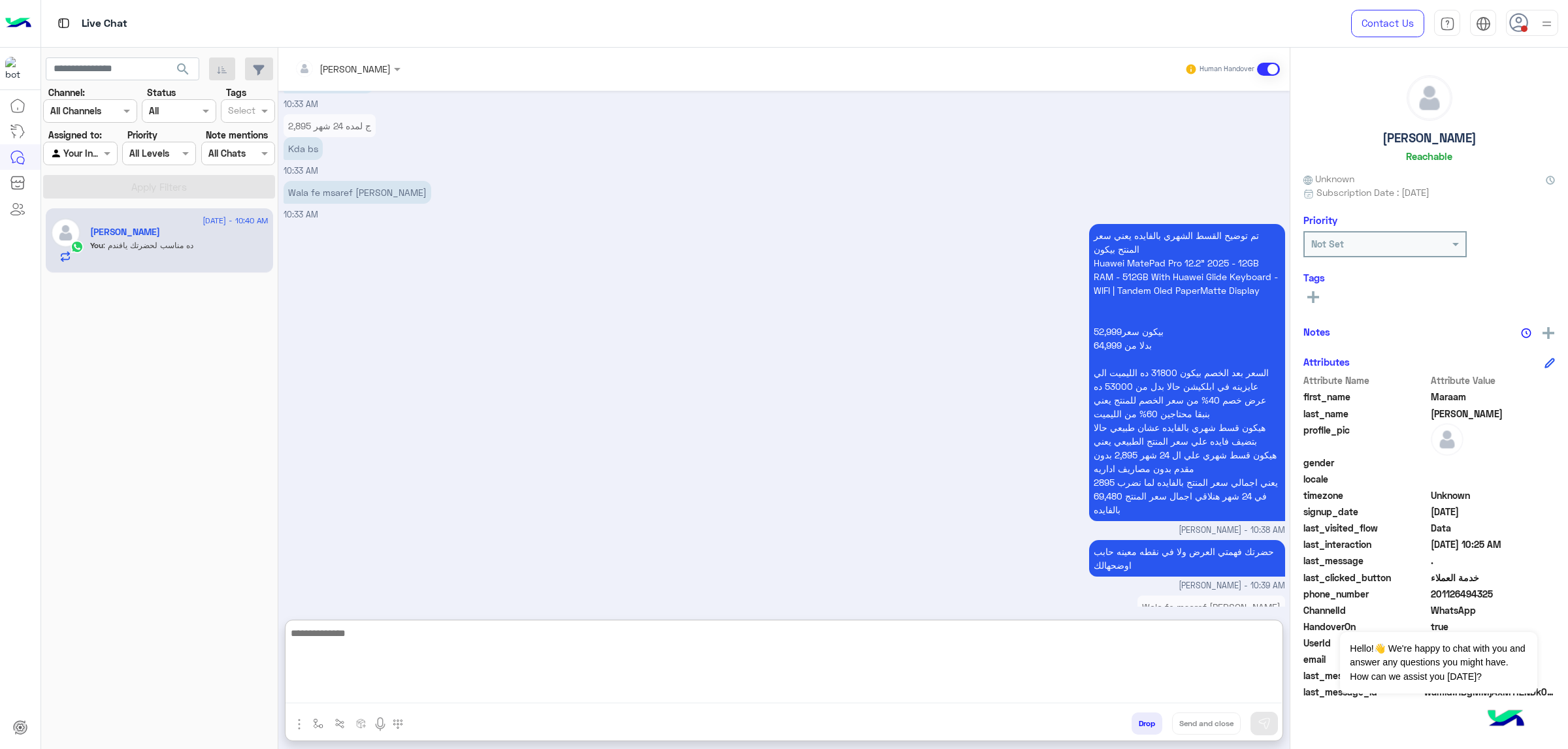
scroll to position [8380, 0]
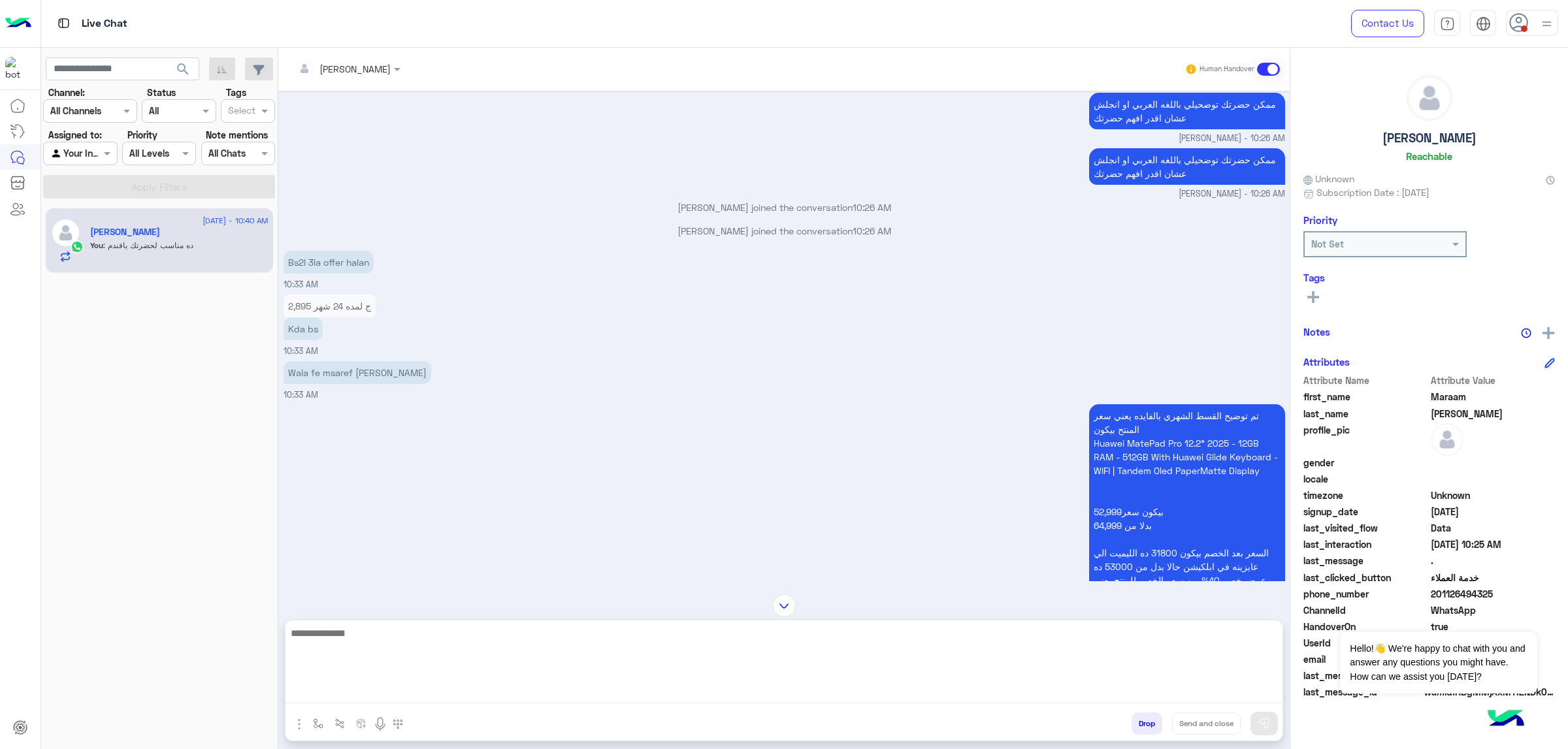
click at [1045, 464] on p "تم توضيح القسط الشهري بالفايده يعني سعر المنتح بيكون Huawei MatePad Pro 12.2" 2…" at bounding box center [1187, 553] width 196 height 297
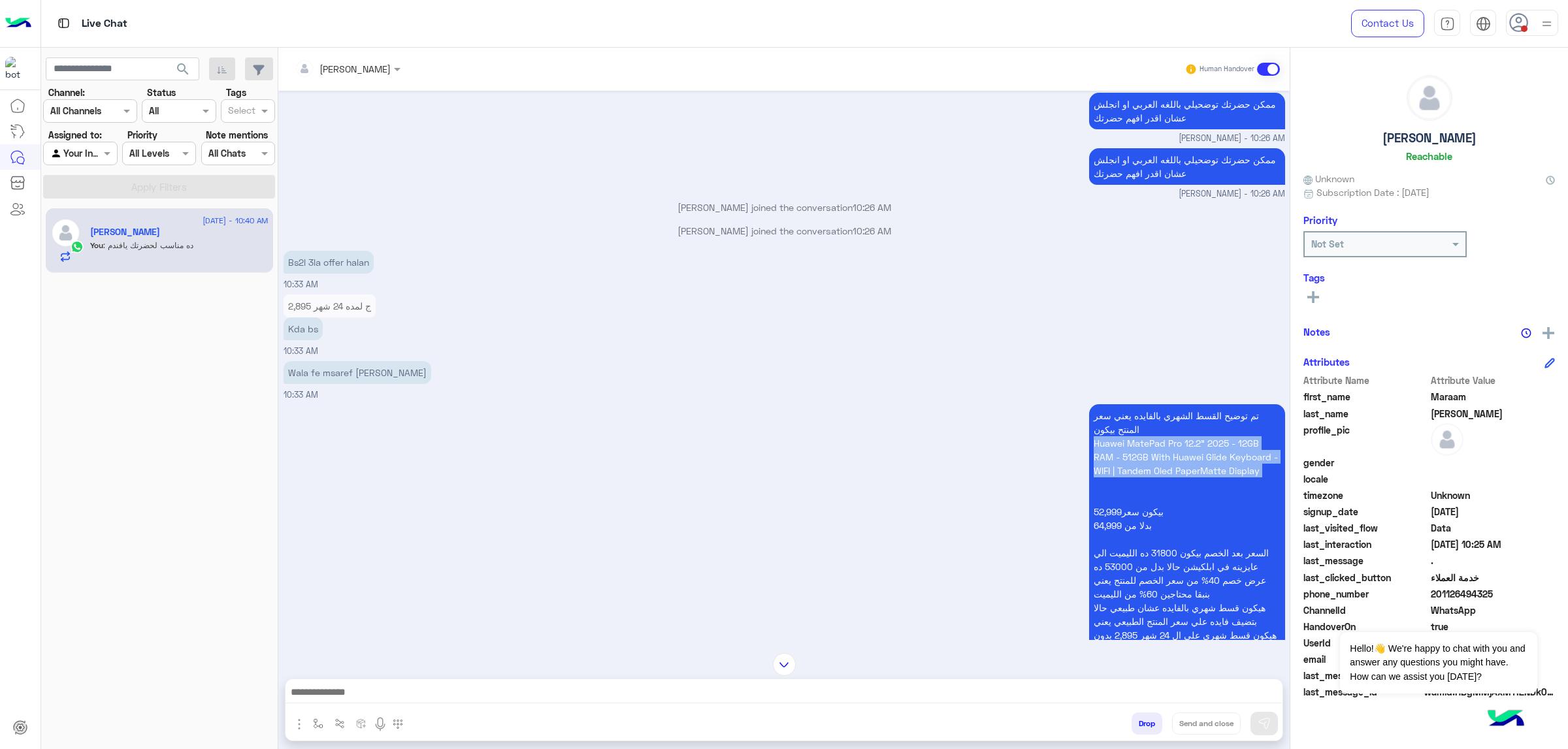
click at [1045, 464] on p "تم توضيح القسط الشهري بالفايده يعني سعر المنتح بيكون Huawei MatePad Pro 12.2" 2…" at bounding box center [1187, 553] width 196 height 297
copy p "Huawei MatePad Pro 12.2" 2025 - 12GB RAM - 512GB With Huawei Glide Keyboard - W…"
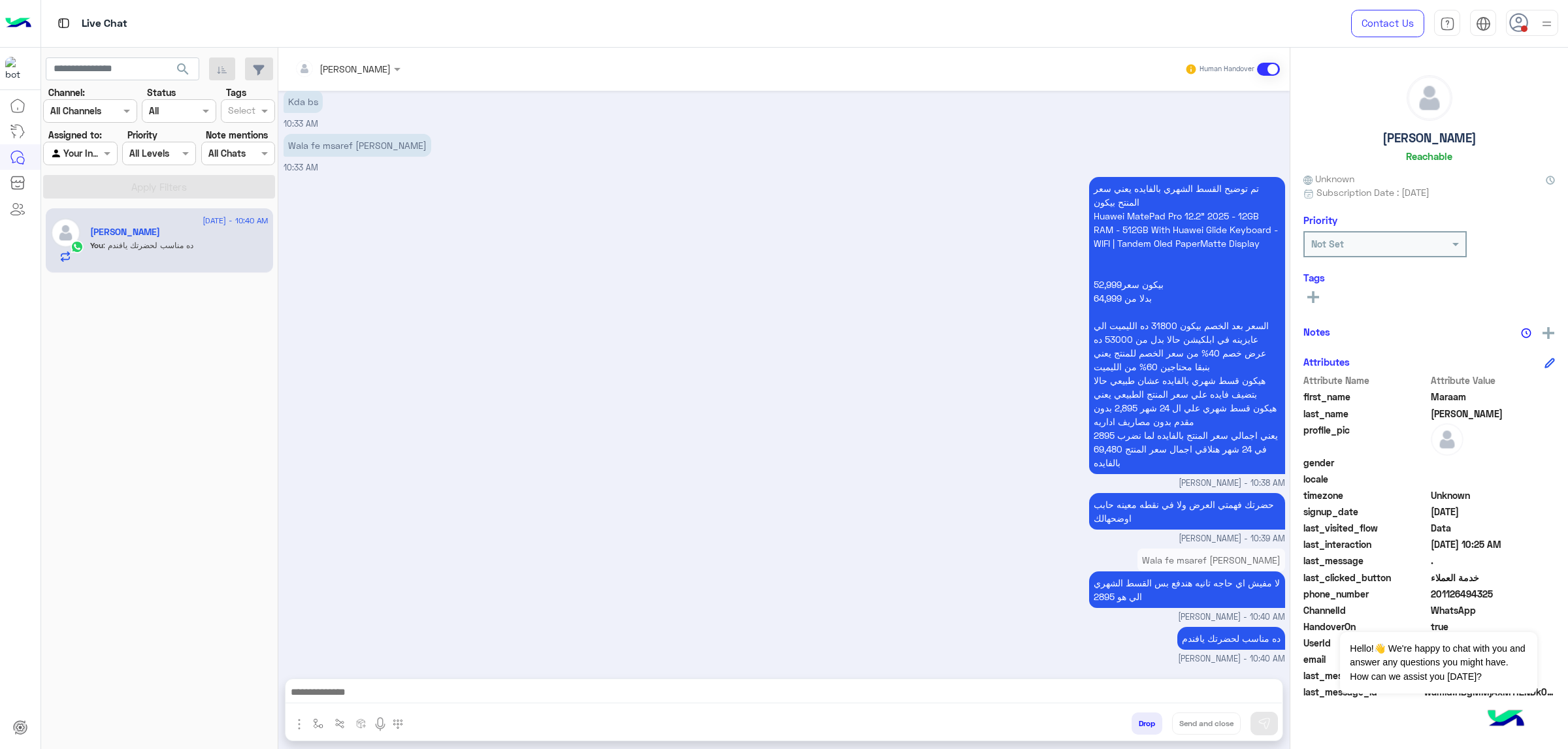
click at [804, 476] on textarea at bounding box center [784, 693] width 996 height 20
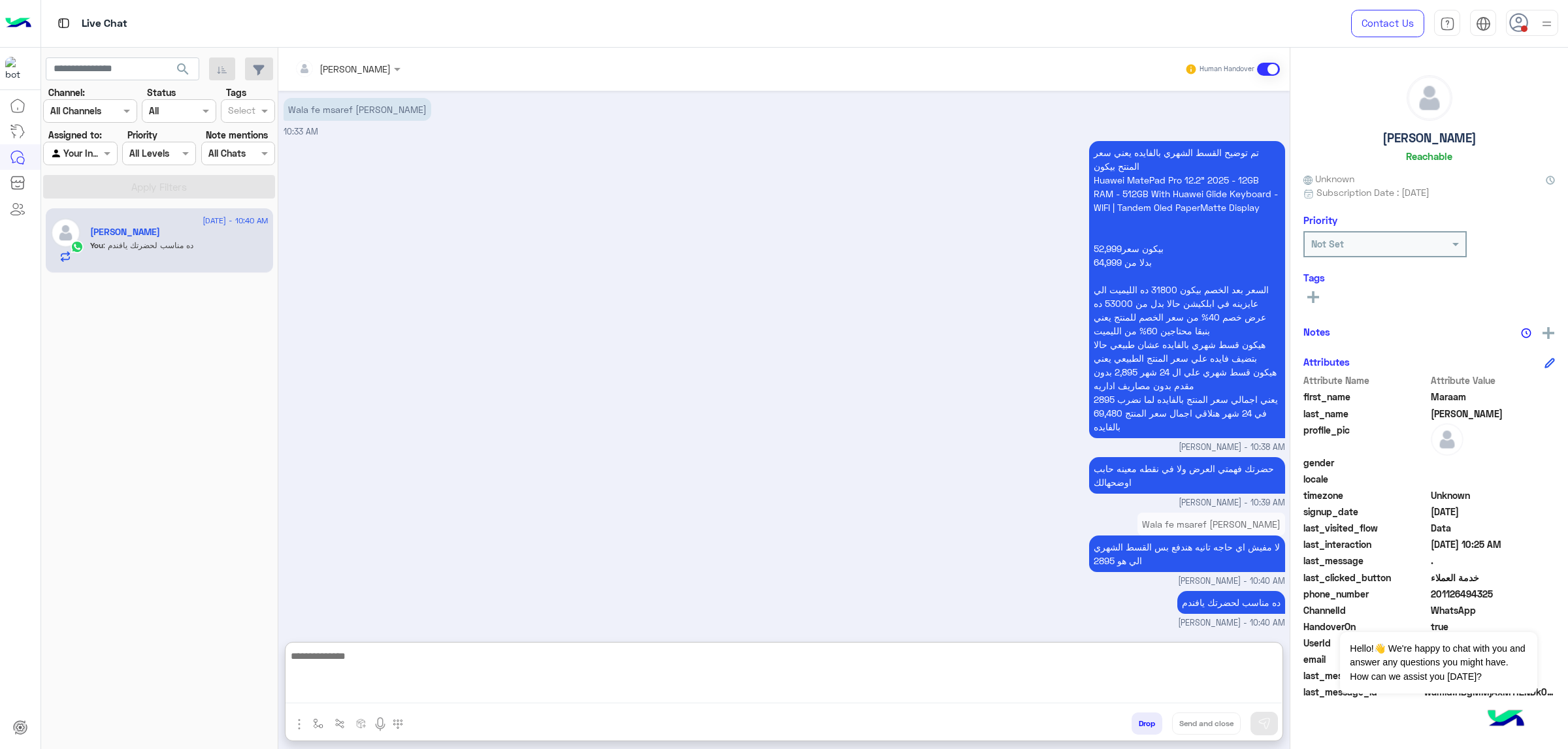
scroll to position [8673, 0]
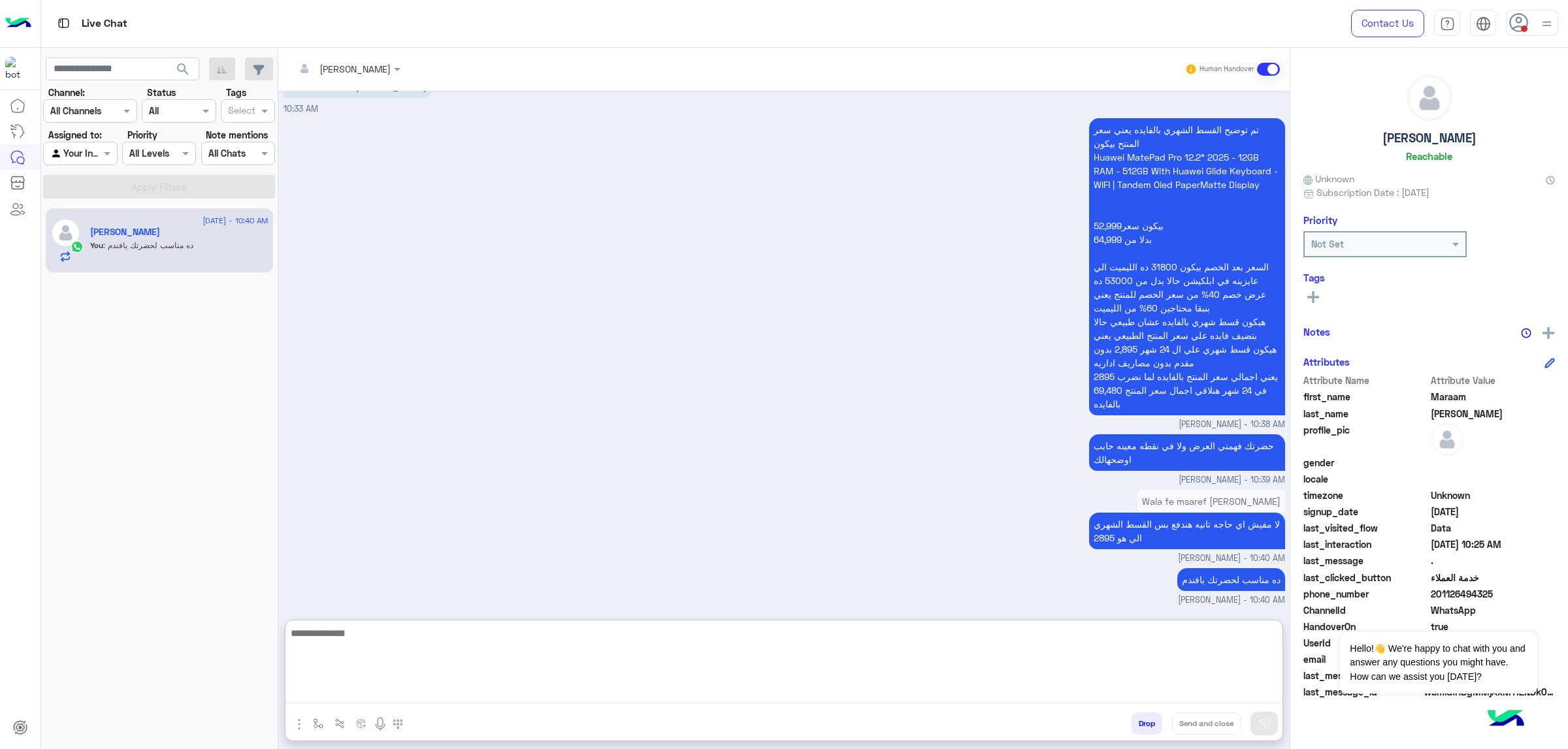
click at [806, 476] on textarea at bounding box center [784, 663] width 996 height 78
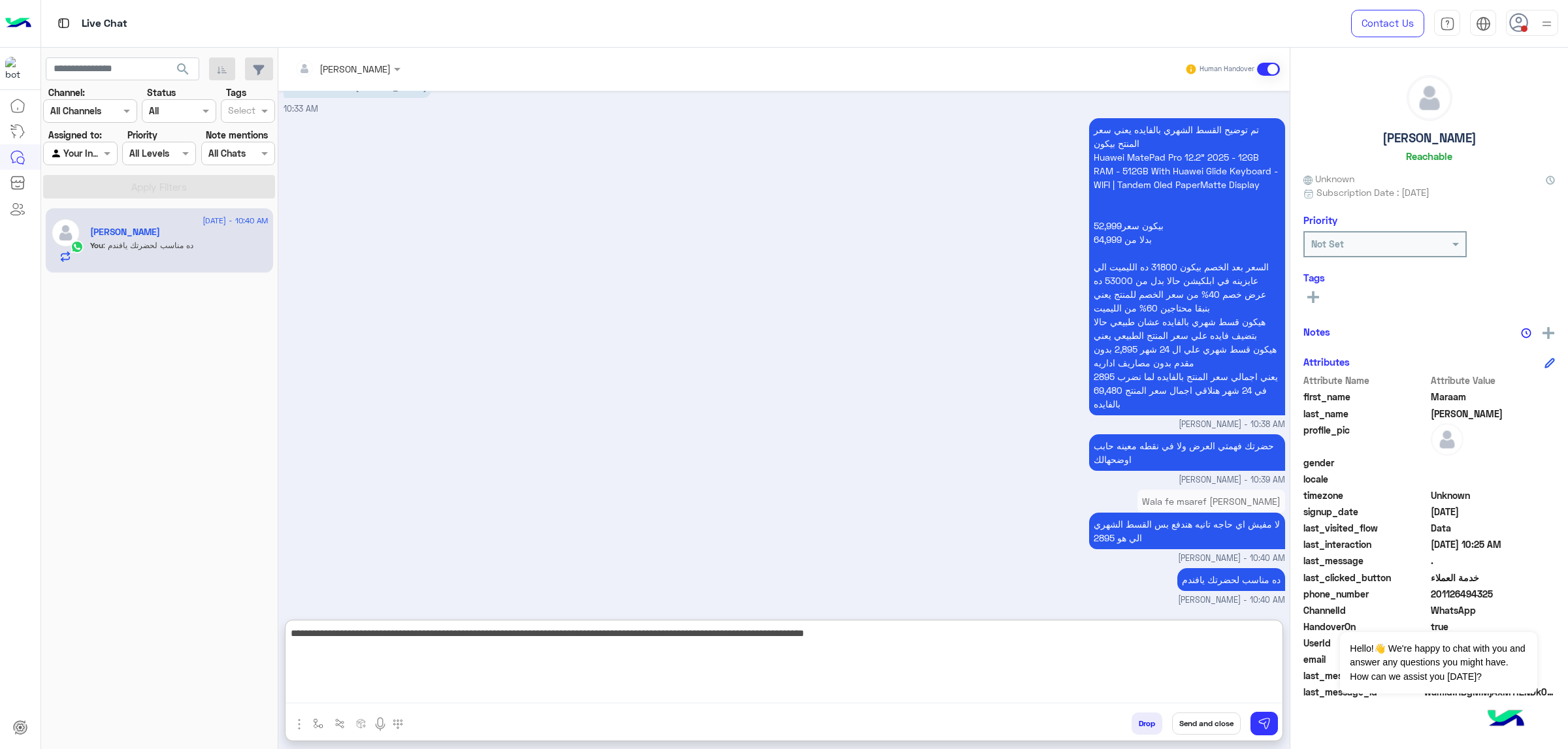
type textarea "**********"
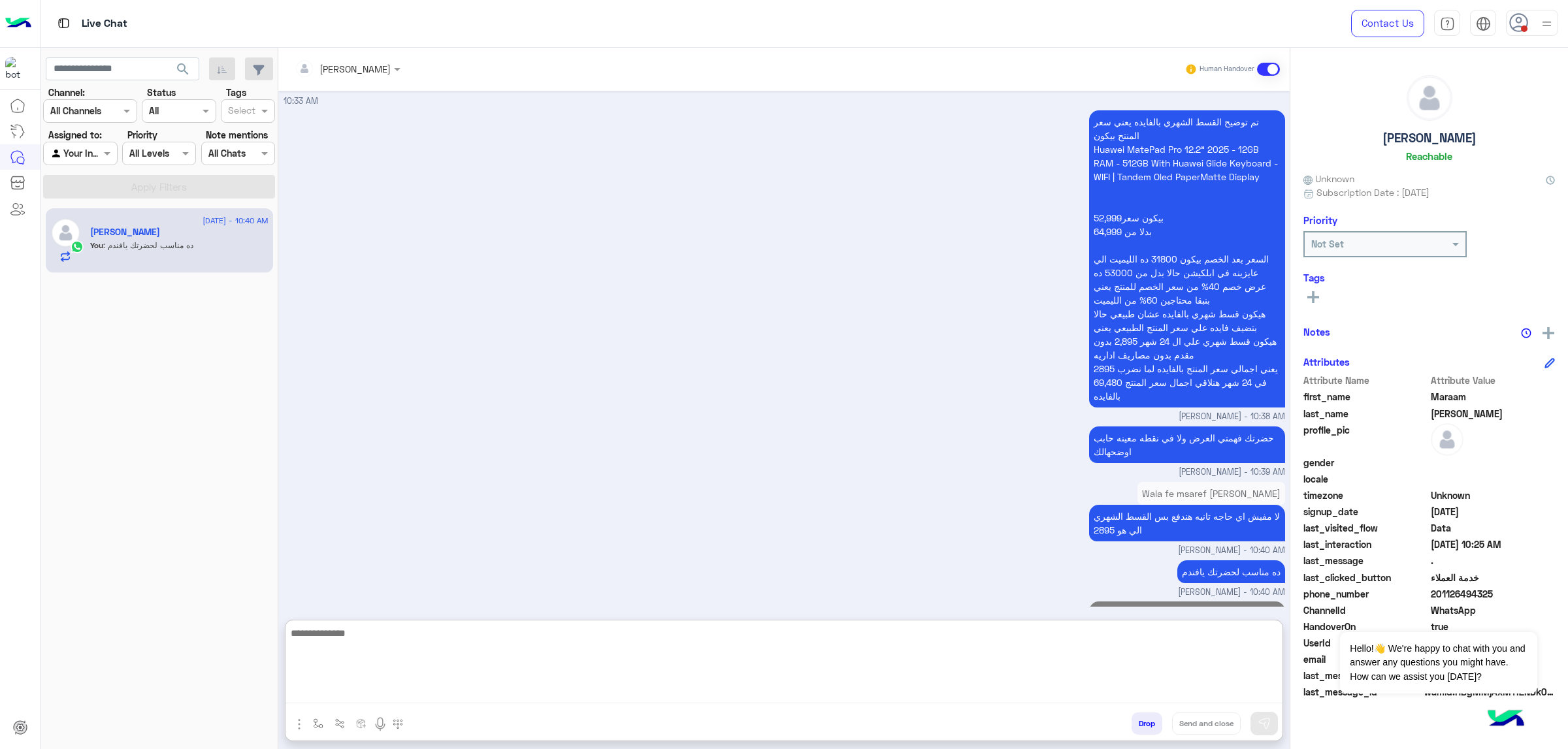
scroll to position [8757, 0]
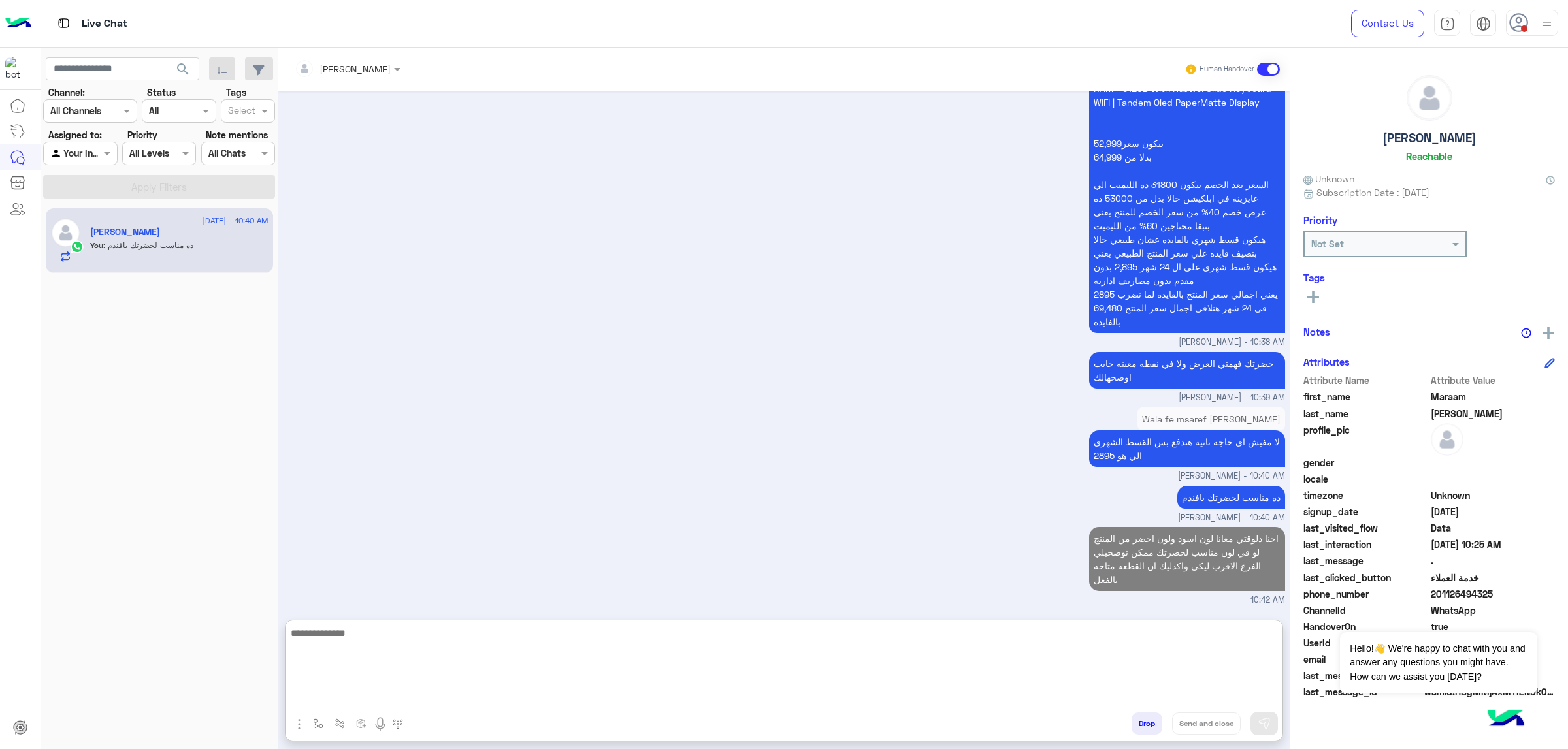
click at [1045, 476] on textarea at bounding box center [784, 663] width 996 height 78
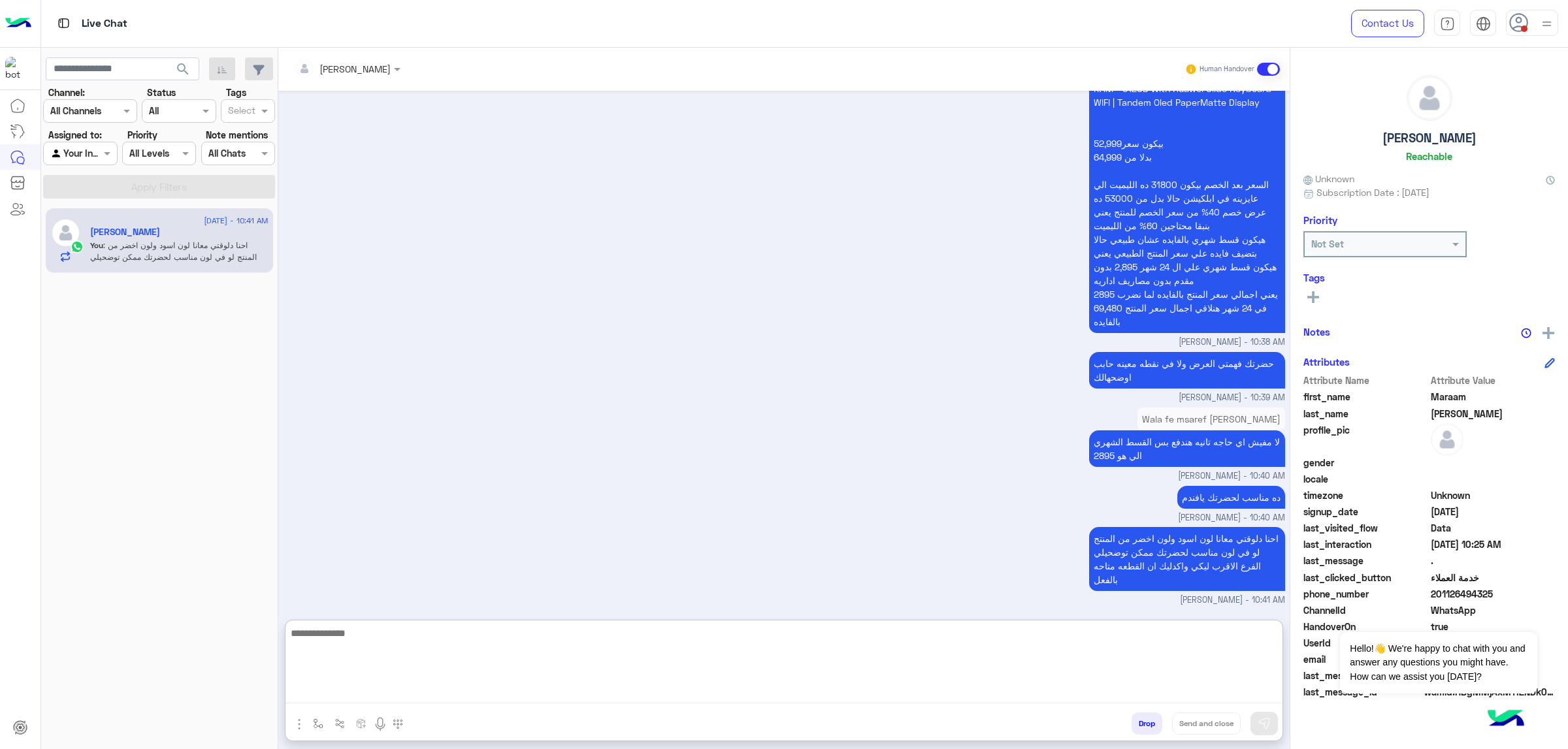
click at [1024, 476] on textarea at bounding box center [784, 663] width 996 height 78
click at [1025, 476] on textarea at bounding box center [784, 663] width 996 height 78
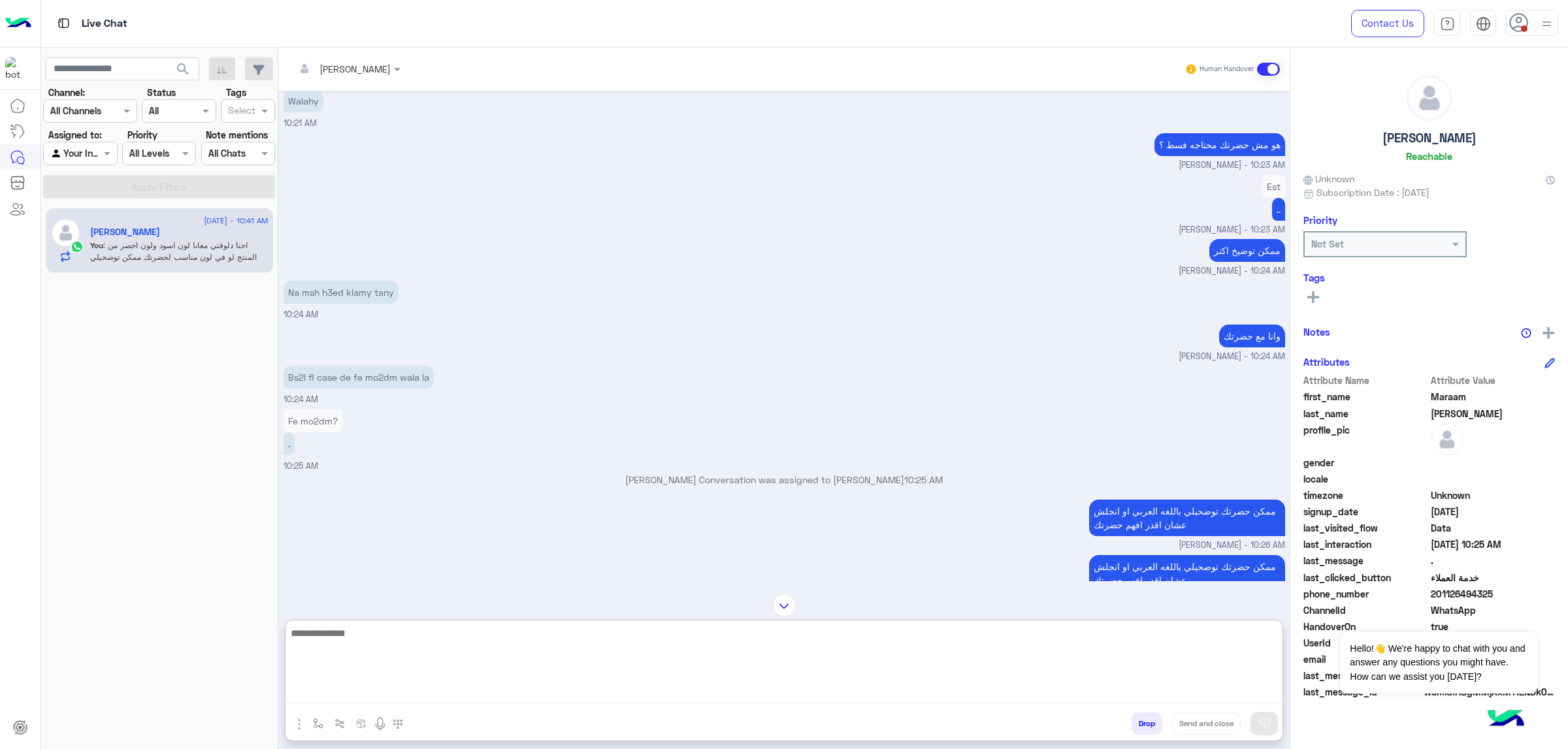
scroll to position [8169, 0]
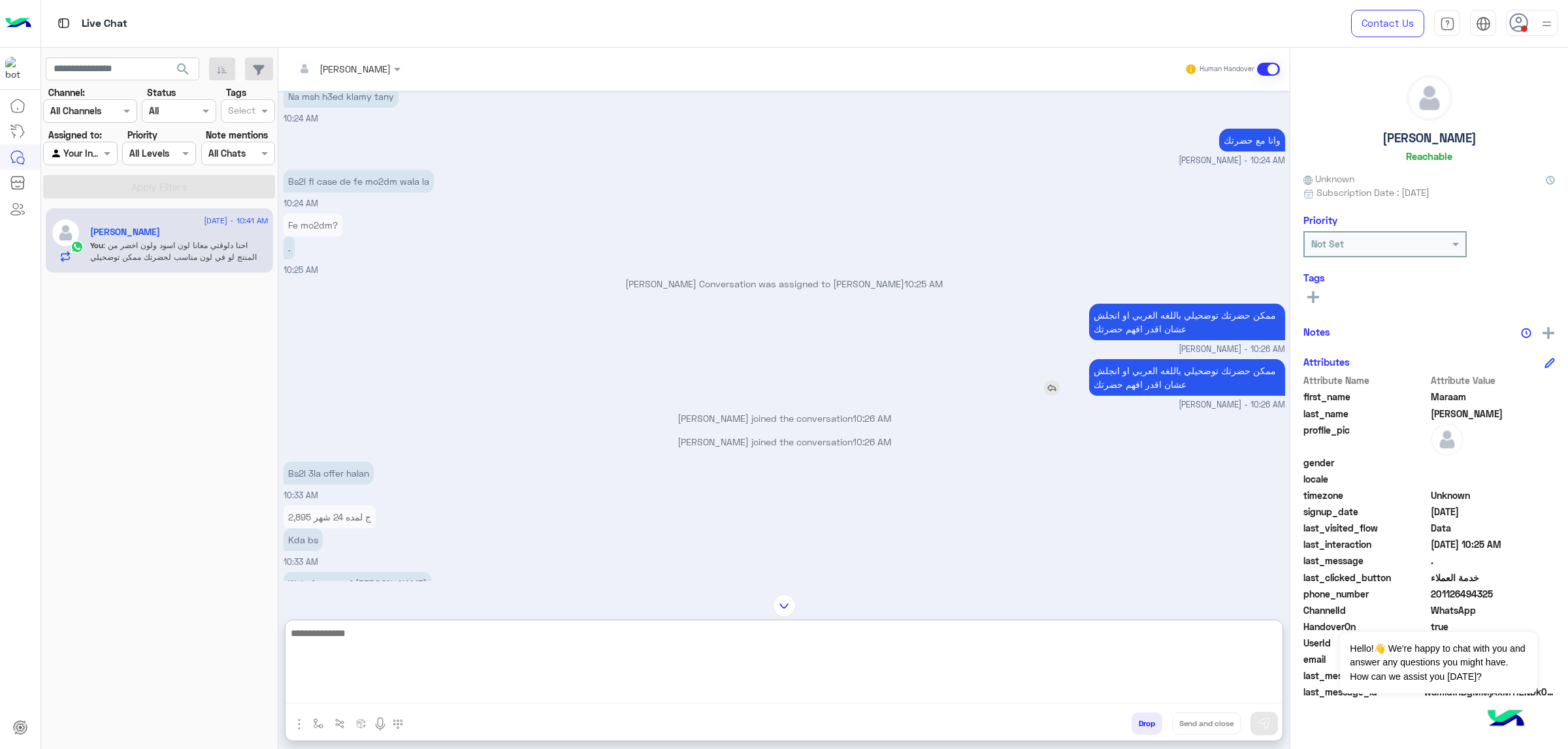
click at [1045, 379] on p "ممكن حضرتك توضحيلي باللغه العربي او انجلش عشان اقدر افهم حضرتك" at bounding box center [1187, 377] width 196 height 37
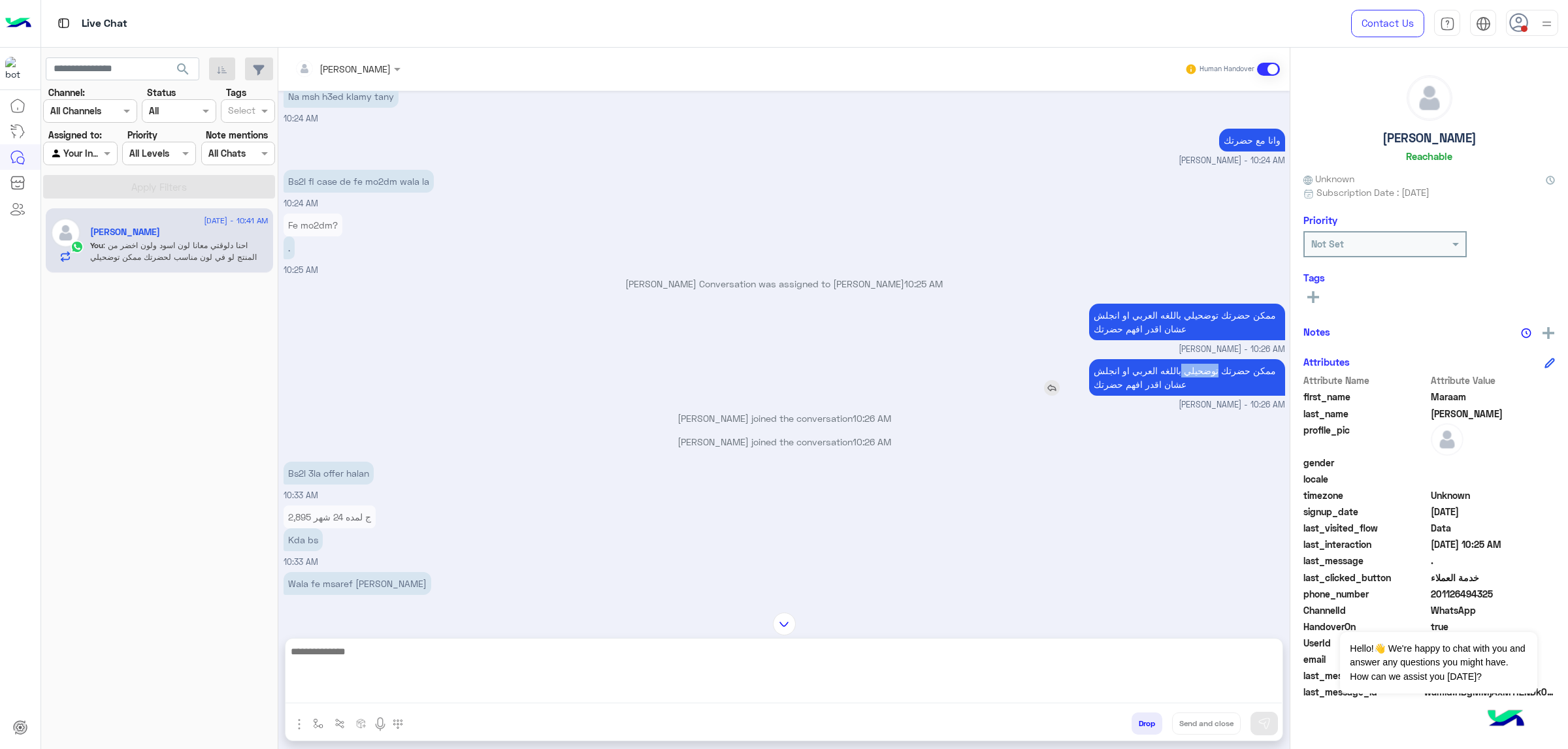
click at [1045, 379] on p "ممكن حضرتك توضحيلي باللغه العربي او انجلش عشان اقدر افهم حضرتك" at bounding box center [1187, 377] width 196 height 37
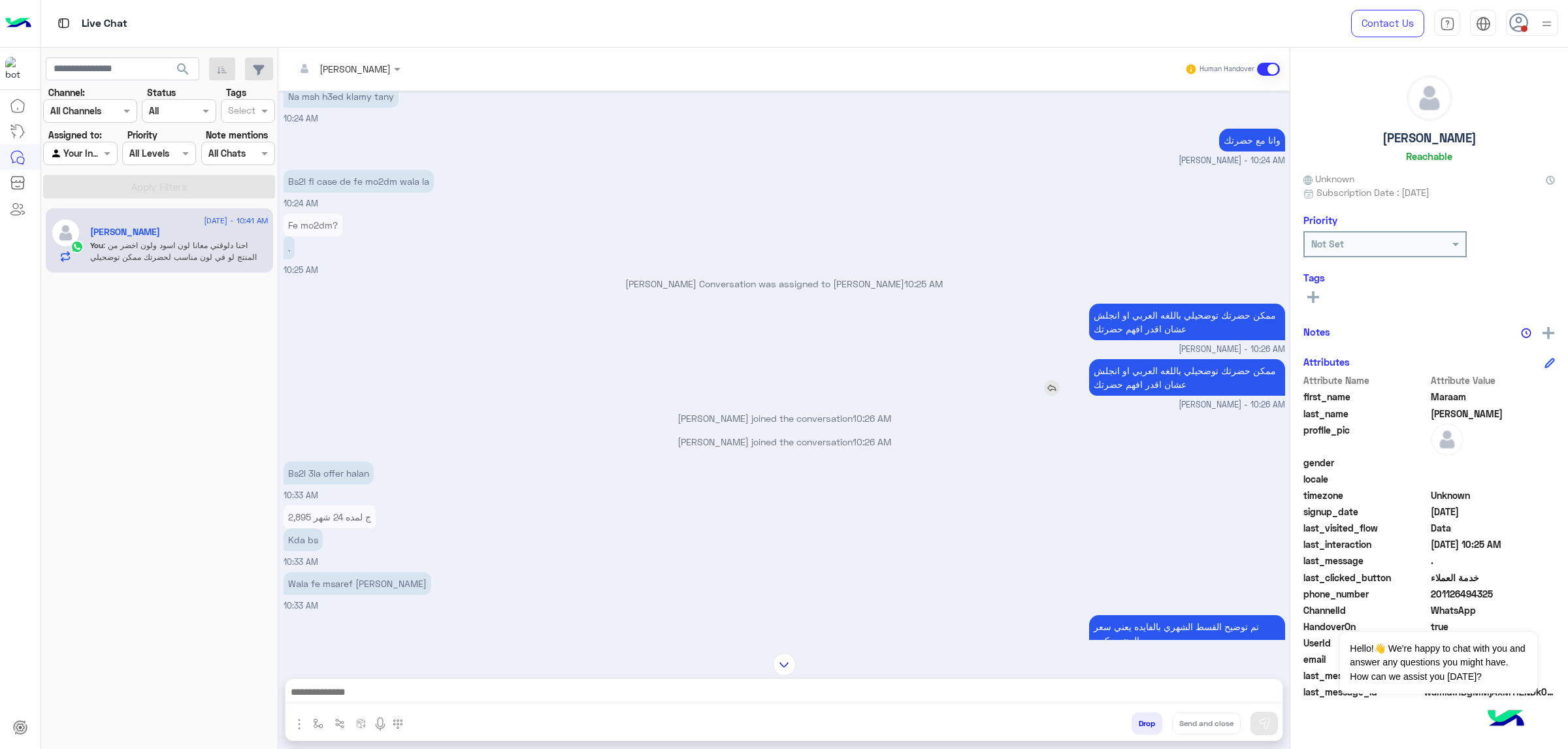
click at [1045, 379] on p "ممكن حضرتك توضحيلي باللغه العربي او انجلش عشان اقدر افهم حضرتك" at bounding box center [1187, 377] width 196 height 37
click at [1039, 476] on div "Bs2l 3la offer halan 10:33 AM" at bounding box center [784, 480] width 1002 height 44
click at [1045, 392] on p "ممكن حضرتك توضحيلي باللغه العربي او انجلش عشان اقدر افهم حضرتك" at bounding box center [1187, 377] width 196 height 37
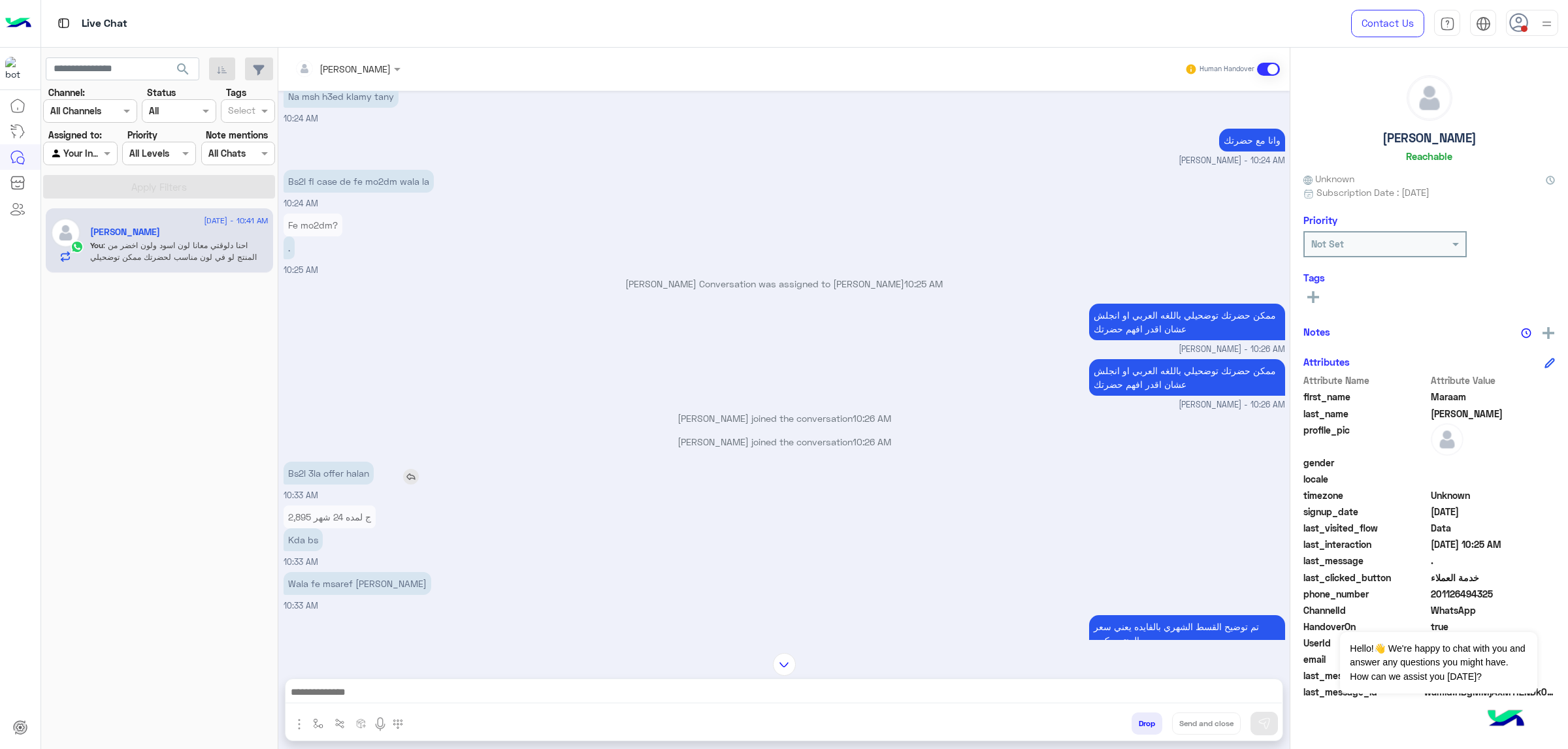
click at [357, 476] on p "Bs2l 3la offer halan" at bounding box center [328, 473] width 90 height 23
click at [303, 476] on p "Kda bs" at bounding box center [303, 540] width 39 height 23
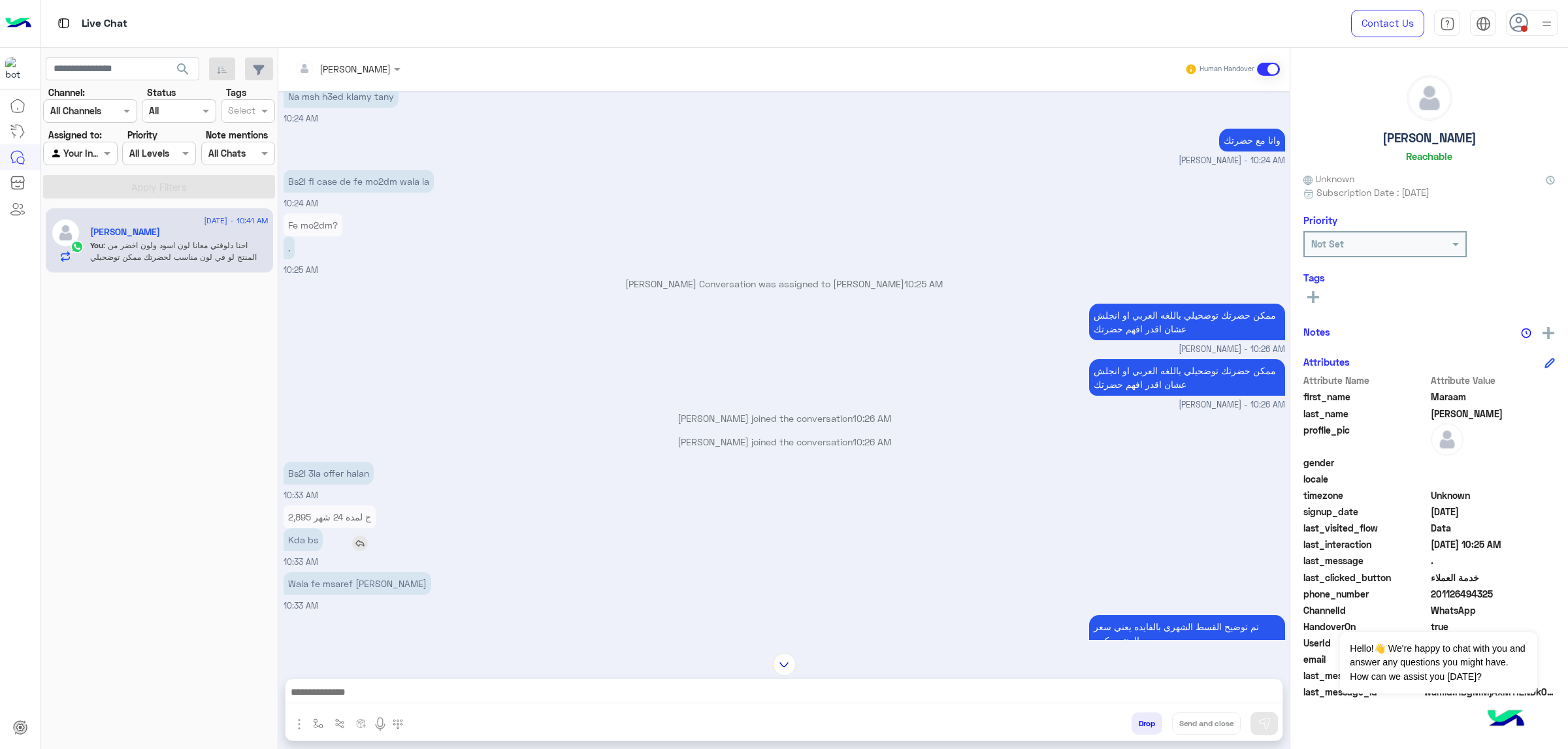
click at [303, 476] on p "Kda bs" at bounding box center [303, 540] width 39 height 23
click at [315, 476] on p "Wala fe msaref [PERSON_NAME]" at bounding box center [357, 584] width 147 height 23
drag, startPoint x: 315, startPoint y: 584, endPoint x: 573, endPoint y: 500, distance: 271.3
click at [320, 476] on p "Wala fe msaref [PERSON_NAME]" at bounding box center [357, 584] width 147 height 23
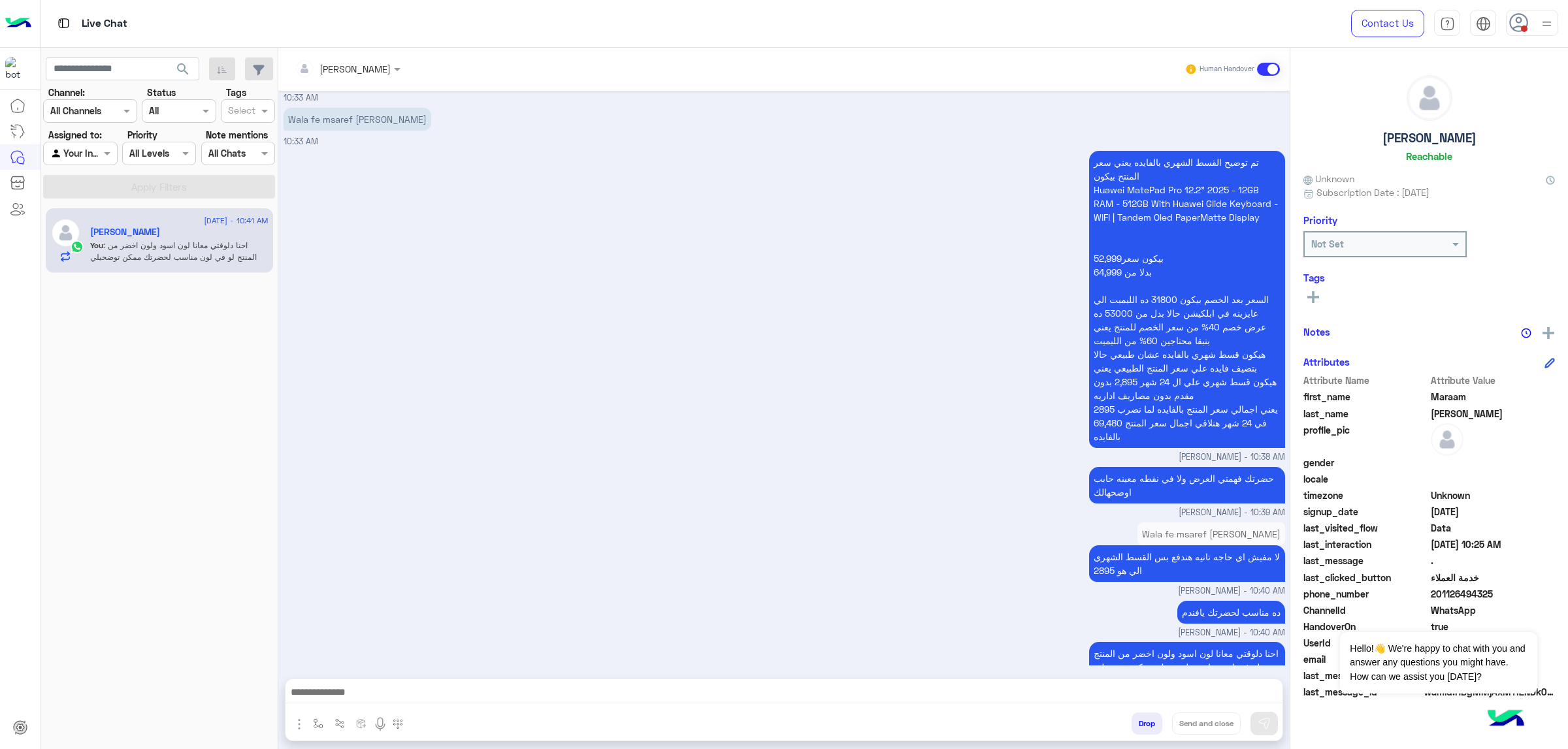
scroll to position [8697, 0]
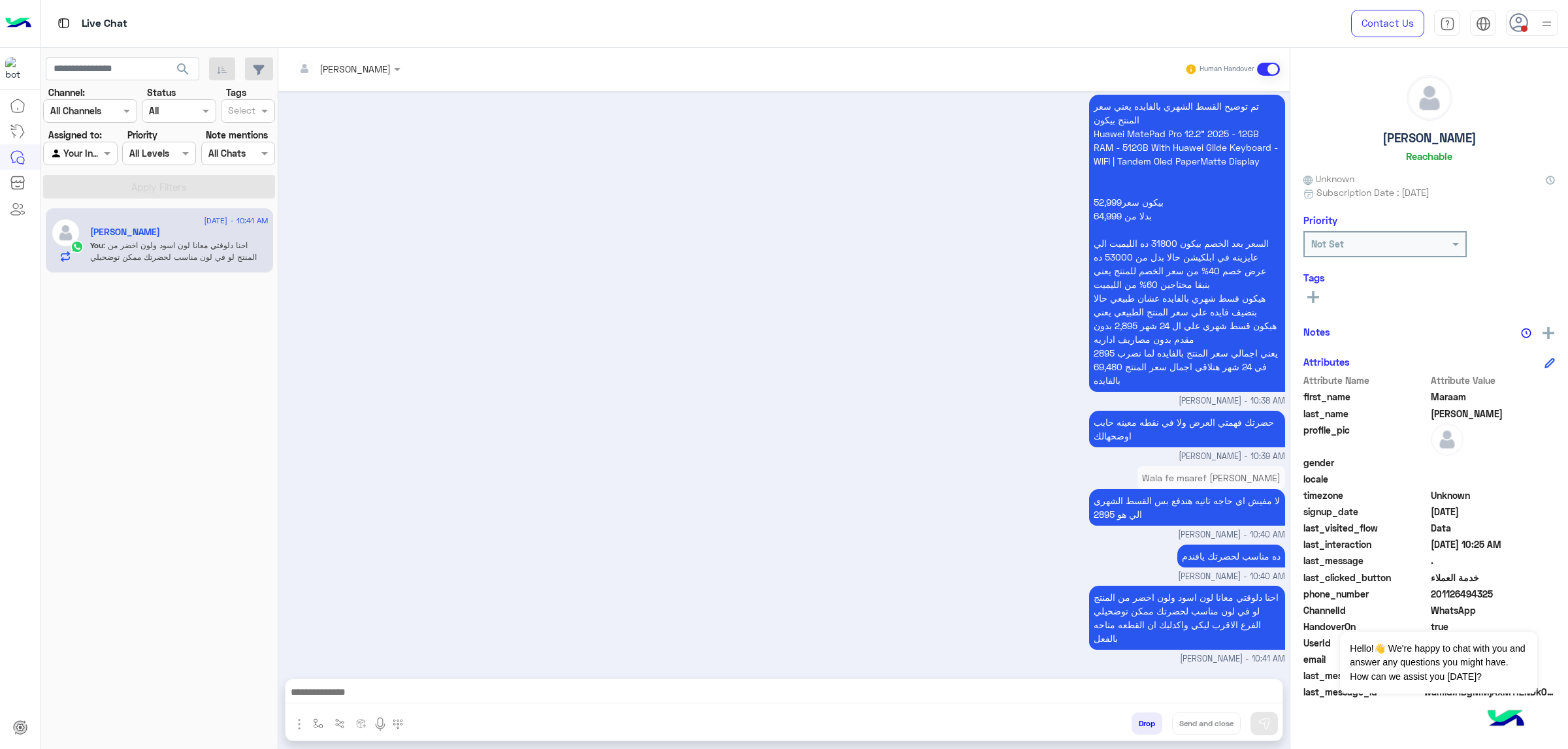
click at [691, 476] on div "احنا دلوقتي معانا لون اسود ولون اخضر من المنتج لو في لون مناسب لحضرتك ممكن توضح…" at bounding box center [784, 624] width 1002 height 83
drag, startPoint x: 736, startPoint y: 694, endPoint x: 863, endPoint y: 594, distance: 161.6
click at [737, 476] on textarea at bounding box center [784, 693] width 996 height 20
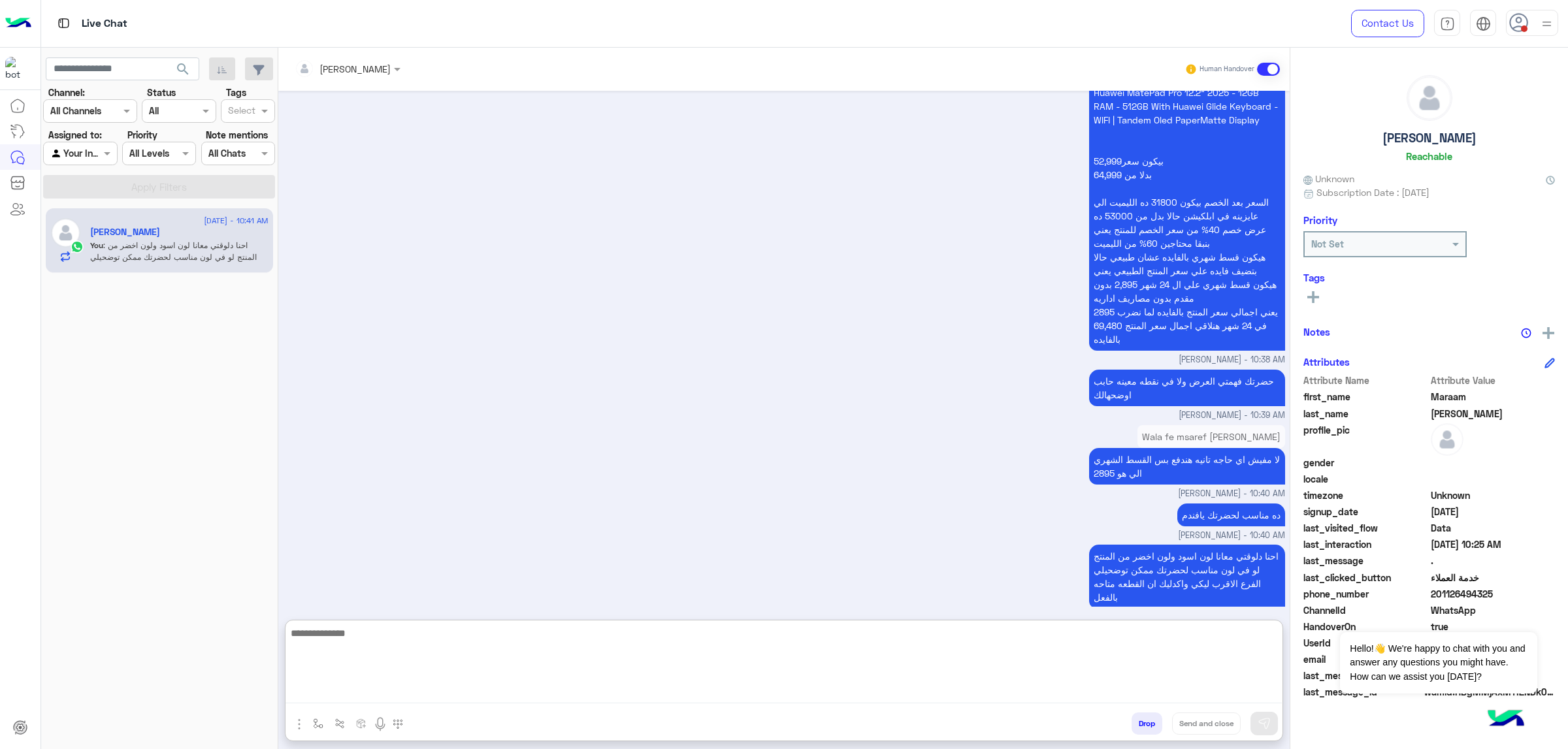
scroll to position [8756, 0]
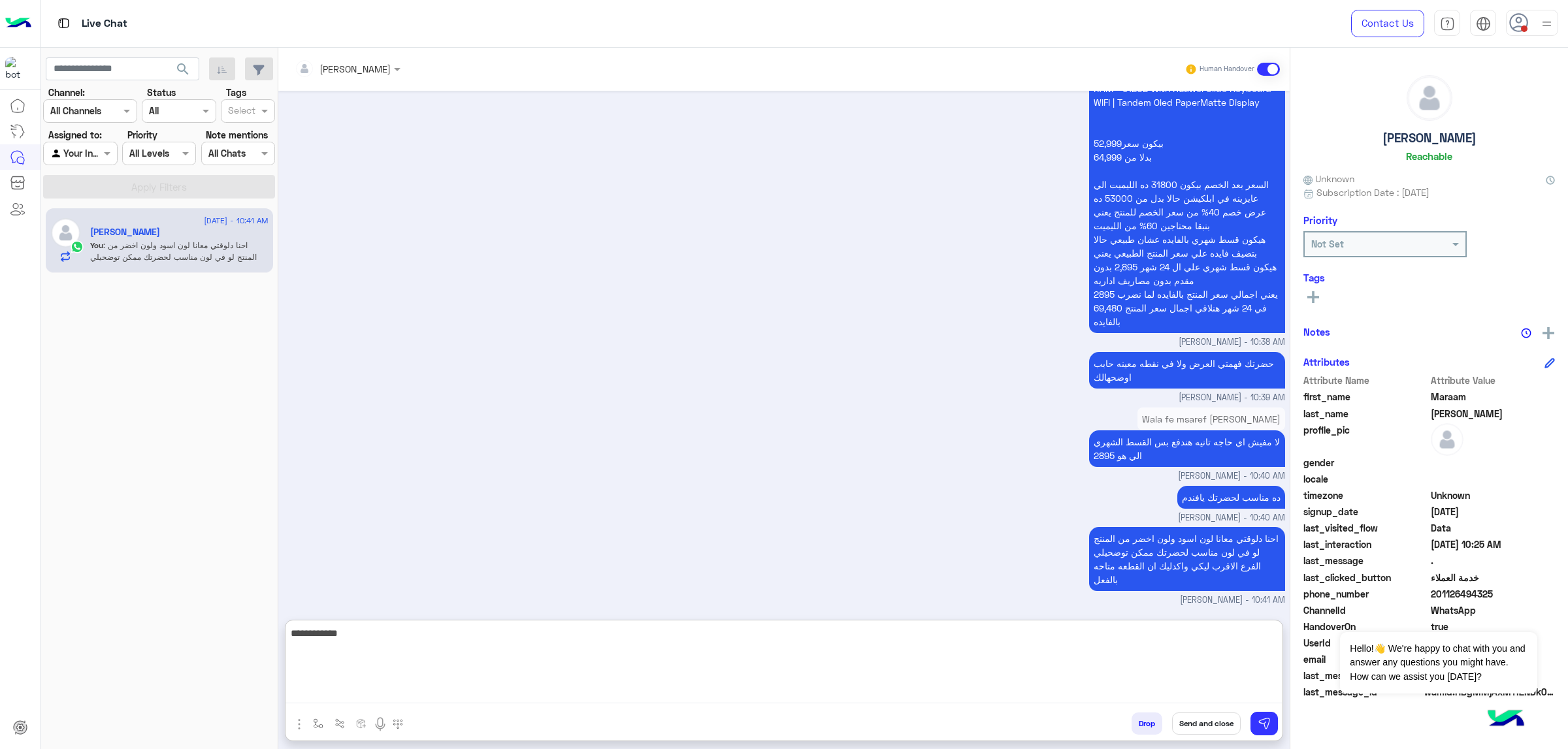
type textarea "**********"
click at [1045, 476] on textarea "**********" at bounding box center [784, 663] width 996 height 78
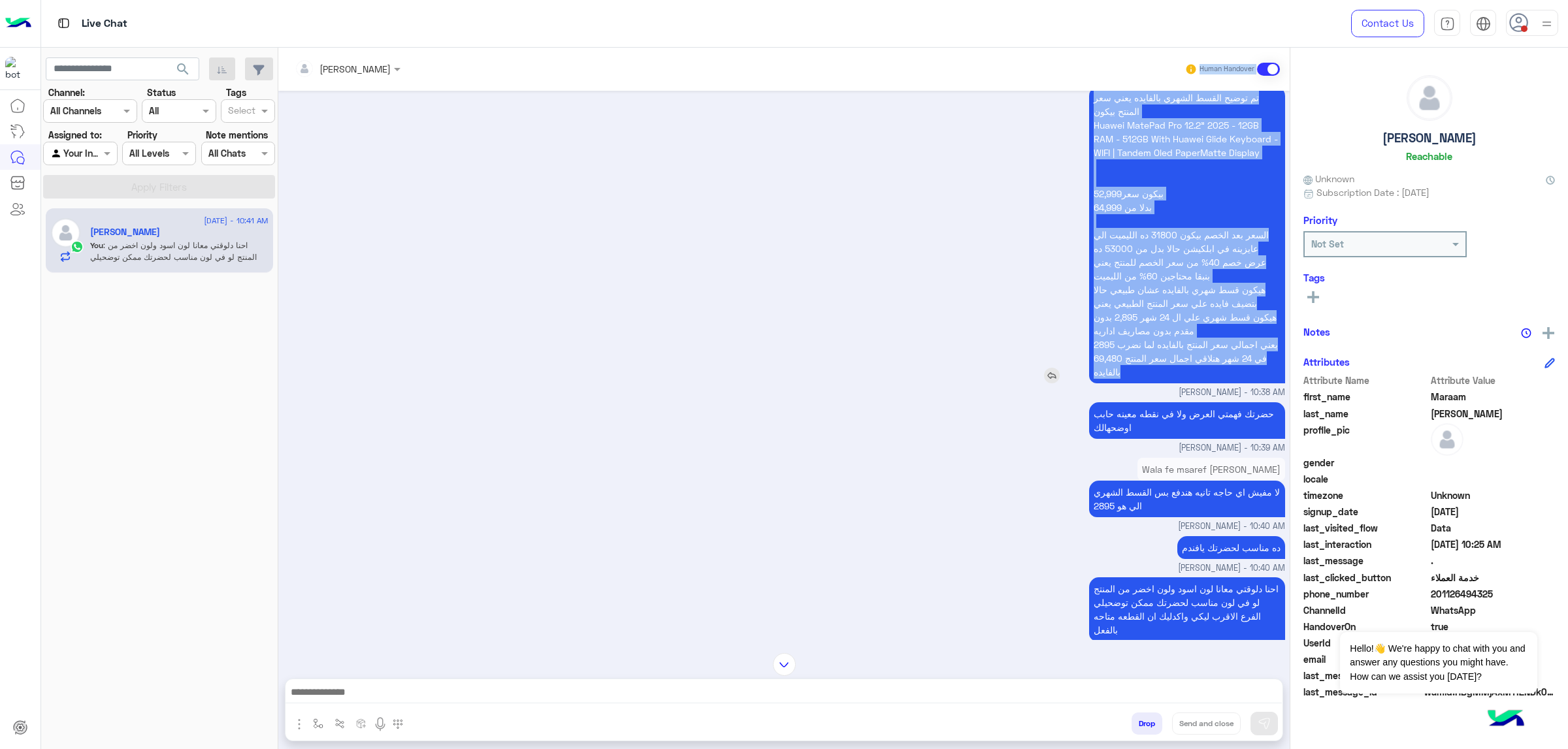
scroll to position [8560, 0]
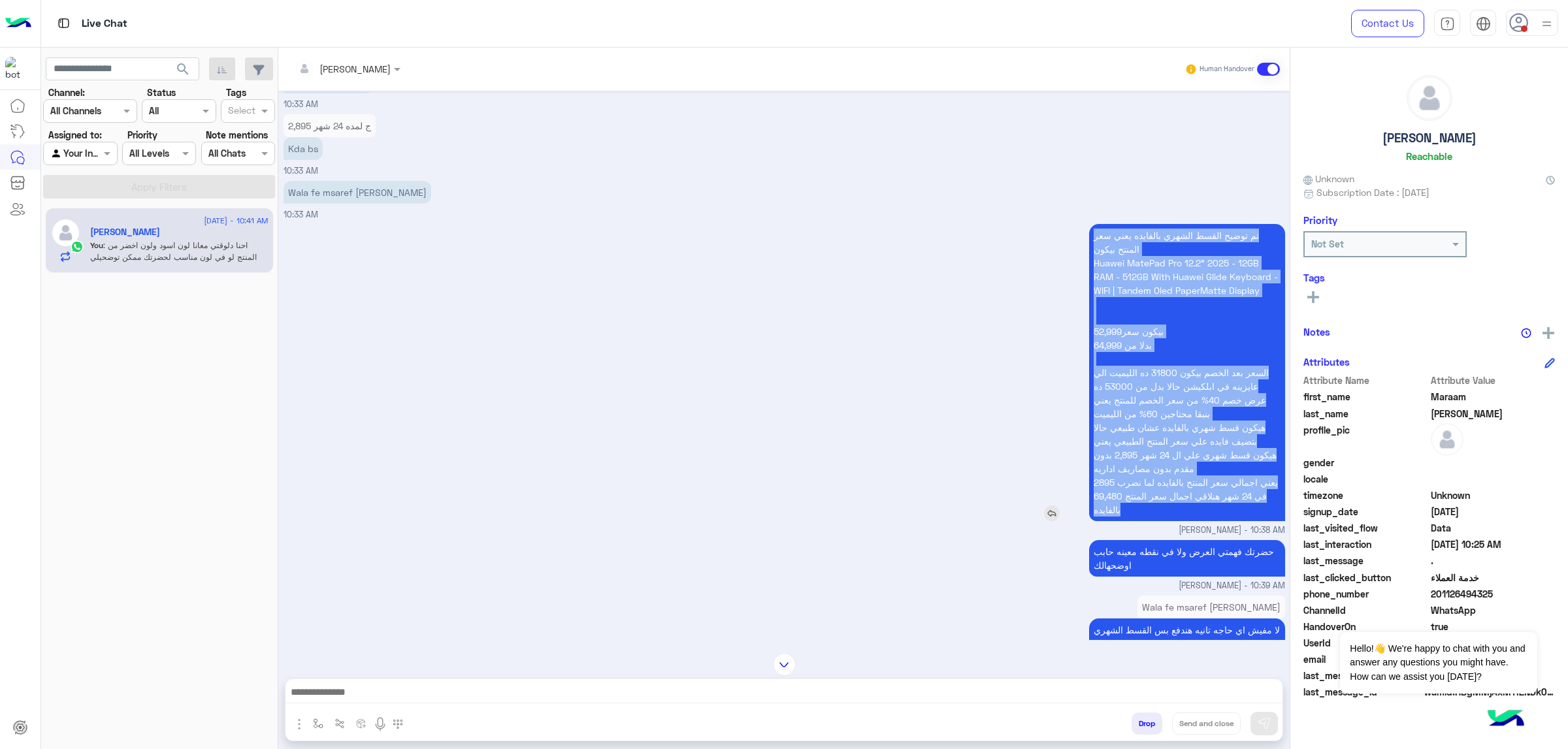
drag, startPoint x: 1127, startPoint y: 324, endPoint x: 1084, endPoint y: 243, distance: 91.7
click at [1045, 243] on div "تم توضيح القسط الشهري بالفايده يعني سعر المنتح بيكون Huawei MatePad Pro 12.2" 2…" at bounding box center [1150, 372] width 271 height 297
copy p "تم توضيح القسط الشهري بالفايده يعني سعر المنتح بيكون Huawei MatePad Pro 12.2" 2…"
click at [1036, 406] on div "تم توضيح القسط الشهري بالفايده يعني سعر المنتح بيكون Huawei MatePad Pro 12.2" 2…" at bounding box center [1150, 372] width 271 height 297
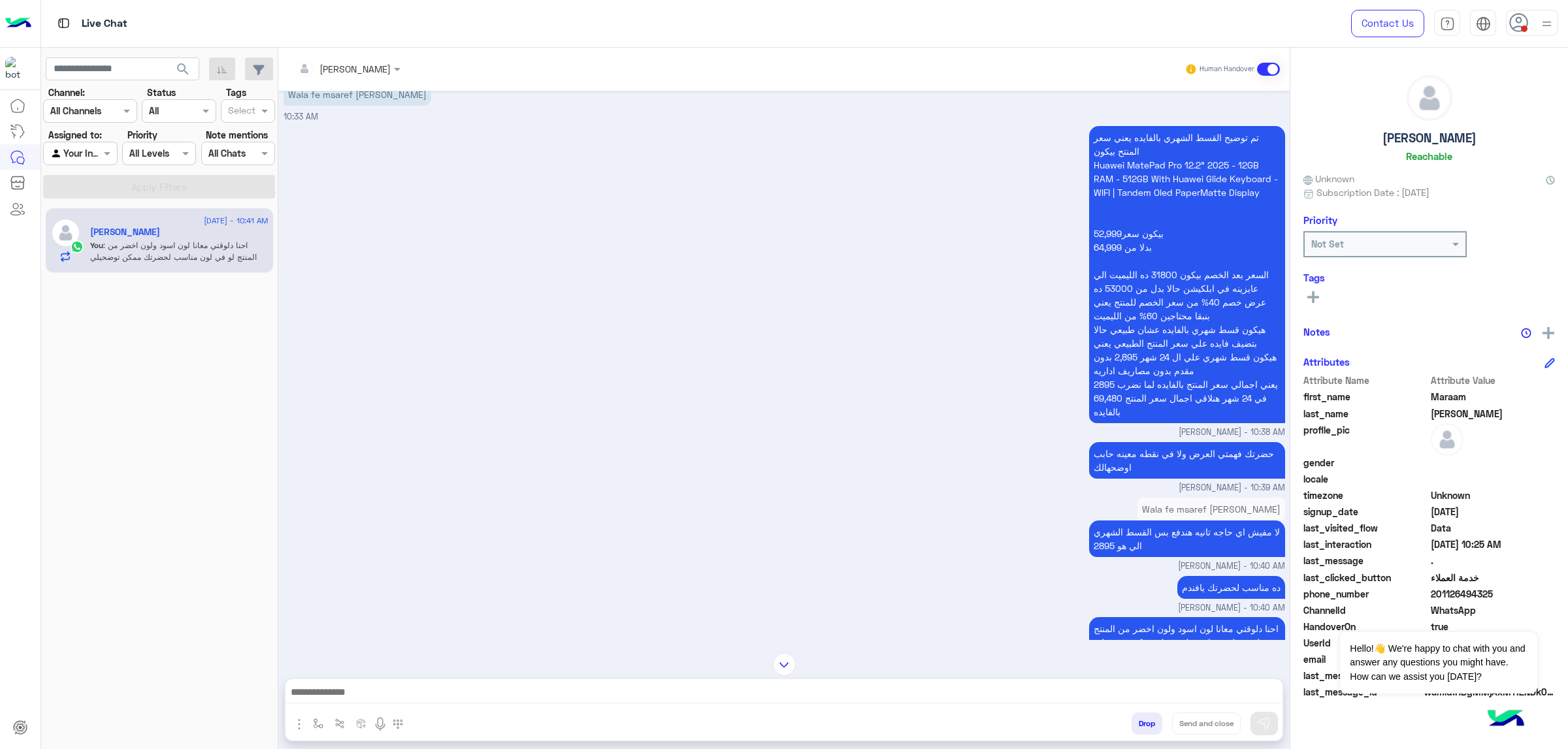
scroll to position [8697, 0]
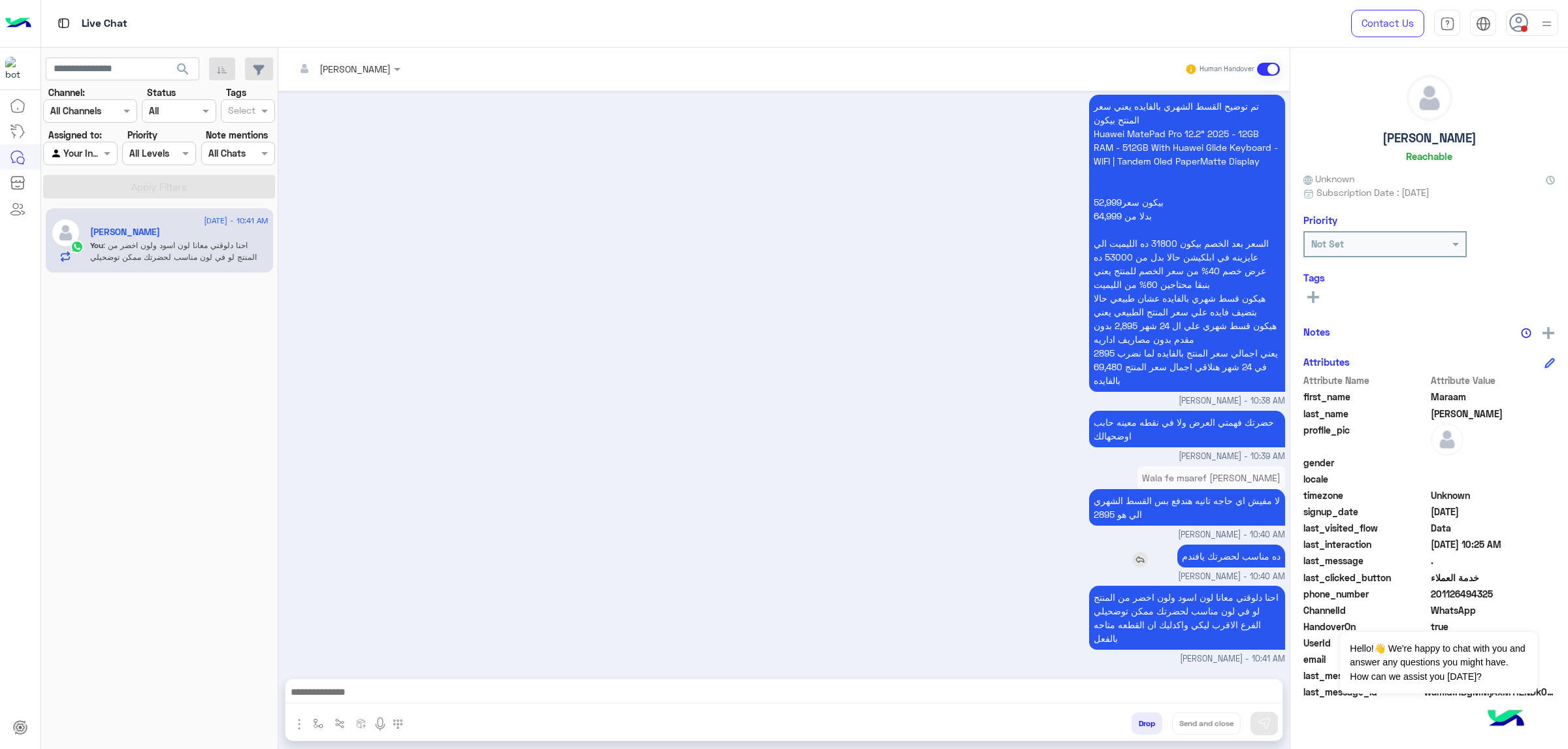
click at [1045, 476] on p "ده مناسب لحضرتك يافندم" at bounding box center [1232, 556] width 108 height 23
click at [1045, 476] on p "احنا دلوقتي معانا لون اسود ولون اخضر من المنتج لو في لون مناسب لحضرتك ممكن توضح…" at bounding box center [1187, 618] width 196 height 64
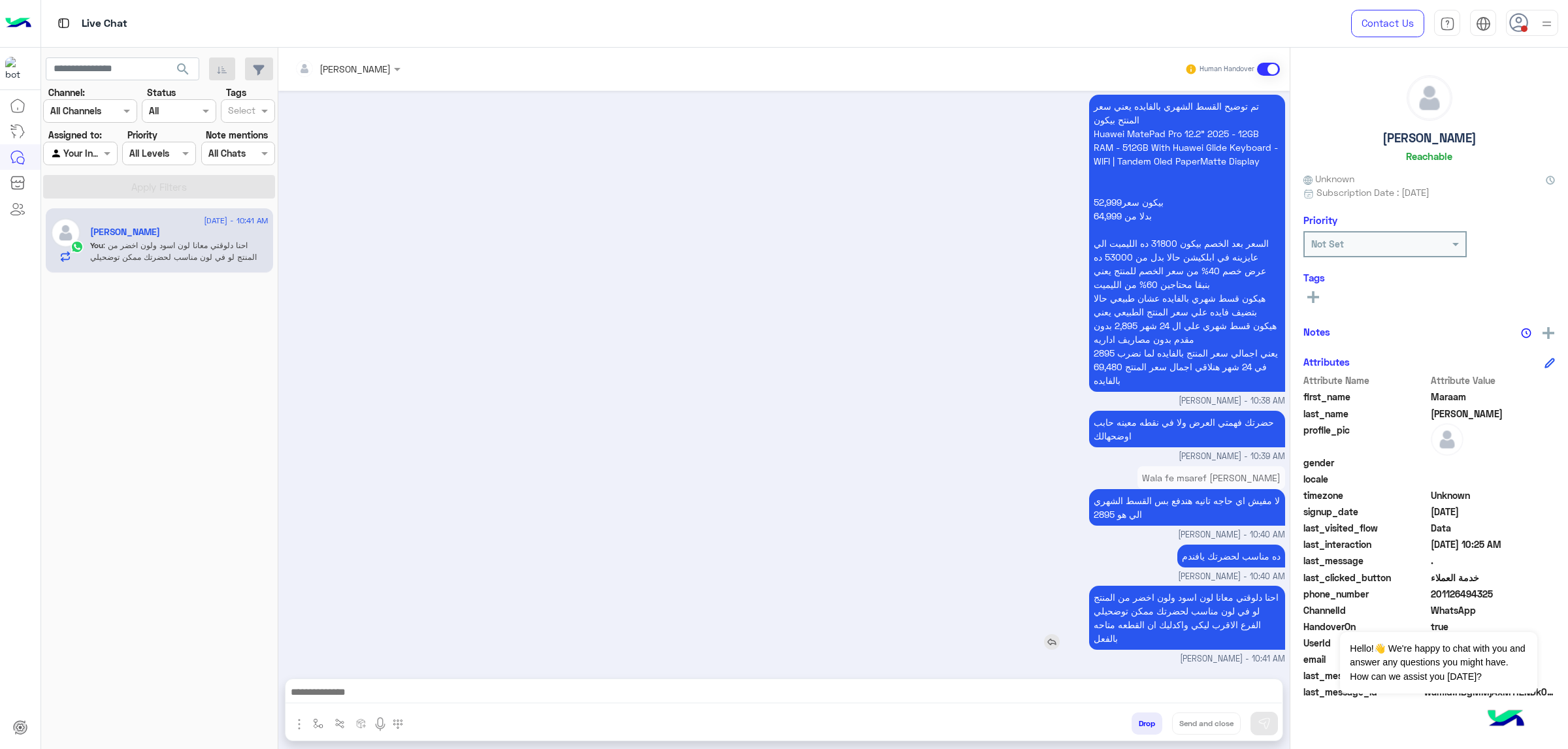
click at [1045, 476] on p "احنا دلوقتي معانا لون اسود ولون اخضر من المنتج لو في لون مناسب لحضرتك ممكن توضح…" at bounding box center [1187, 618] width 196 height 64
click at [399, 476] on textarea at bounding box center [784, 693] width 996 height 20
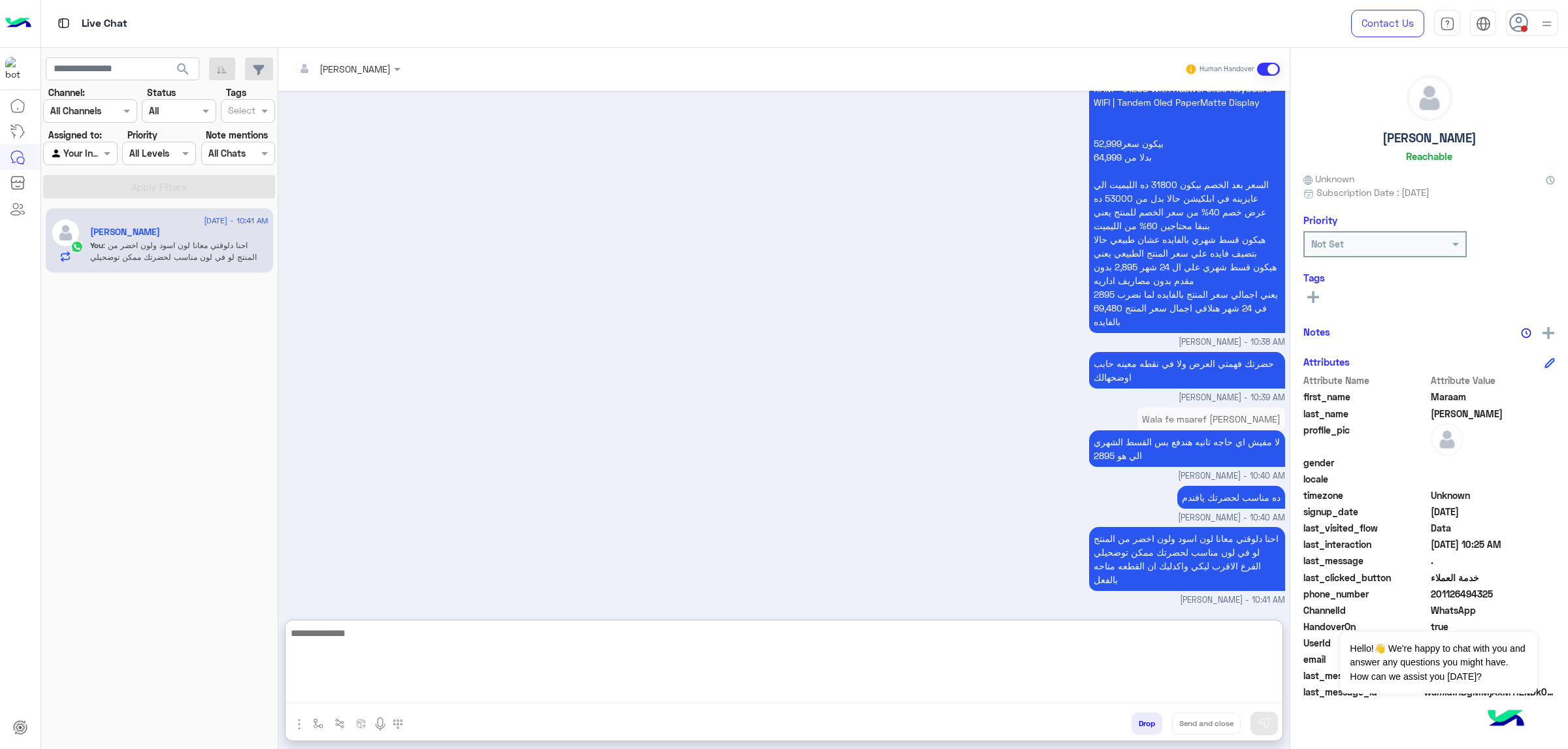
scroll to position [8757, 0]
type textarea "**********"
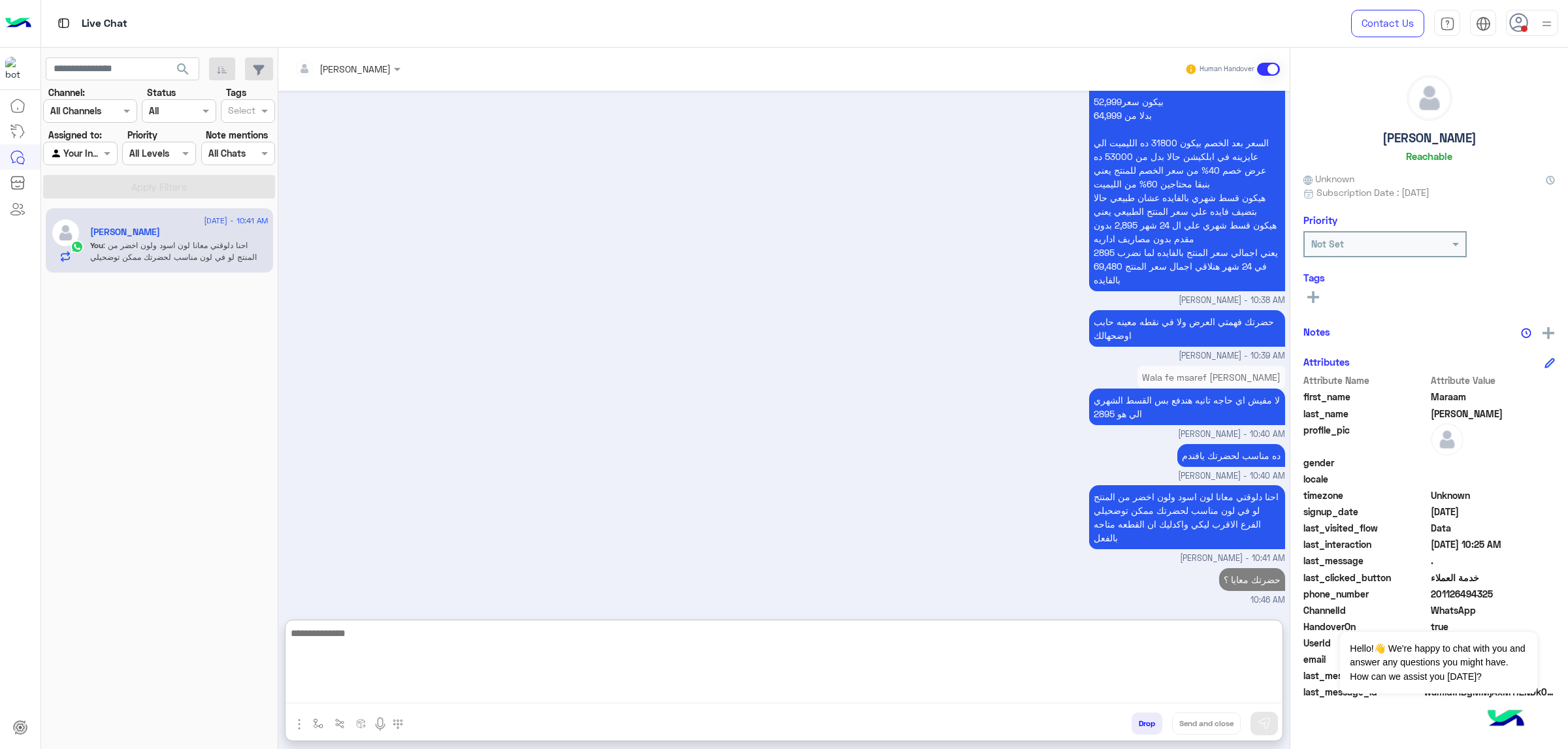
click at [1045, 476] on span "201126494325" at bounding box center [1493, 594] width 125 height 14
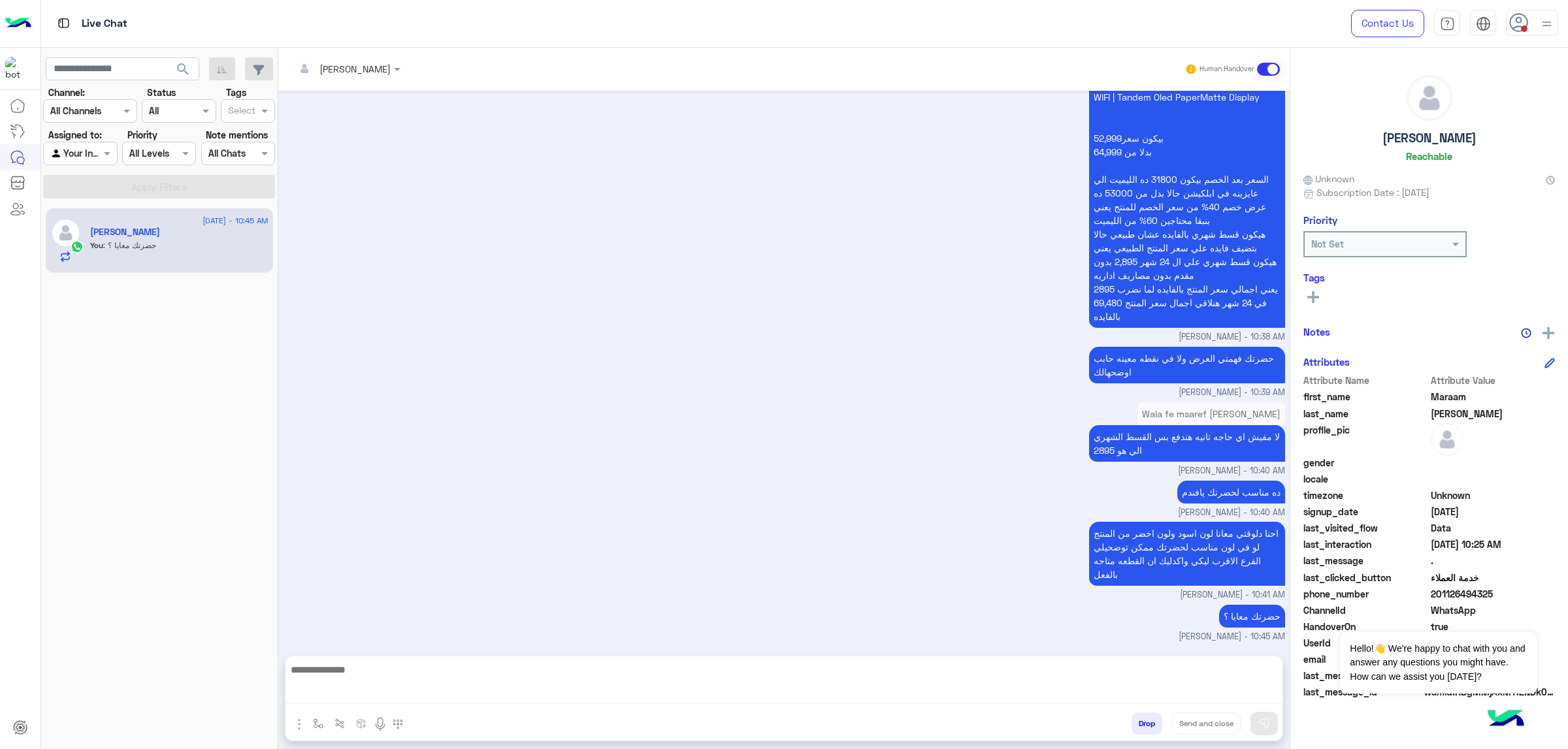
click at [1045, 476] on span "201126494325" at bounding box center [1493, 594] width 125 height 14
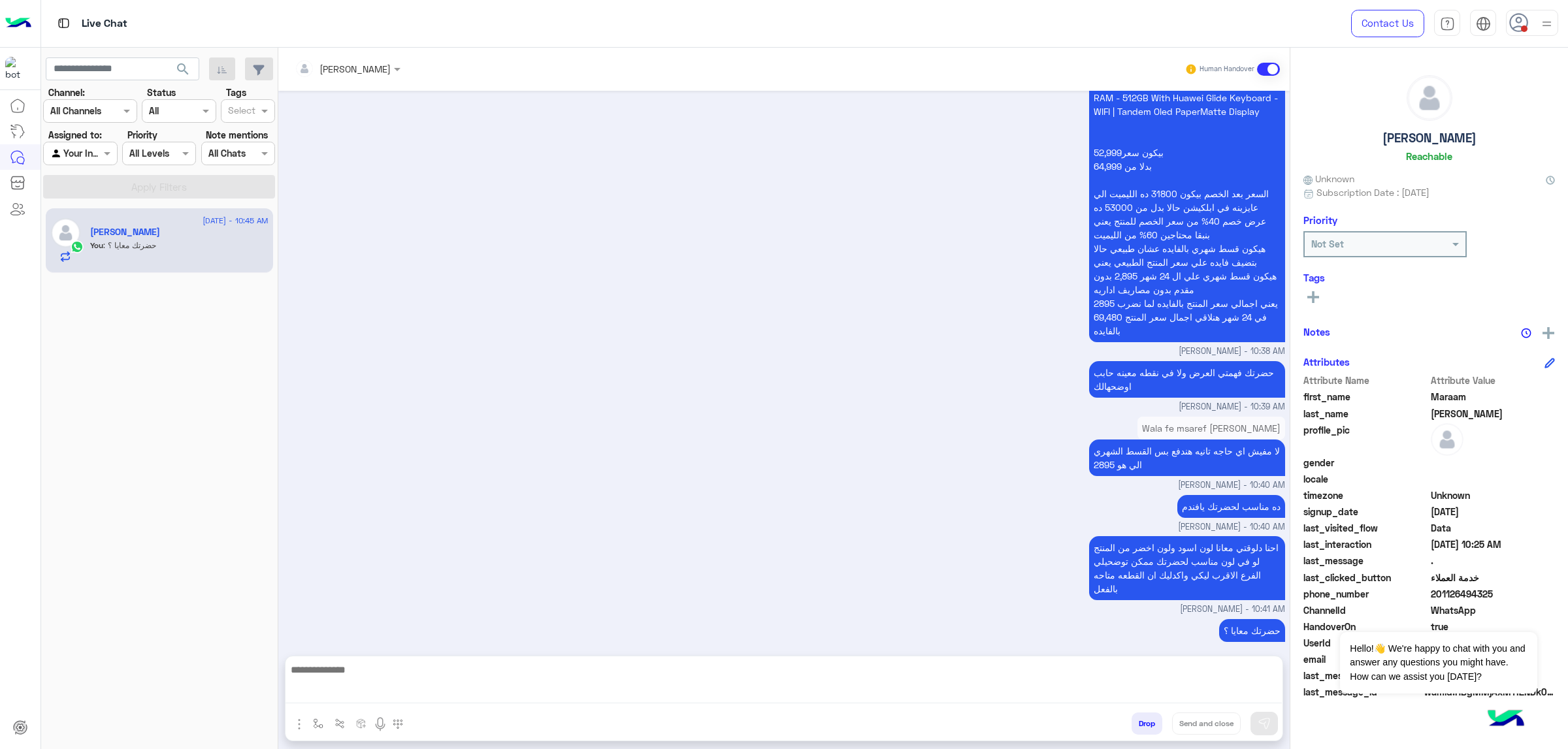
copy span "201126494325"
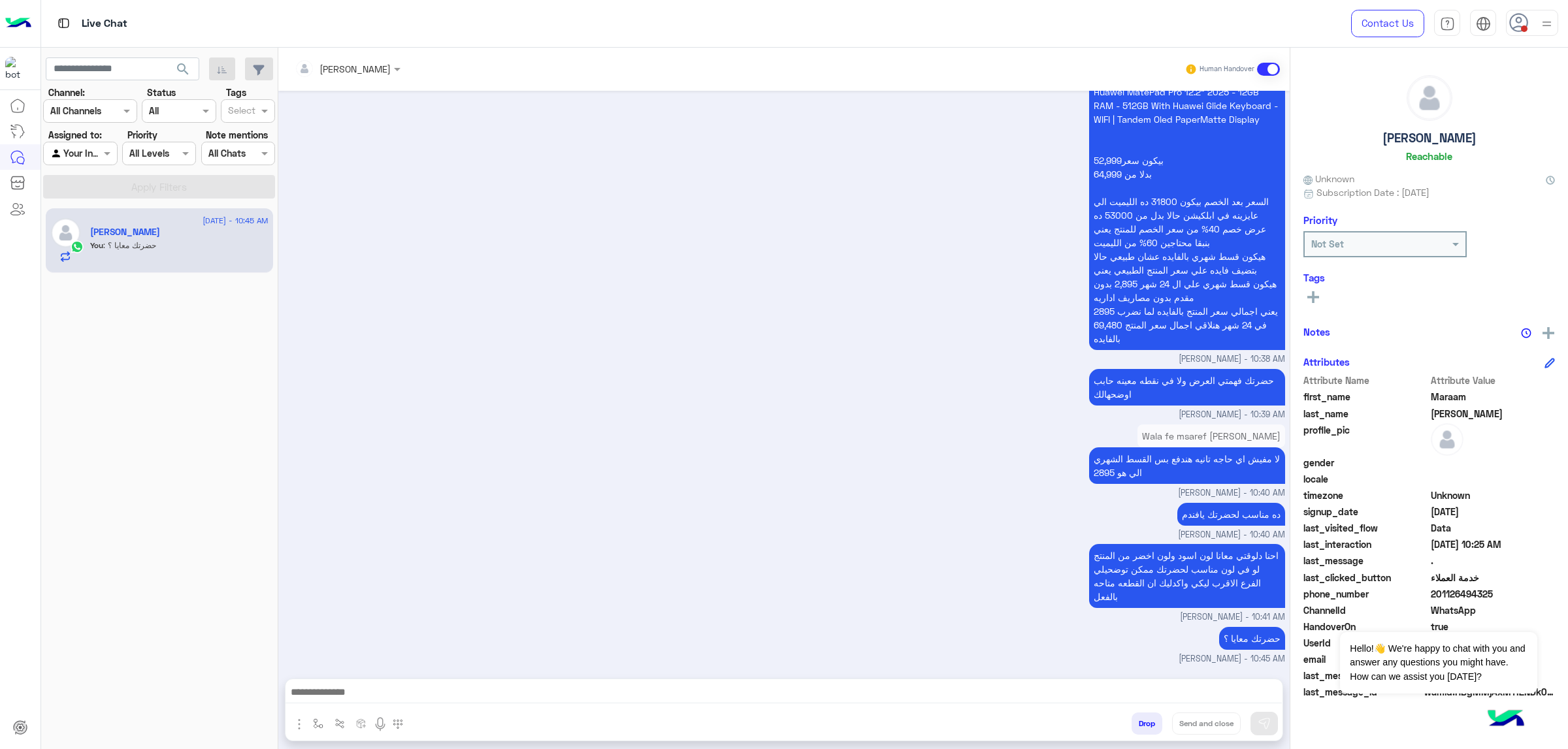
click at [1045, 140] on h5 "[PERSON_NAME]" at bounding box center [1430, 138] width 94 height 15
copy h5 "[PERSON_NAME]"
click at [1045, 140] on h5 "[PERSON_NAME]" at bounding box center [1430, 138] width 94 height 15
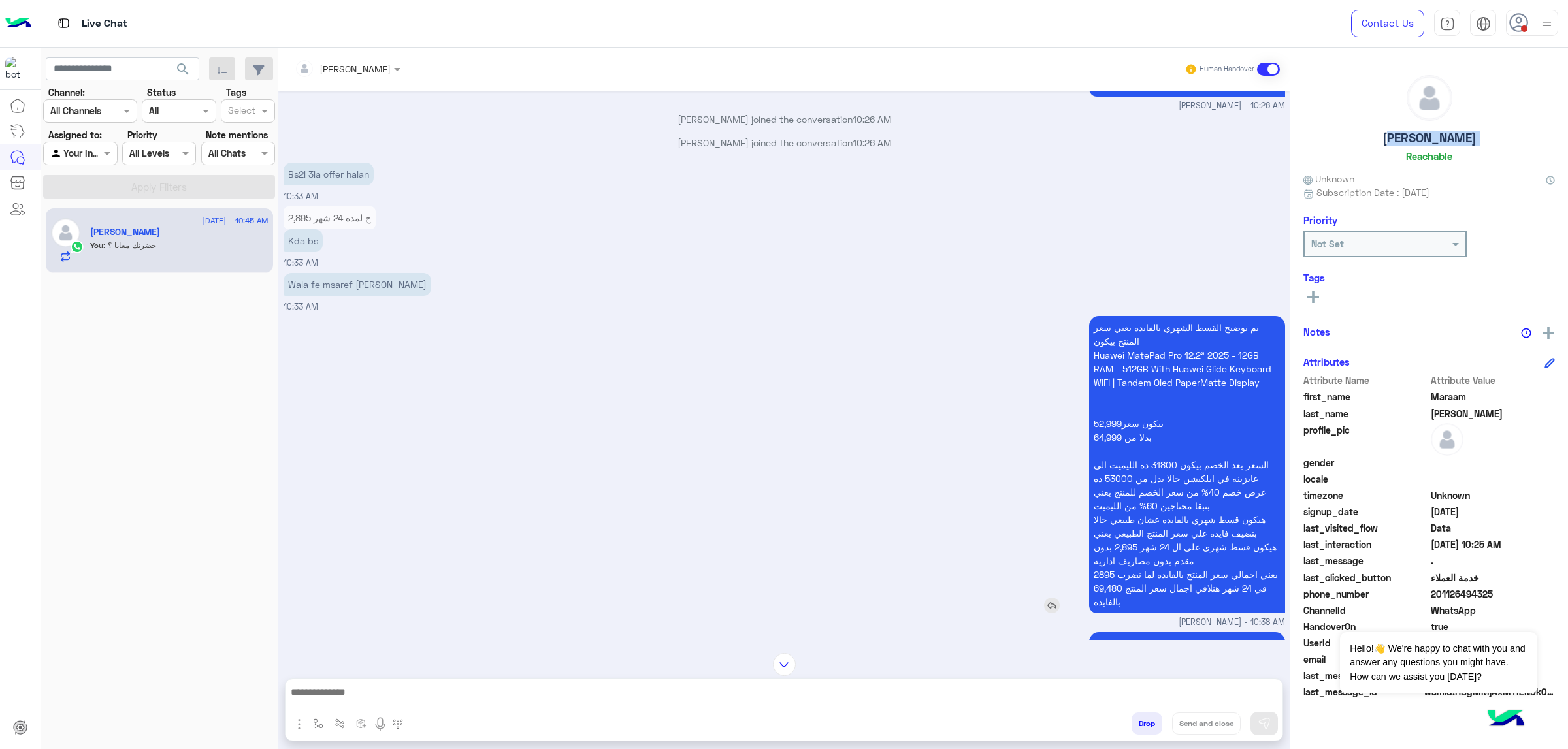
scroll to position [8445, 0]
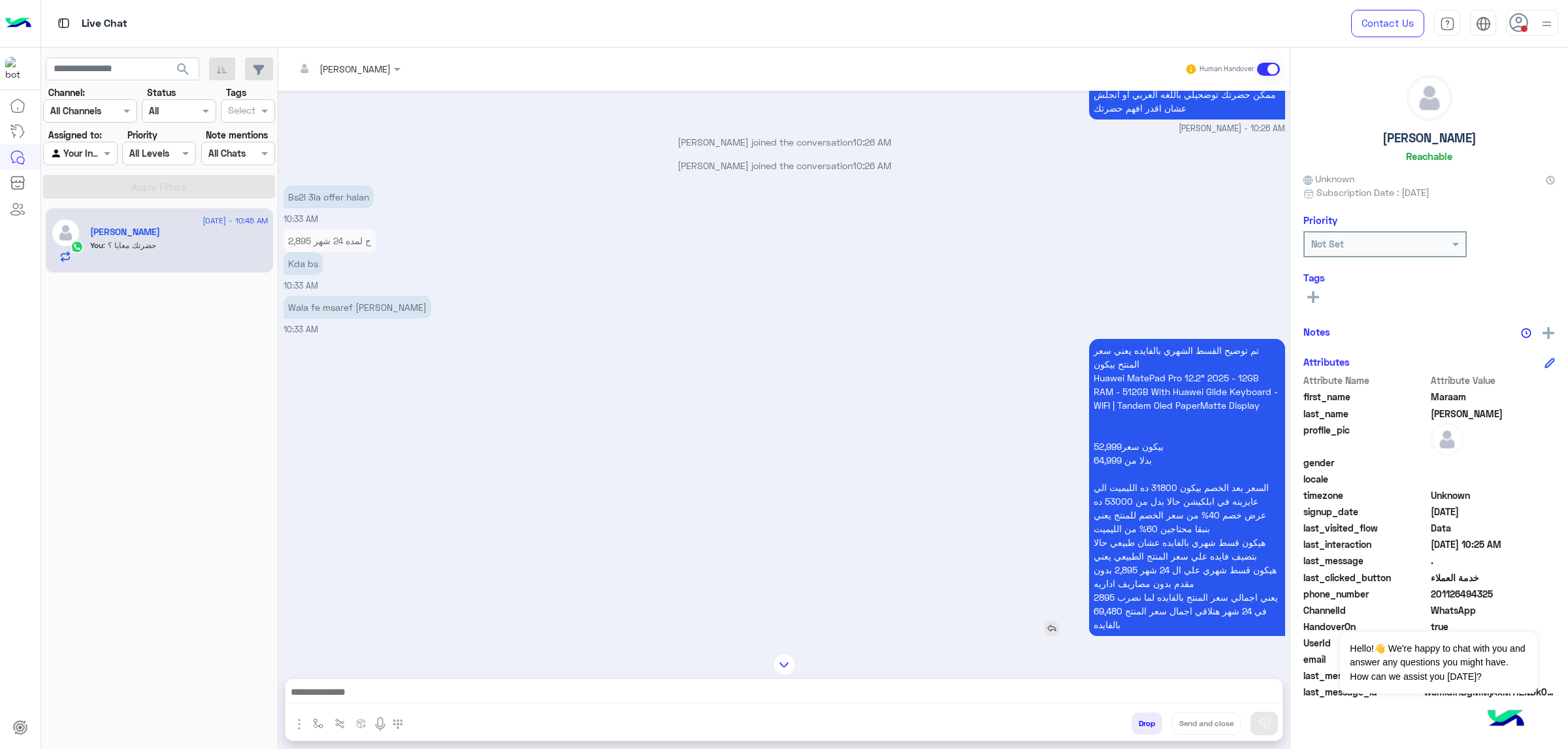
click at [1045, 385] on p "تم توضيح القسط الشهري بالفايده يعني سعر المنتح بيكون Huawei MatePad Pro 12.2" 2…" at bounding box center [1187, 488] width 196 height 297
copy p "Huawei MatePad Pro 12.2" 2025 - 12GB RAM - 512GB With Huawei Glide Keyboard - W…"
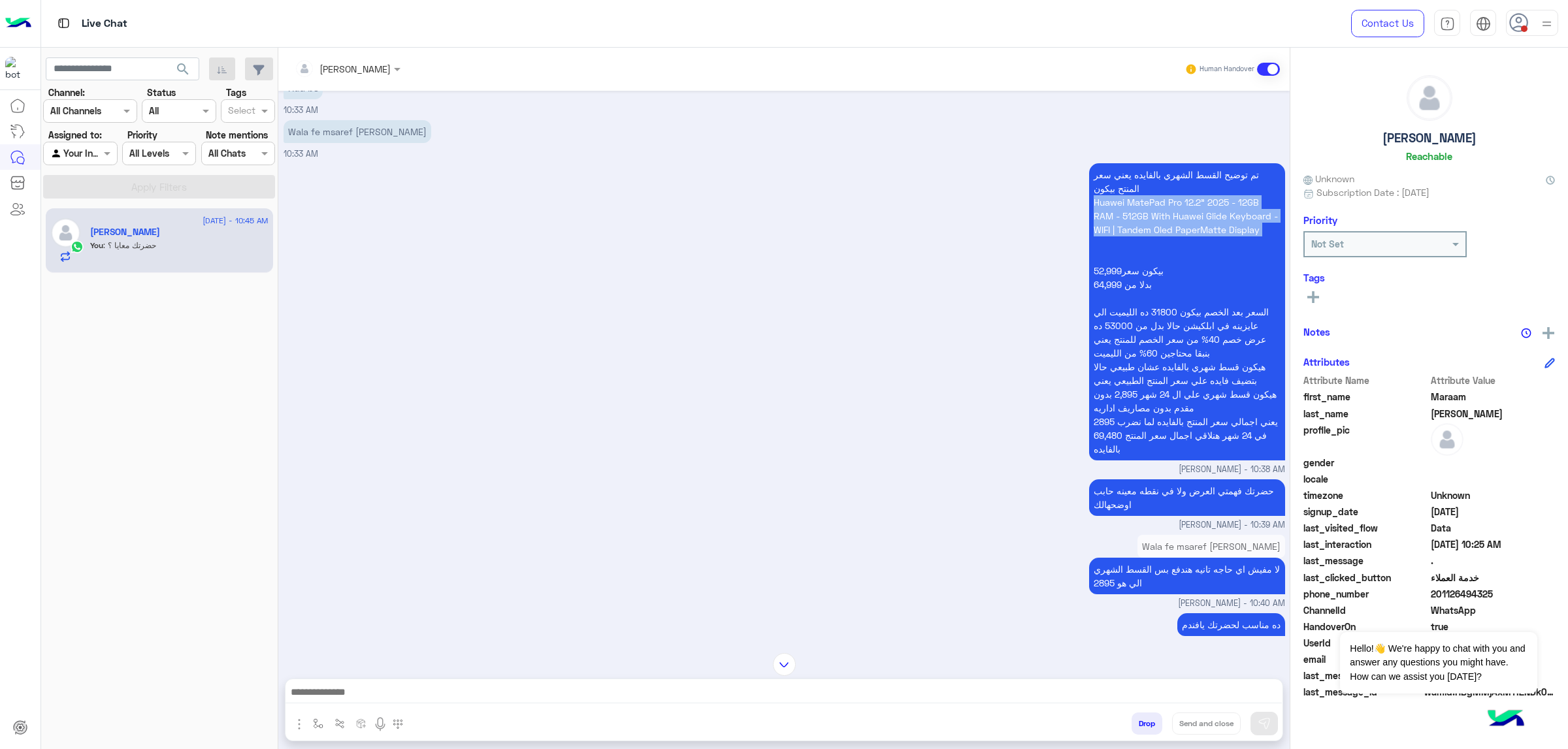
scroll to position [8543, 0]
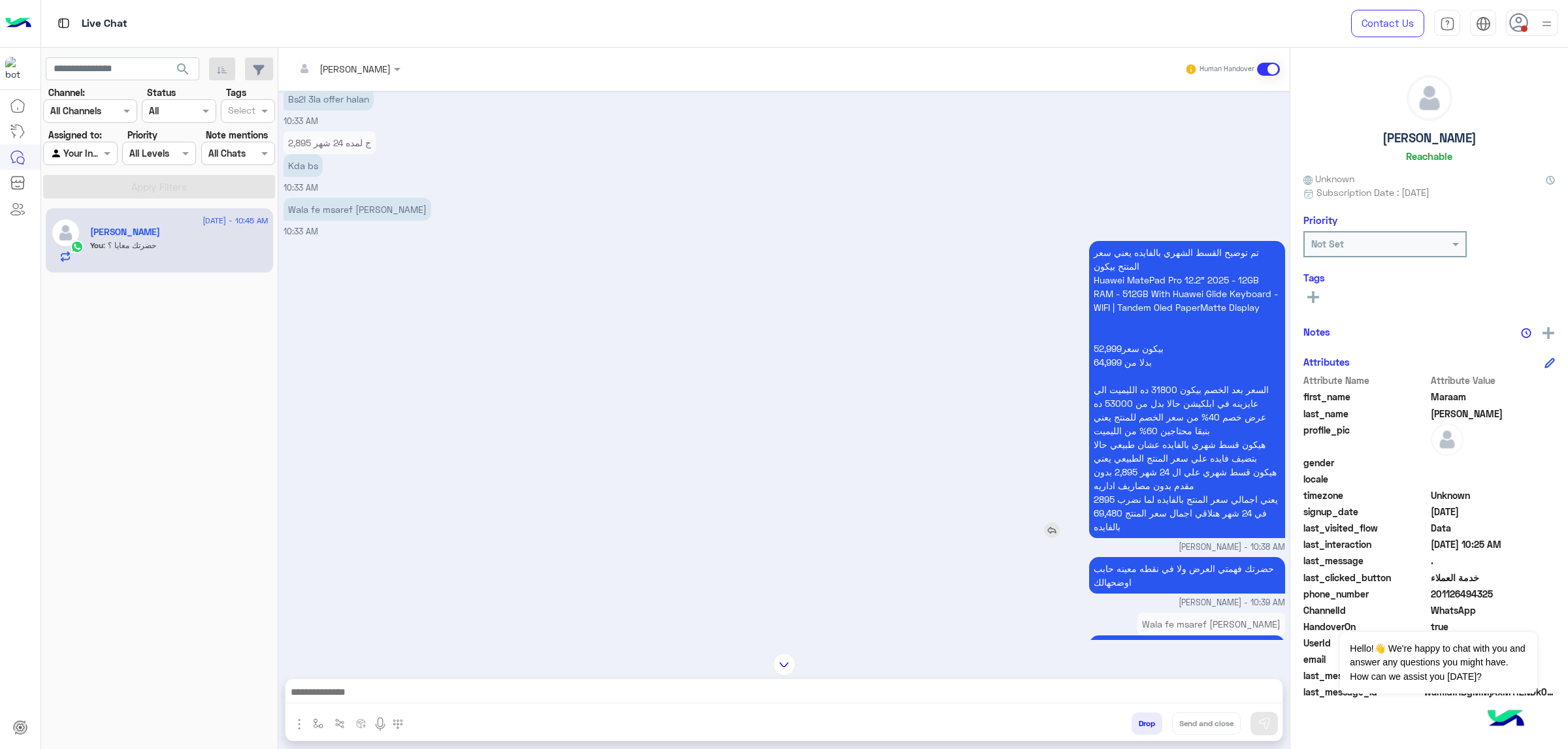
click at [1045, 389] on p "تم توضيح القسط الشهري بالفايده يعني سعر المنتح بيكون Huawei MatePad Pro 12.2" 2…" at bounding box center [1187, 389] width 196 height 297
click at [1045, 371] on p "تم توضيح القسط الشهري بالفايده يعني سعر المنتح بيكون Huawei MatePad Pro 12.2" 2…" at bounding box center [1187, 389] width 196 height 297
click at [1045, 404] on p "تم توضيح القسط الشهري بالفايده يعني سعر المنتح بيكون Huawei MatePad Pro 12.2" 2…" at bounding box center [1187, 389] width 196 height 297
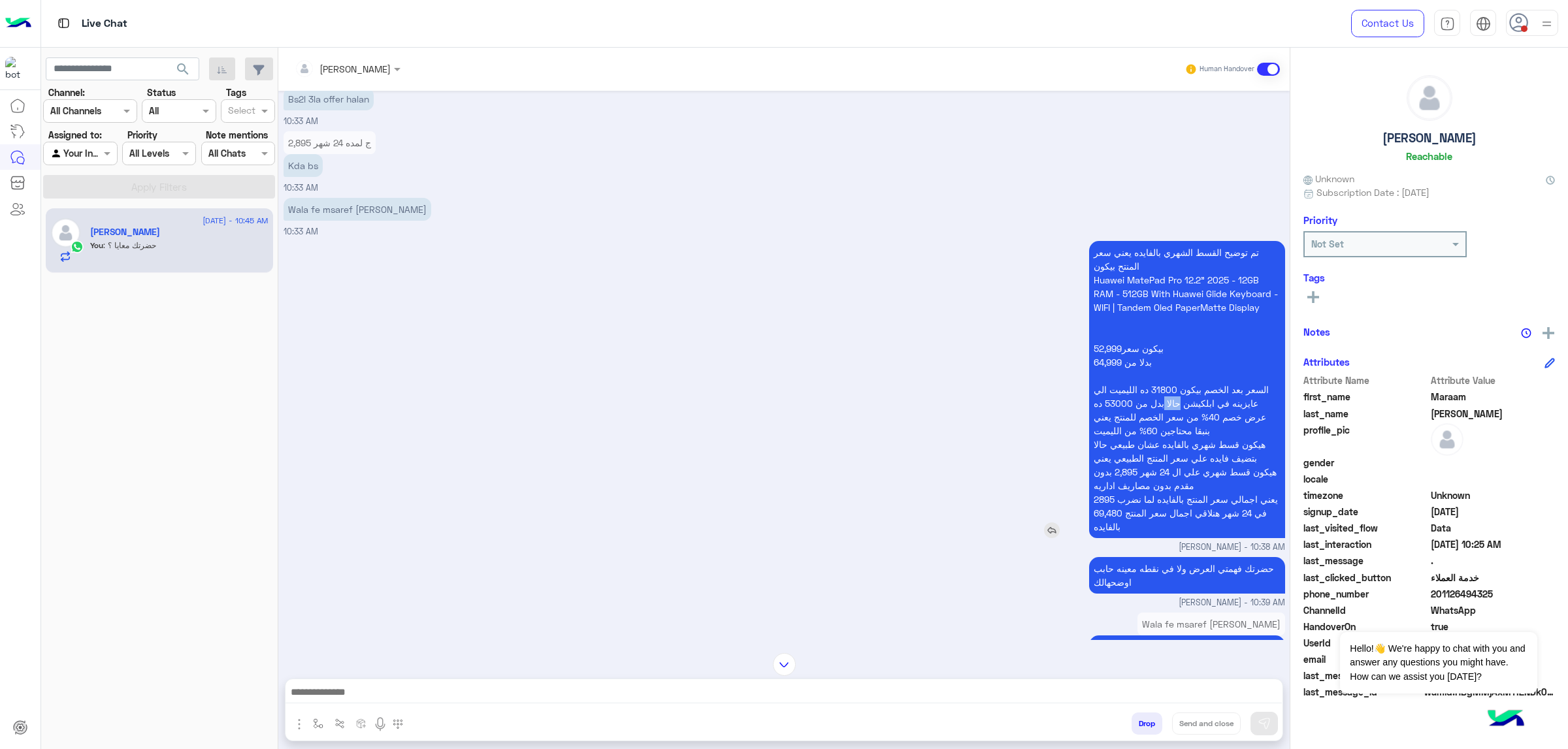
click at [1045, 404] on p "تم توضيح القسط الشهري بالفايده يعني سعر المنتح بيكون Huawei MatePad Pro 12.2" 2…" at bounding box center [1187, 389] width 196 height 297
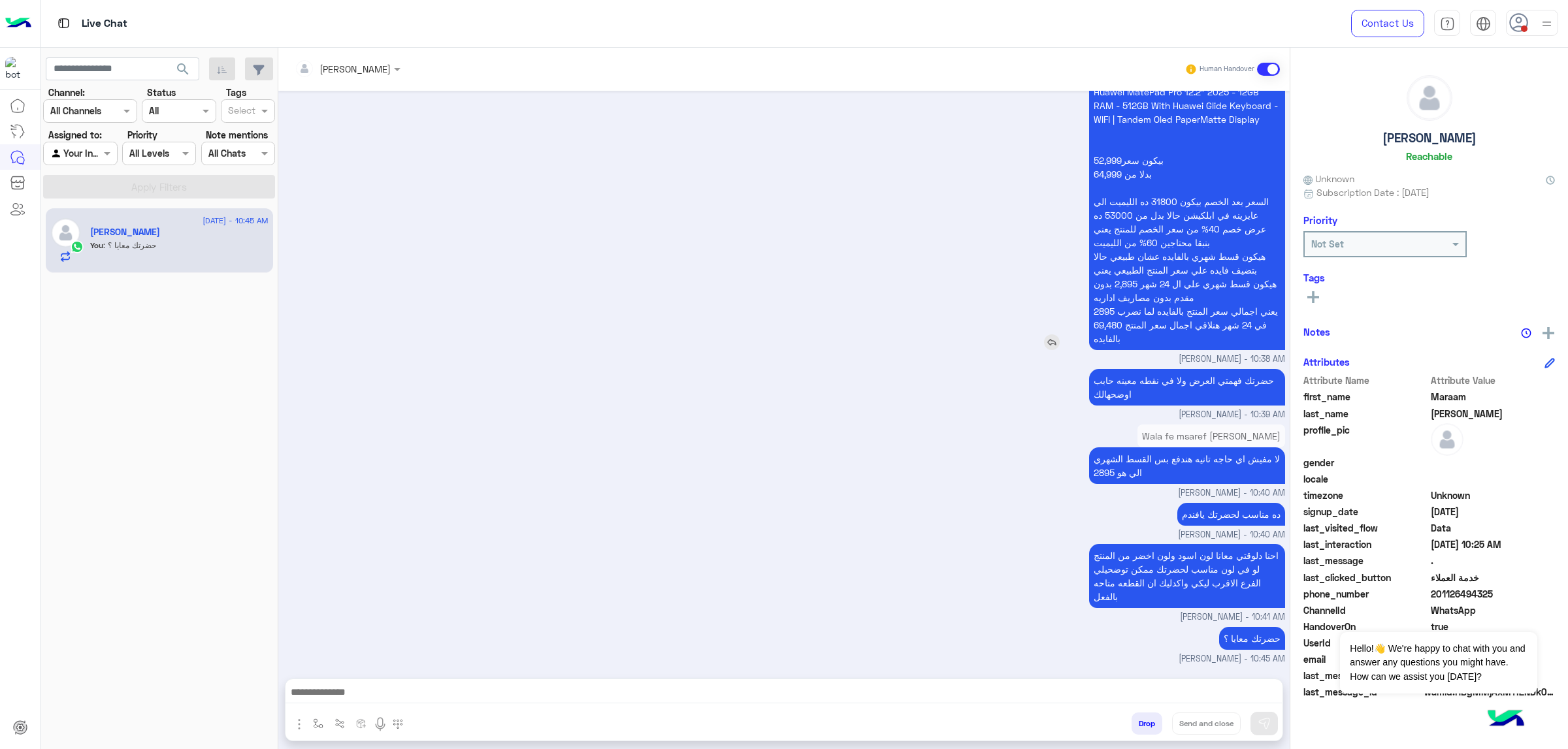
click at [1045, 249] on p "تم توضيح القسط الشهري بالفايده يعني سعر المنتح بيكون Huawei MatePad Pro 12.2" 2…" at bounding box center [1187, 201] width 196 height 297
click at [1045, 342] on p "تم توضيح القسط الشهري بالفايده يعني سعر المنتح بيكون Huawei MatePad Pro 12.2" 2…" at bounding box center [1187, 201] width 196 height 297
click at [930, 476] on div at bounding box center [784, 696] width 997 height 33
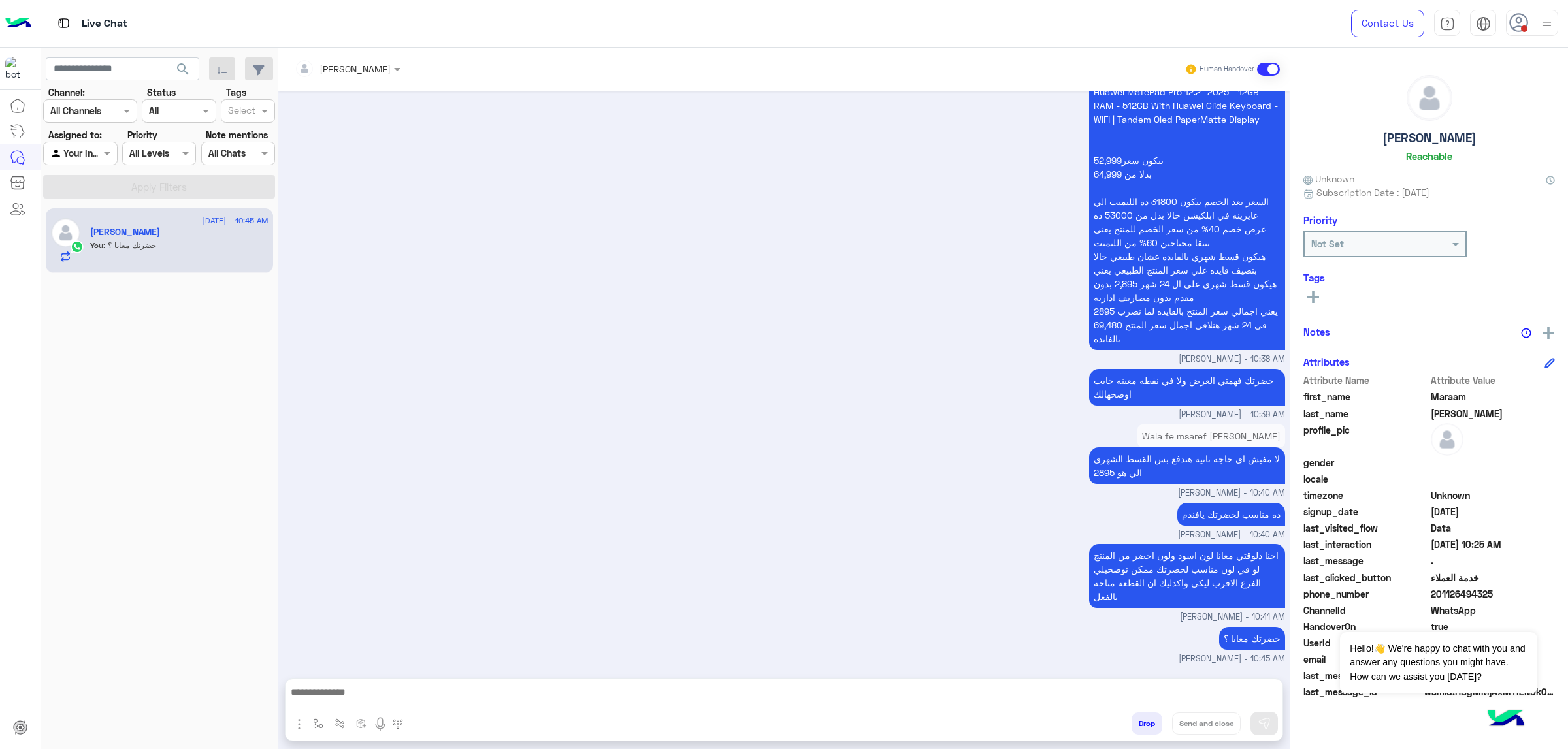
click at [928, 476] on textarea at bounding box center [784, 693] width 996 height 20
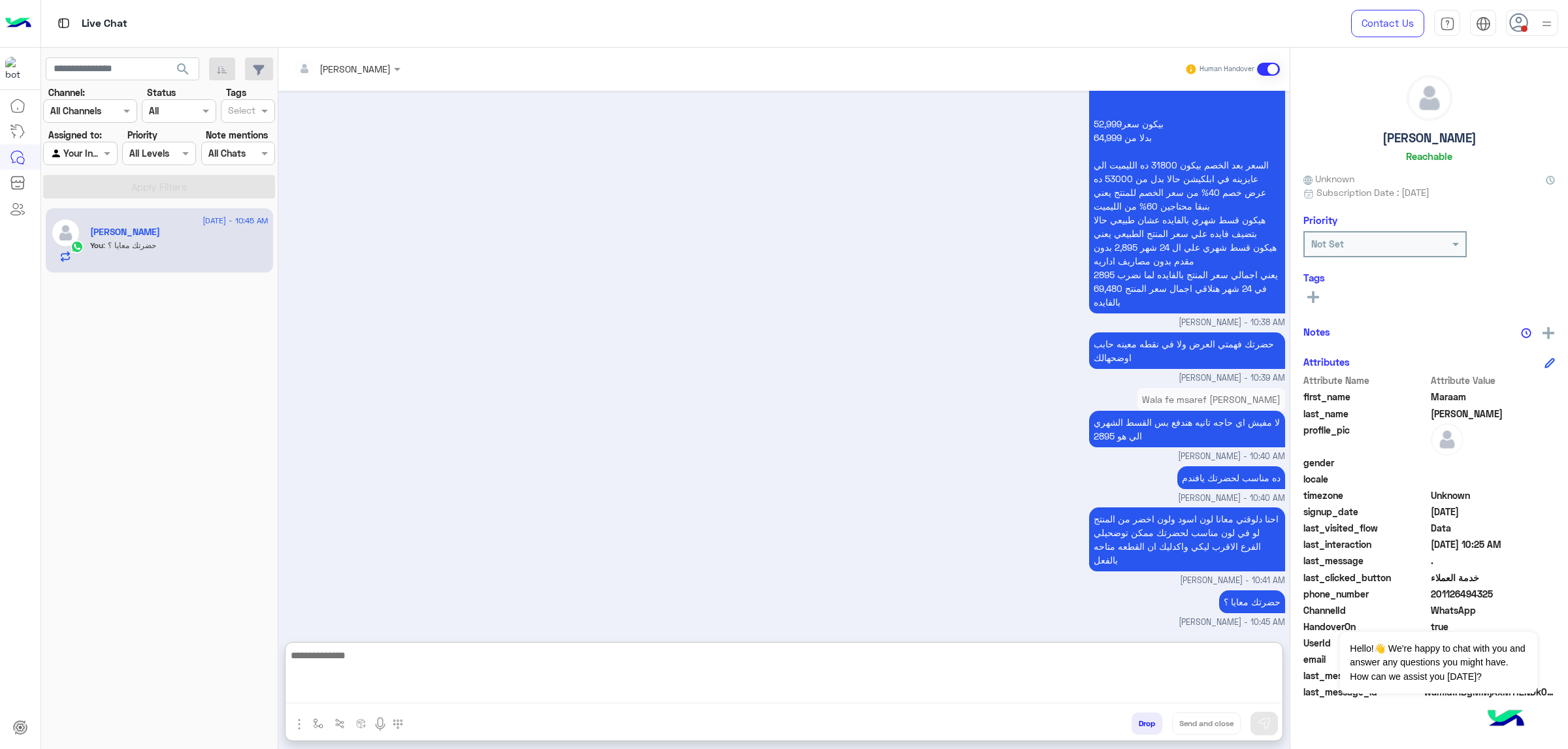
scroll to position [8797, 0]
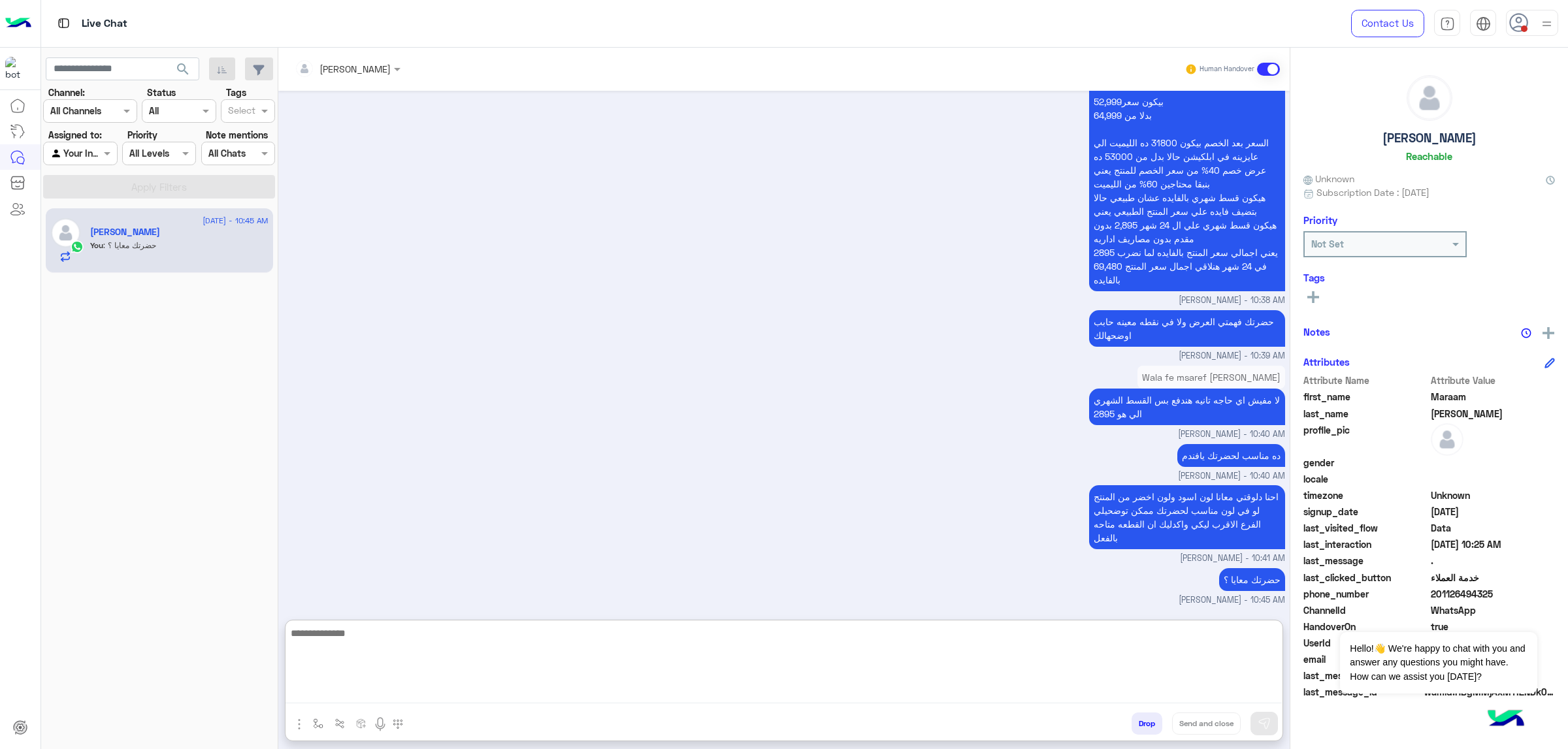
paste textarea "**********"
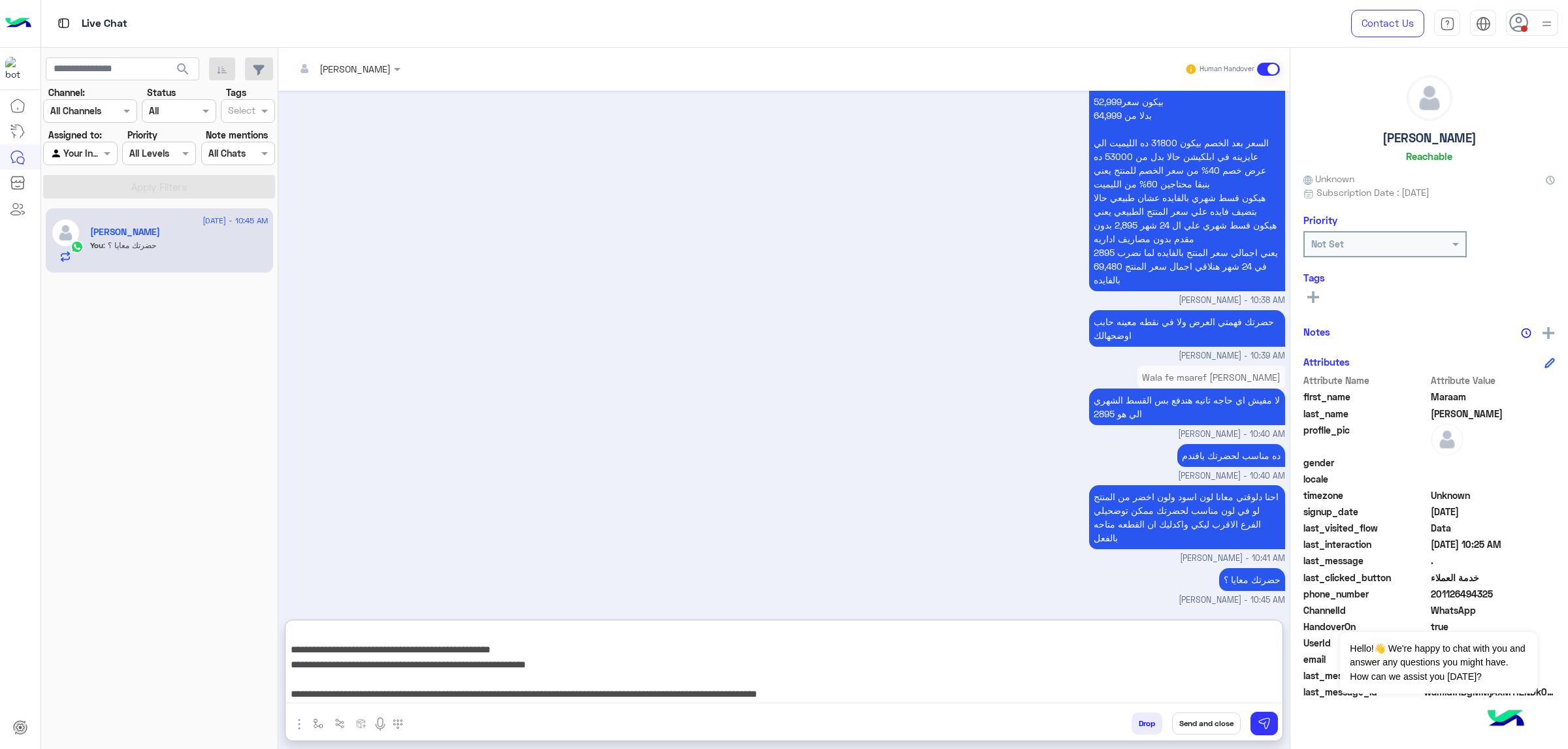
type textarea "**********"
click at [1045, 476] on button "Send and close" at bounding box center [1206, 724] width 69 height 22
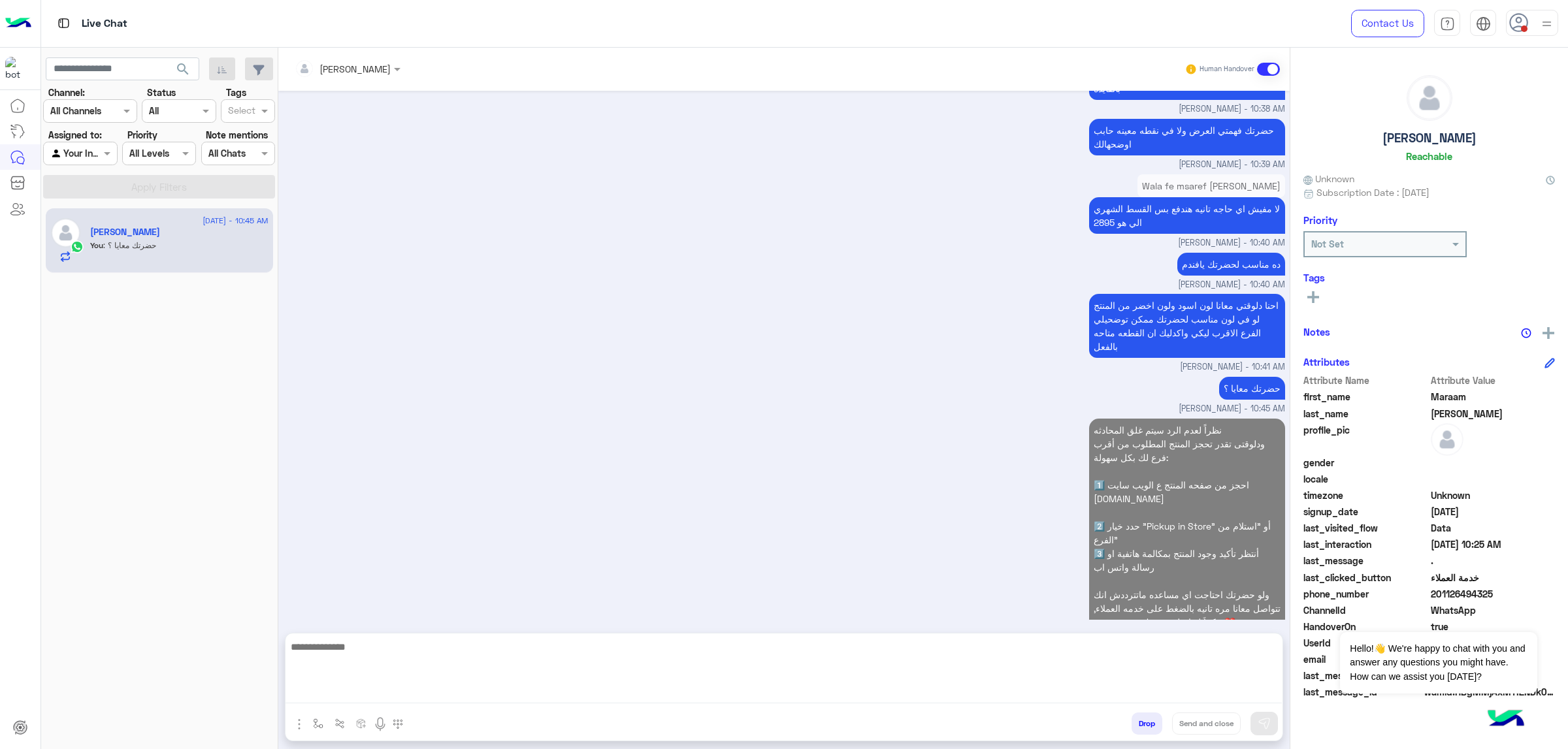
scroll to position [8972, 0]
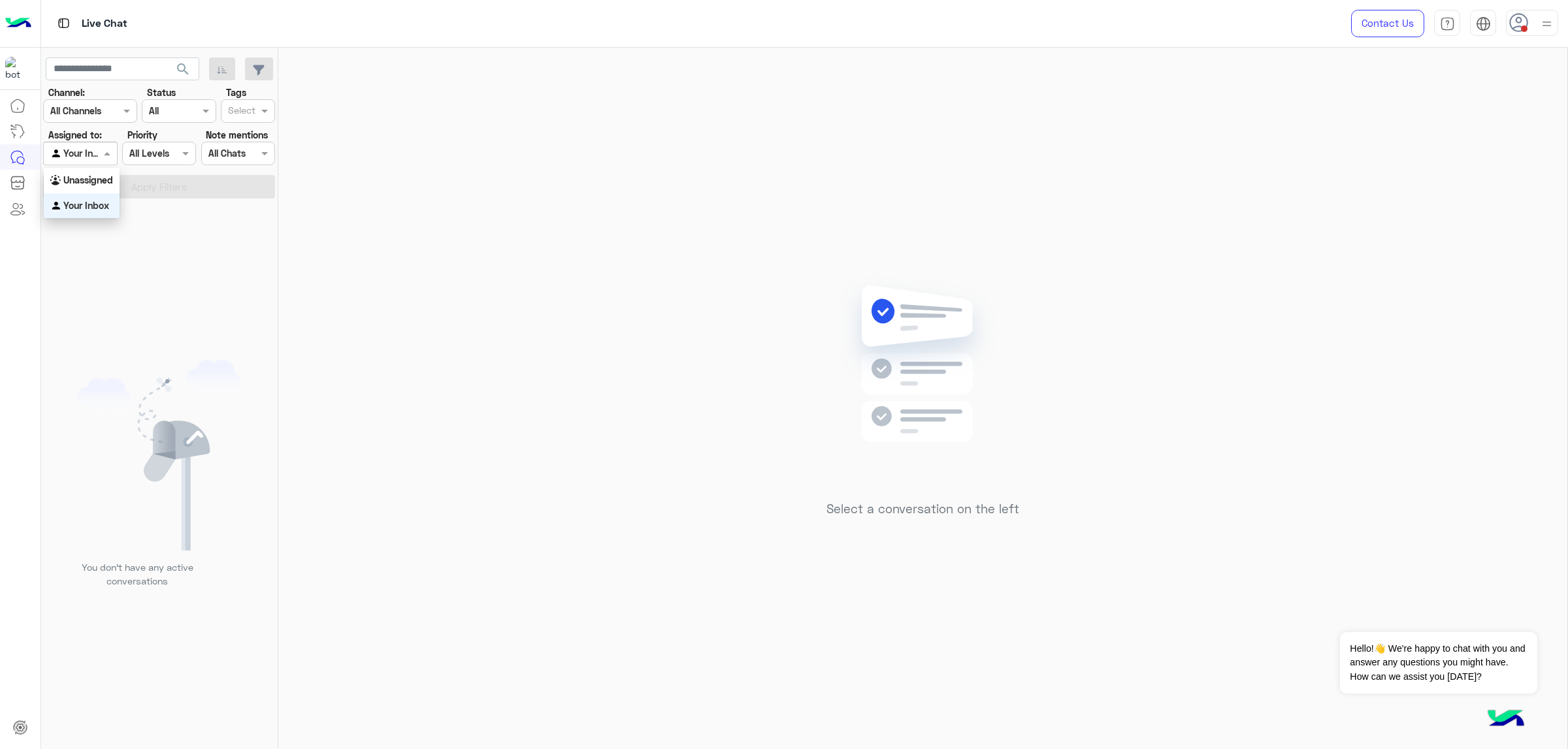
click at [62, 159] on input "text" at bounding box center [65, 154] width 30 height 14
click at [81, 175] on b "Unassigned" at bounding box center [88, 180] width 50 height 11
click at [128, 191] on button "Apply Filters" at bounding box center [159, 186] width 232 height 23
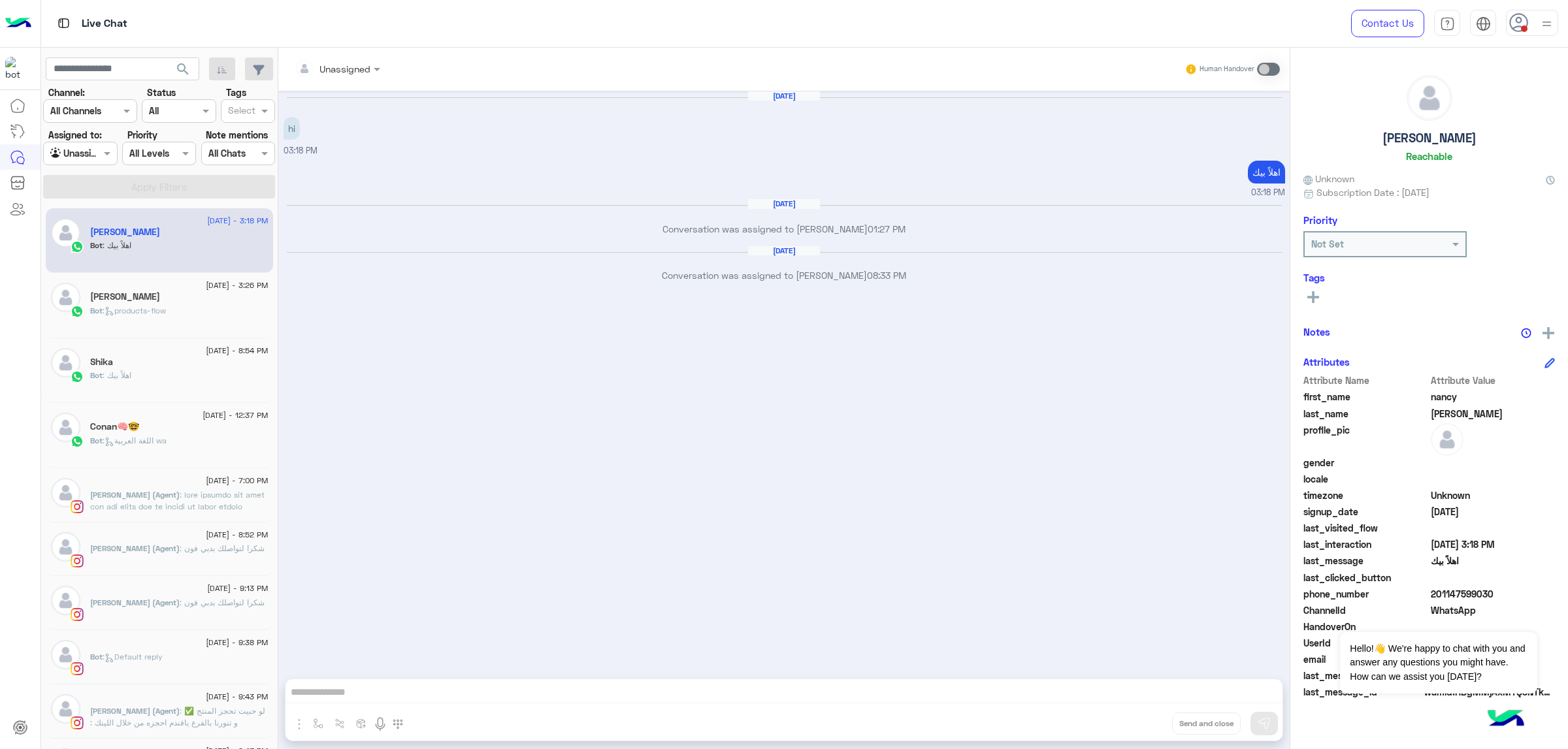
click at [177, 69] on span "search" at bounding box center [183, 69] width 15 height 15
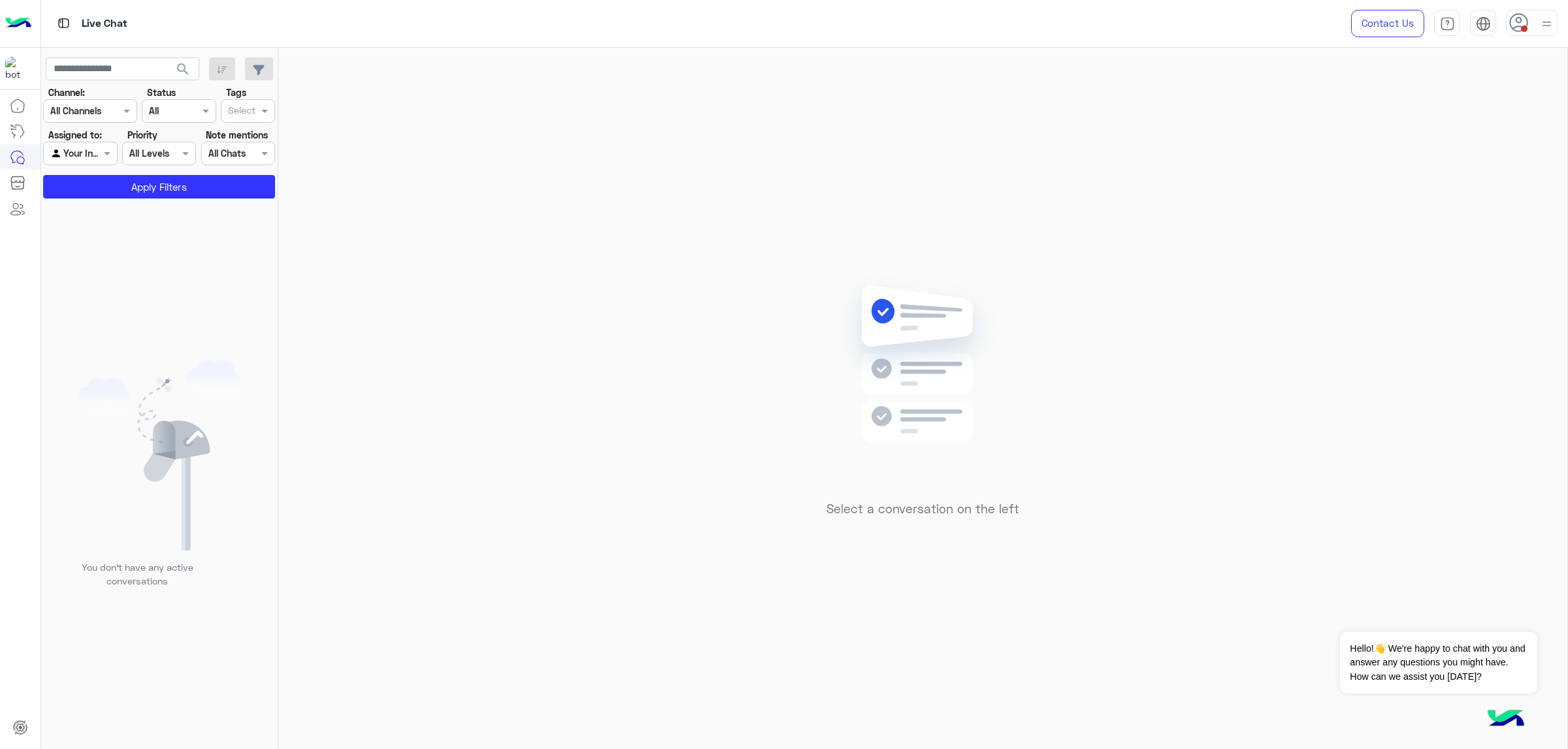
click at [57, 157] on input "text" at bounding box center [65, 154] width 30 height 14
click at [102, 194] on div "Your Inbox" at bounding box center [81, 207] width 75 height 26
click at [105, 151] on span at bounding box center [108, 153] width 16 height 14
click at [97, 171] on div "Unassigned" at bounding box center [81, 181] width 75 height 26
click at [153, 190] on button "Apply Filters" at bounding box center [159, 186] width 232 height 23
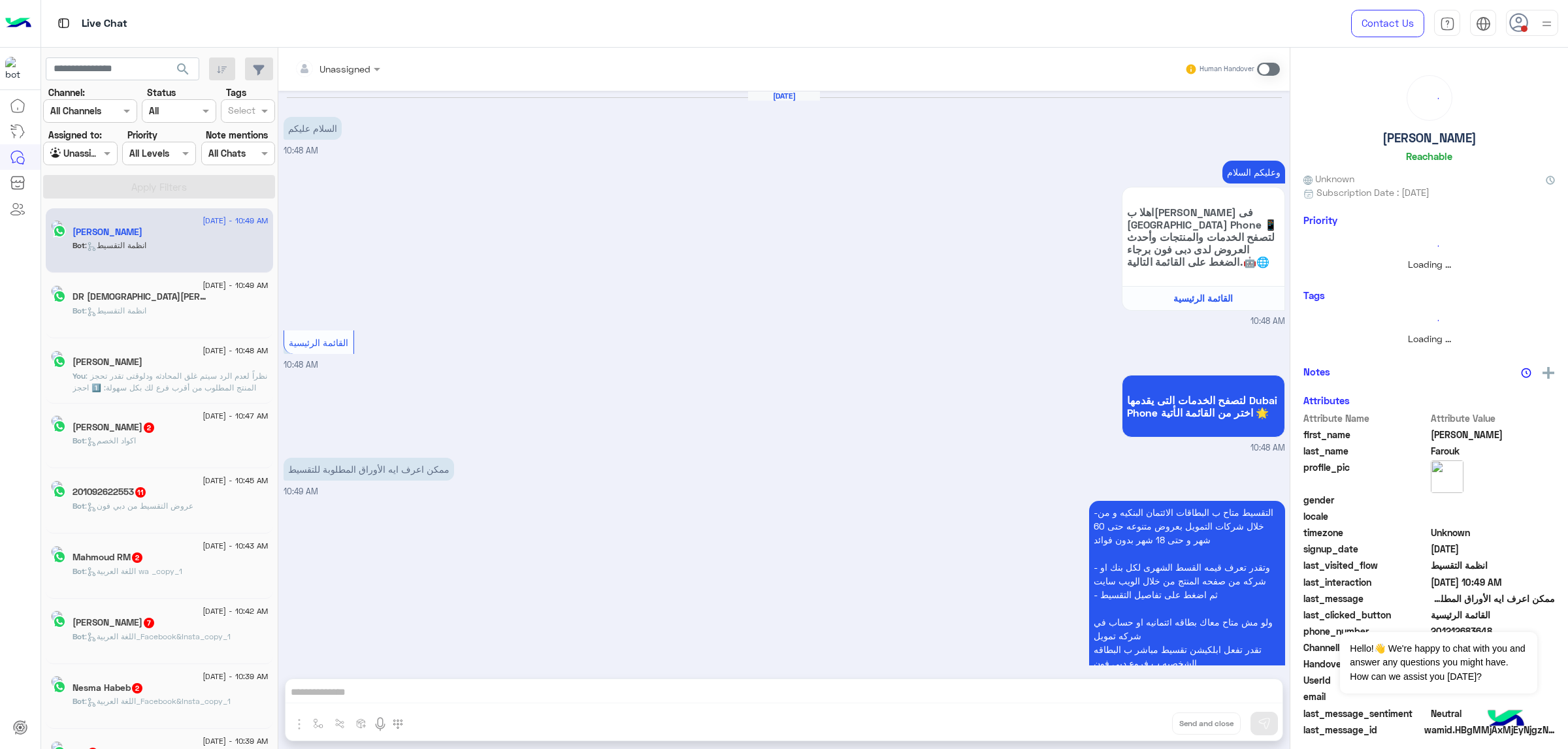
scroll to position [63, 0]
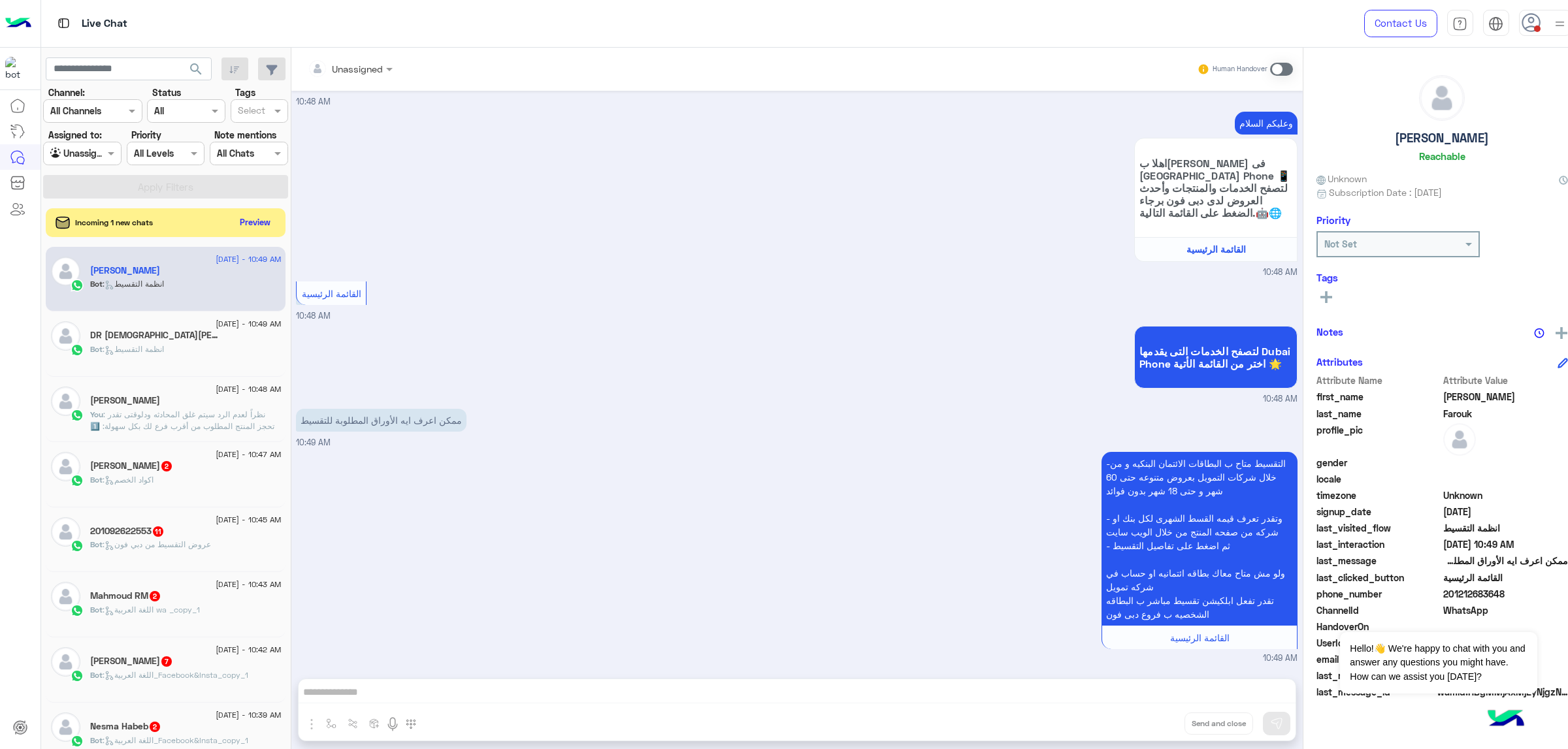
click at [205, 382] on div "12 September - 10:48 AM Maraam Abbas You : نظراً لعدم الرد سيتم غلق المحادثه ود…" at bounding box center [165, 410] width 240 height 65
click at [163, 417] on span ": نظراً لعدم الرد سيتم غلق المحادثه ودلوقتى تقدر تحجز المنتج المطلوب من أقرب فر…" at bounding box center [184, 455] width 189 height 92
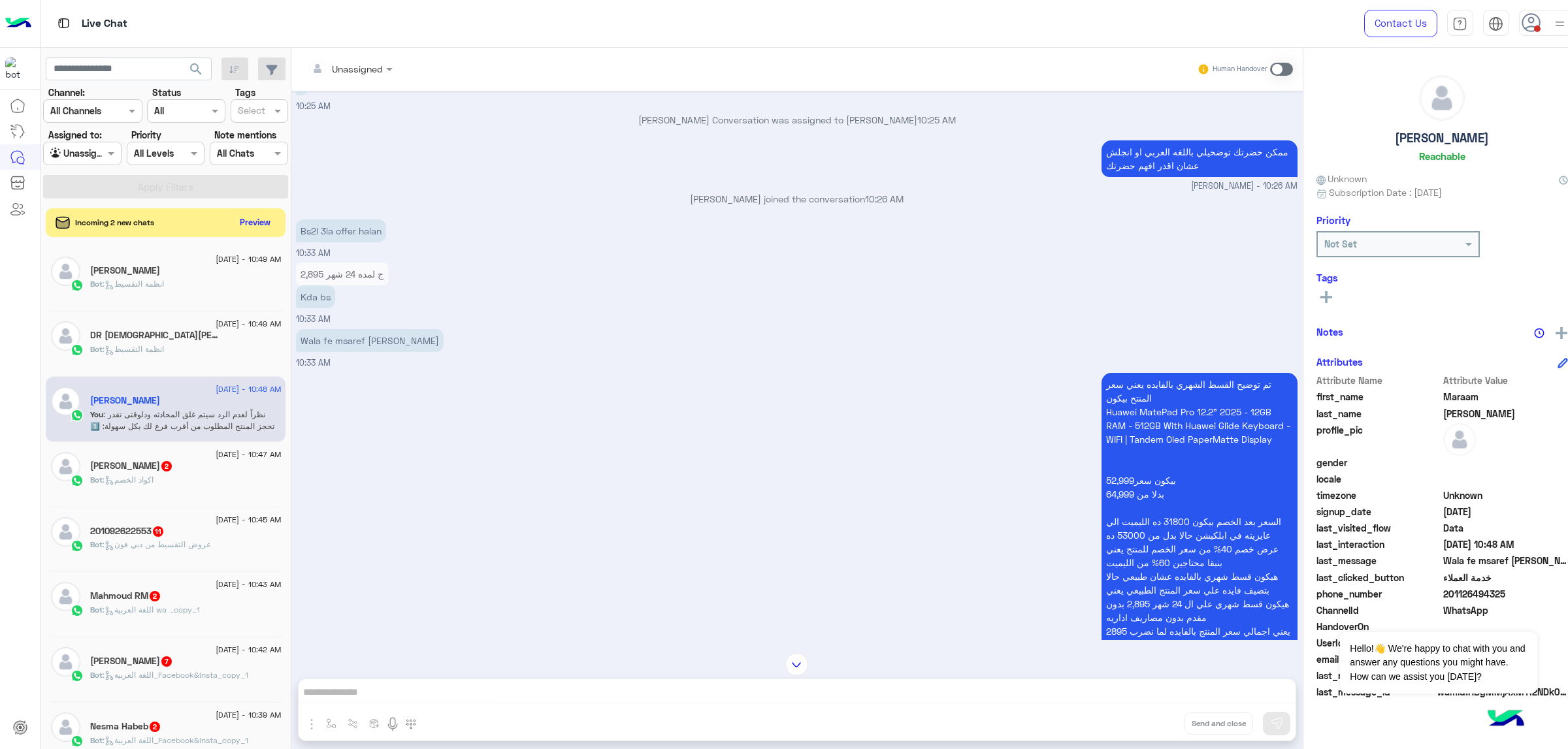
scroll to position [784, 0]
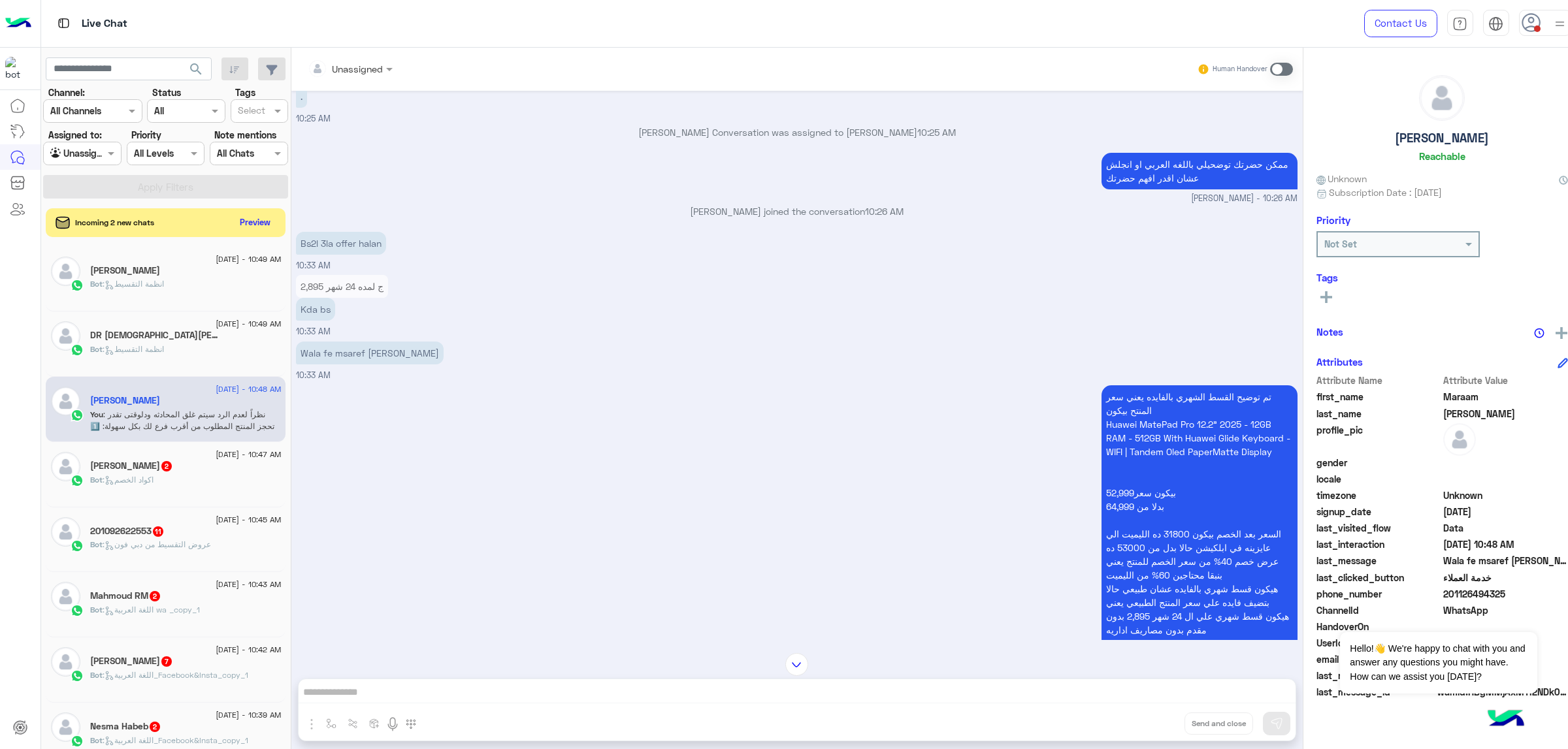
click at [1193, 394] on p "تم توضيح القسط الشهري بالفايده يعني سعر المنتح بيكون Huawei MatePad Pro 12.2" 2…" at bounding box center [1199, 534] width 196 height 297
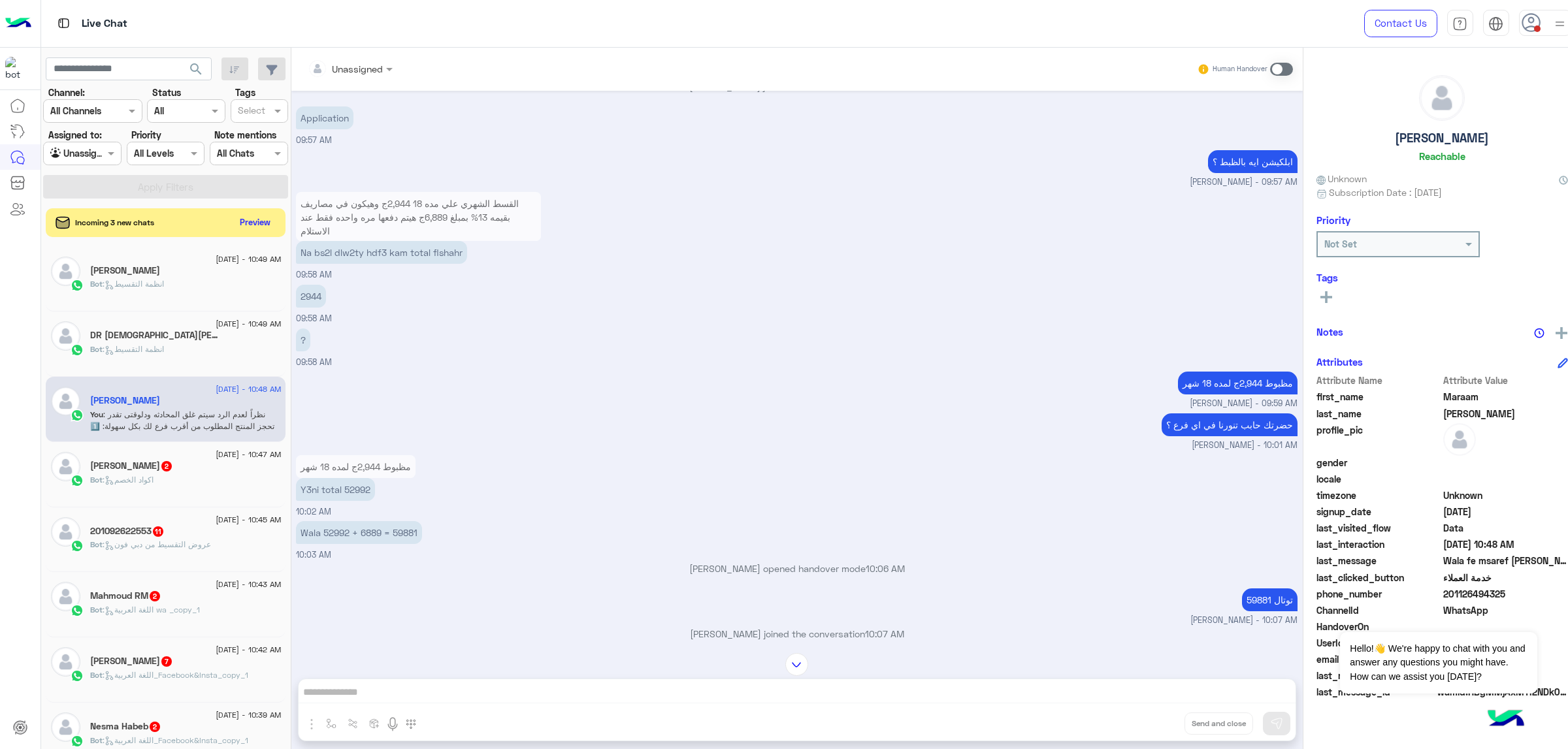
scroll to position [2001, 0]
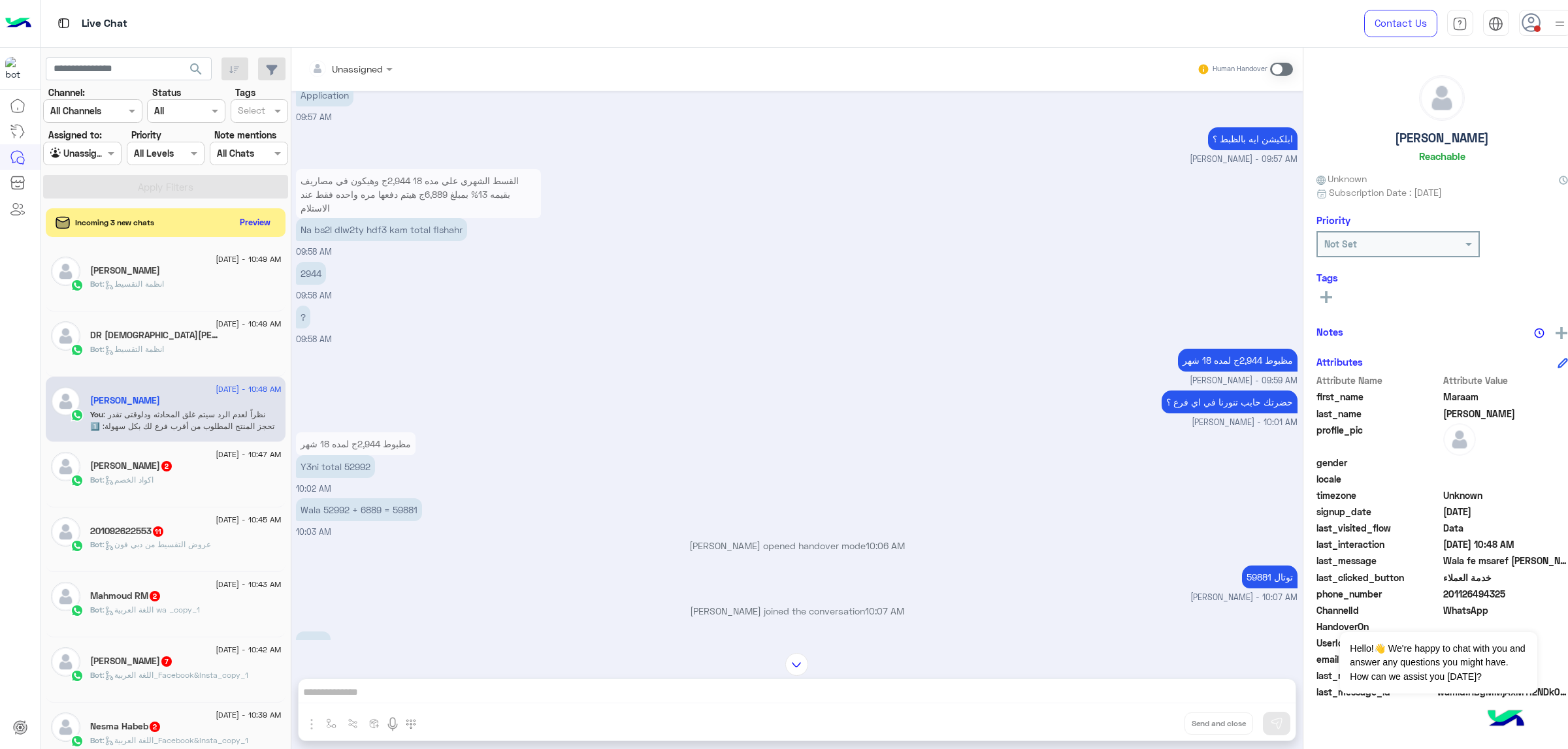
click at [1213, 372] on p "مظبوط 2,944ج لمده 18 شهر" at bounding box center [1237, 360] width 119 height 23
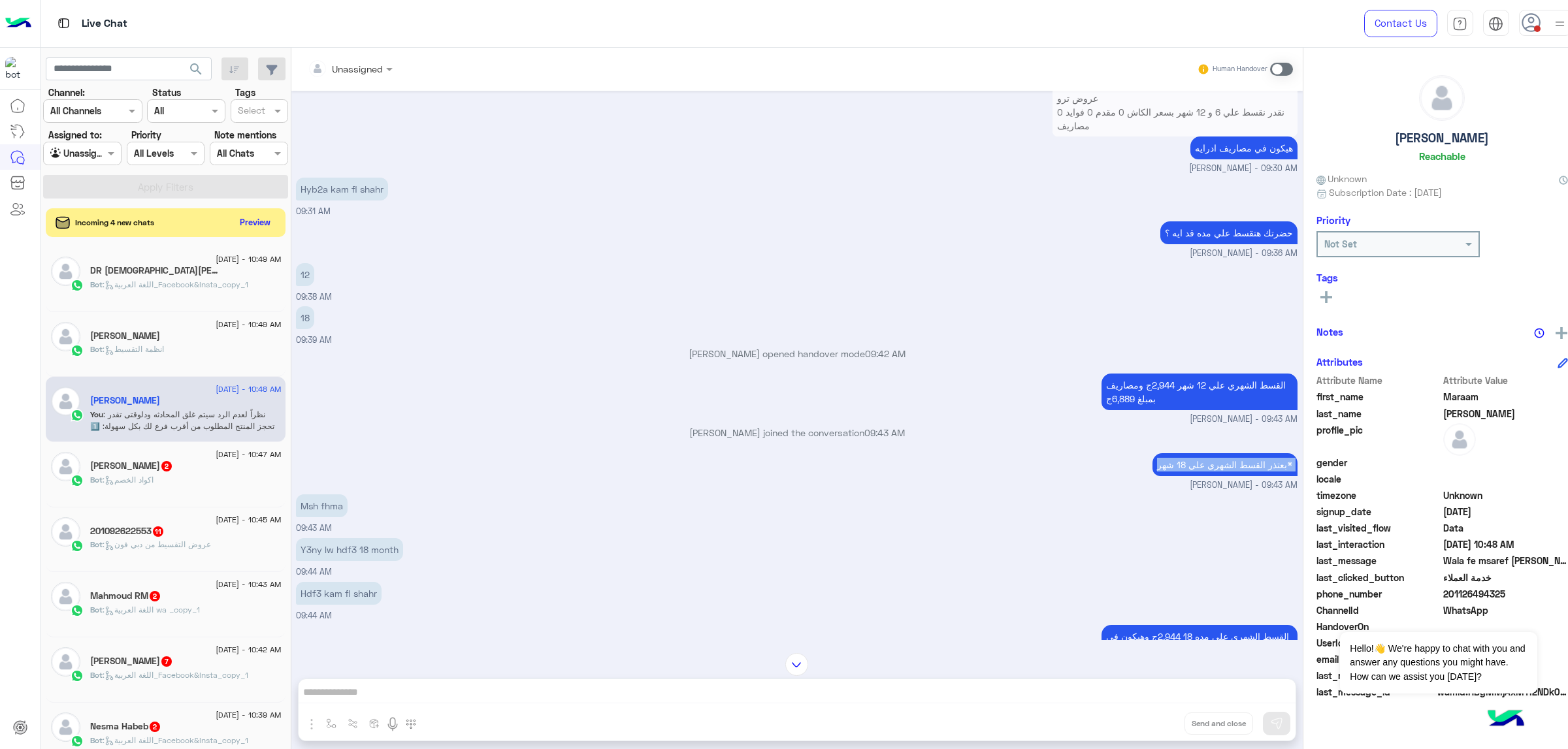
scroll to position [1235, 0]
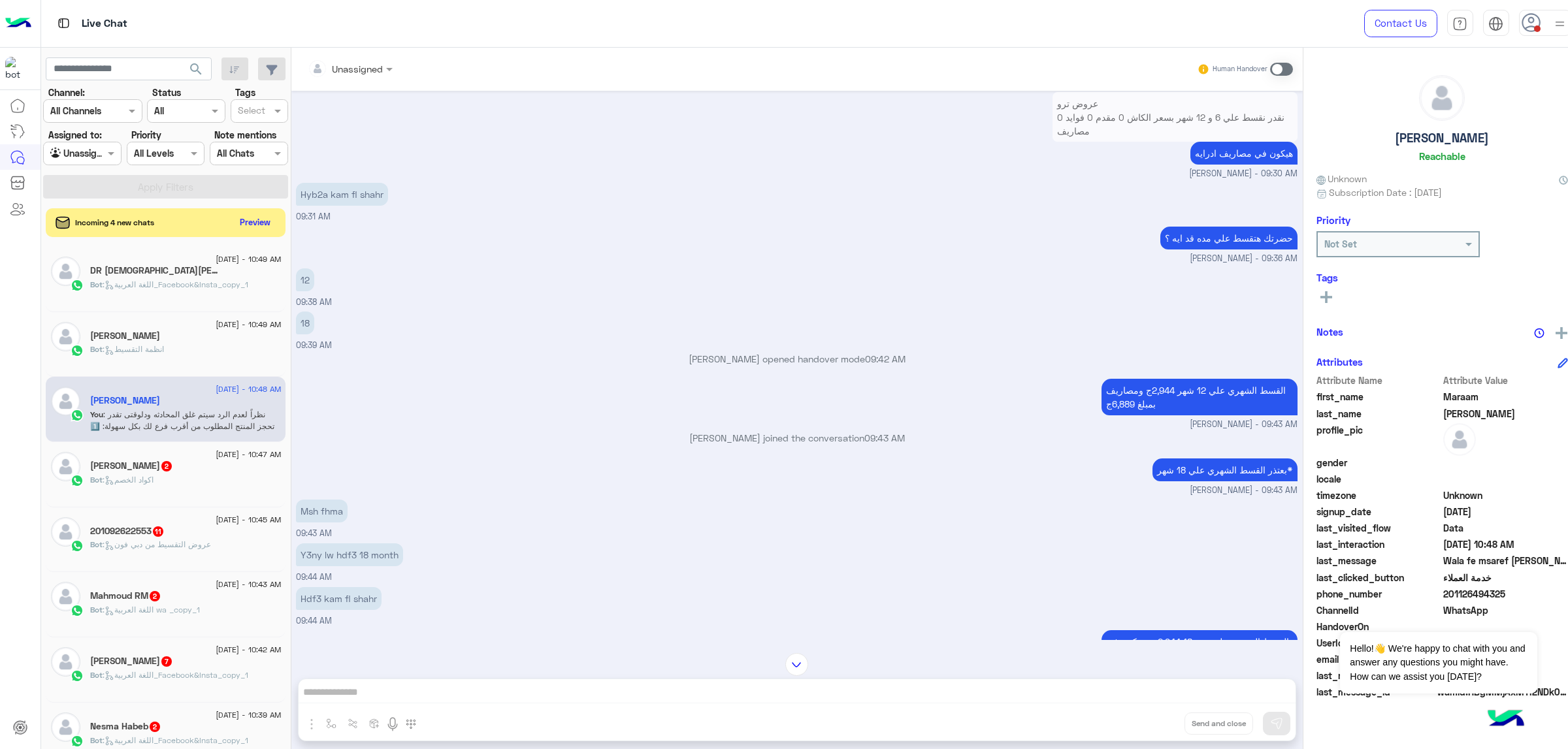
click at [1252, 255] on span "[PERSON_NAME] - 09:36 AM" at bounding box center [1244, 259] width 108 height 12
click at [1258, 280] on div "12 09:38 AM" at bounding box center [796, 286] width 1002 height 44
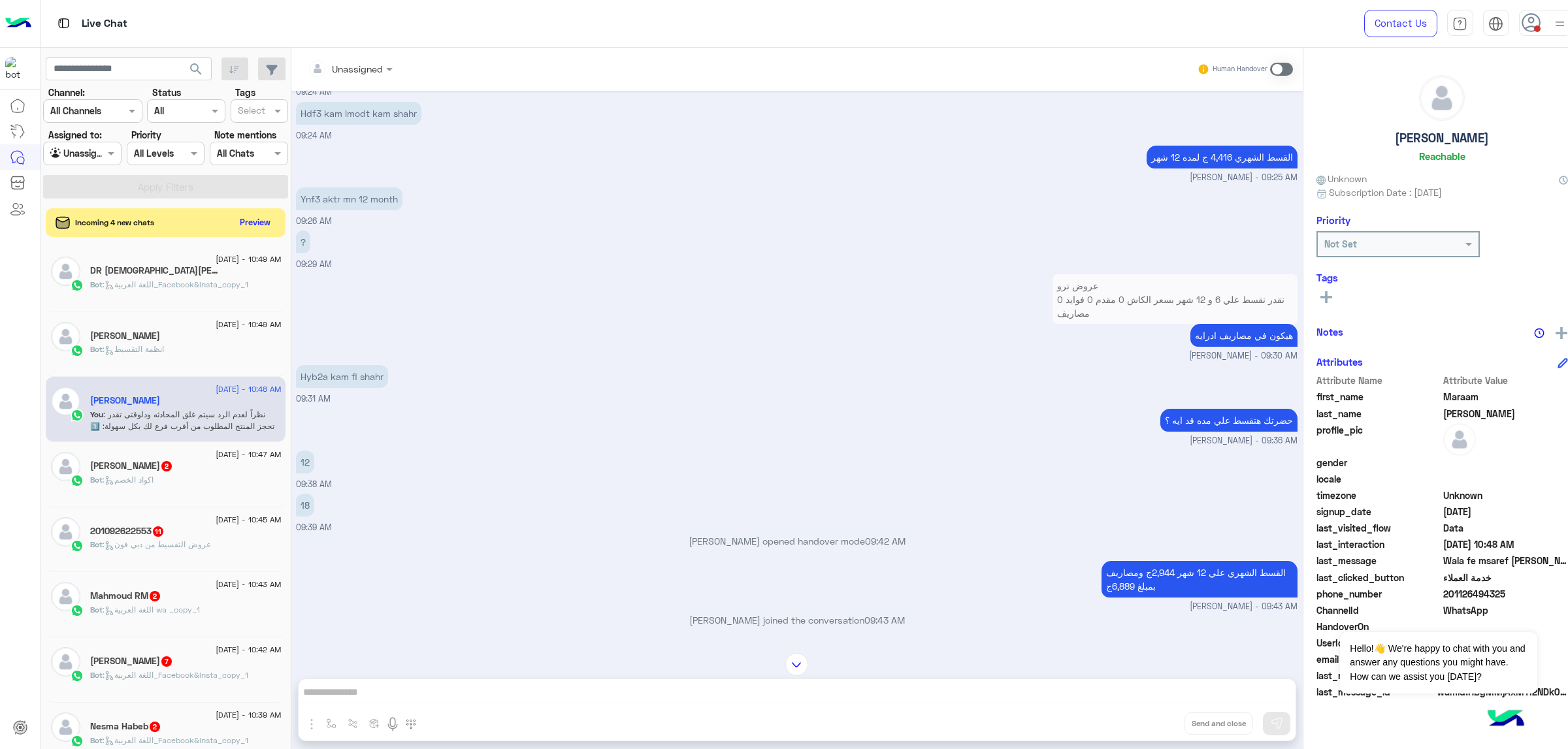
scroll to position [941, 0]
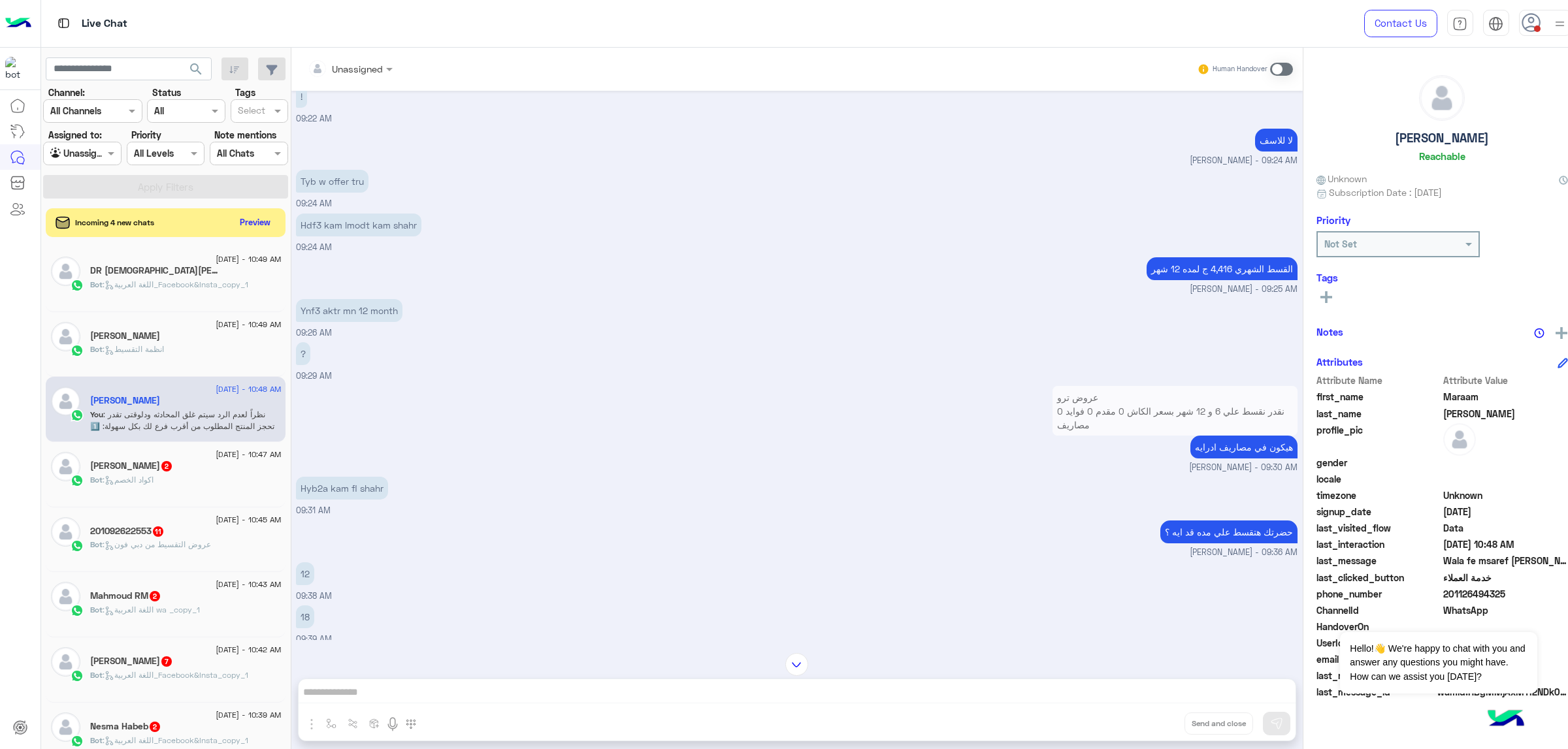
click at [1229, 285] on span "[PERSON_NAME] - 09:25 AM" at bounding box center [1244, 290] width 108 height 12
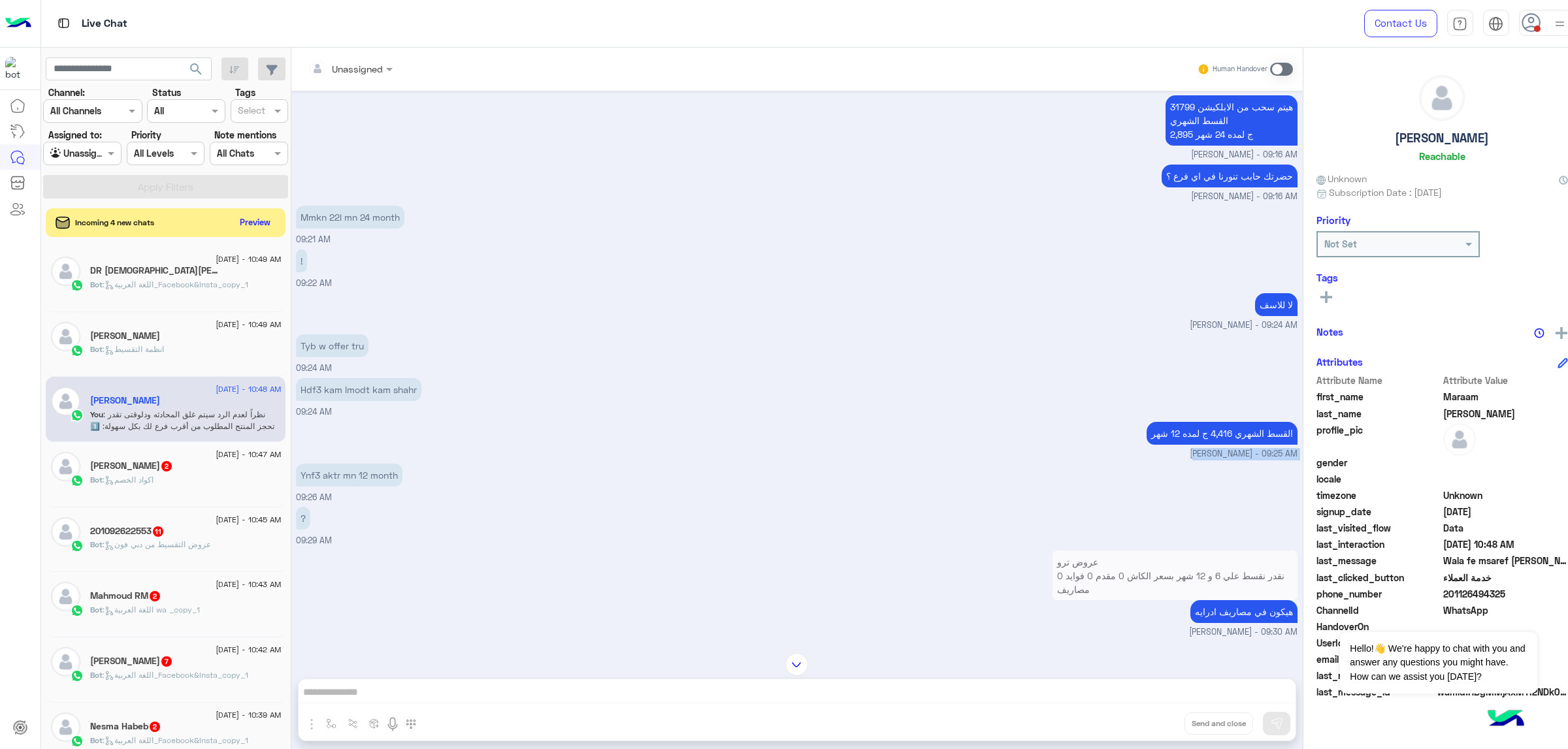
scroll to position [647, 0]
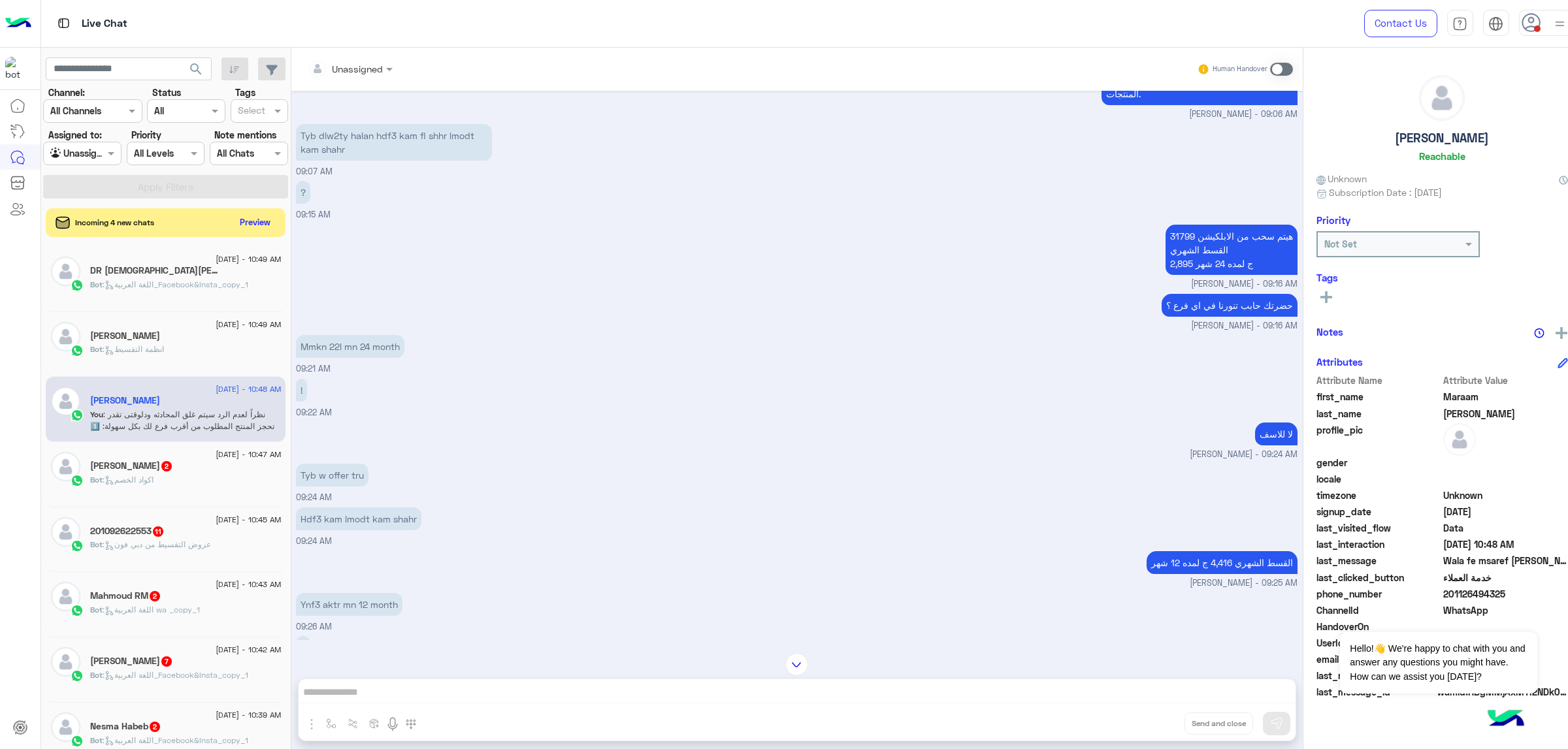
click at [1227, 320] on span "[PERSON_NAME] - 09:16 AM" at bounding box center [1245, 326] width 106 height 12
drag, startPoint x: 1227, startPoint y: 318, endPoint x: 1224, endPoint y: 372, distance: 54.1
click at [1227, 320] on span "[PERSON_NAME] - 09:16 AM" at bounding box center [1245, 326] width 106 height 12
click at [1224, 372] on div "Mmkn 22l mn 24 month 09:21 AM" at bounding box center [796, 353] width 1002 height 44
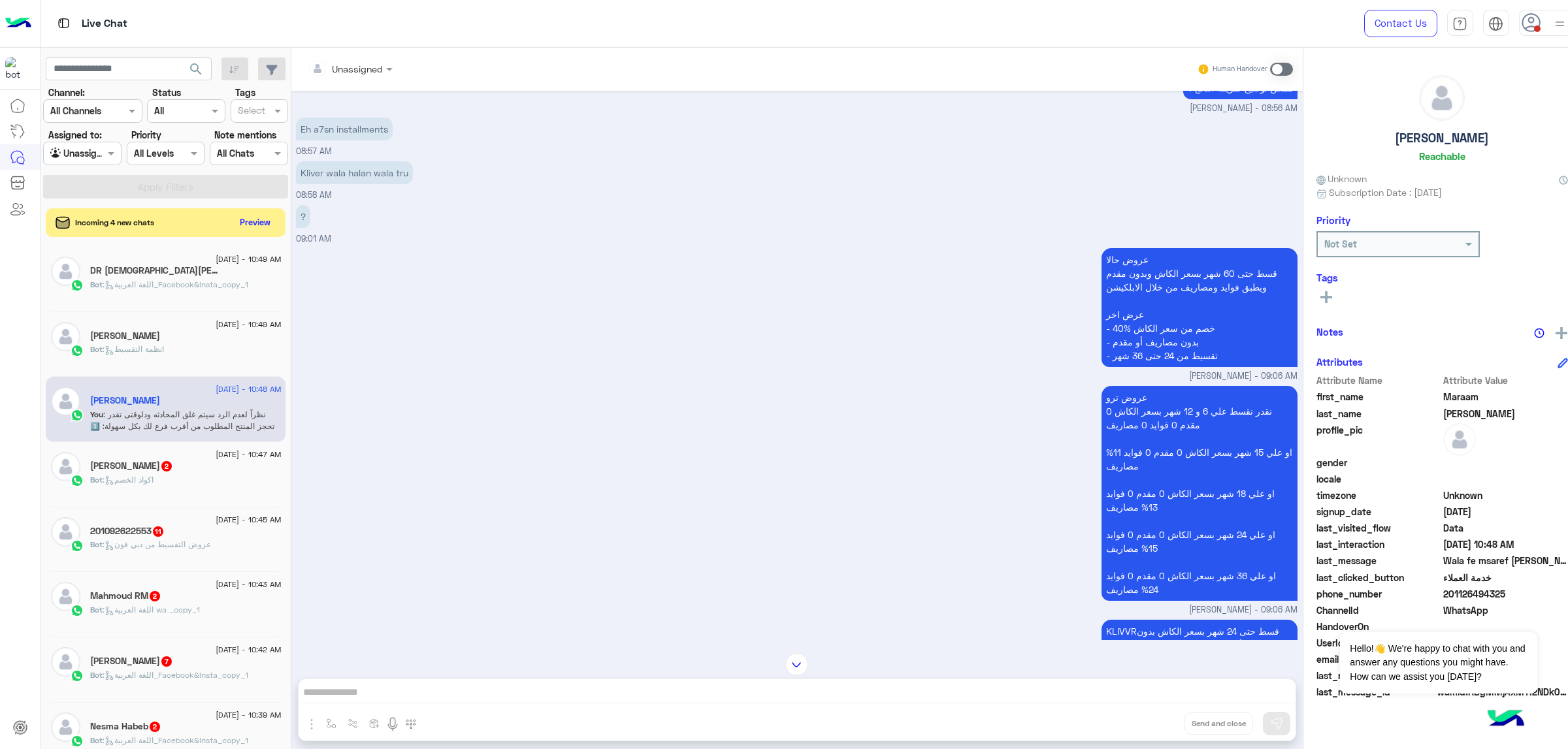
scroll to position [59, 0]
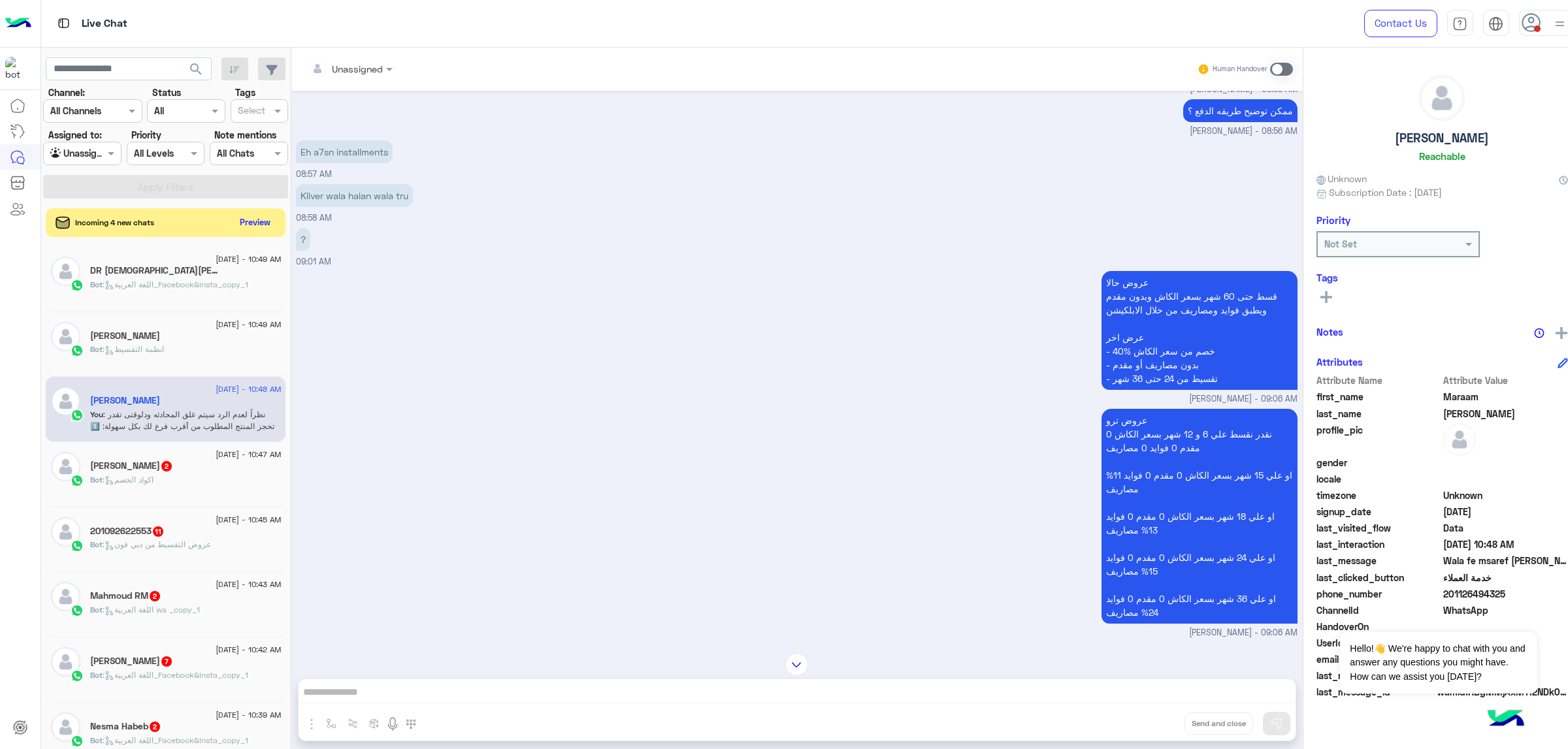
click at [1234, 295] on p "عروض حالا قسط حتى 60 شهر بسعر الكاش وبدون مقدم ويطبق فوايد ومصاريف من خلال الاب…" at bounding box center [1199, 330] width 196 height 119
click at [1232, 337] on p "عروض حالا قسط حتى 60 شهر بسعر الكاش وبدون مقدم ويطبق فوايد ومصاريف من خلال الاب…" at bounding box center [1199, 330] width 196 height 119
click at [1124, 348] on p "عروض حالا قسط حتى 60 شهر بسعر الكاش وبدون مقدم ويطبق فوايد ومصاريف من خلال الاب…" at bounding box center [1199, 330] width 196 height 119
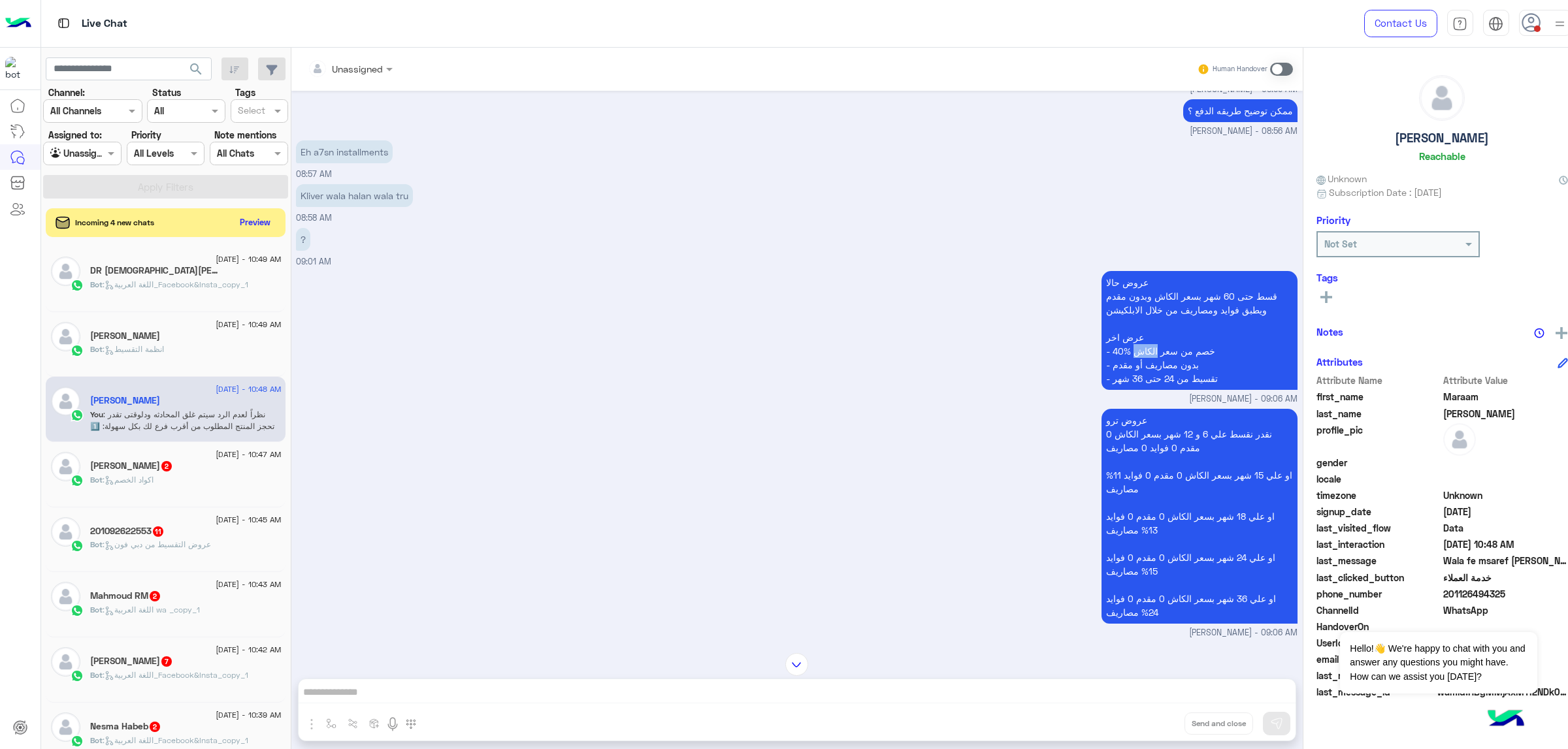
click at [1124, 348] on p "عروض حالا قسط حتى 60 شهر بسعر الكاش وبدون مقدم ويطبق فوايد ومصاريف من خلال الاب…" at bounding box center [1199, 330] width 196 height 119
click at [1187, 348] on p "عروض حالا قسط حتى 60 شهر بسعر الكاش وبدون مقدم ويطبق فوايد ومصاريف من خلال الاب…" at bounding box center [1199, 330] width 196 height 119
click at [1167, 367] on p "عروض حالا قسط حتى 60 شهر بسعر الكاش وبدون مقدم ويطبق فوايد ومصاريف من خلال الاب…" at bounding box center [1199, 330] width 196 height 119
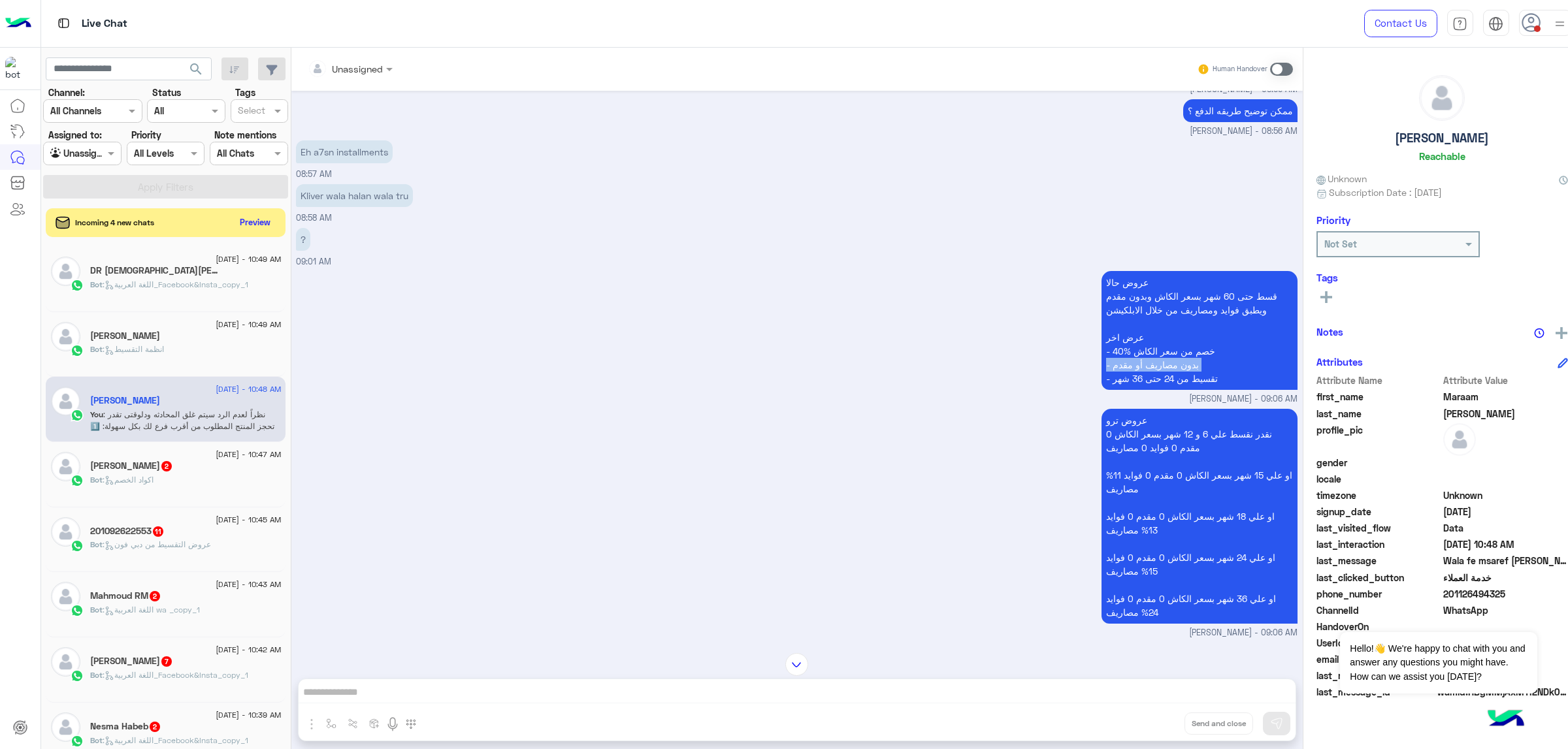
drag, startPoint x: 1167, startPoint y: 367, endPoint x: 1167, endPoint y: 380, distance: 13.0
click at [1165, 367] on p "عروض حالا قسط حتى 60 شهر بسعر الكاش وبدون مقدم ويطبق فوايد ومصاريف من خلال الاب…" at bounding box center [1199, 330] width 196 height 119
click at [1167, 380] on p "عروض حالا قسط حتى 60 شهر بسعر الكاش وبدون مقدم ويطبق فوايد ومصاريف من خلال الاب…" at bounding box center [1199, 330] width 196 height 119
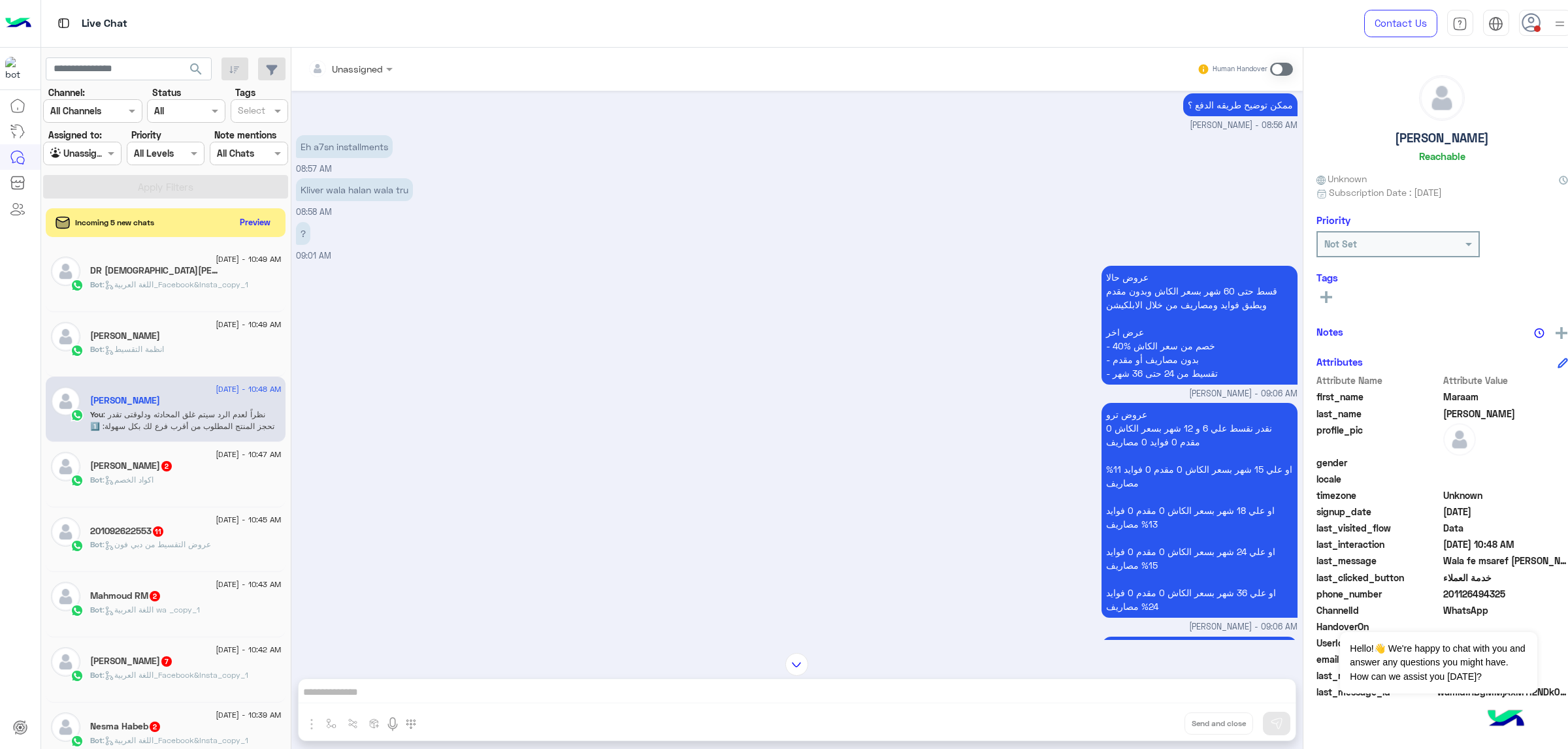
scroll to position [1486, 0]
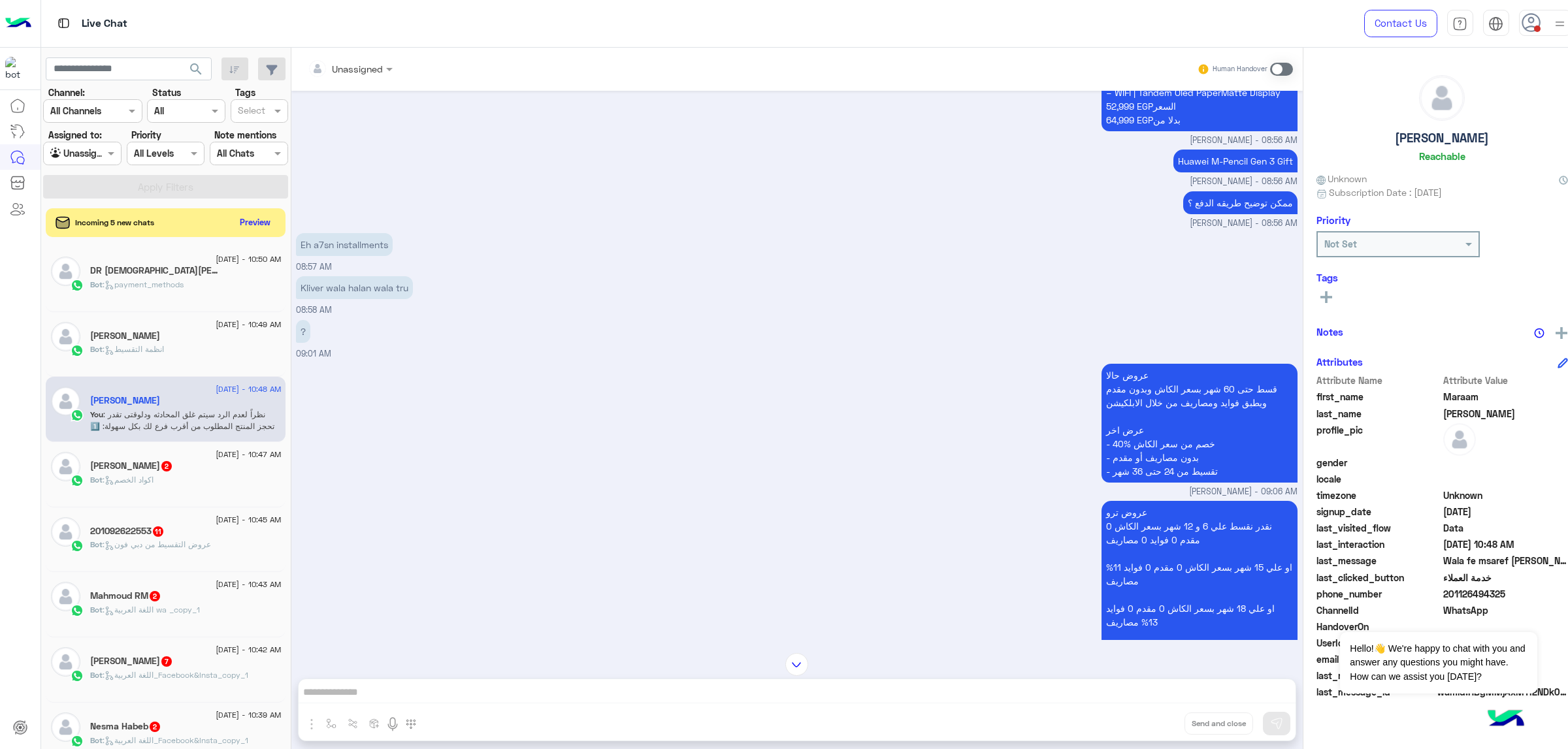
click at [356, 292] on p "Kliver wala halan wala tru" at bounding box center [354, 287] width 117 height 23
click at [479, 337] on div "? 09:01 AM" at bounding box center [796, 339] width 1002 height 44
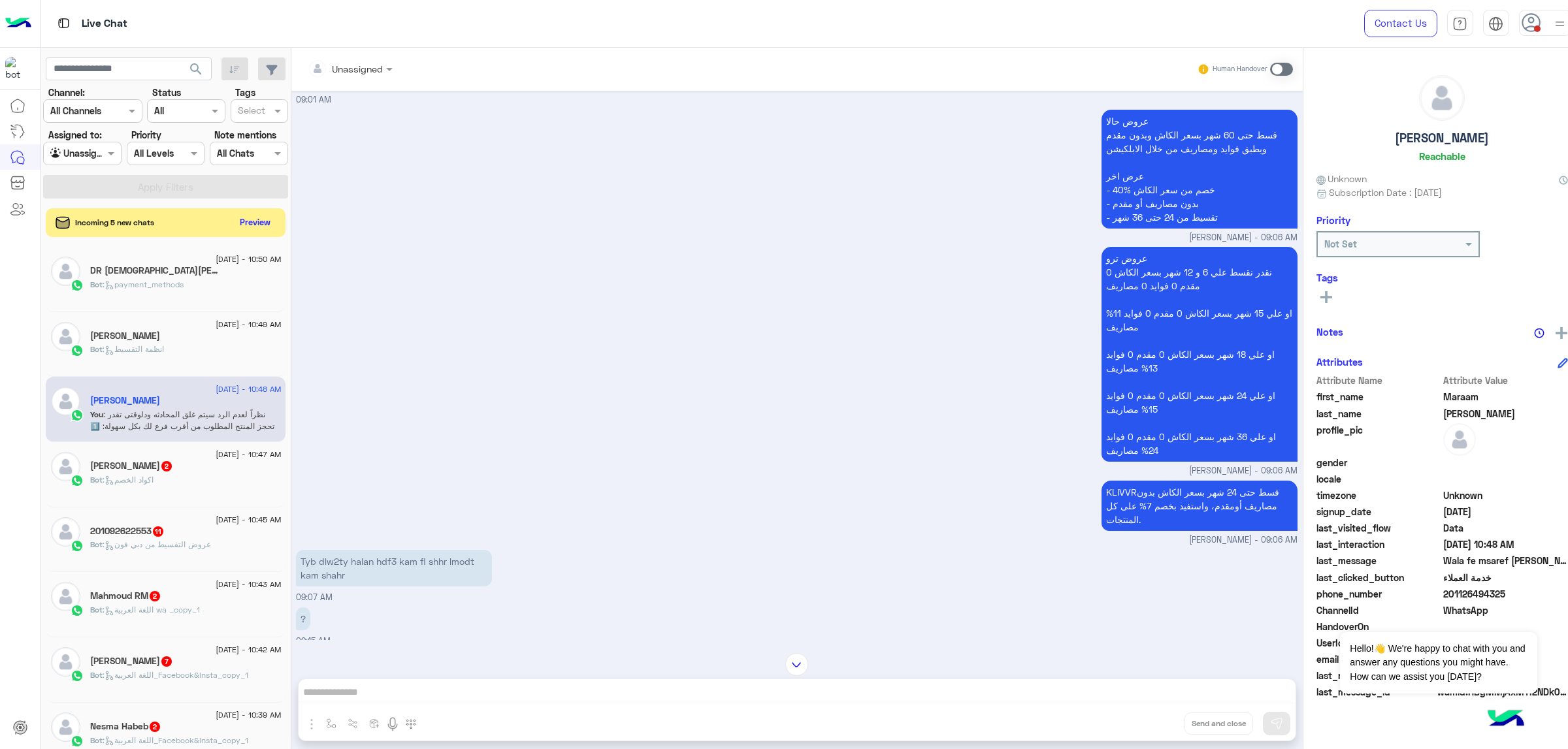
scroll to position [1878, 0]
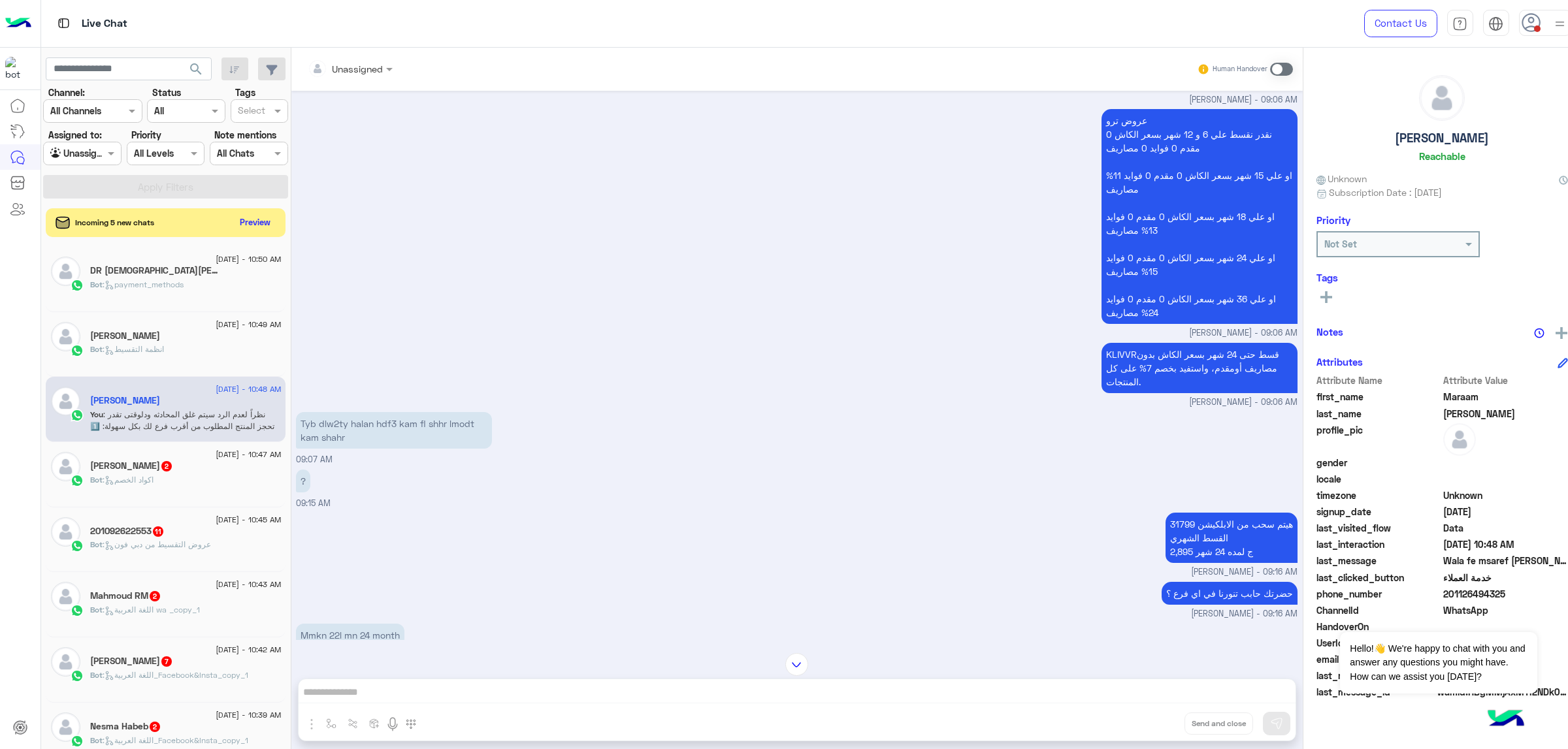
click at [355, 417] on p "Tyb dlw2ty halan hdf3 kam fl shhr lmodt kam shahr" at bounding box center [394, 430] width 196 height 37
click at [411, 474] on div "? 09:15 AM" at bounding box center [796, 488] width 1002 height 44
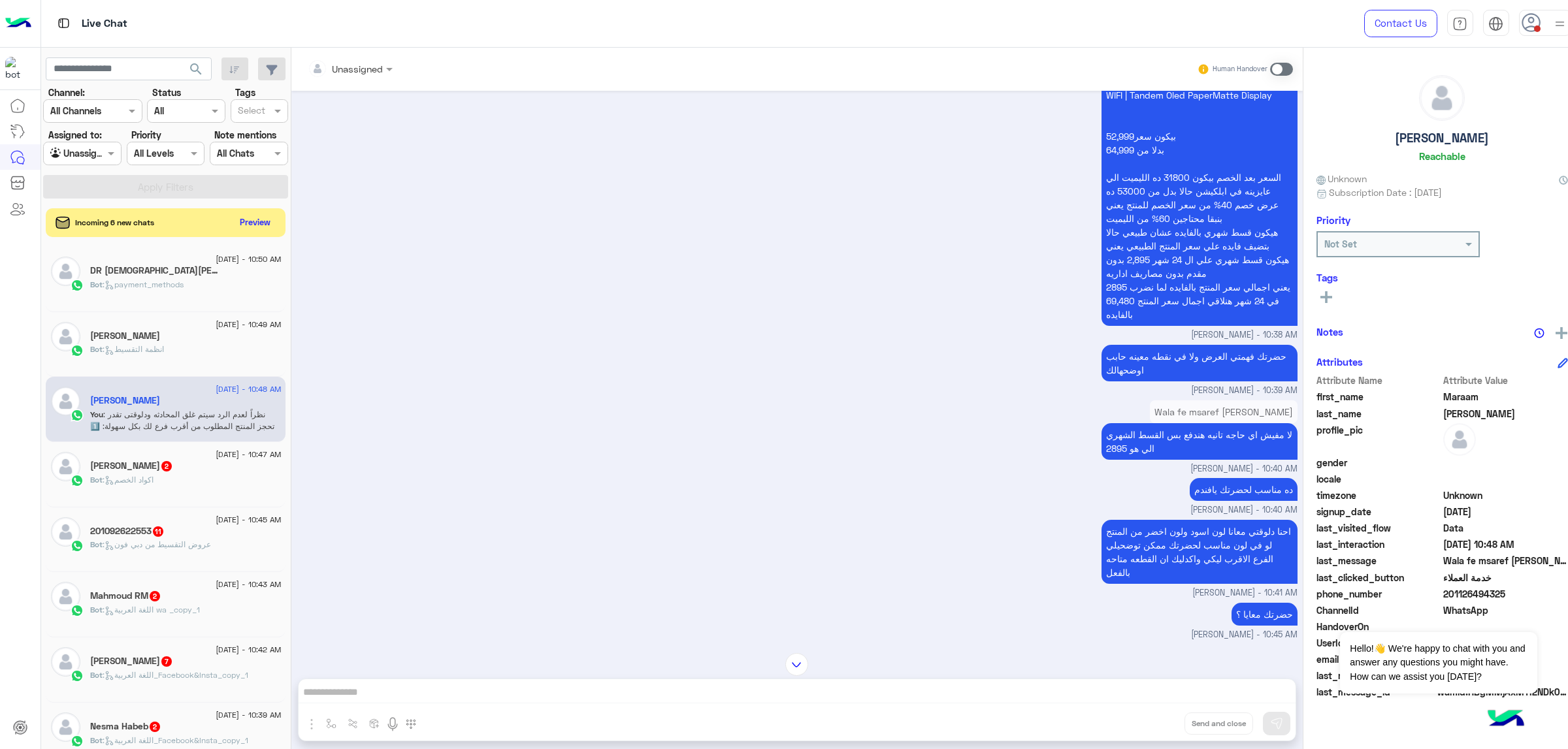
scroll to position [8917, 0]
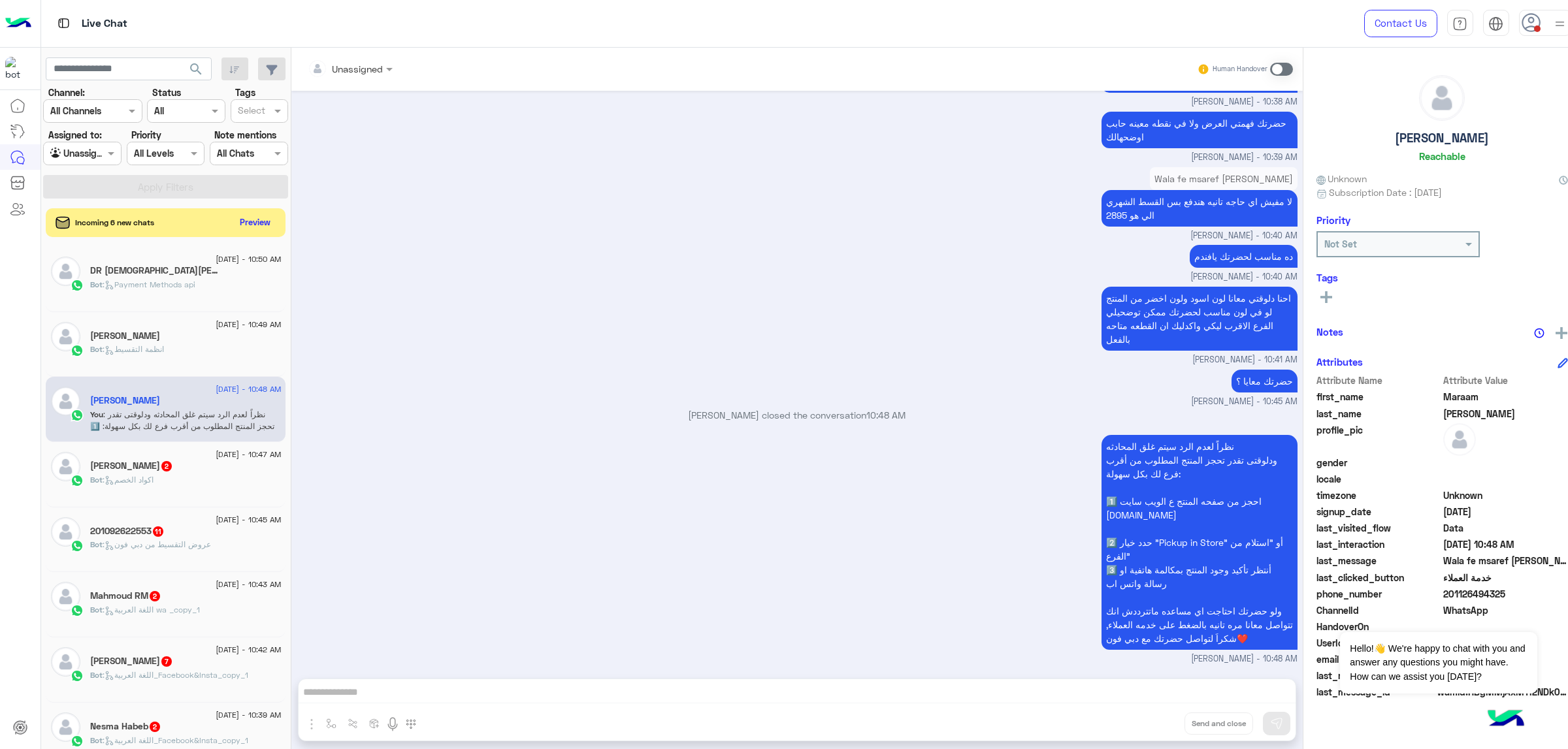
click at [44, 159] on div at bounding box center [82, 153] width 77 height 15
click at [104, 210] on div "Your Inbox" at bounding box center [81, 207] width 75 height 26
click at [131, 181] on button "Apply Filters" at bounding box center [165, 186] width 245 height 23
